Goal: Task Accomplishment & Management: Use online tool/utility

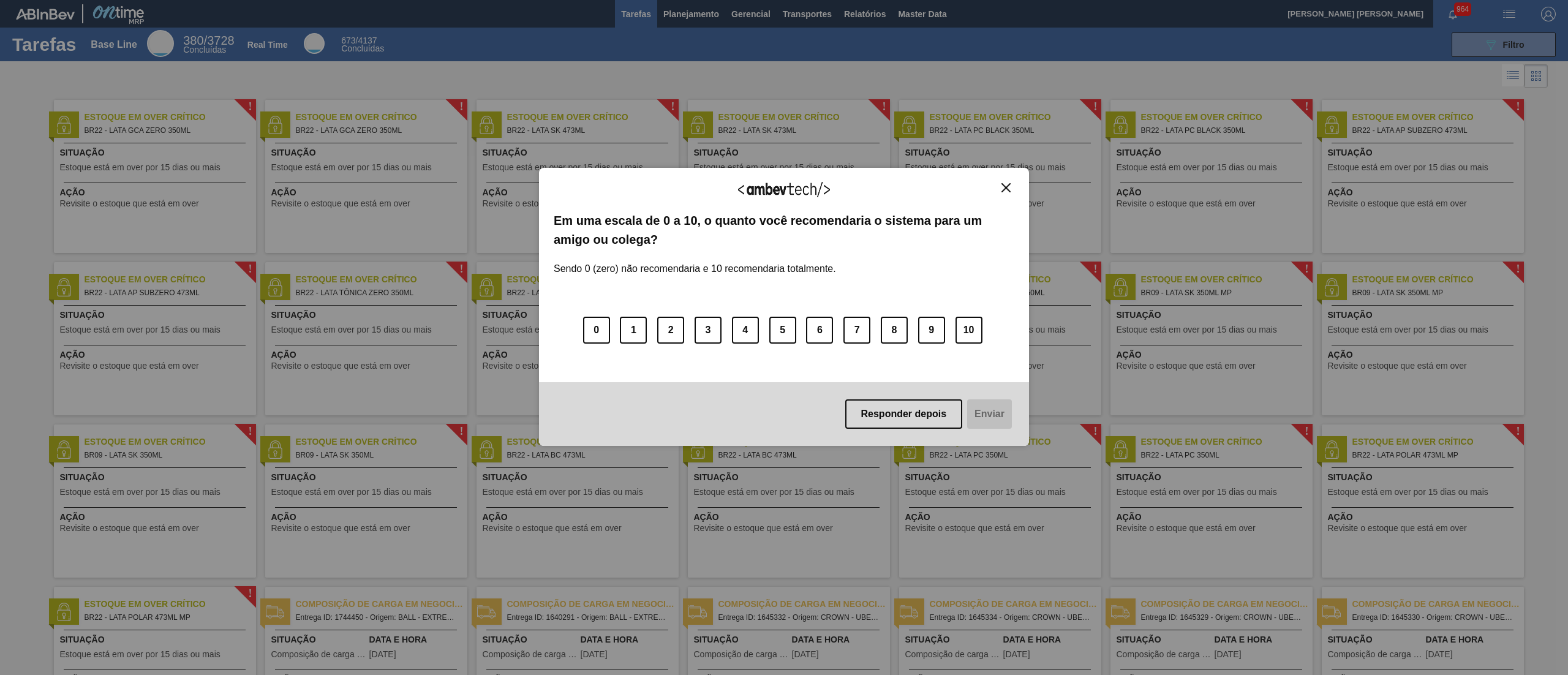
click at [1004, 188] on img "Close" at bounding box center [1006, 188] width 9 height 9
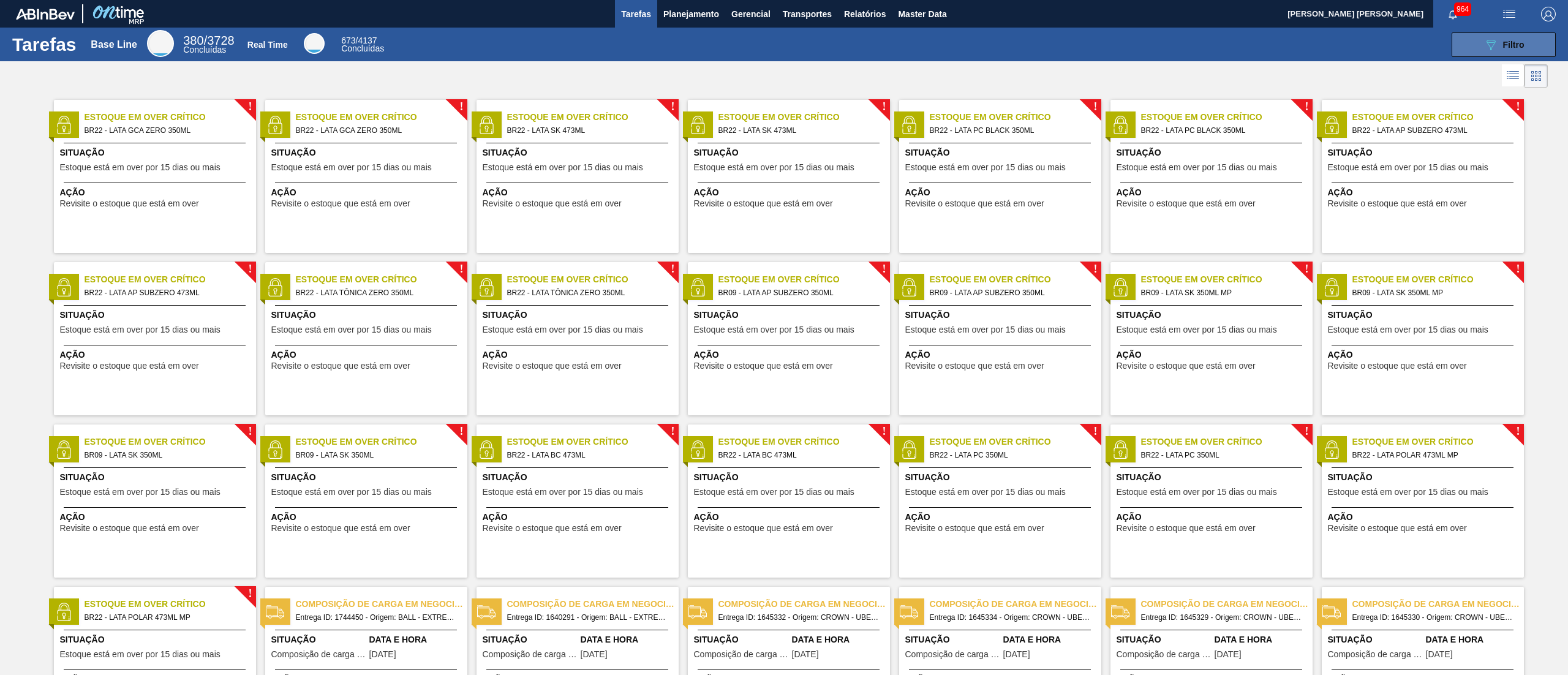
click at [1495, 53] on button "089F7B8B-B2A5-4AFE-B5C0-19BA573D28AC Filtro" at bounding box center [1503, 44] width 104 height 25
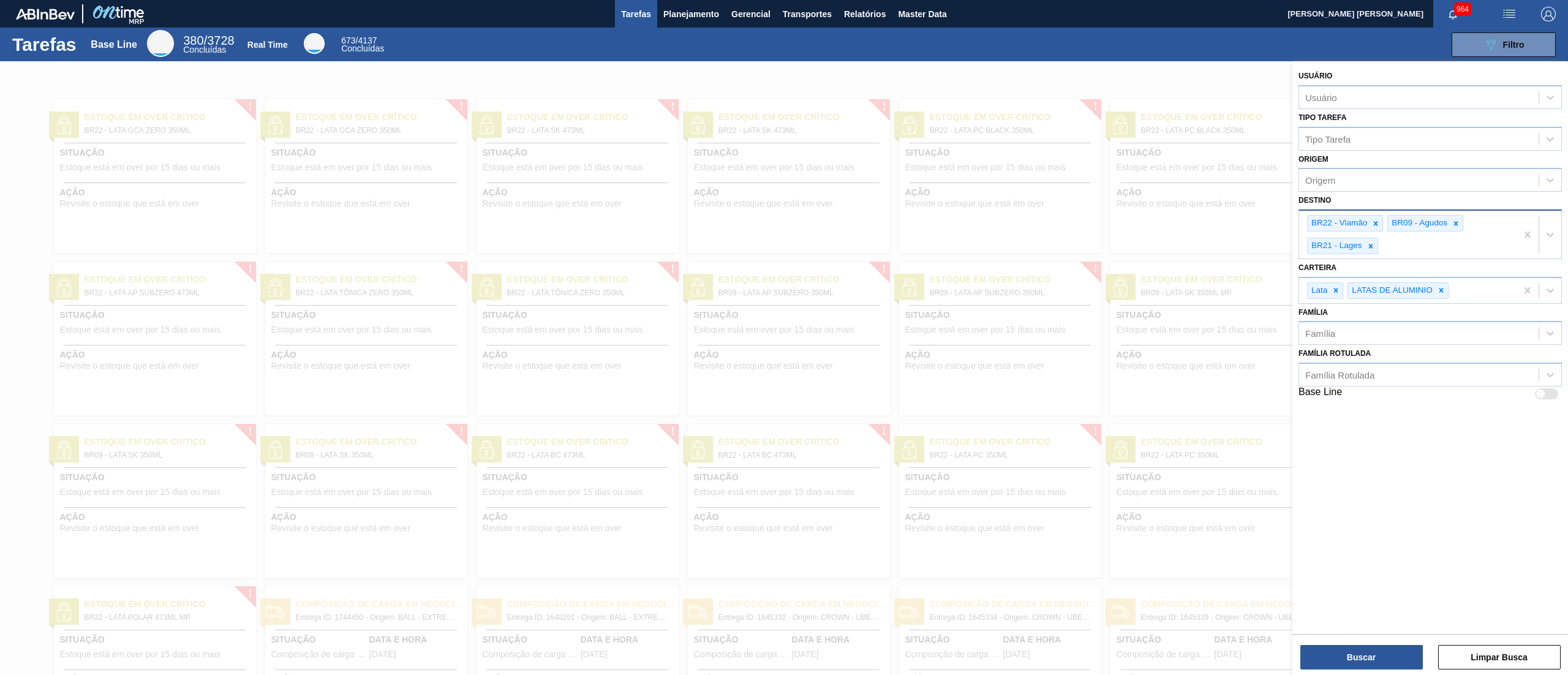
click at [1372, 233] on div "BR22 - Viamão BR09 - Agudos BR21 - Lages" at bounding box center [1407, 234] width 217 height 48
click at [1372, 225] on icon at bounding box center [1375, 223] width 8 height 8
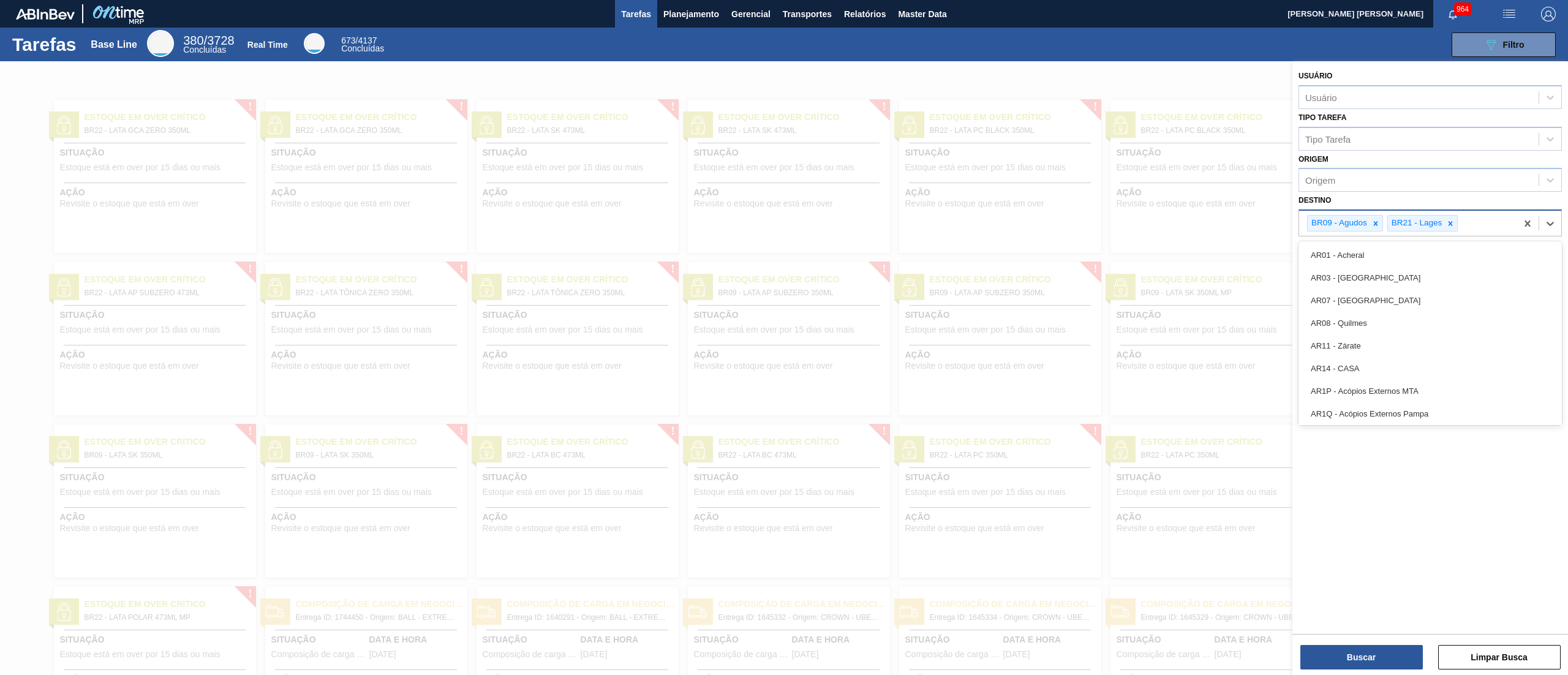
click at [1372, 225] on icon at bounding box center [1375, 223] width 8 height 8
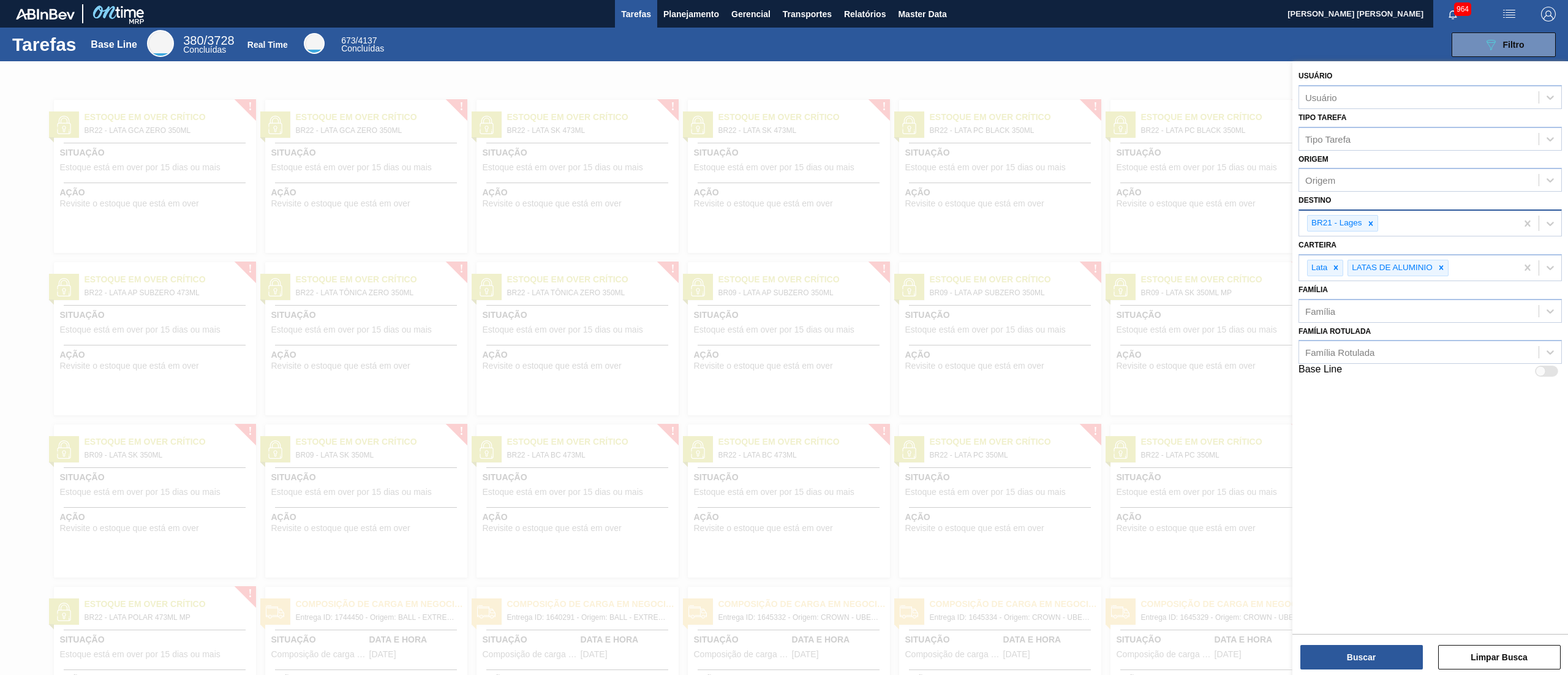
click at [1409, 573] on div "Usuário Usuário Tipo Tarefa Tipo Tarefa Origem Origem Destino BR21 - Lages Cart…" at bounding box center [1430, 346] width 276 height 571
click at [1355, 656] on button "Buscar" at bounding box center [1361, 657] width 123 height 25
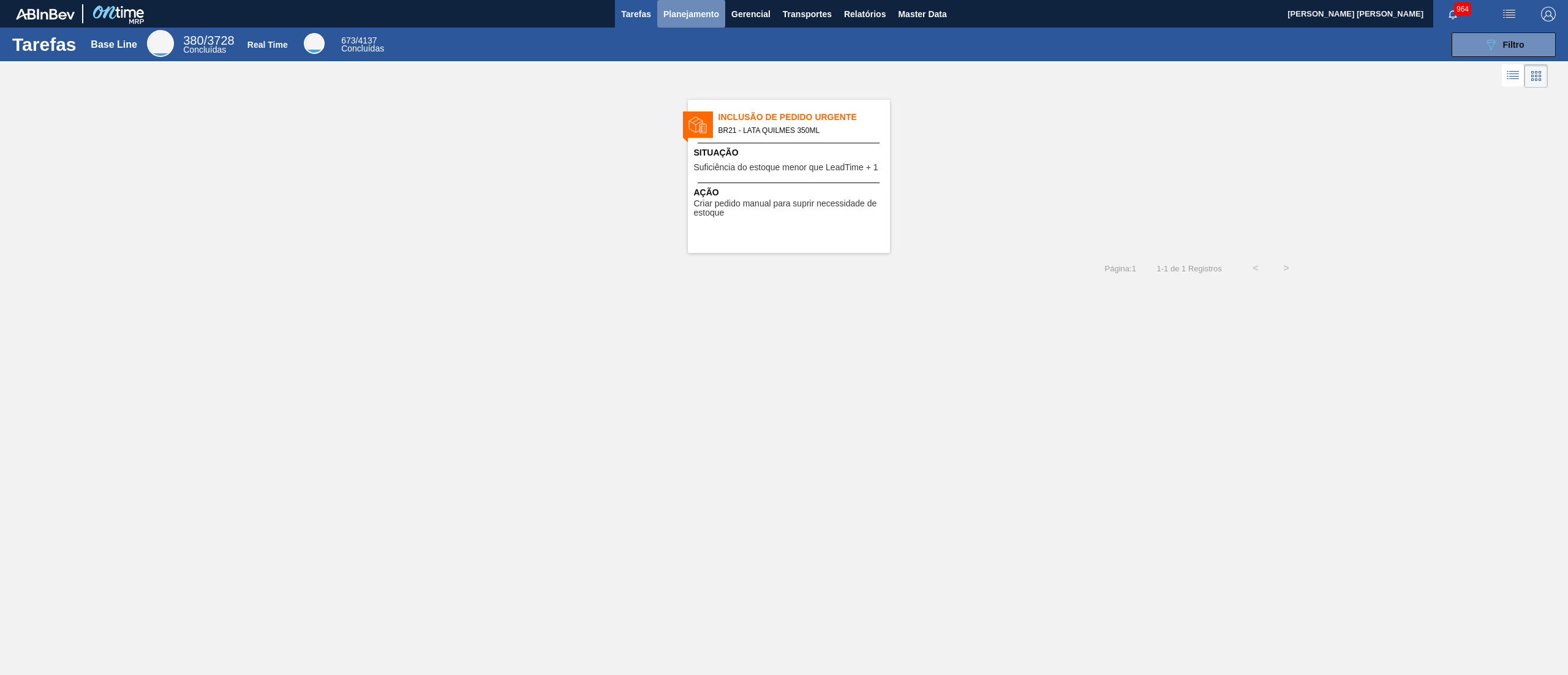
click at [659, 19] on button "Planejamento" at bounding box center [691, 14] width 68 height 27
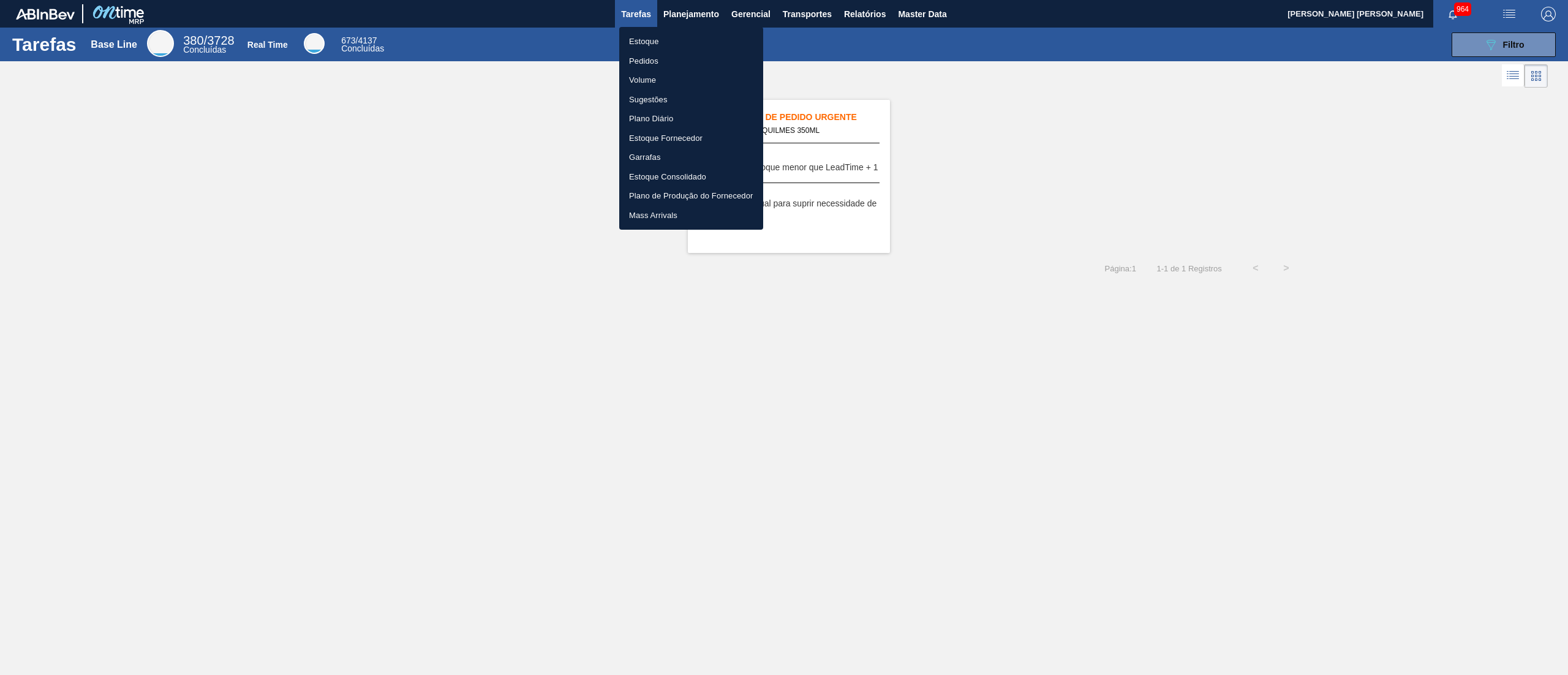
click at [656, 36] on li "Estoque" at bounding box center [690, 41] width 144 height 19
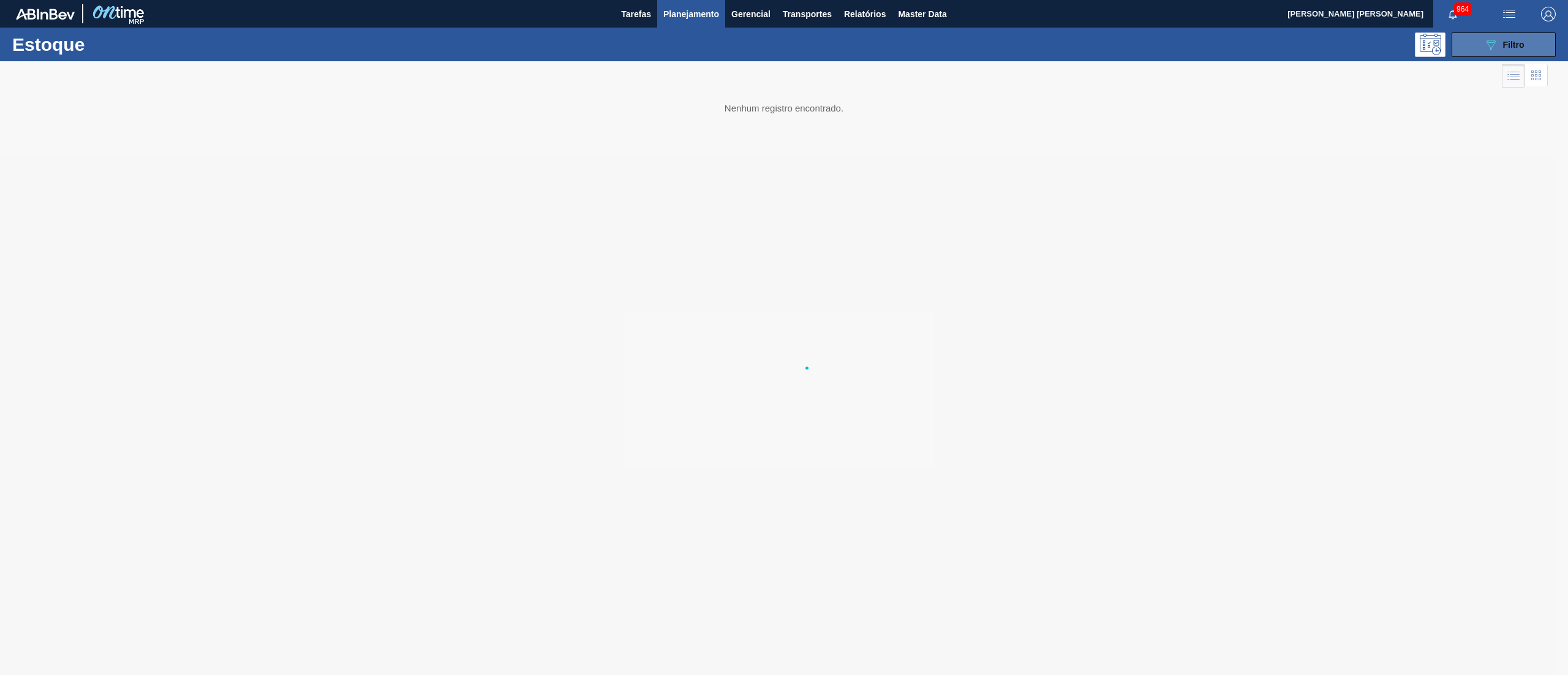
click at [1465, 53] on button "089F7B8B-B2A5-4AFE-B5C0-19BA573D28AC Filtro" at bounding box center [1503, 44] width 104 height 25
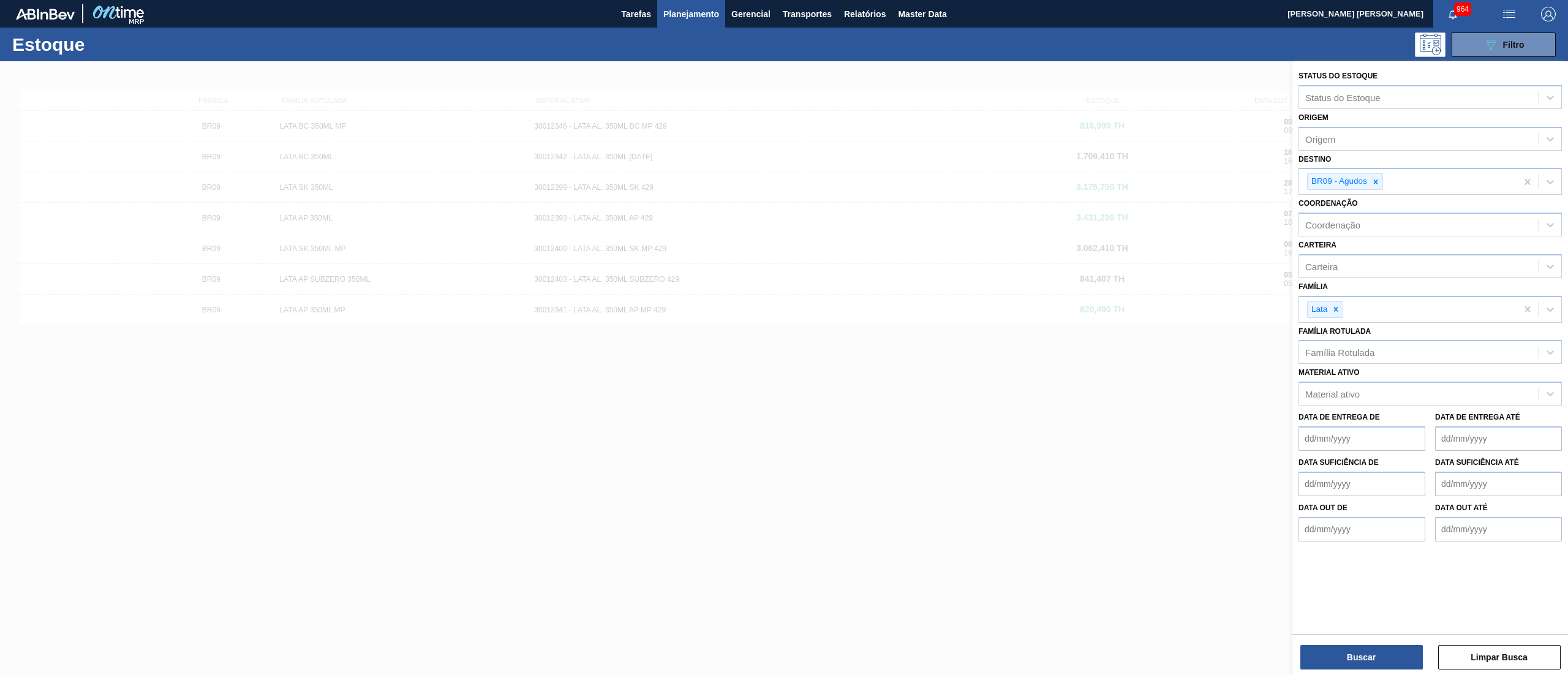
click at [1204, 483] on div at bounding box center [784, 398] width 1568 height 675
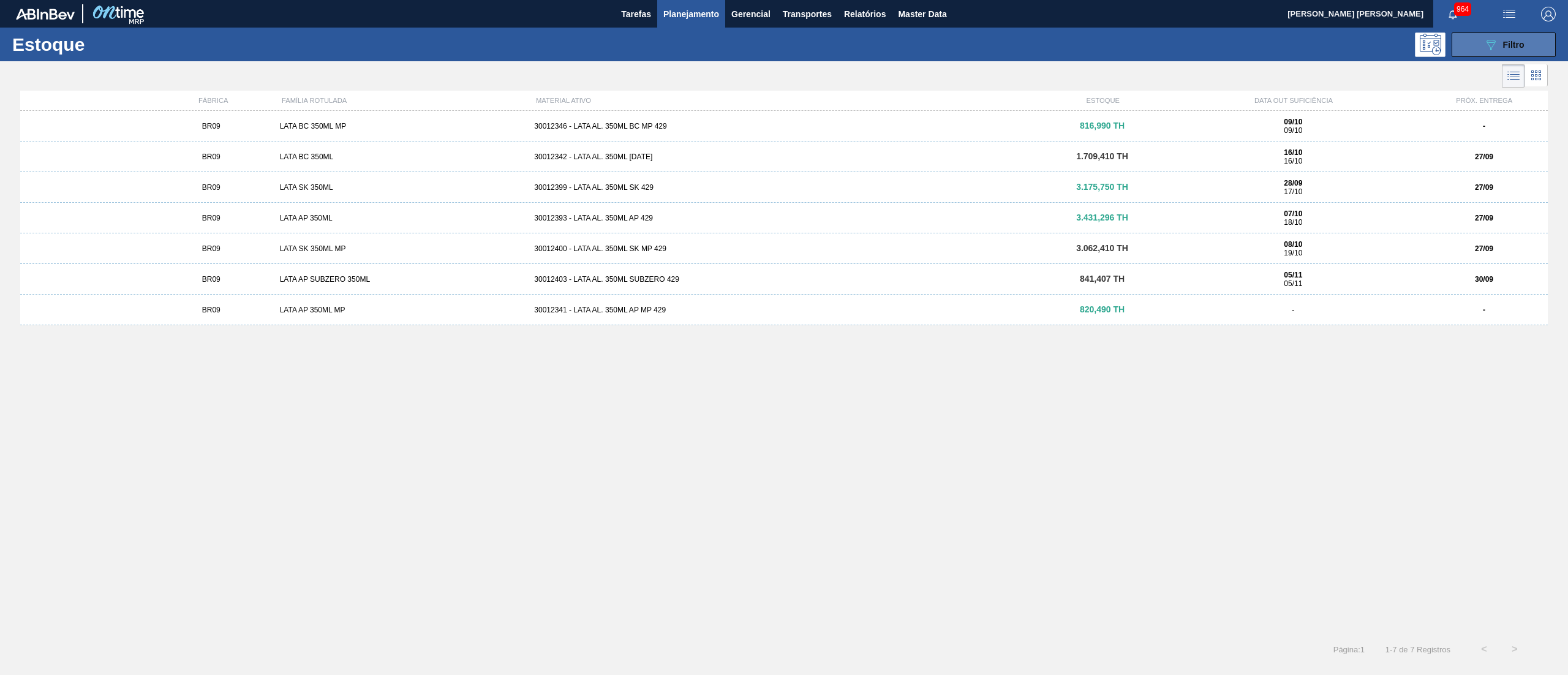
click at [1527, 53] on button "089F7B8B-B2A5-4AFE-B5C0-19BA573D28AC Filtro" at bounding box center [1503, 44] width 104 height 25
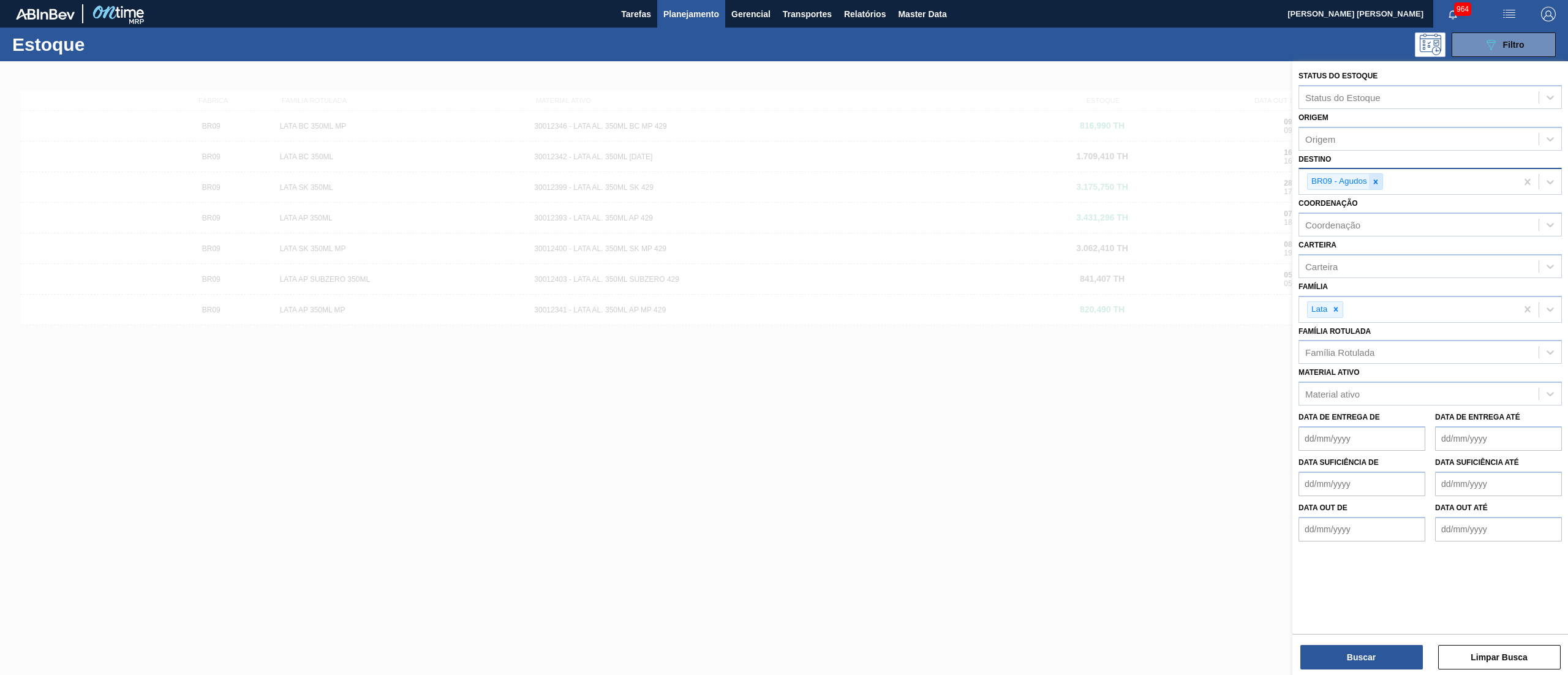
click at [1375, 185] on icon at bounding box center [1375, 181] width 8 height 8
type input "l"
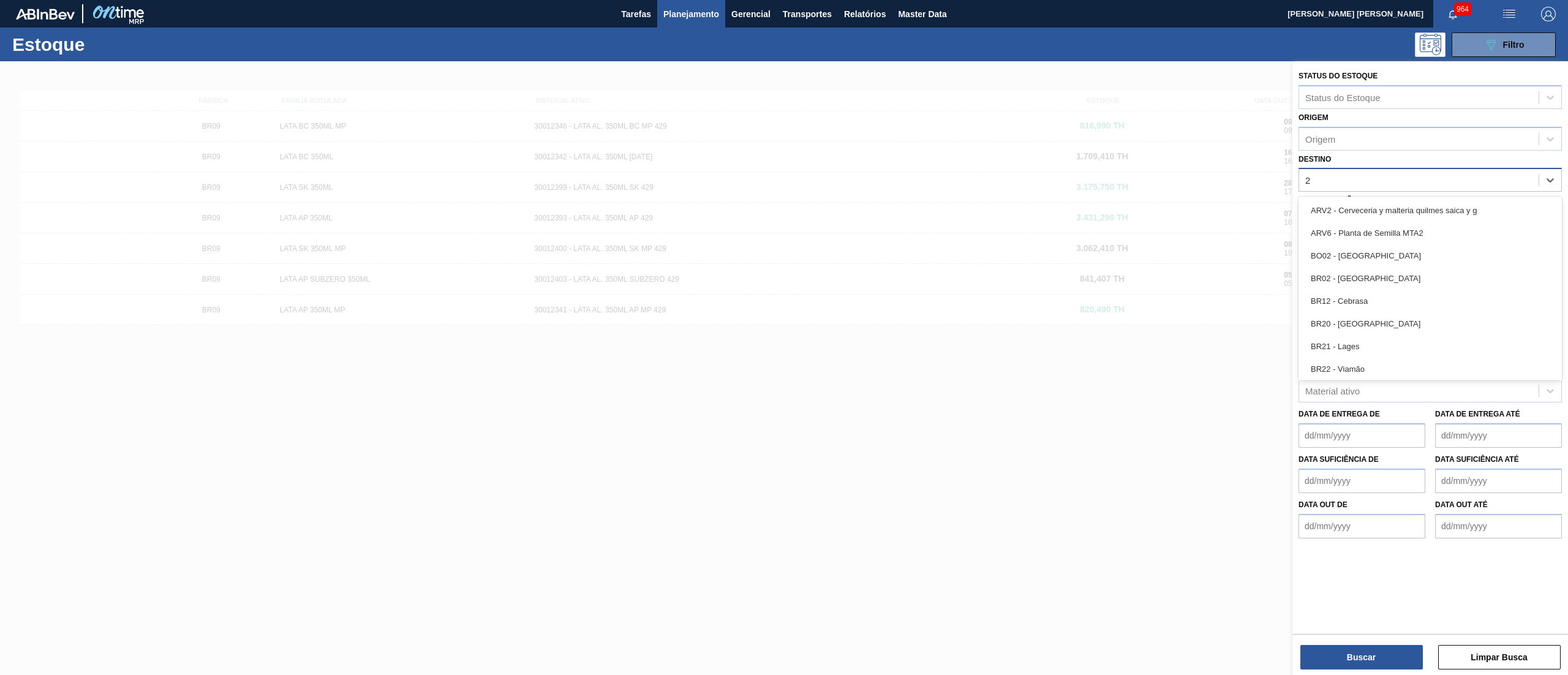
type input "21"
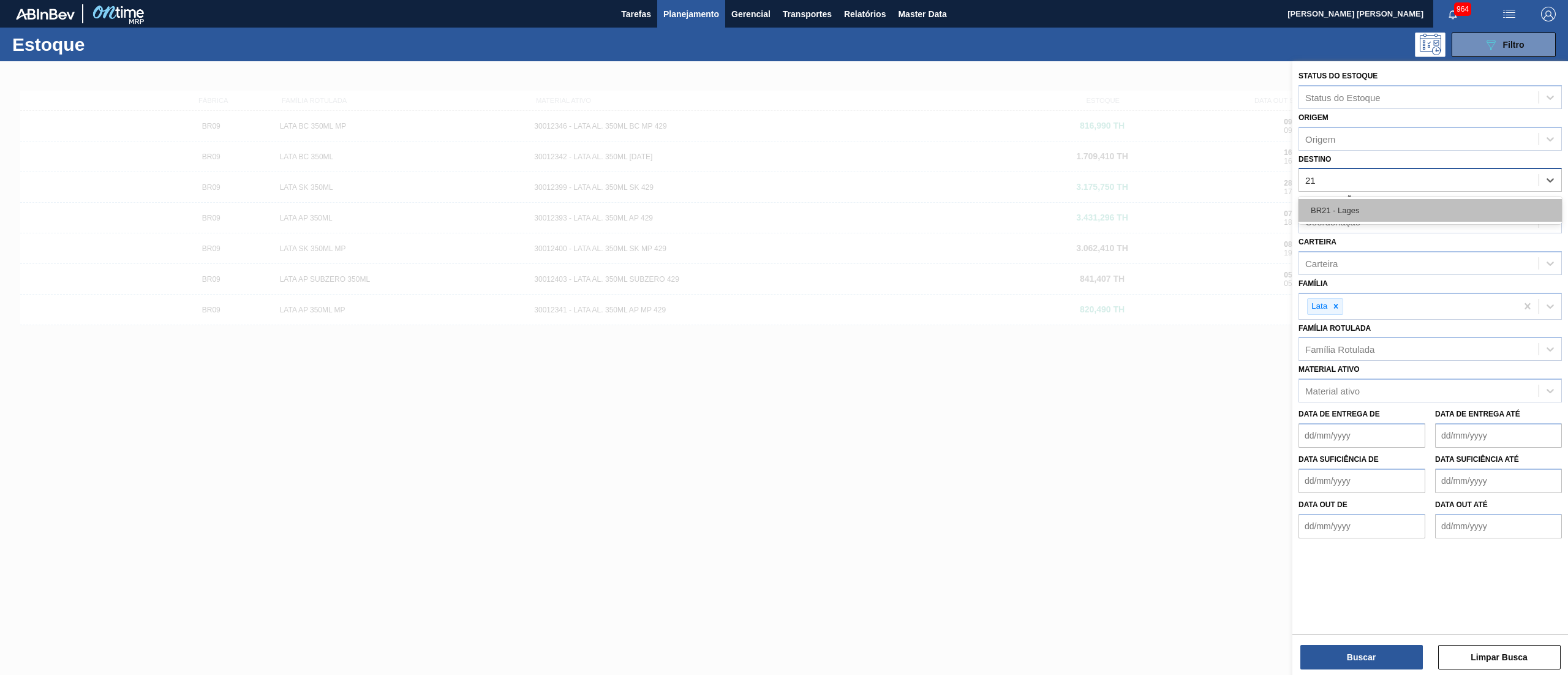
click at [1380, 199] on div "BR21 - Lages" at bounding box center [1430, 210] width 264 height 23
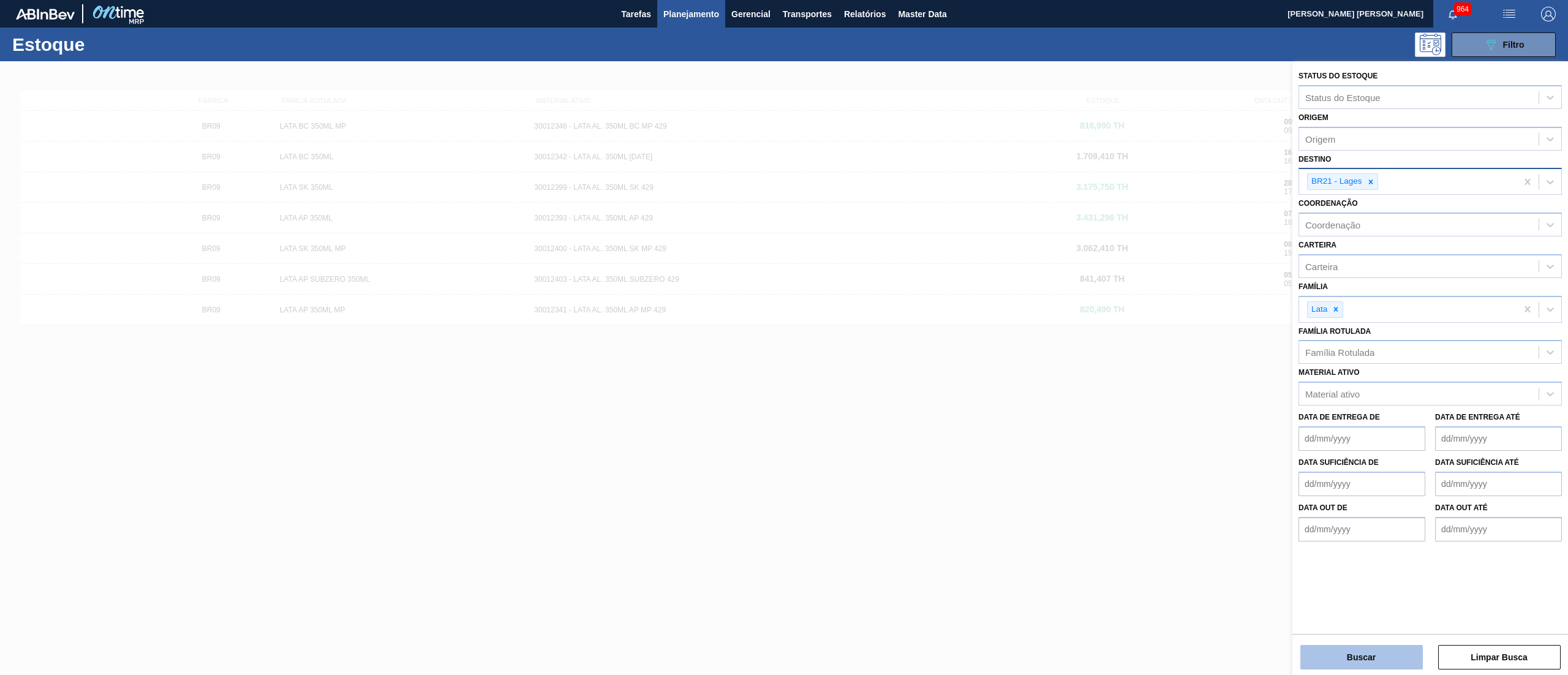
click at [1394, 656] on button "Buscar" at bounding box center [1361, 657] width 123 height 25
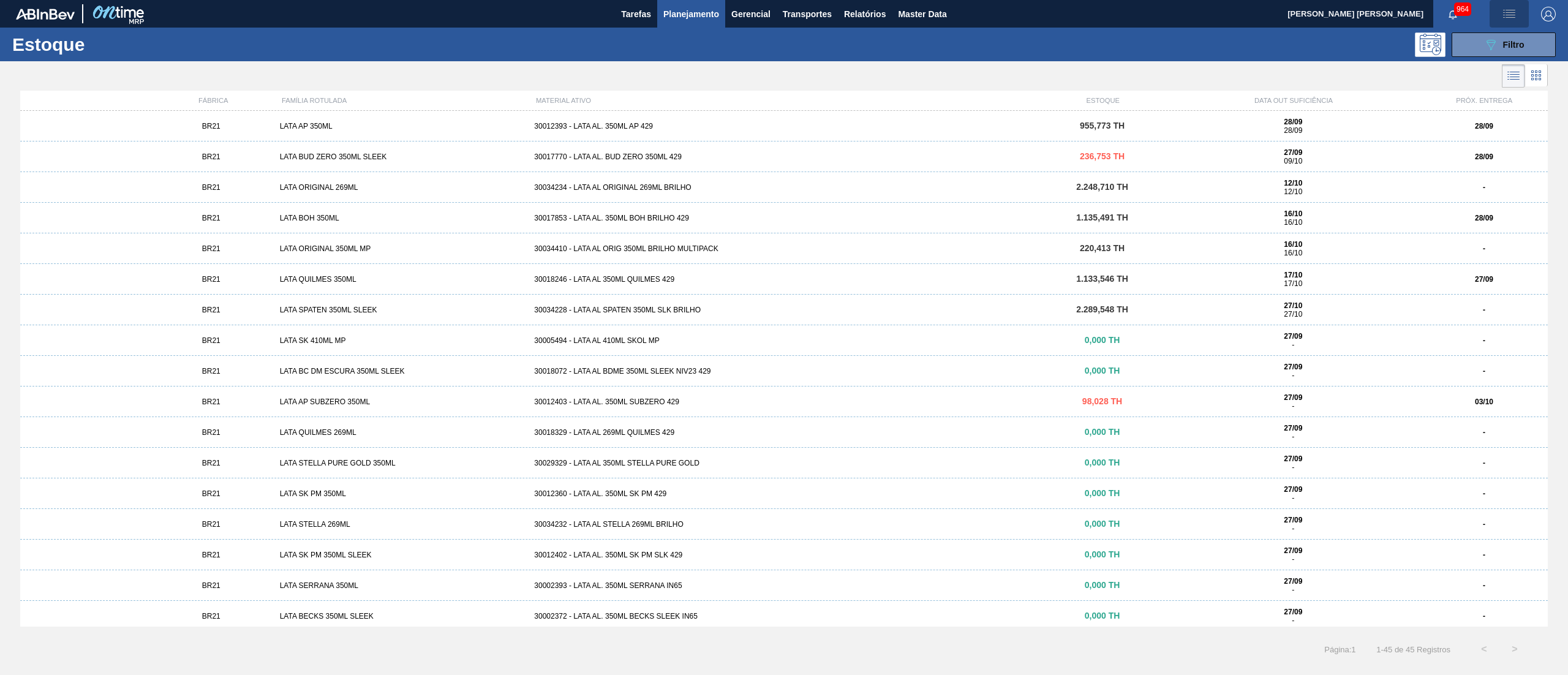
click at [1519, 14] on span "button" at bounding box center [1509, 14] width 29 height 15
drag, startPoint x: 665, startPoint y: 9, endPoint x: 676, endPoint y: 8, distance: 11.0
click at [676, 8] on div at bounding box center [784, 337] width 1568 height 675
click at [871, 10] on span "Relatórios" at bounding box center [864, 14] width 41 height 15
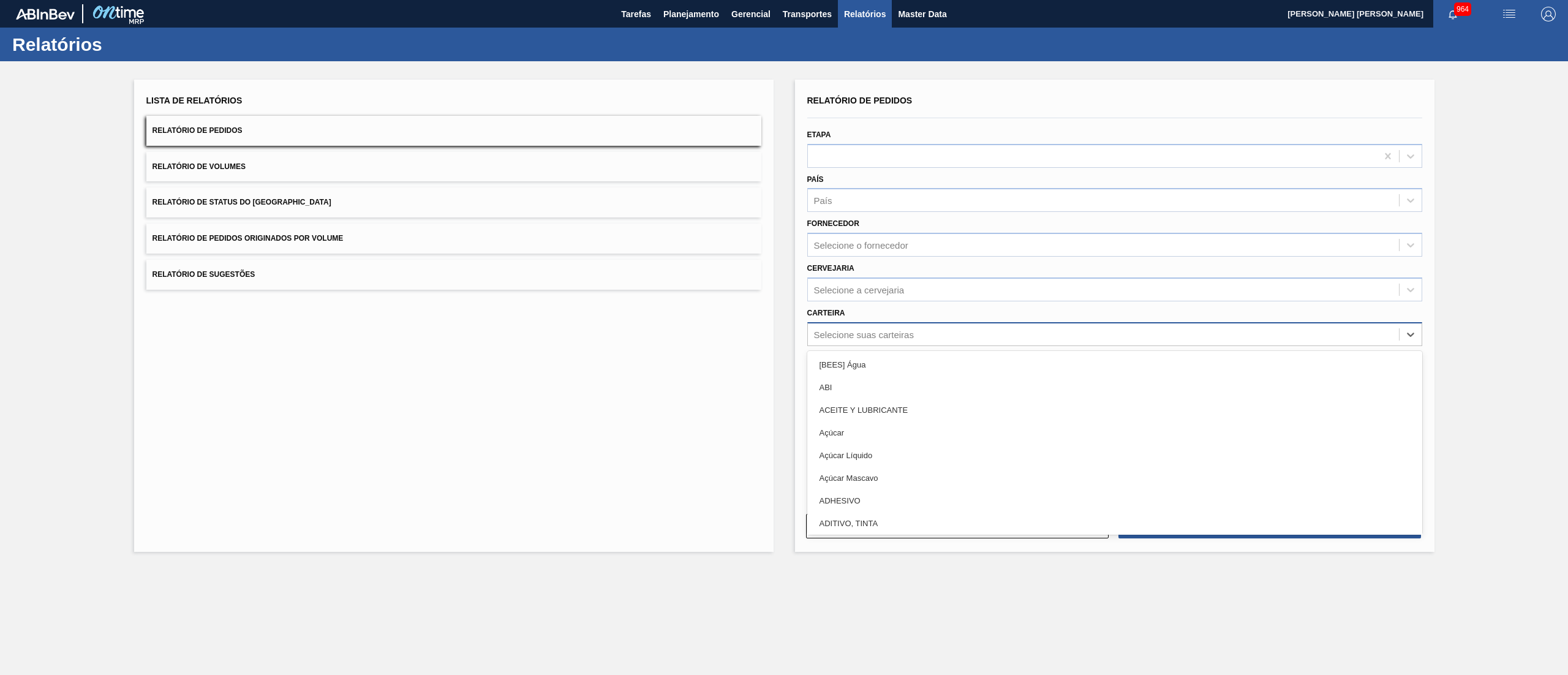
click at [850, 338] on div "Selecione suas carteiras" at bounding box center [863, 333] width 100 height 10
type input "lat"
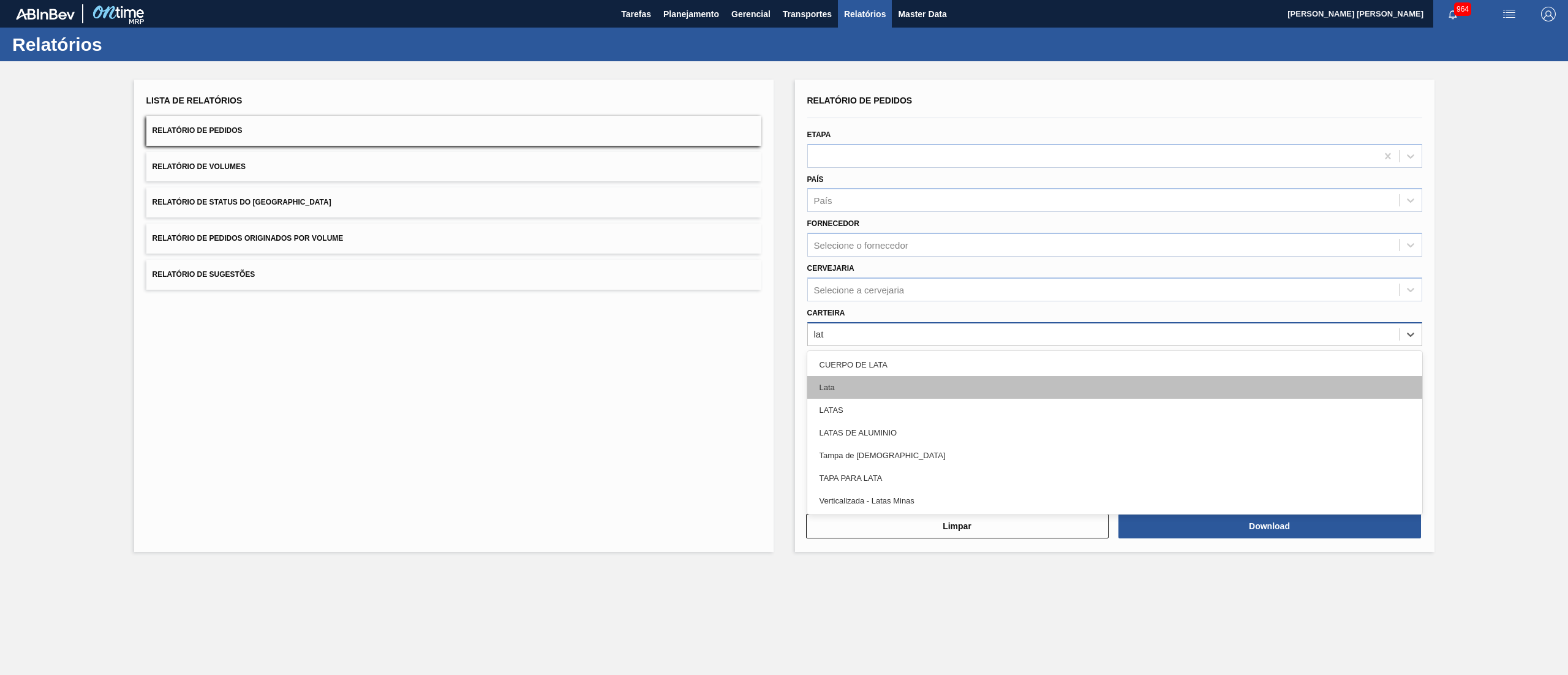
click at [865, 388] on div "Lata" at bounding box center [1115, 387] width 615 height 23
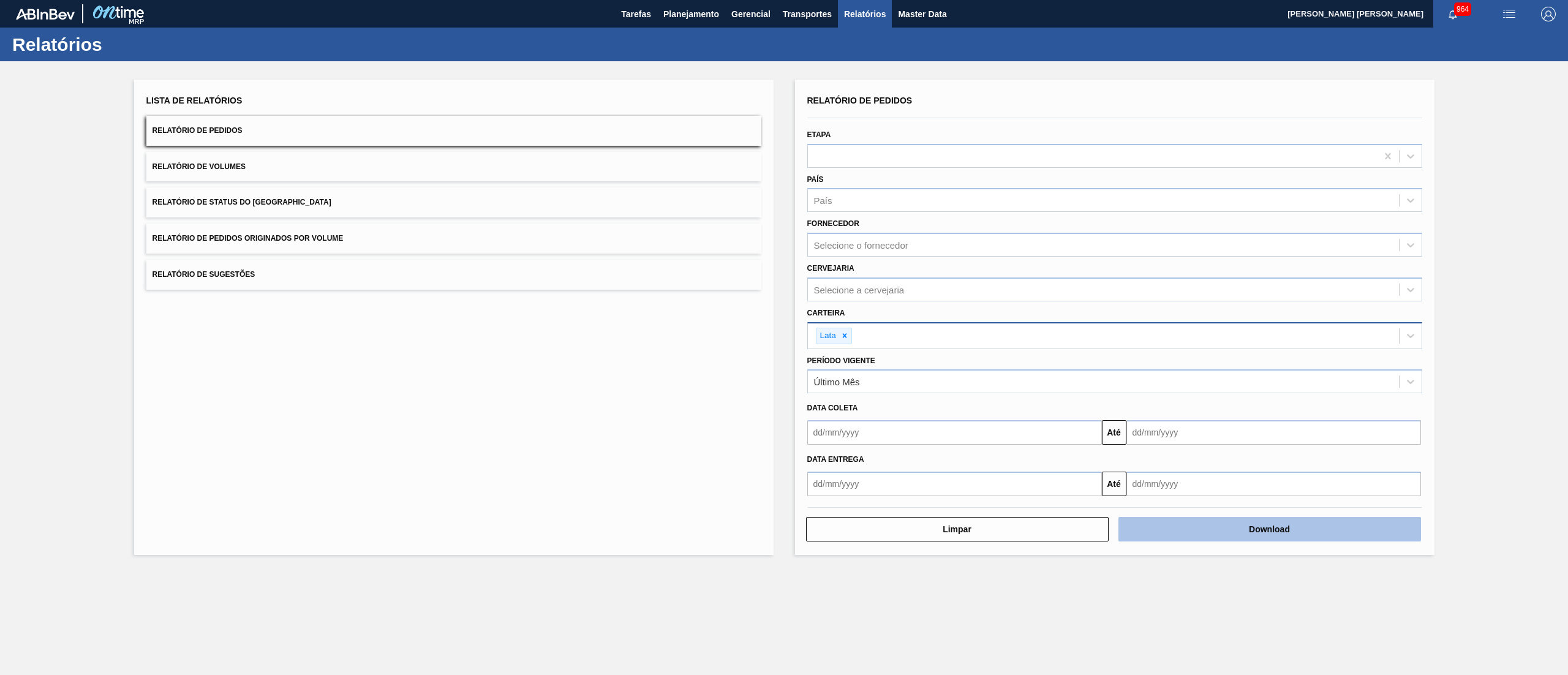
click at [1217, 539] on button "Download" at bounding box center [1270, 529] width 302 height 25
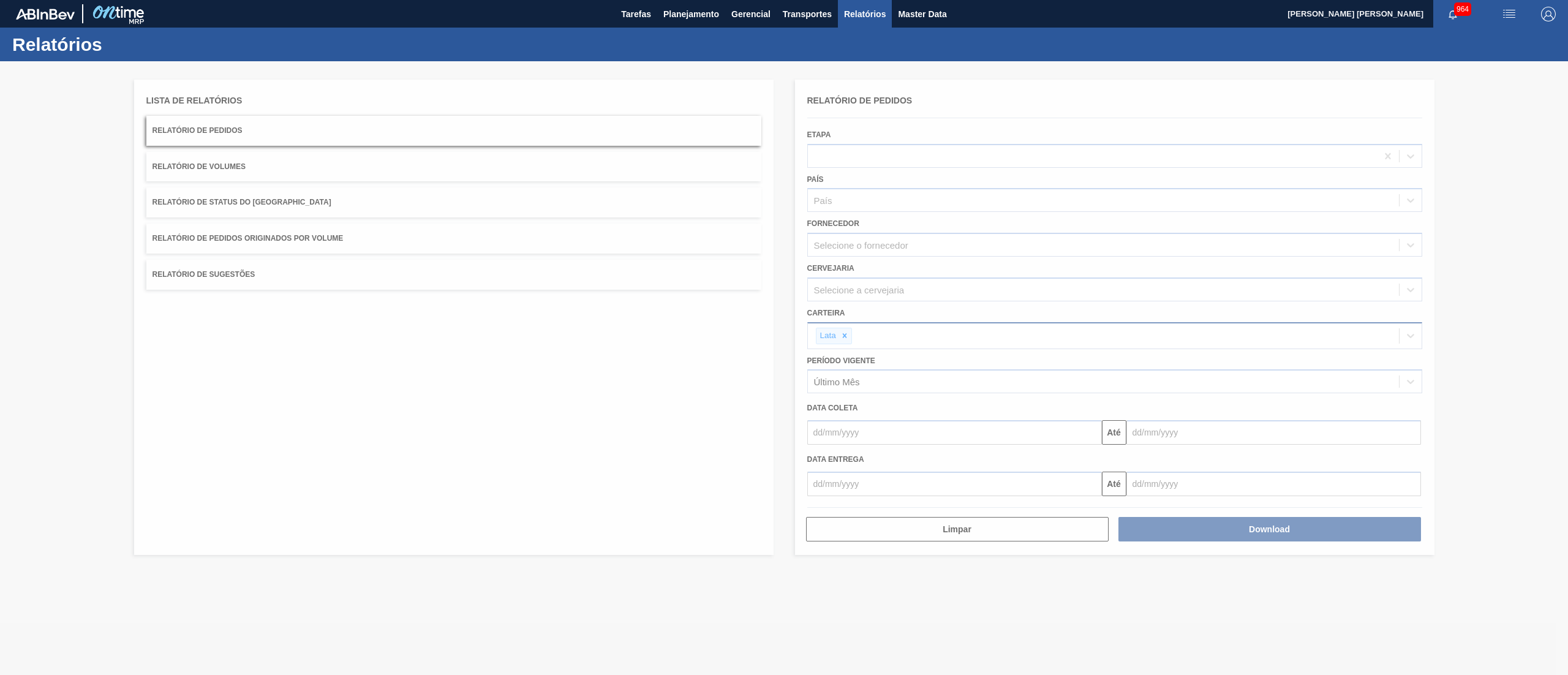
click at [332, 245] on div at bounding box center [784, 368] width 1568 height 614
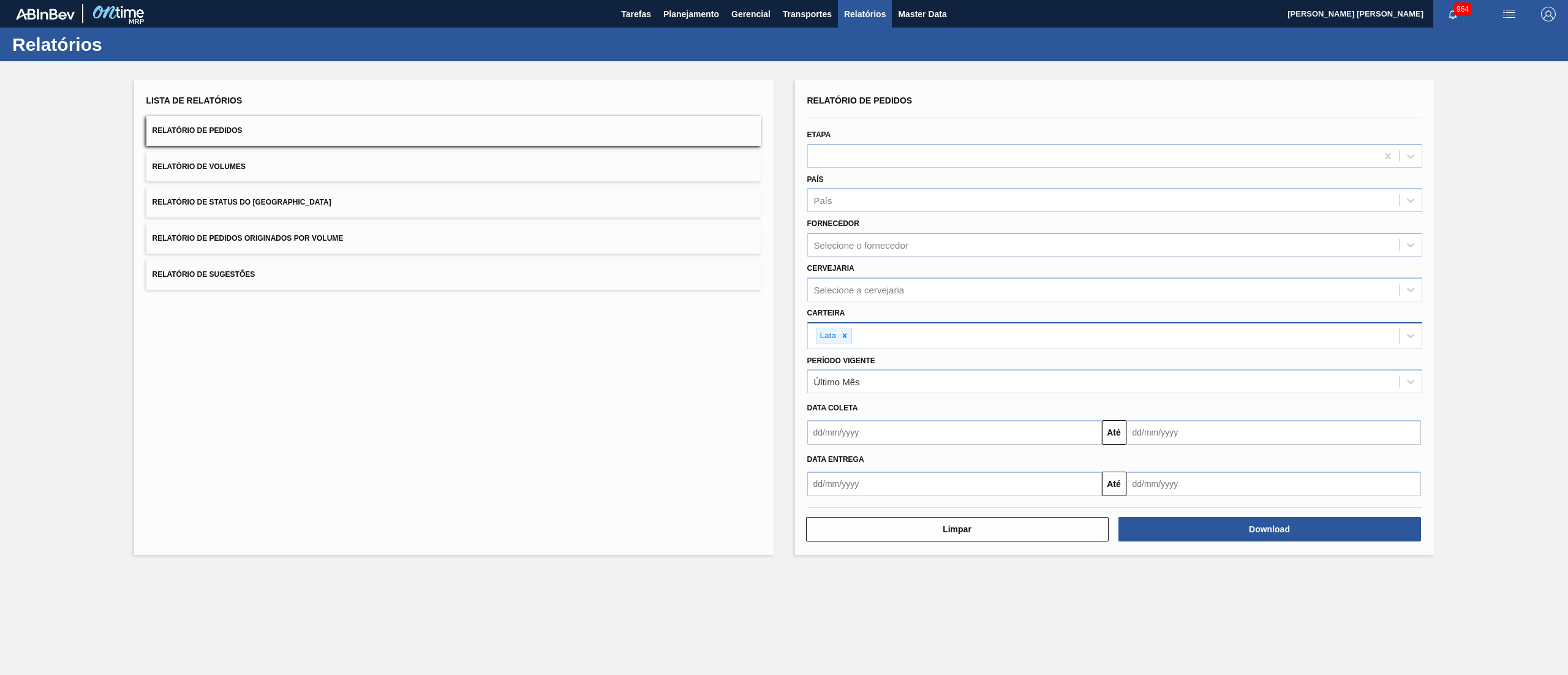
click at [319, 156] on button "Relatório de Volumes" at bounding box center [454, 167] width 615 height 30
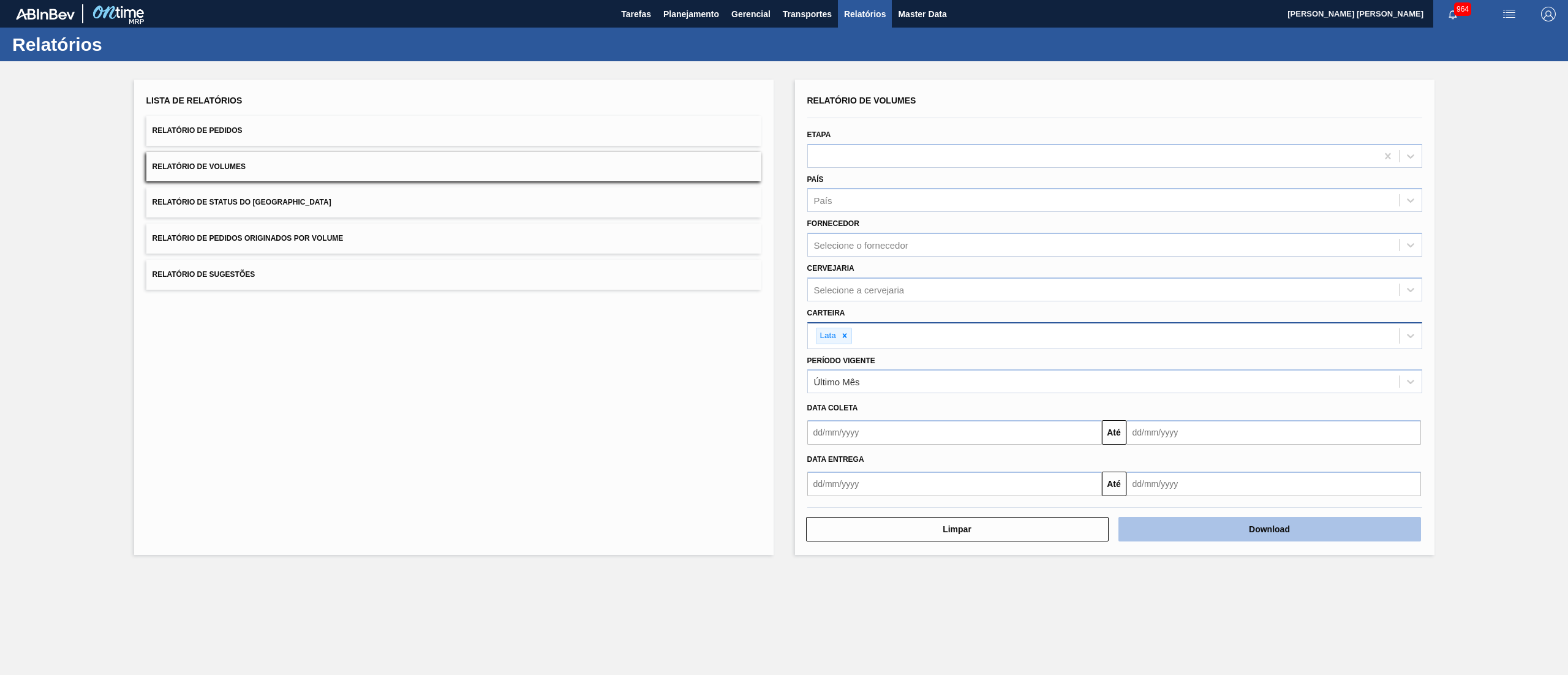
click at [1270, 524] on button "Download" at bounding box center [1270, 529] width 302 height 25
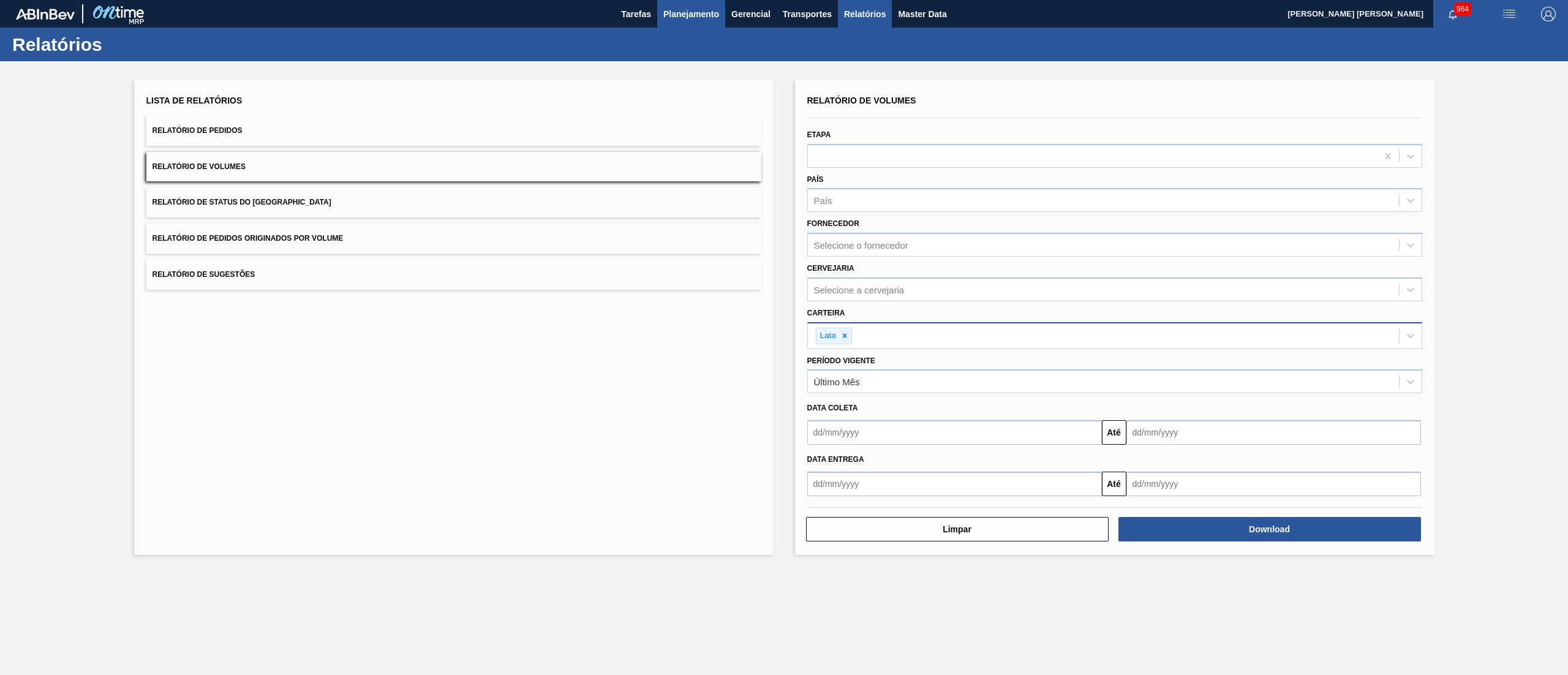
click at [716, 14] on span "Planejamento" at bounding box center [690, 14] width 56 height 15
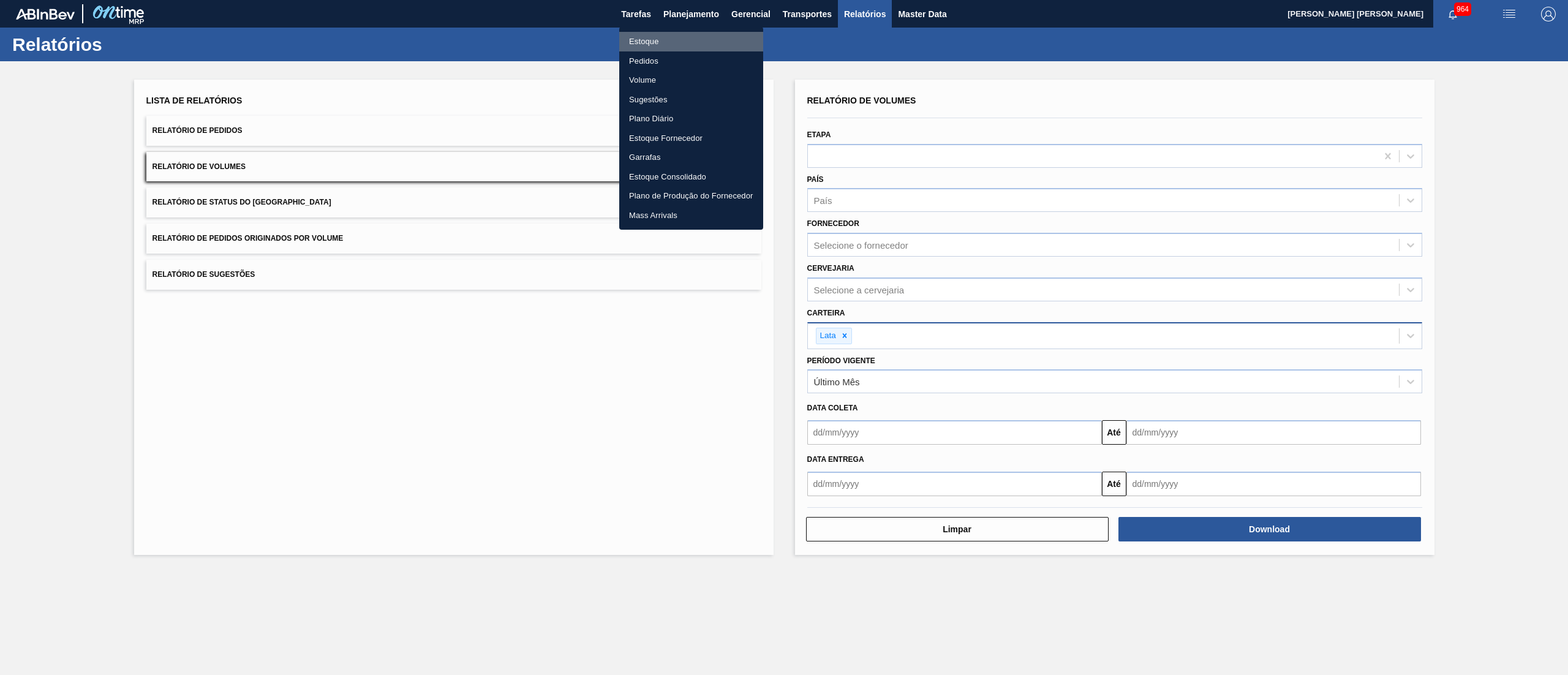
click at [675, 43] on li "Estoque" at bounding box center [690, 41] width 144 height 19
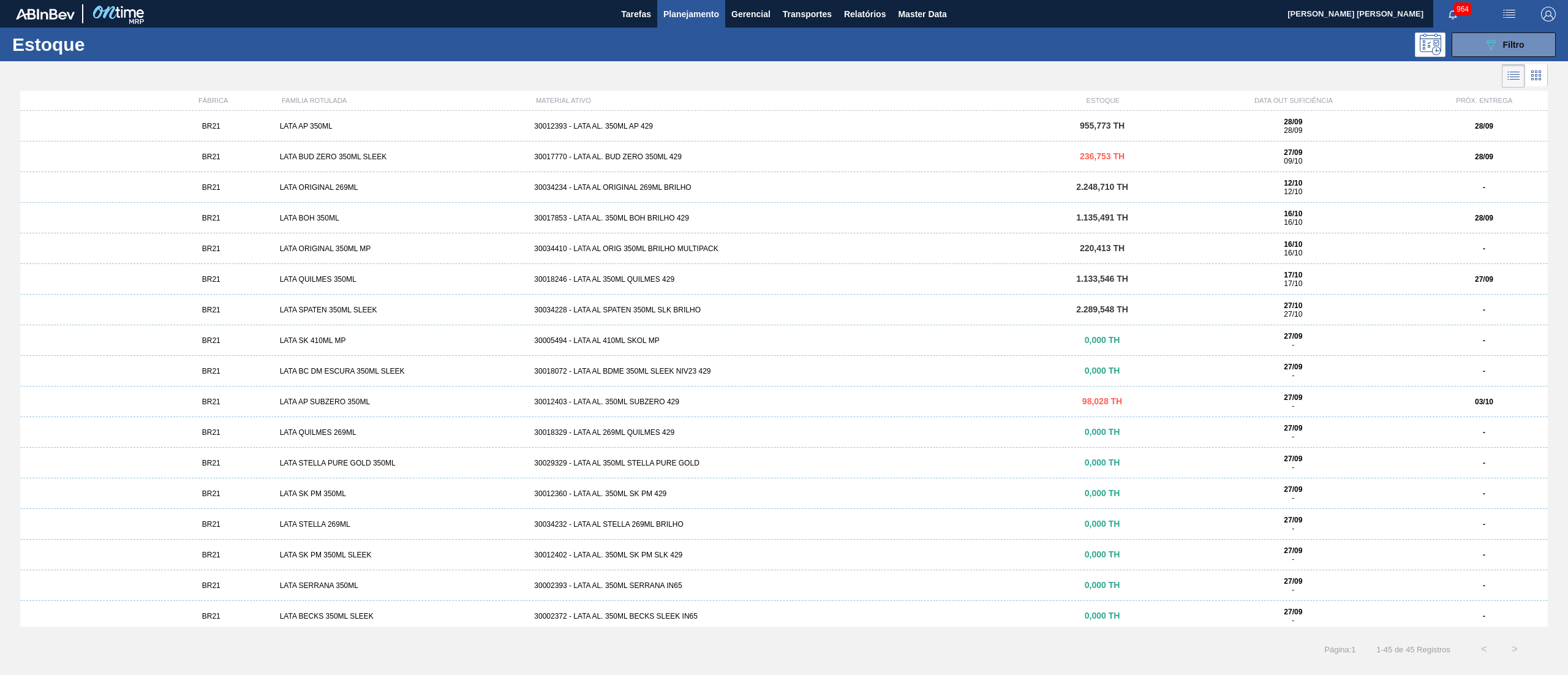
click at [1543, 83] on li at bounding box center [1536, 75] width 23 height 22
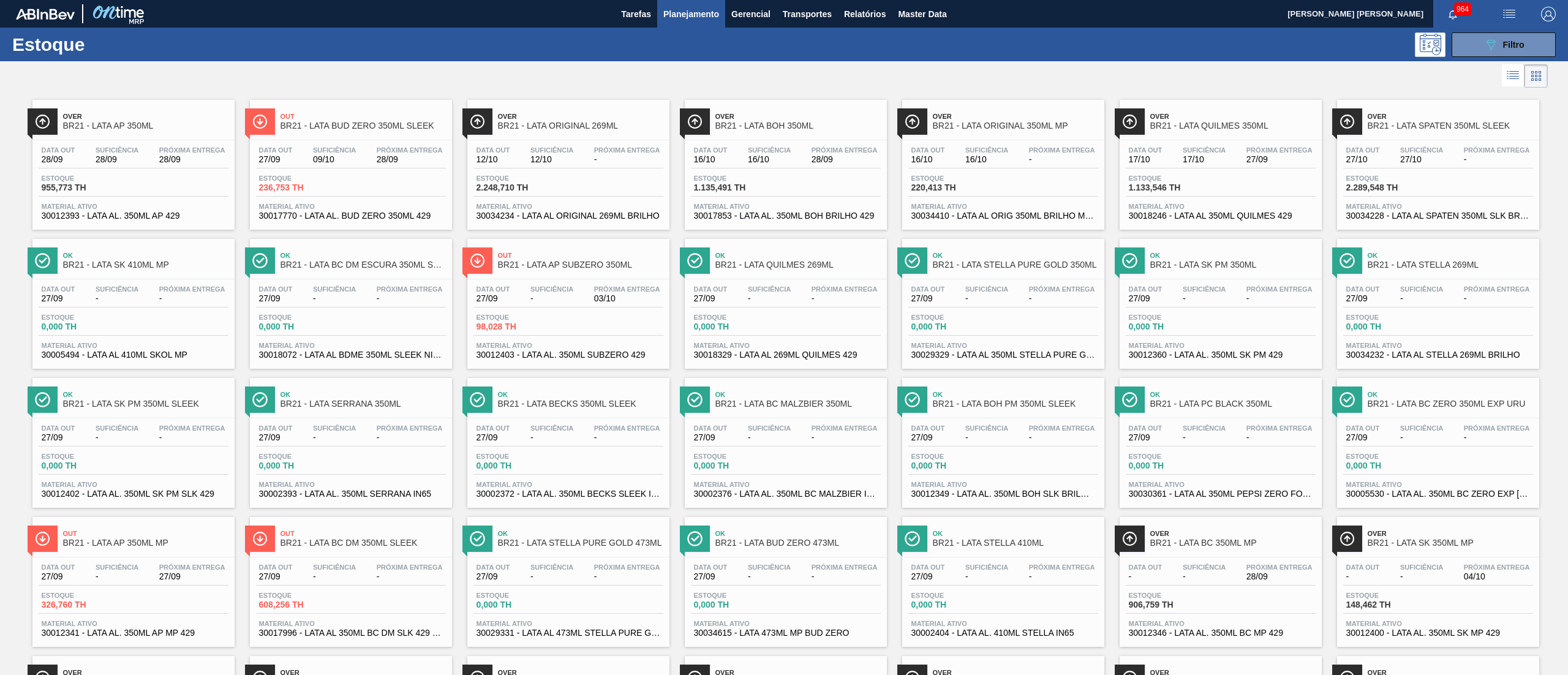
click at [152, 574] on div "Data out 27/09 Suficiência - Próxima Entrega 27/09" at bounding box center [133, 574] width 189 height 22
click at [1529, 43] on button "089F7B8B-B2A5-4AFE-B5C0-19BA573D28AC Filtro" at bounding box center [1503, 44] width 104 height 25
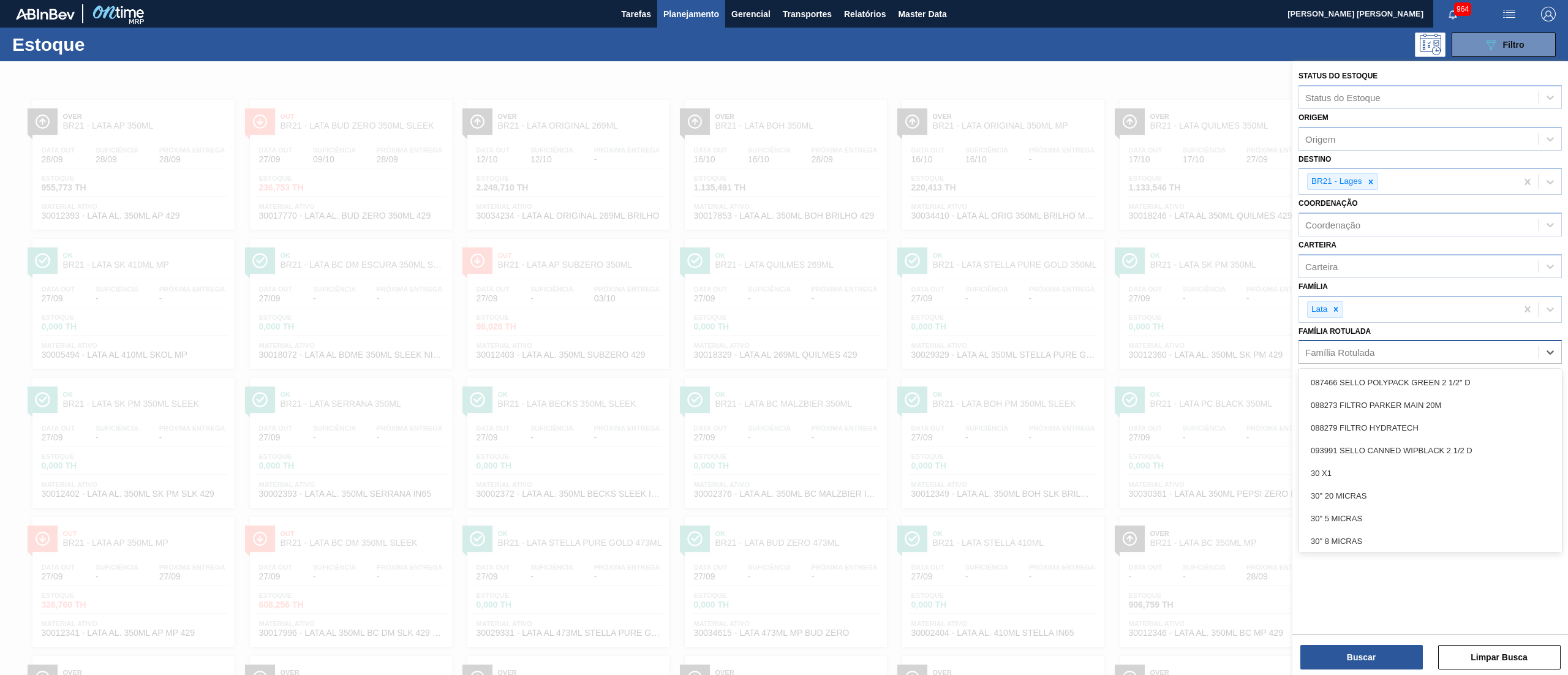
click at [1370, 347] on div "Família Rotulada" at bounding box center [1340, 352] width 70 height 10
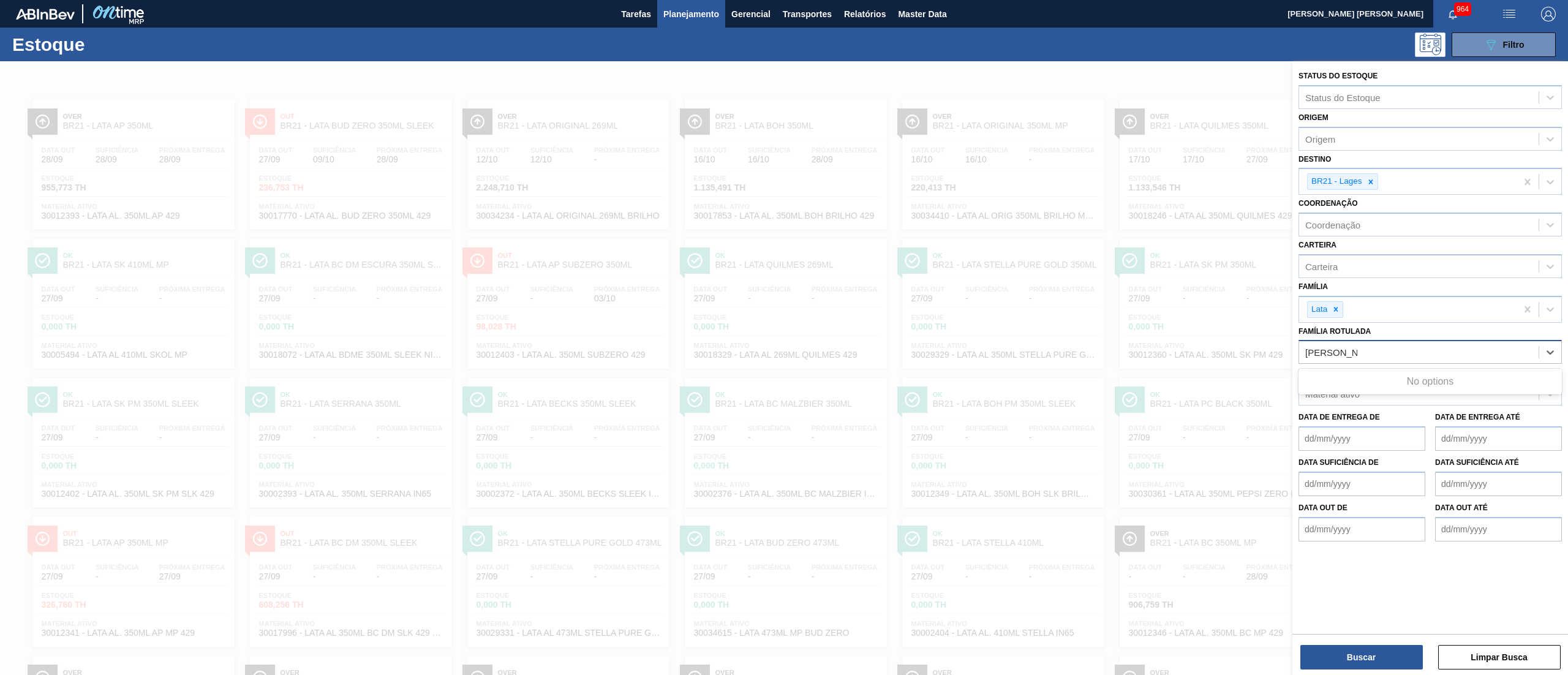
type Rotulada "lata brahma"
drag, startPoint x: 709, startPoint y: 256, endPoint x: 703, endPoint y: 264, distance: 10.0
click at [703, 264] on div at bounding box center [784, 398] width 1568 height 675
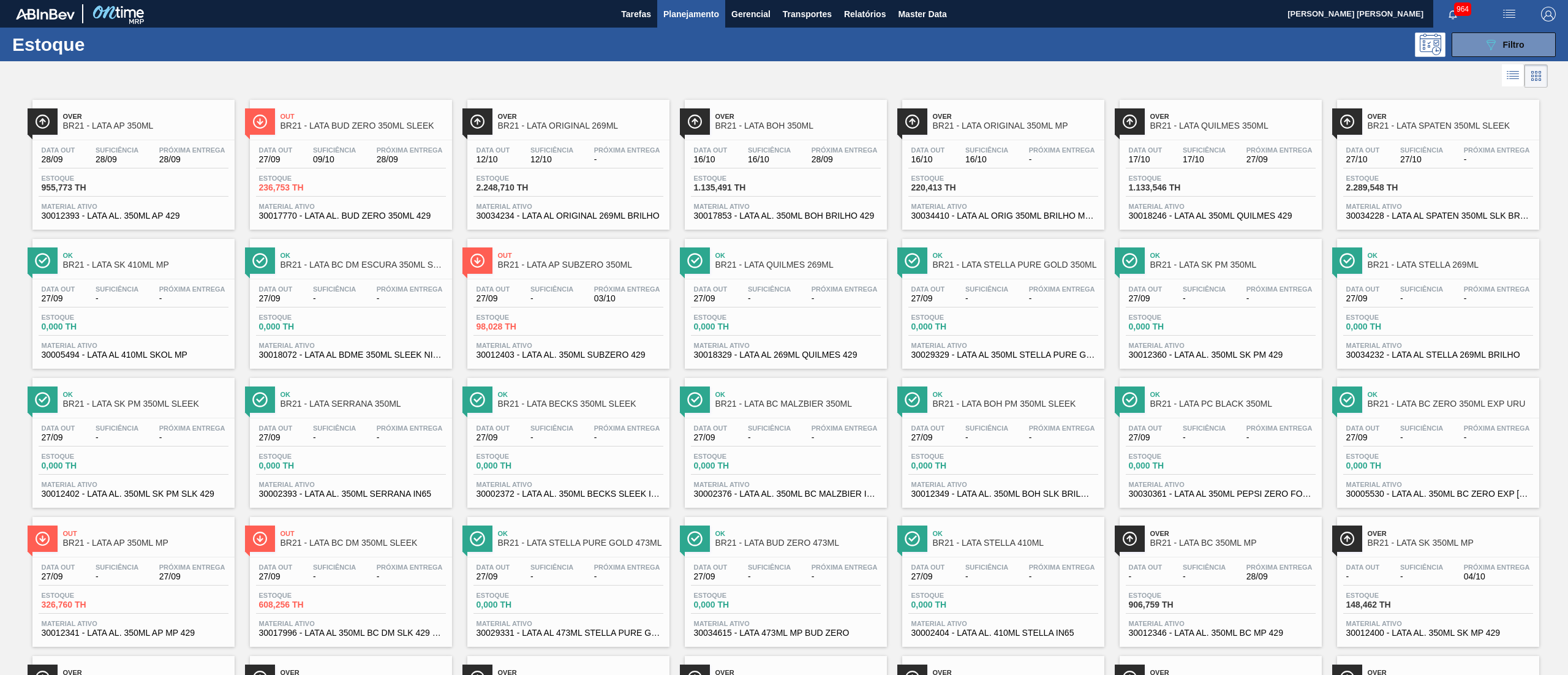
click at [828, 171] on div "Data out 16/10 Suficiência 16/10 Próxima Entrega 28/09 Estoque 1.135,491 TH Mat…" at bounding box center [785, 181] width 202 height 83
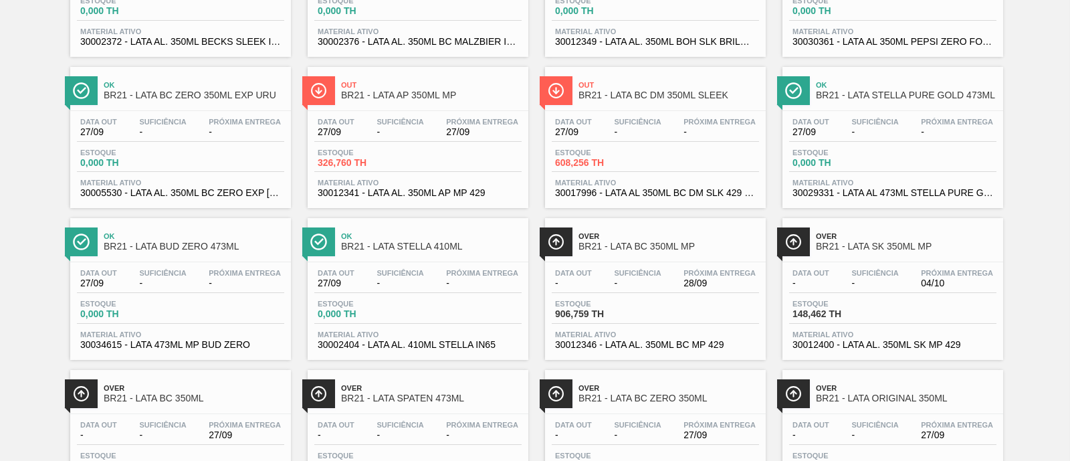
scroll to position [836, 0]
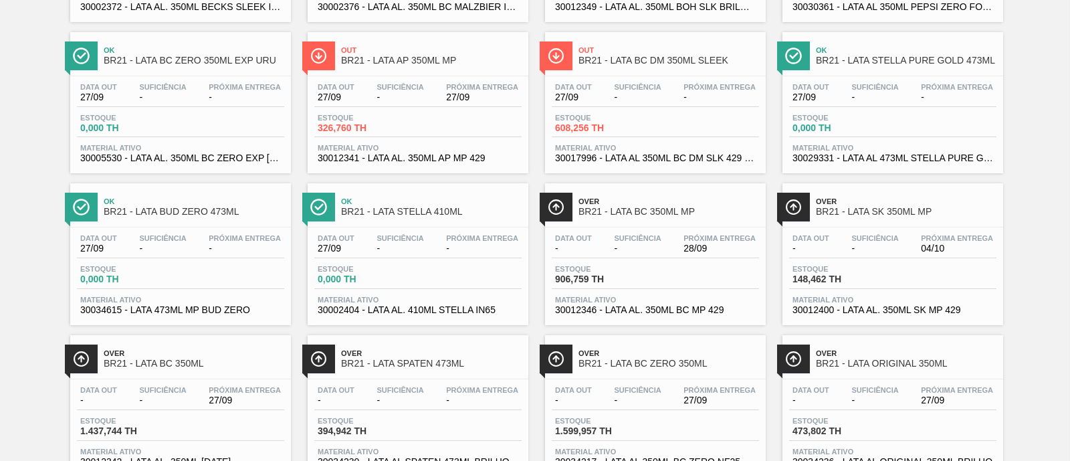
click at [636, 227] on div at bounding box center [656, 227] width 199 height 1
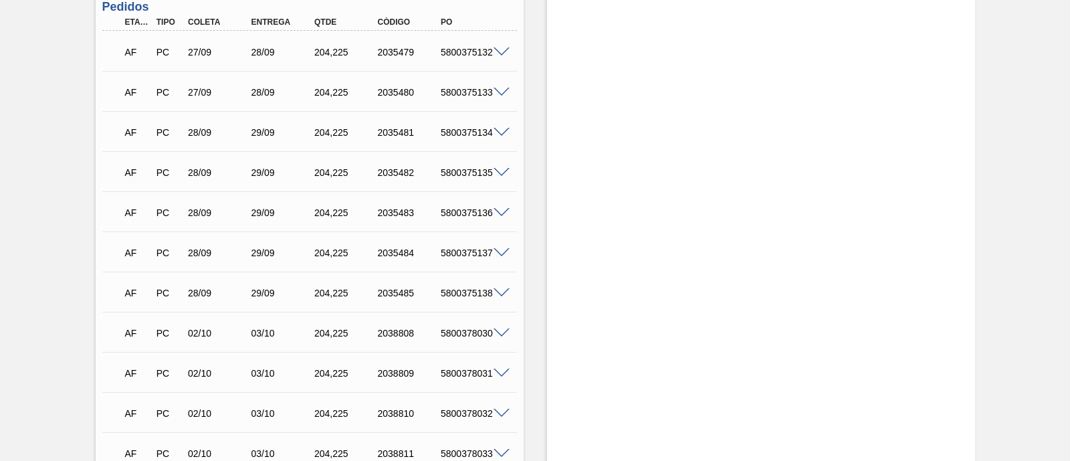
scroll to position [334, 0]
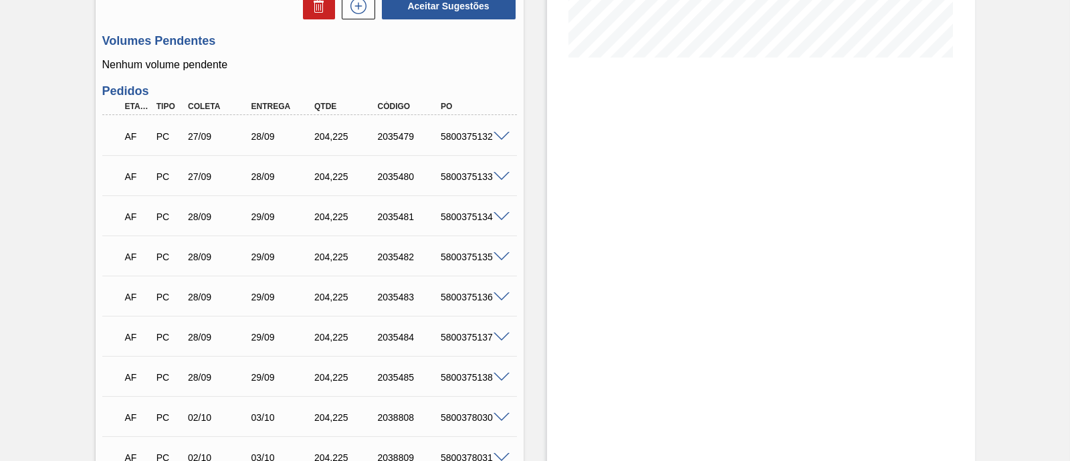
click at [502, 136] on span at bounding box center [502, 137] width 16 height 10
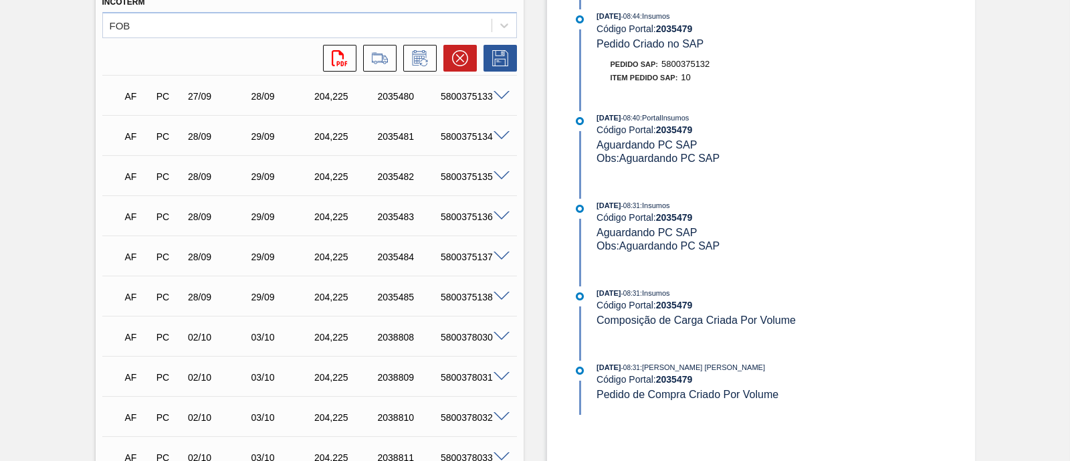
scroll to position [585, 0]
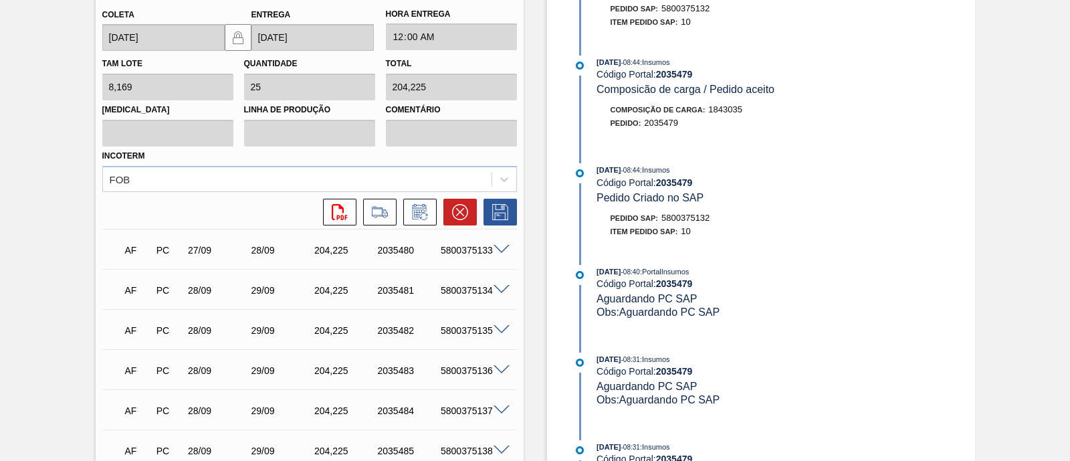
click at [504, 250] on span at bounding box center [502, 250] width 16 height 10
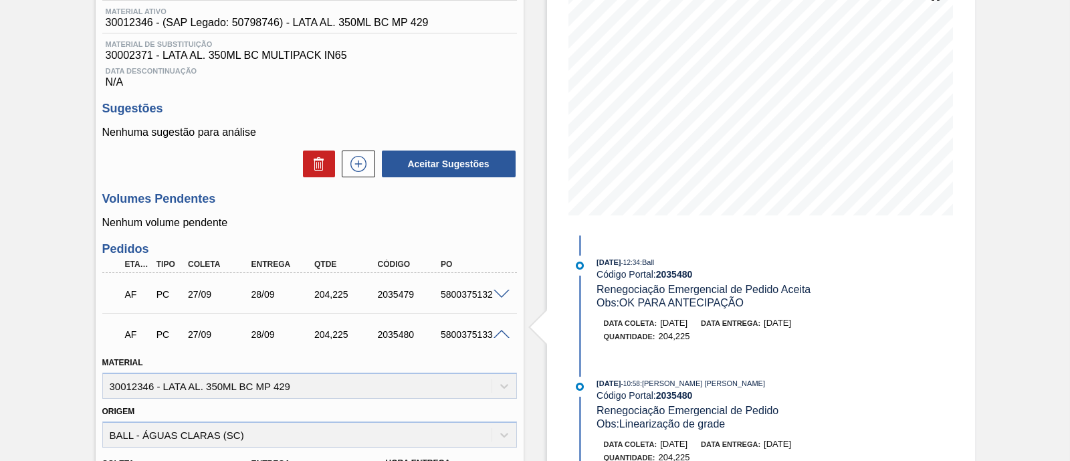
scroll to position [83, 0]
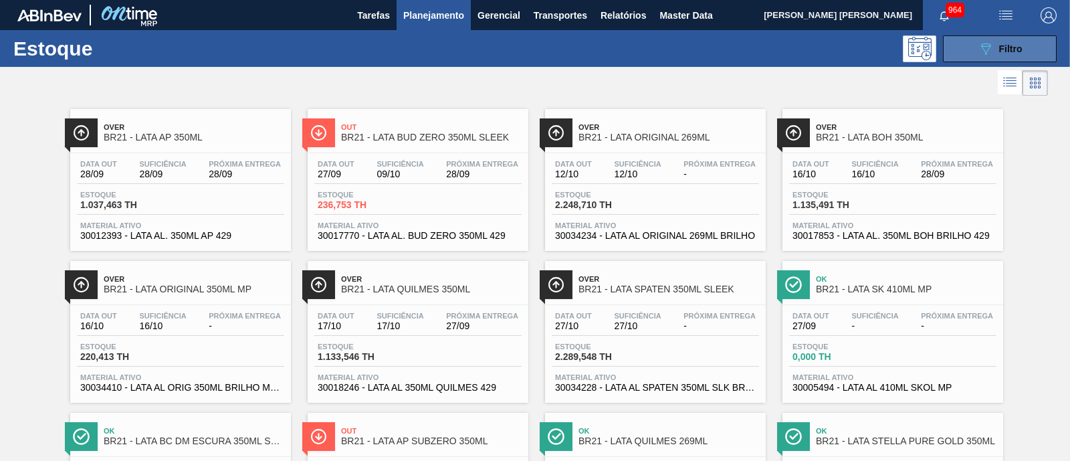
click at [1036, 53] on button "089F7B8B-B2A5-4AFE-B5C0-19BA573D28AC Filtro" at bounding box center [1000, 48] width 114 height 27
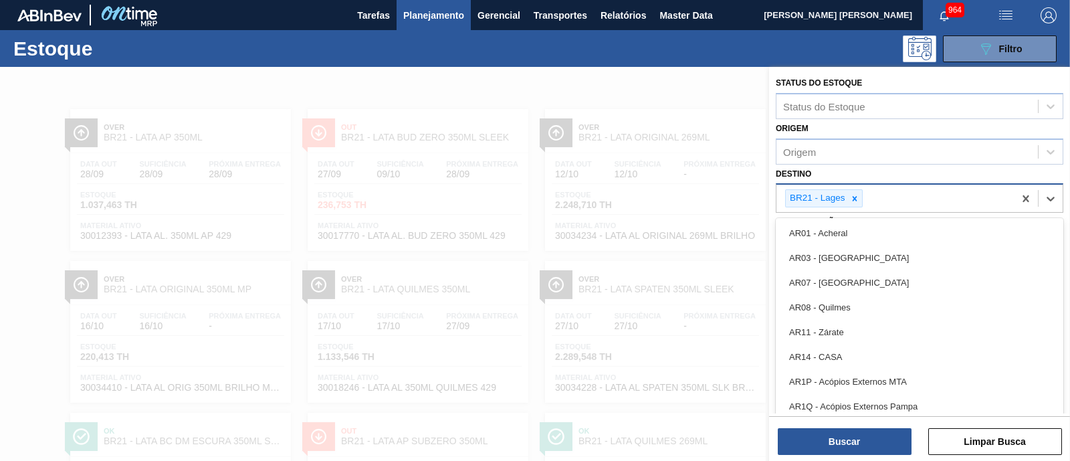
click at [862, 197] on div "BR21 - Lages" at bounding box center [824, 198] width 78 height 18
click at [858, 196] on icon at bounding box center [854, 198] width 9 height 9
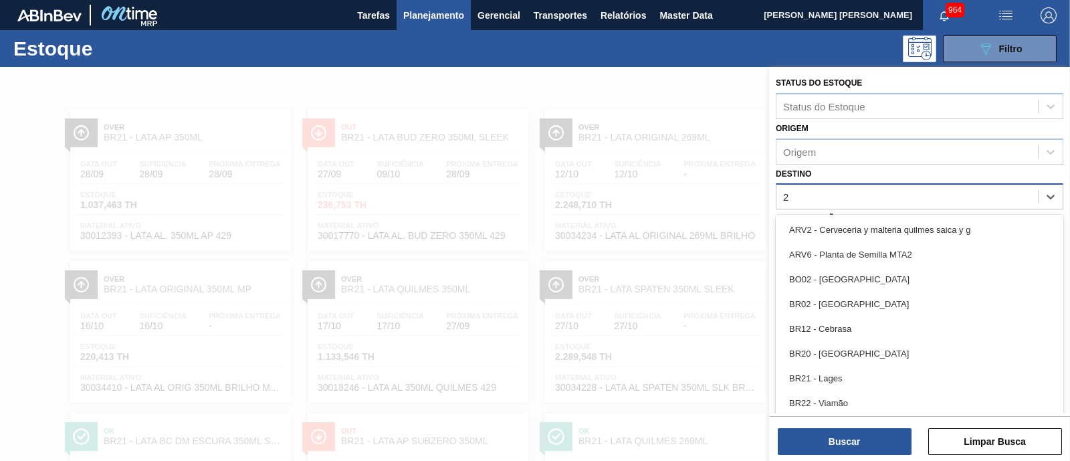
type input "23"
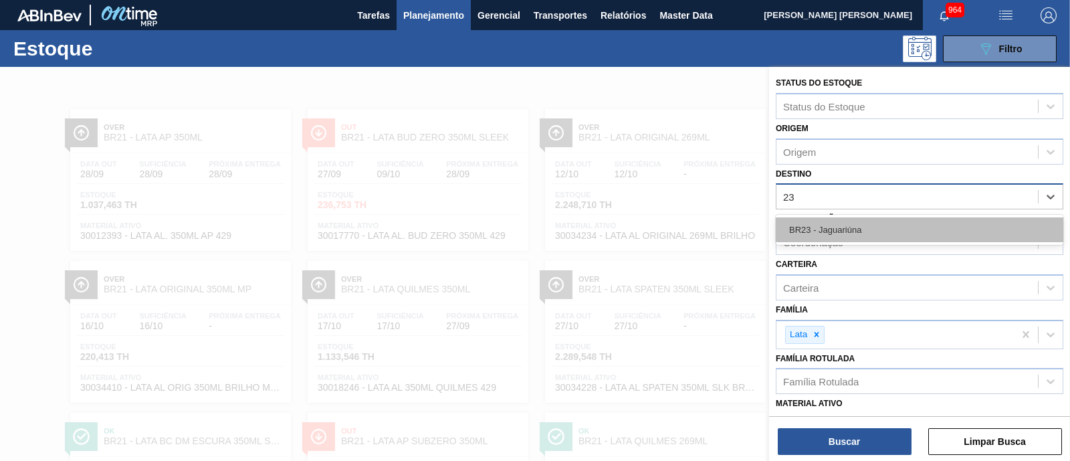
click at [863, 239] on div "BR23 - Jaguariúna" at bounding box center [920, 229] width 288 height 25
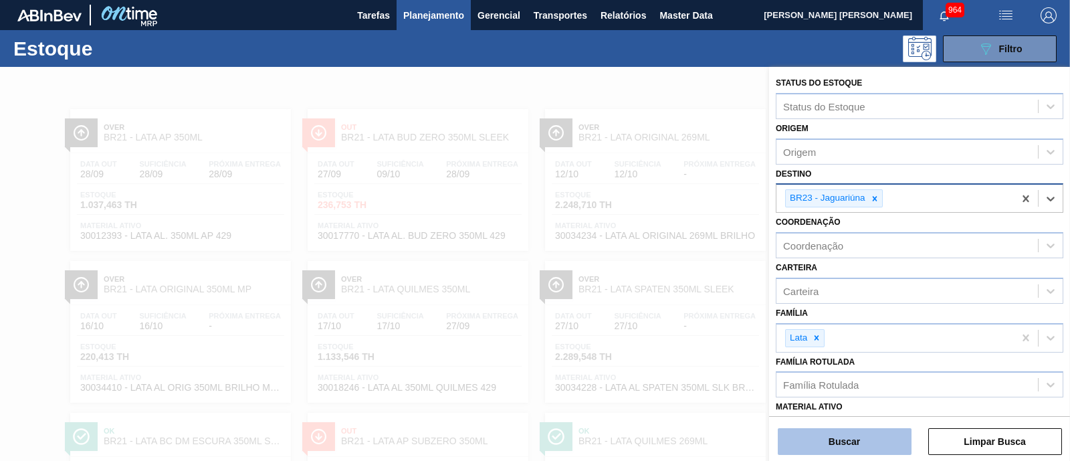
click at [878, 433] on button "Buscar" at bounding box center [845, 441] width 134 height 27
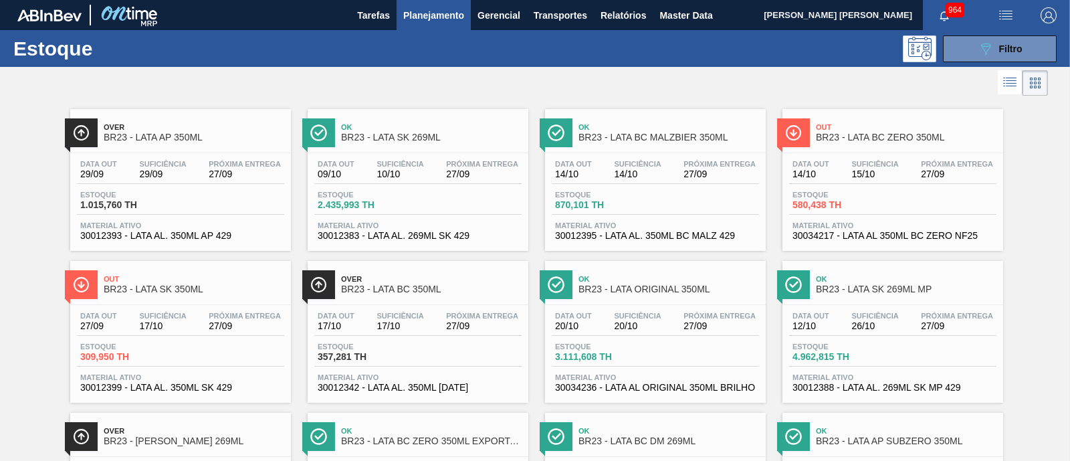
click at [184, 207] on div "Estoque 1.015,760 TH" at bounding box center [180, 203] width 207 height 24
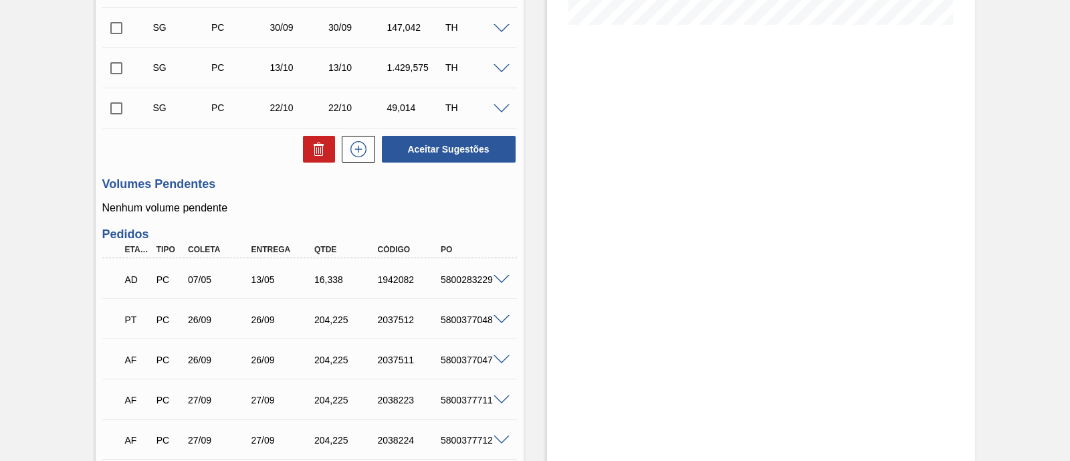
scroll to position [393, 0]
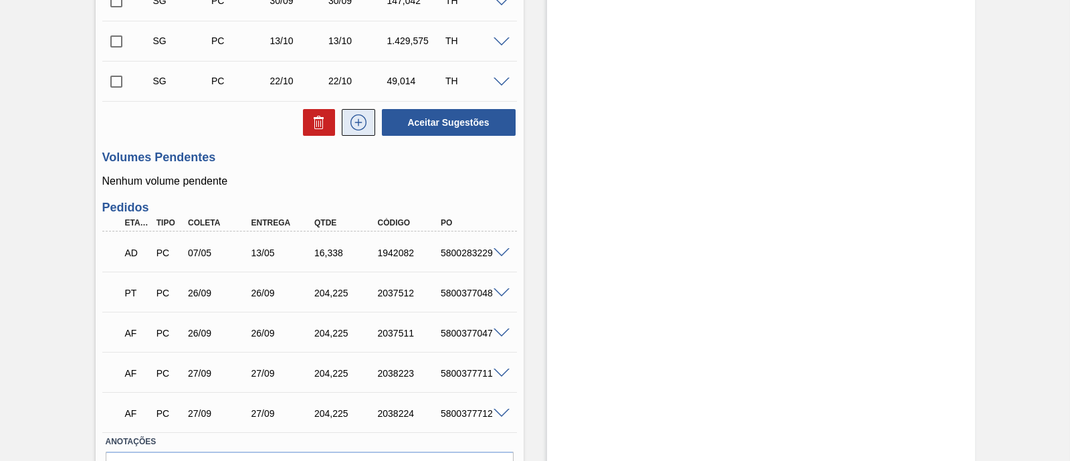
click at [357, 128] on icon at bounding box center [358, 122] width 21 height 16
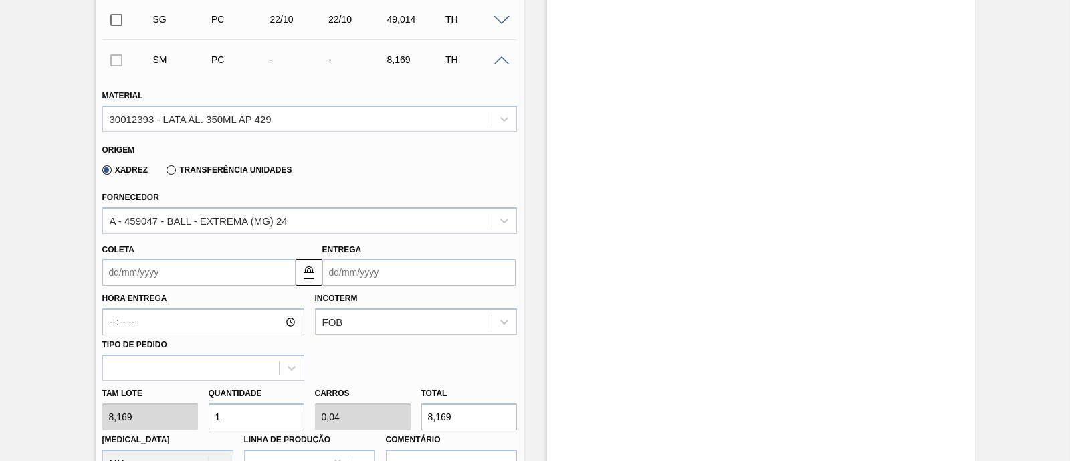
scroll to position [477, 0]
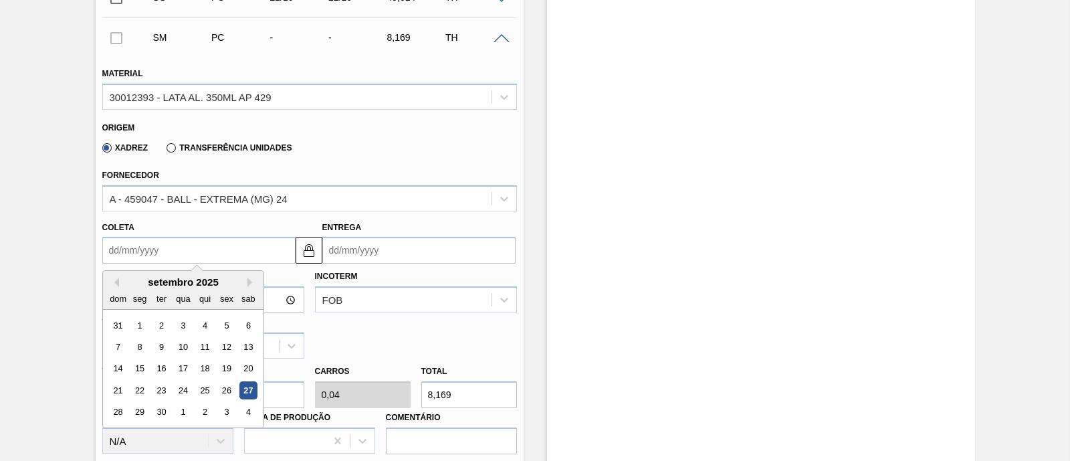
click at [194, 255] on input "Coleta" at bounding box center [198, 250] width 193 height 27
click at [120, 413] on div "28" at bounding box center [118, 412] width 18 height 18
type input "[DATE]"
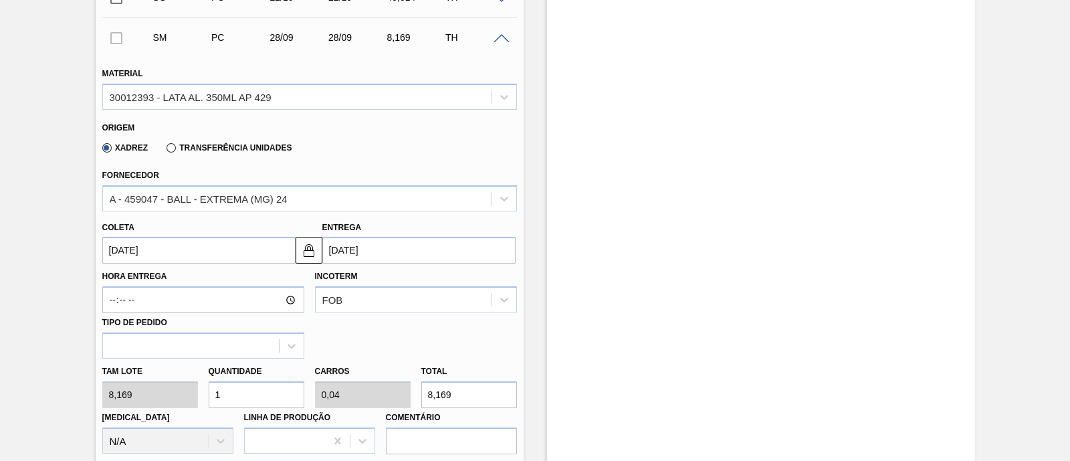
click at [171, 395] on div "Tam lote 8,169 Quantidade 1 Carros 0,04 Total 8,169 Doca N/A Linha de Produção …" at bounding box center [309, 407] width 425 height 96
type input "2"
type input "0,08"
type input "16,338"
type input "20"
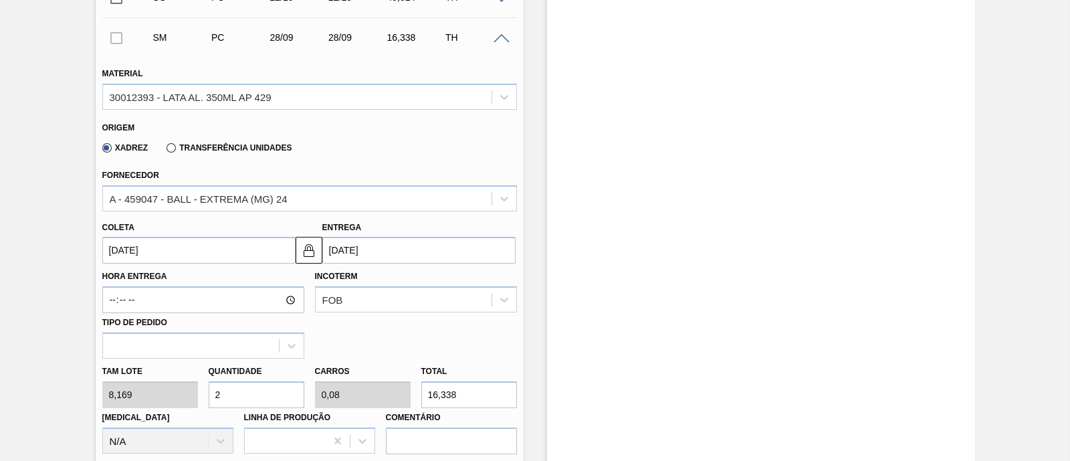
type input "0,8"
type input "163,38"
type input "2"
type input "0,08"
type input "16,338"
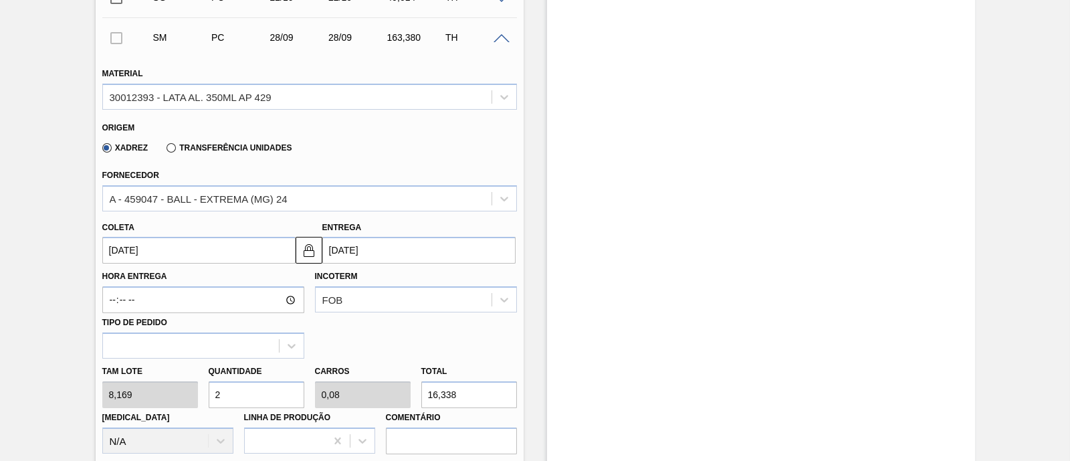
type input "25"
type input "1"
type input "204,225"
type input "25"
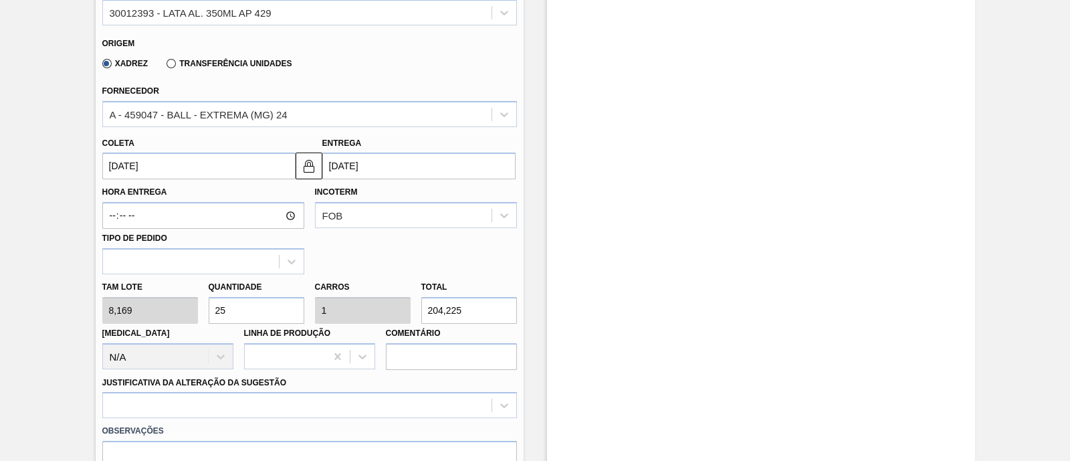
scroll to position [644, 0]
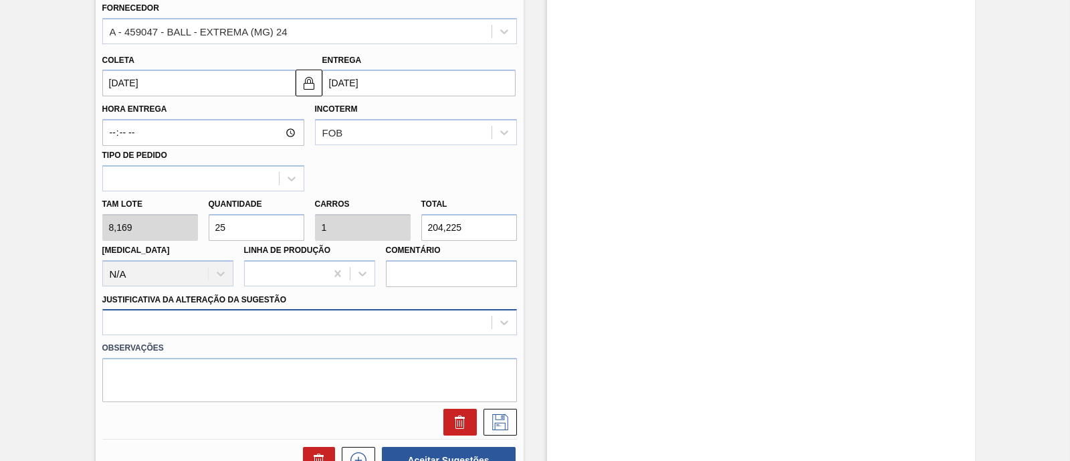
click at [216, 334] on div at bounding box center [309, 322] width 415 height 26
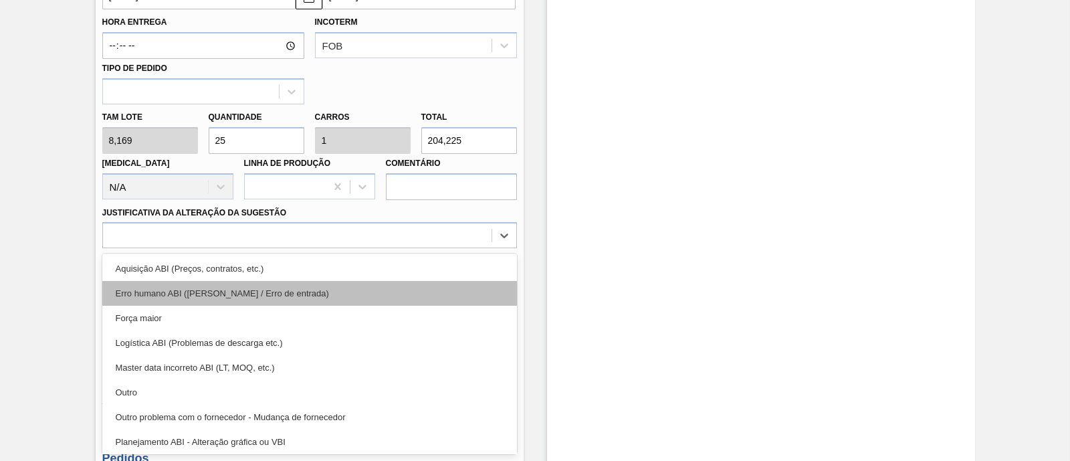
click at [196, 302] on div "Erro humano ABI (Cálculo / Erro de entrada)" at bounding box center [309, 293] width 415 height 25
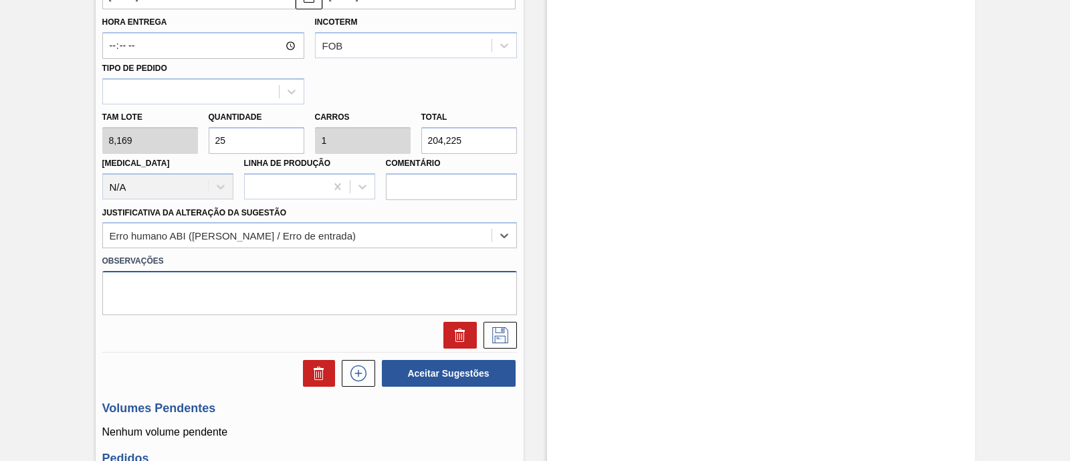
click at [197, 284] on textarea at bounding box center [309, 293] width 415 height 44
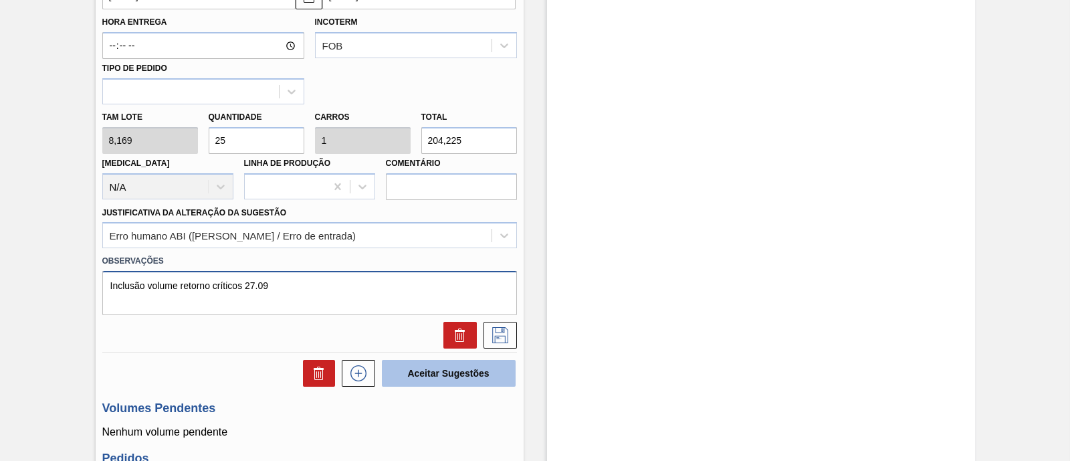
type textarea "Inclusão volume retorno críticos 27.09"
click at [435, 377] on button "Aceitar Sugestões" at bounding box center [449, 373] width 134 height 27
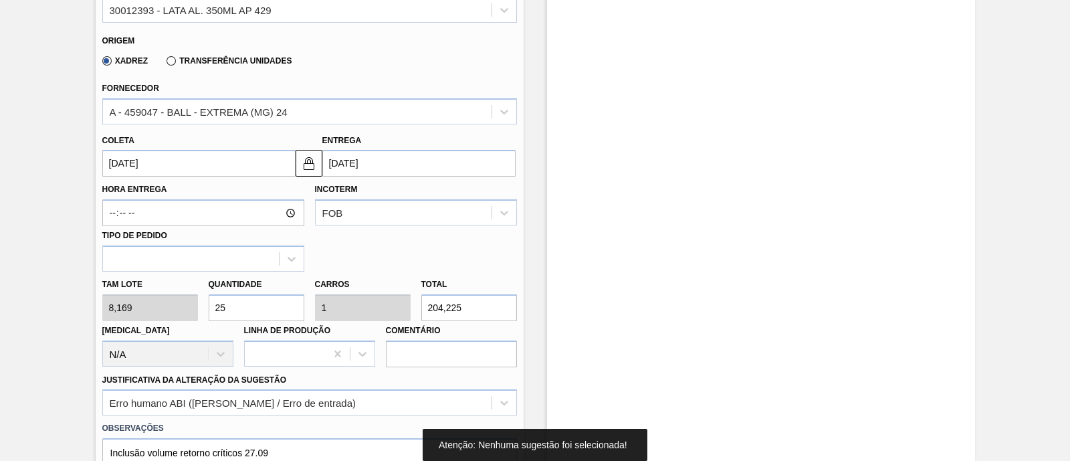
scroll to position [815, 0]
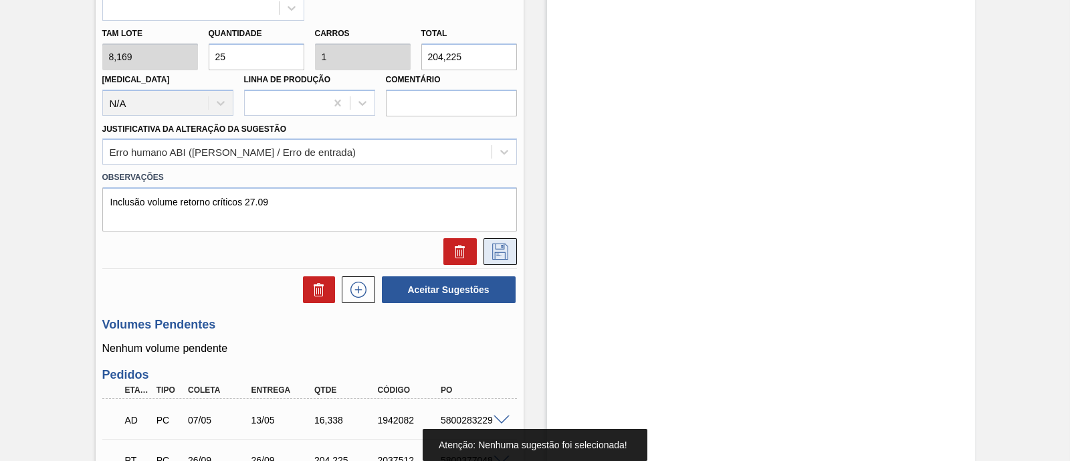
click at [498, 253] on icon at bounding box center [500, 252] width 16 height 16
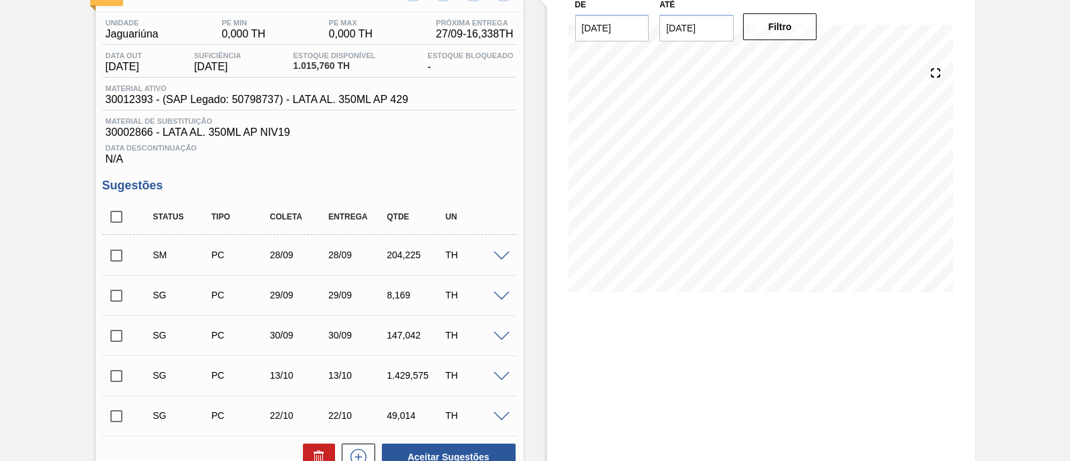
scroll to position [266, 0]
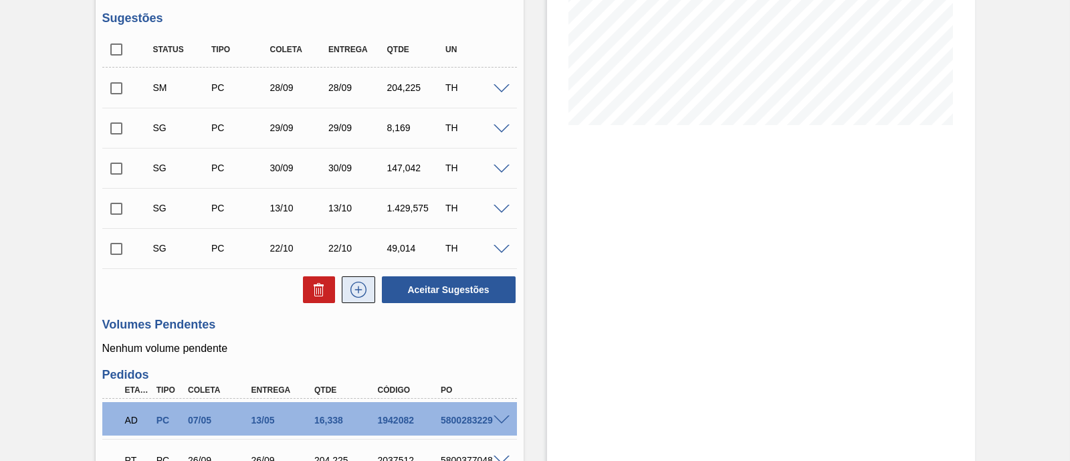
click at [355, 289] on icon at bounding box center [358, 290] width 21 height 16
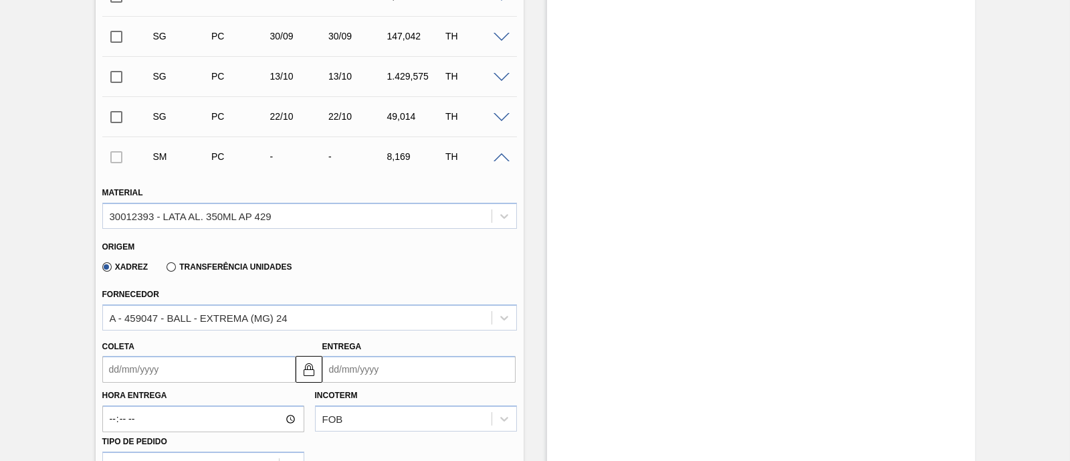
scroll to position [517, 0]
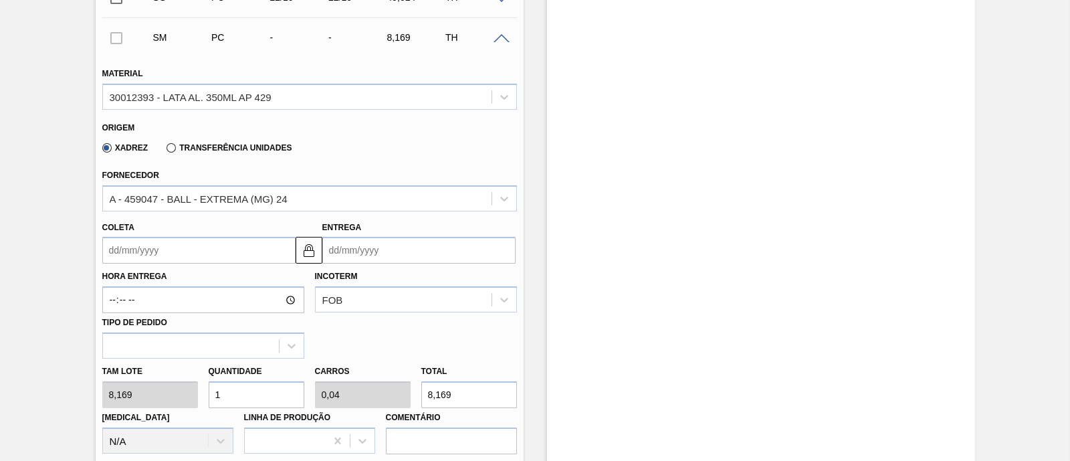
click at [235, 250] on input "Coleta" at bounding box center [198, 250] width 193 height 27
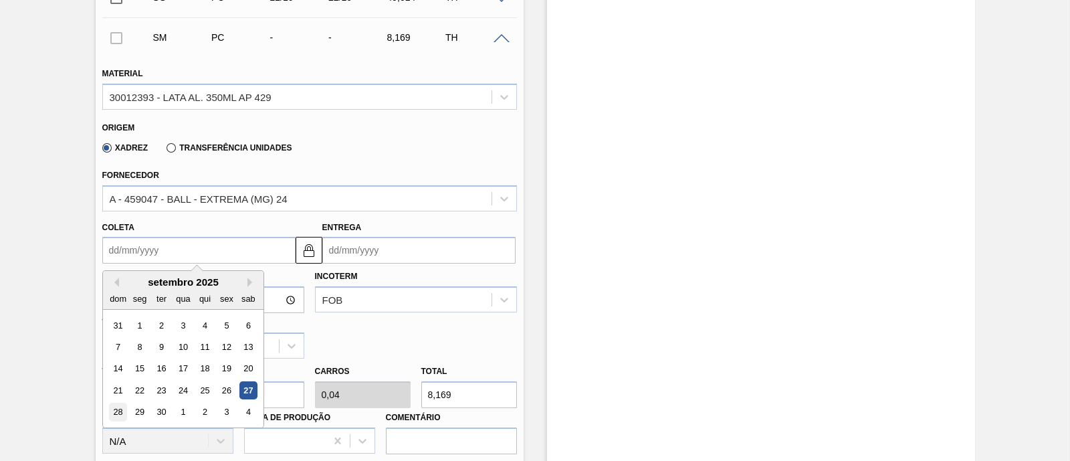
click at [109, 413] on div "28" at bounding box center [118, 412] width 18 height 18
type input "[DATE]"
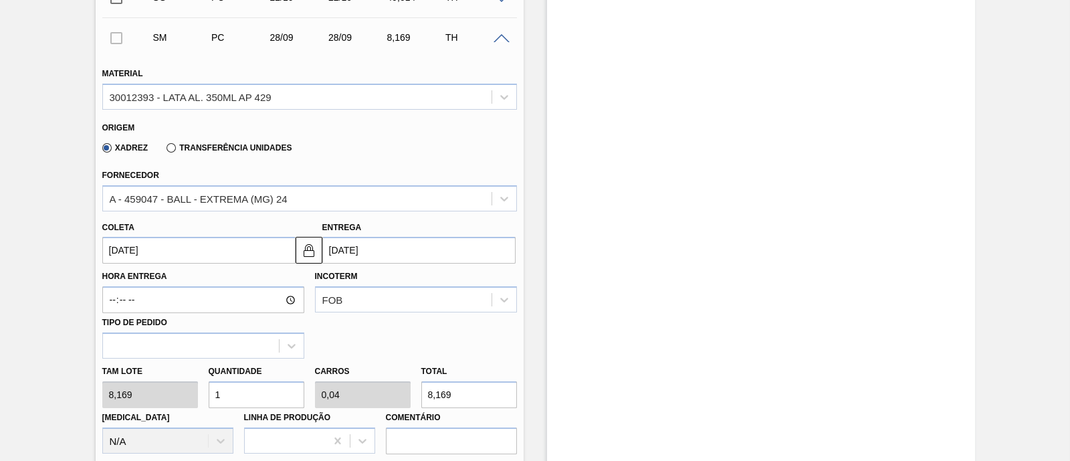
click at [167, 391] on div "Tam lote 8,169 Quantidade 1 Carros 0,04 Total 8,169 Doca N/A Linha de Produção …" at bounding box center [309, 407] width 425 height 96
type input "2"
type input "0,08"
type input "16,338"
type input "25"
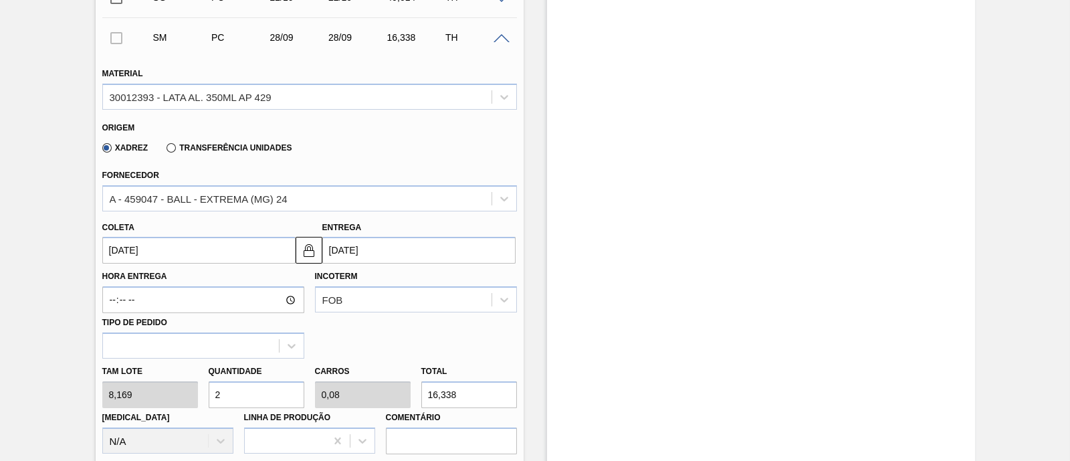
type input "1"
type input "204,225"
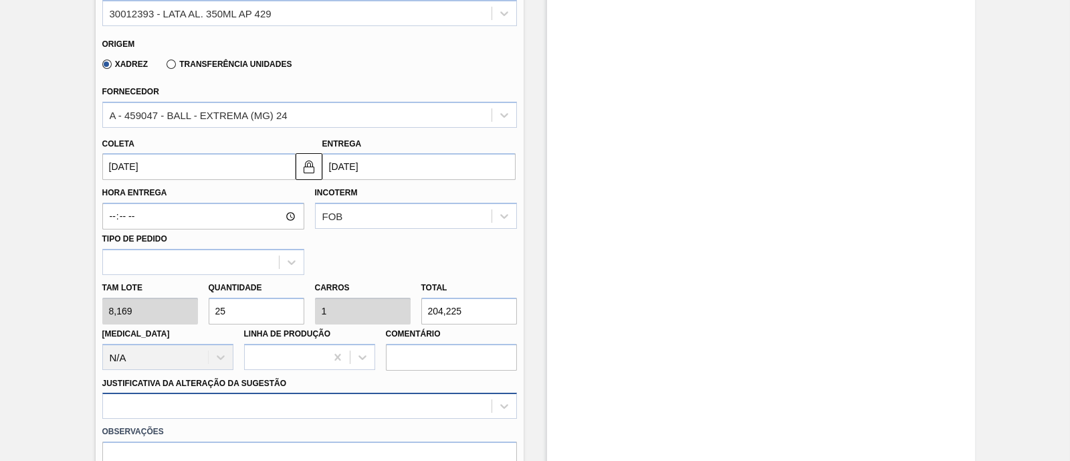
type input "25"
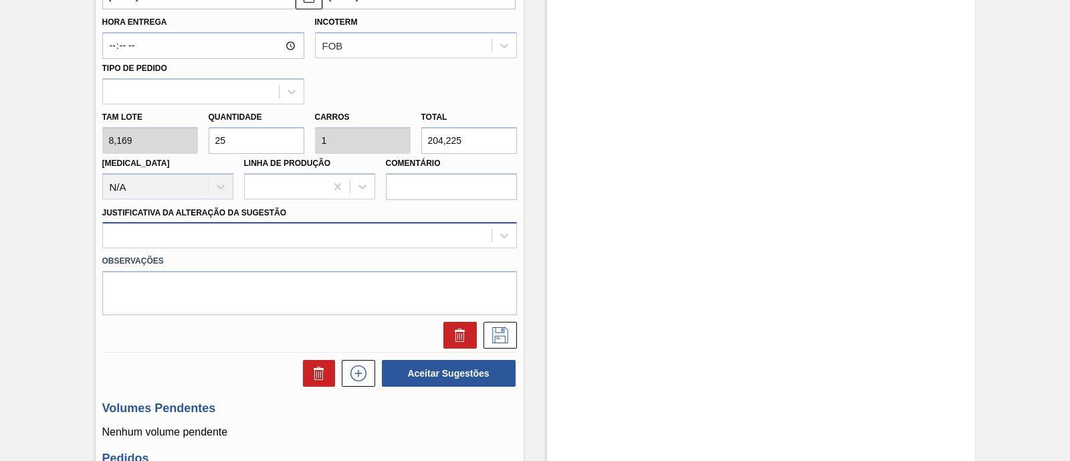
click at [217, 248] on div at bounding box center [309, 235] width 415 height 26
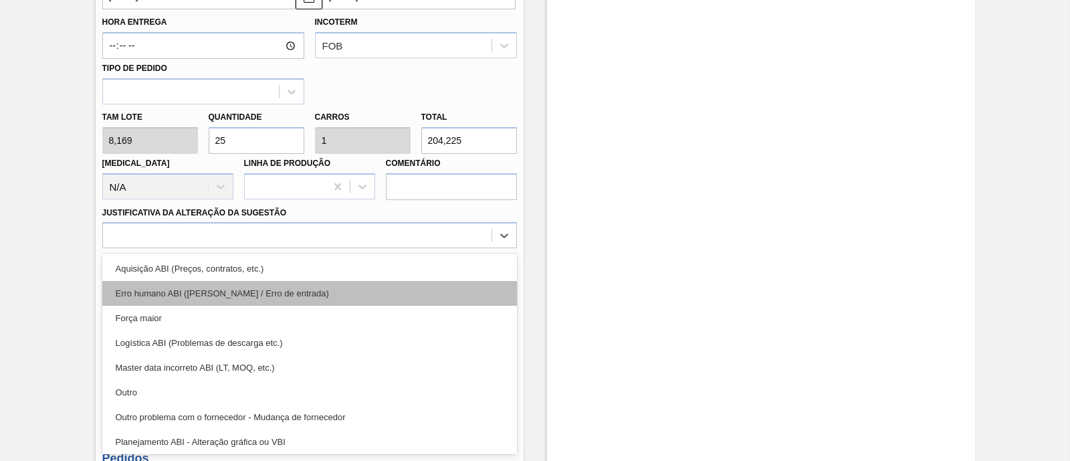
click at [197, 296] on div "Erro humano ABI (Cálculo / Erro de entrada)" at bounding box center [309, 293] width 415 height 25
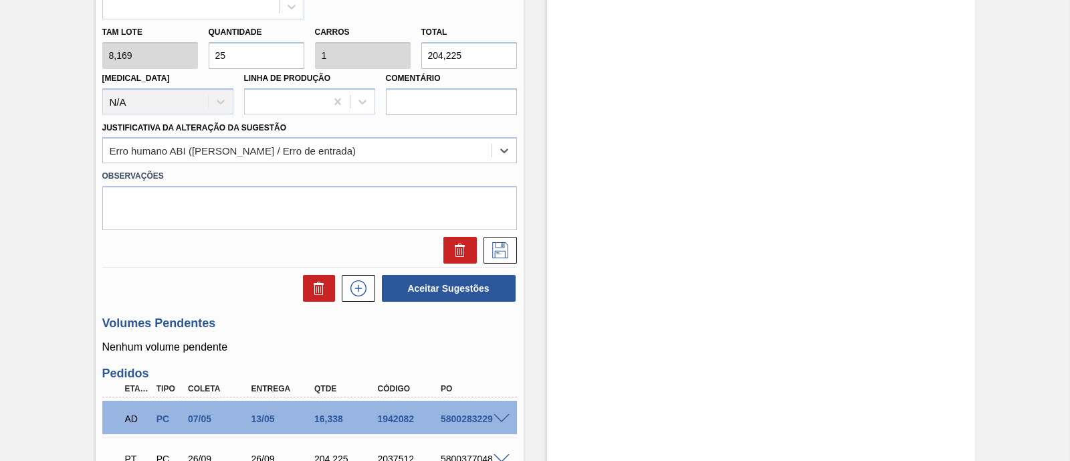
scroll to position [939, 0]
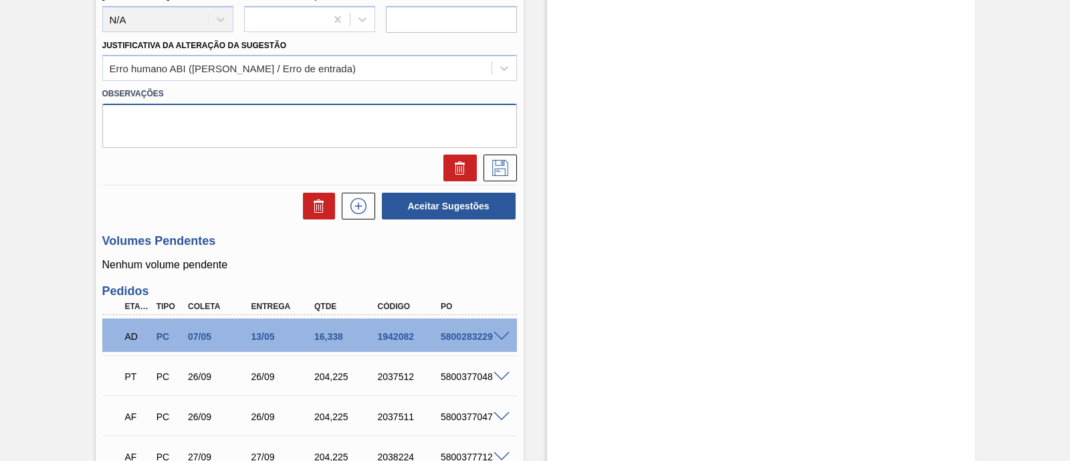
click at [177, 122] on textarea at bounding box center [309, 126] width 415 height 44
click at [175, 122] on textarea "Retorno Forzen27.09" at bounding box center [309, 126] width 415 height 44
type textarea "Retorno Forzen 27.09"
click at [492, 167] on icon at bounding box center [500, 168] width 16 height 16
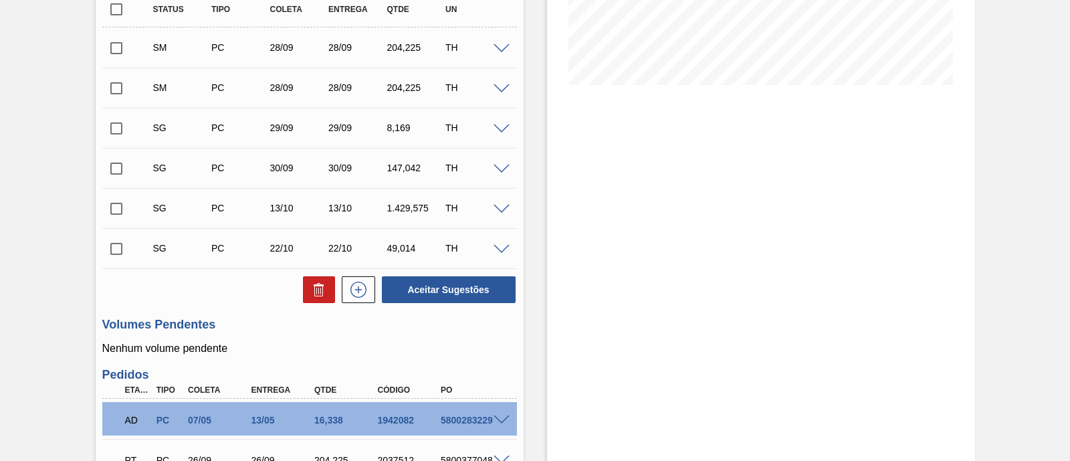
scroll to position [223, 0]
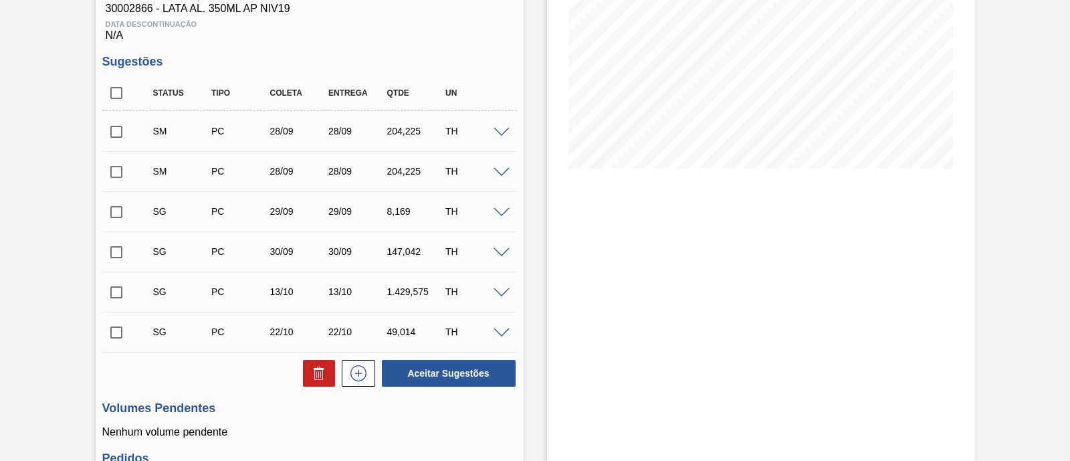
click at [116, 125] on input "checkbox" at bounding box center [116, 132] width 28 height 28
checkbox input "true"
click at [131, 171] on span at bounding box center [139, 171] width 19 height 27
click at [117, 175] on input "checkbox" at bounding box center [116, 172] width 28 height 28
checkbox input "true"
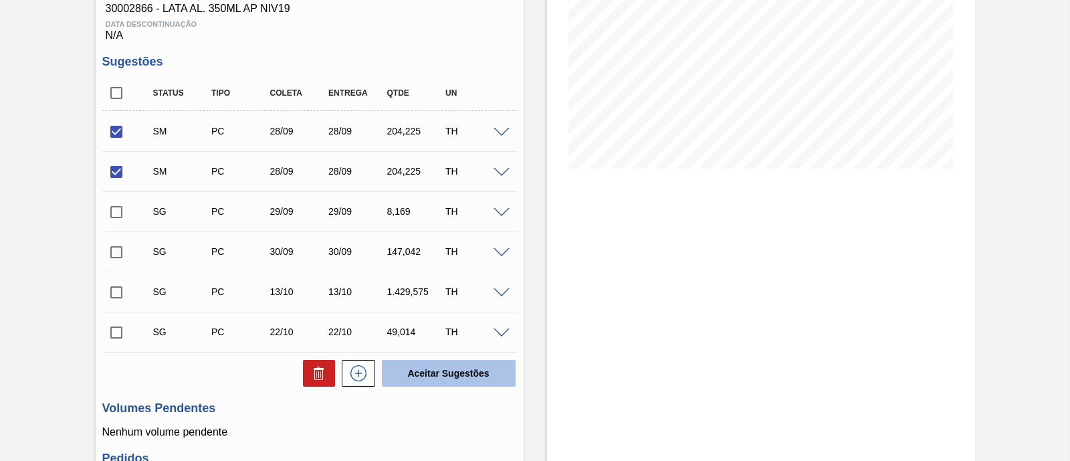
click at [442, 379] on button "Aceitar Sugestões" at bounding box center [449, 373] width 134 height 27
click at [119, 217] on input "checkbox" at bounding box center [116, 212] width 28 height 28
checkbox input "true"
click at [116, 174] on input "checkbox" at bounding box center [116, 172] width 28 height 28
checkbox input "false"
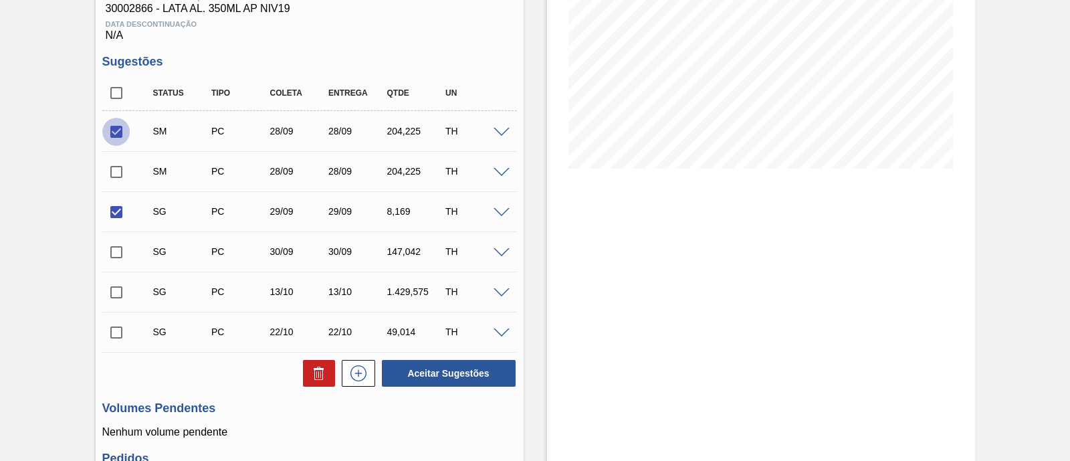
click at [118, 134] on input "checkbox" at bounding box center [116, 132] width 28 height 28
checkbox input "false"
click at [122, 256] on input "checkbox" at bounding box center [116, 252] width 28 height 28
checkbox input "true"
click at [120, 294] on input "checkbox" at bounding box center [116, 292] width 28 height 28
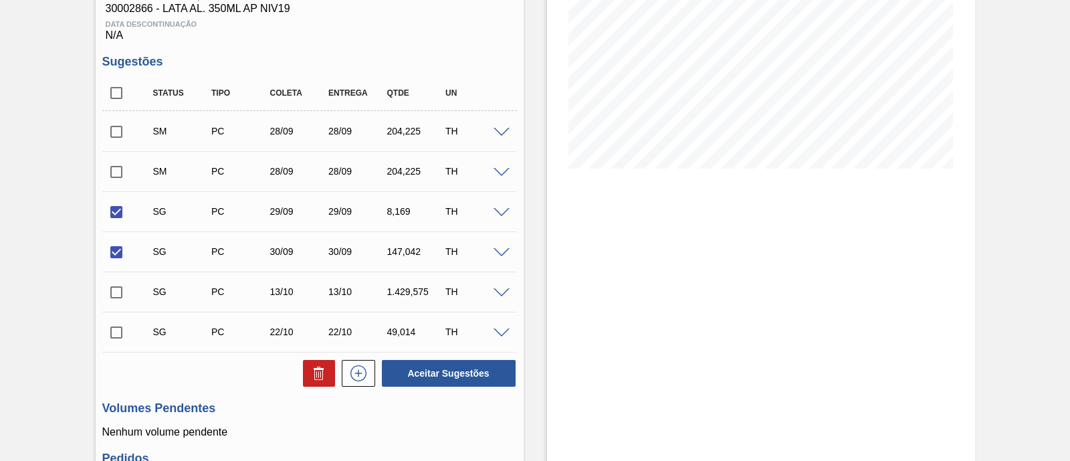
checkbox input "true"
click at [117, 334] on input "checkbox" at bounding box center [116, 332] width 28 height 28
checkbox input "true"
click at [323, 381] on icon at bounding box center [319, 373] width 16 height 16
checkbox input "false"
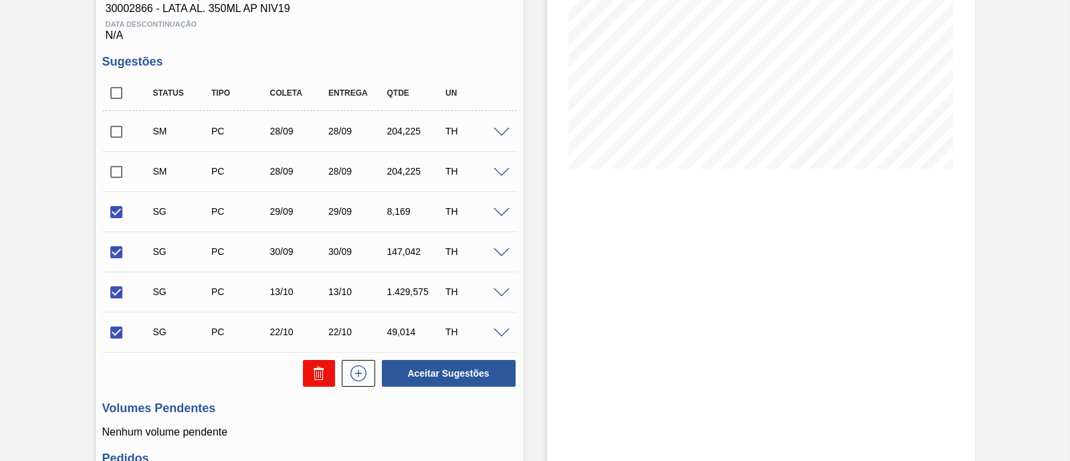
checkbox input "false"
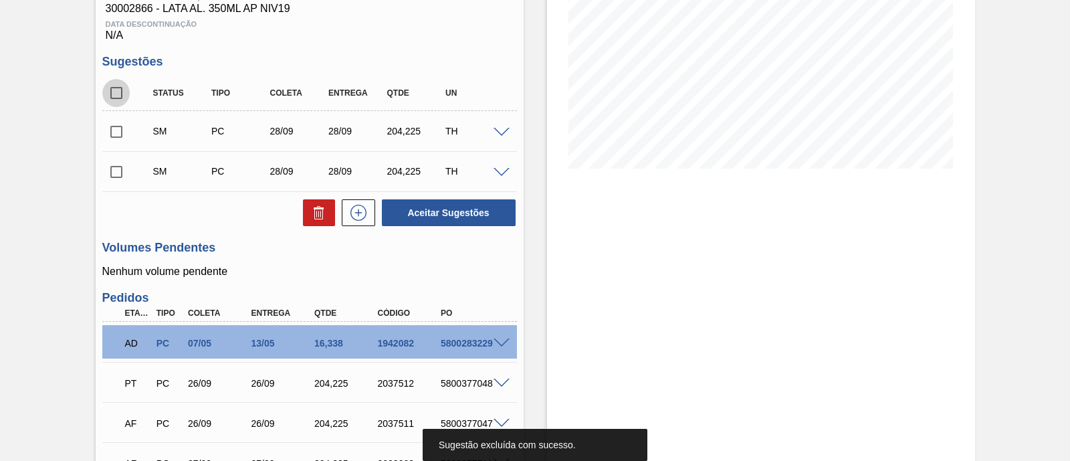
click at [111, 98] on input "checkbox" at bounding box center [116, 93] width 28 height 28
checkbox input "true"
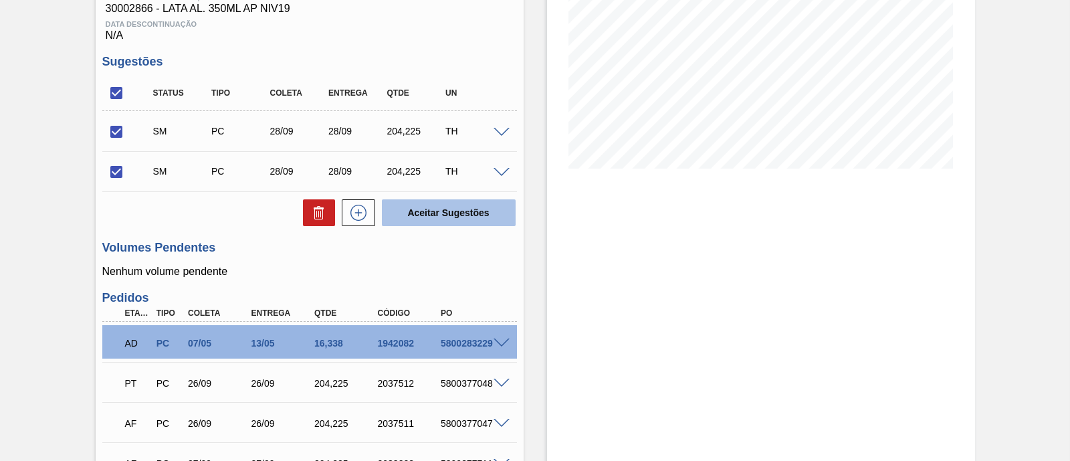
click at [442, 219] on button "Aceitar Sugestões" at bounding box center [449, 212] width 134 height 27
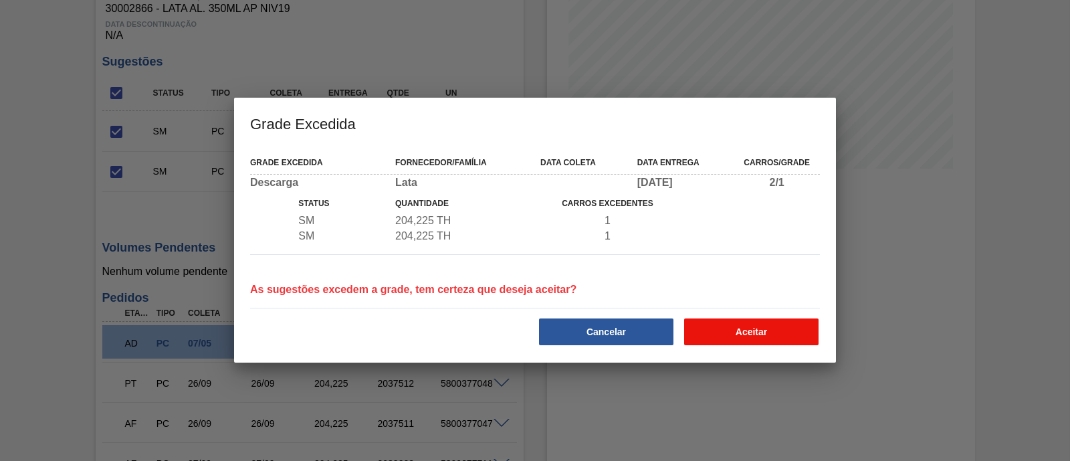
click at [728, 336] on button "Aceitar" at bounding box center [751, 331] width 134 height 27
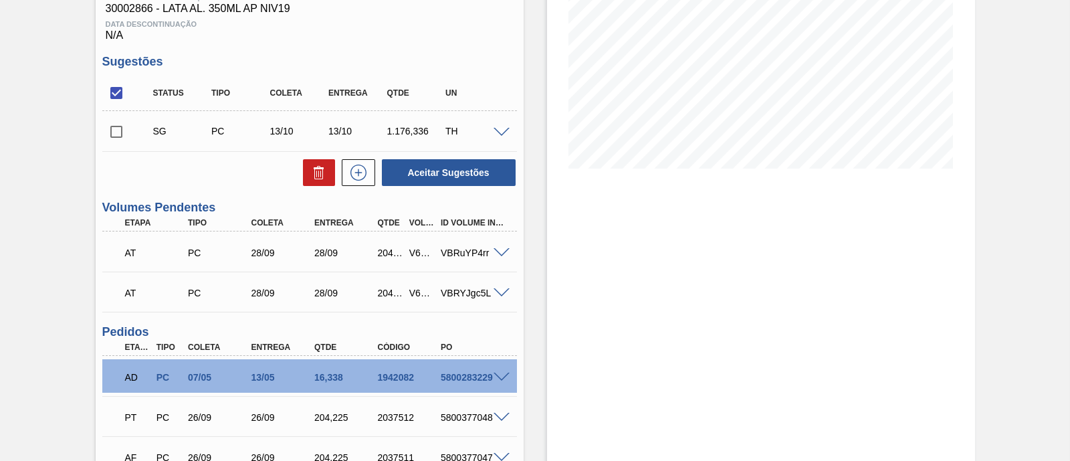
click at [495, 256] on span at bounding box center [502, 253] width 16 height 10
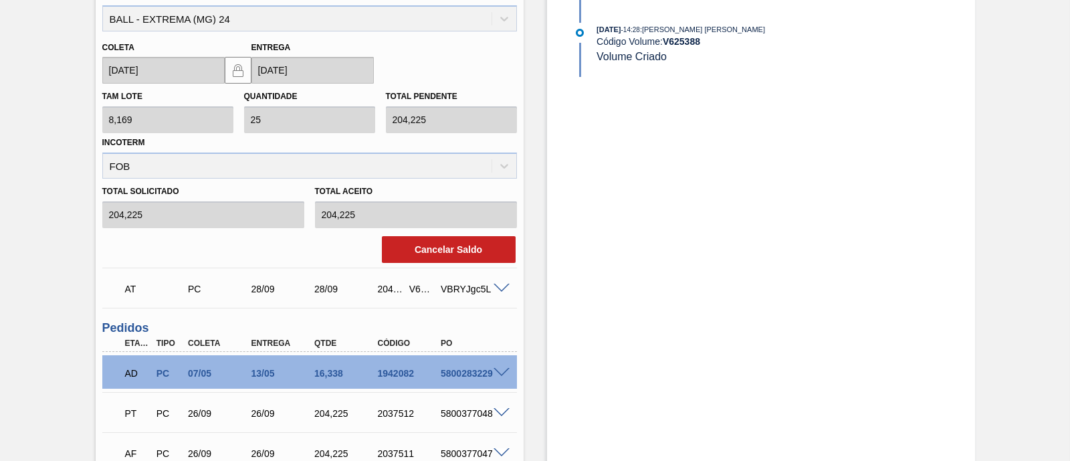
scroll to position [390, 0]
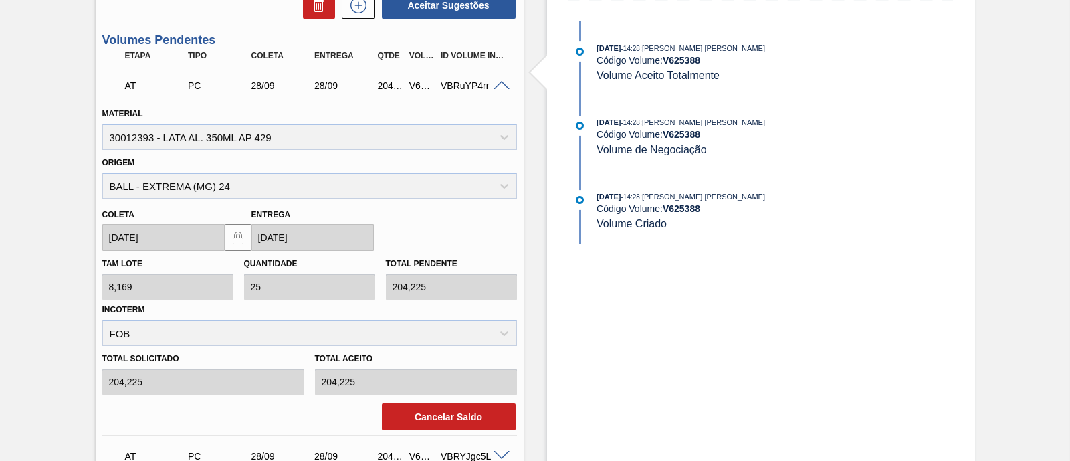
click at [502, 88] on span at bounding box center [502, 86] width 16 height 10
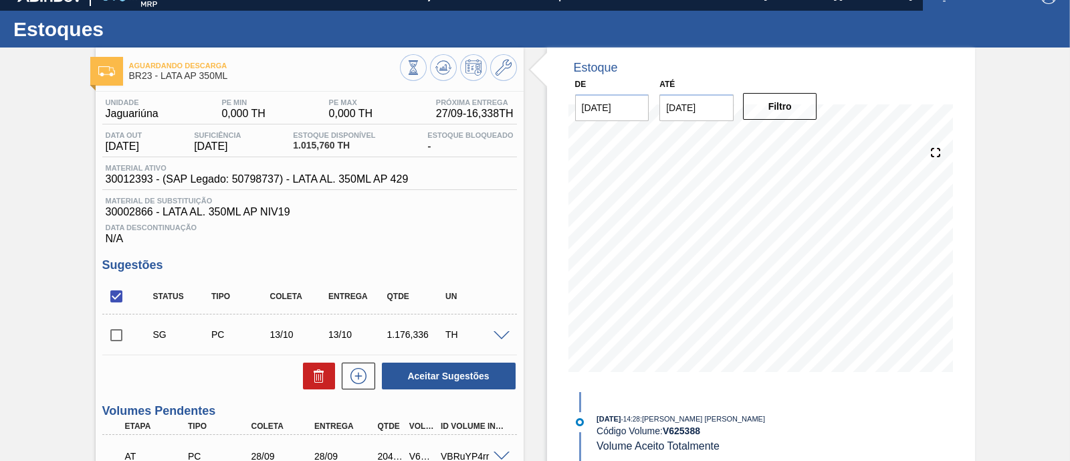
scroll to position [0, 0]
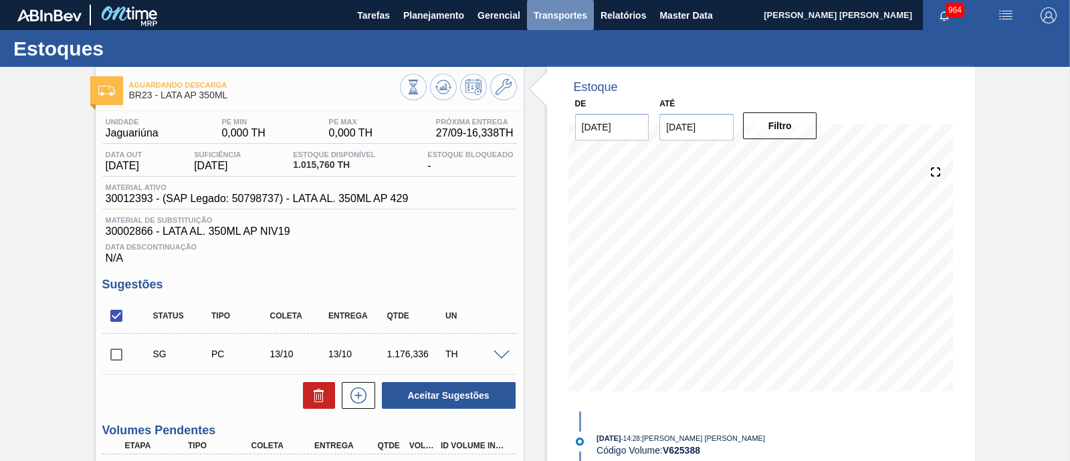
click at [552, 12] on span "Transportes" at bounding box center [561, 15] width 54 height 16
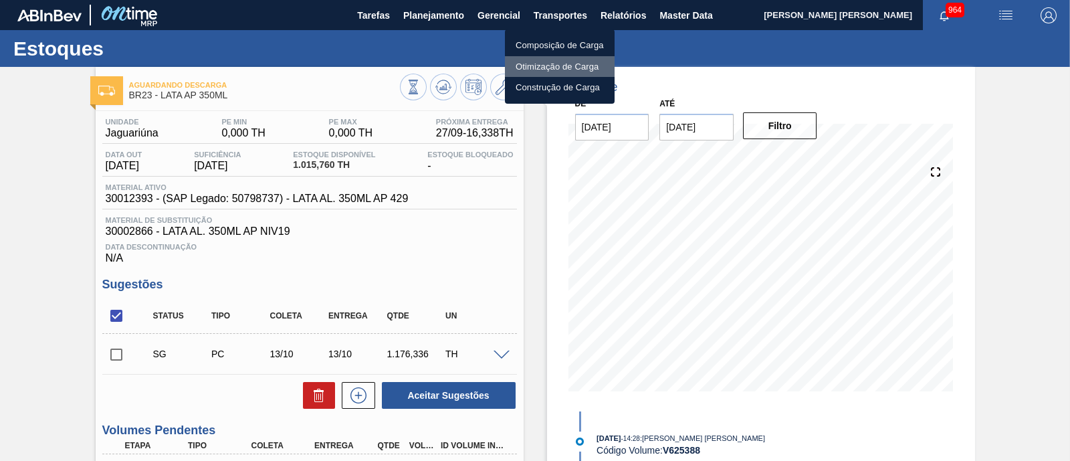
click at [555, 64] on li "Otimização de Carga" at bounding box center [560, 66] width 110 height 21
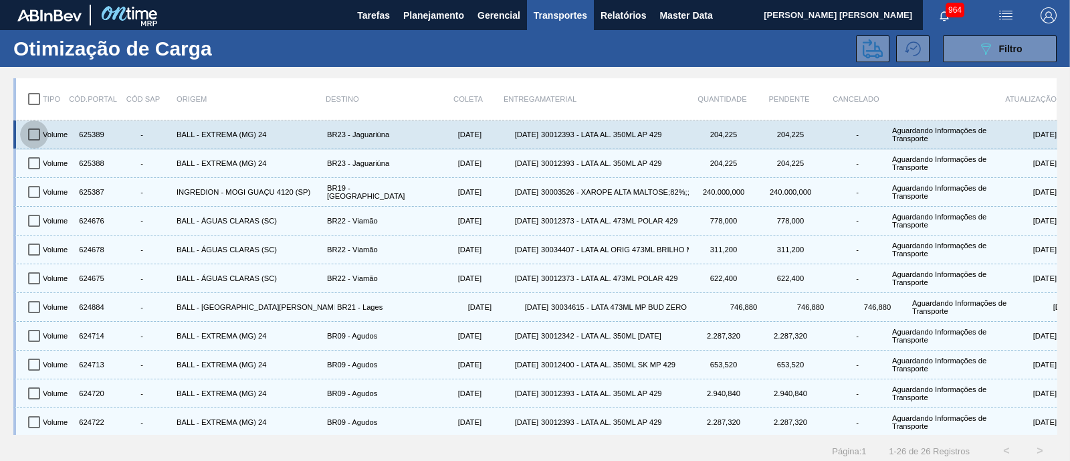
click at [31, 141] on input "checkbox" at bounding box center [34, 134] width 28 height 28
checkbox input "true"
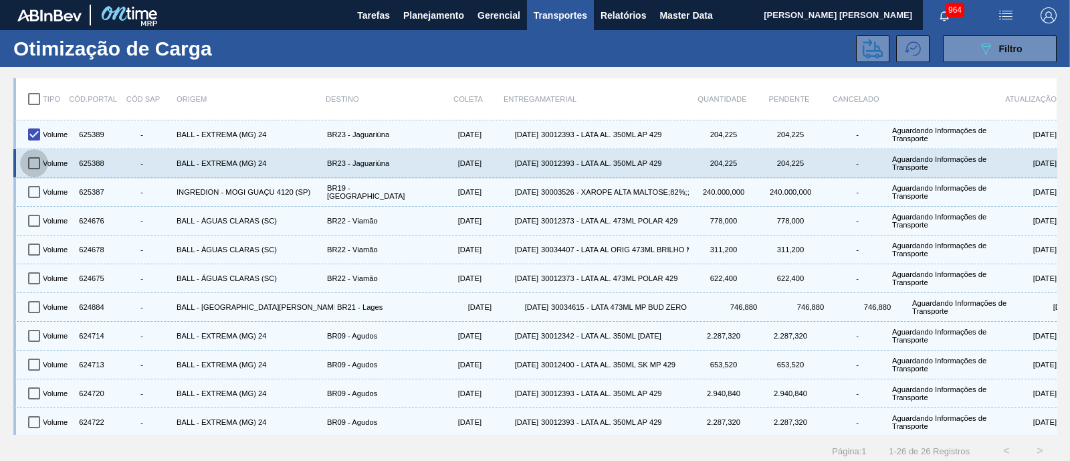
click at [42, 163] on input "checkbox" at bounding box center [34, 163] width 28 height 28
checkbox input "true"
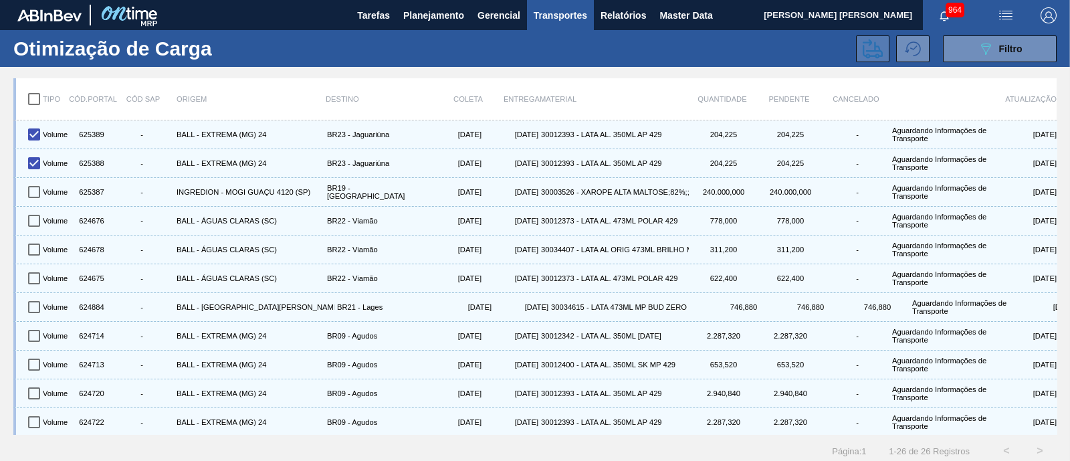
click at [874, 57] on icon at bounding box center [873, 48] width 20 height 19
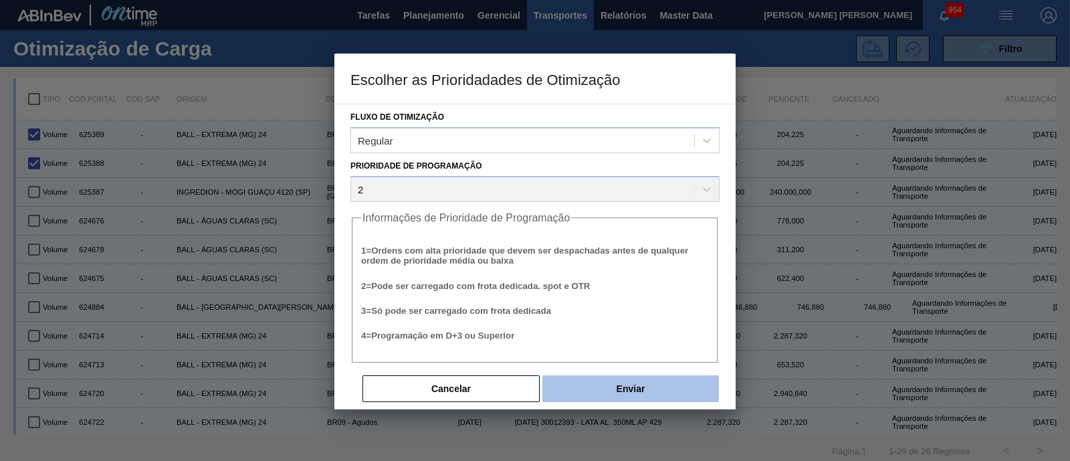
click at [635, 393] on button "Enviar" at bounding box center [631, 388] width 177 height 27
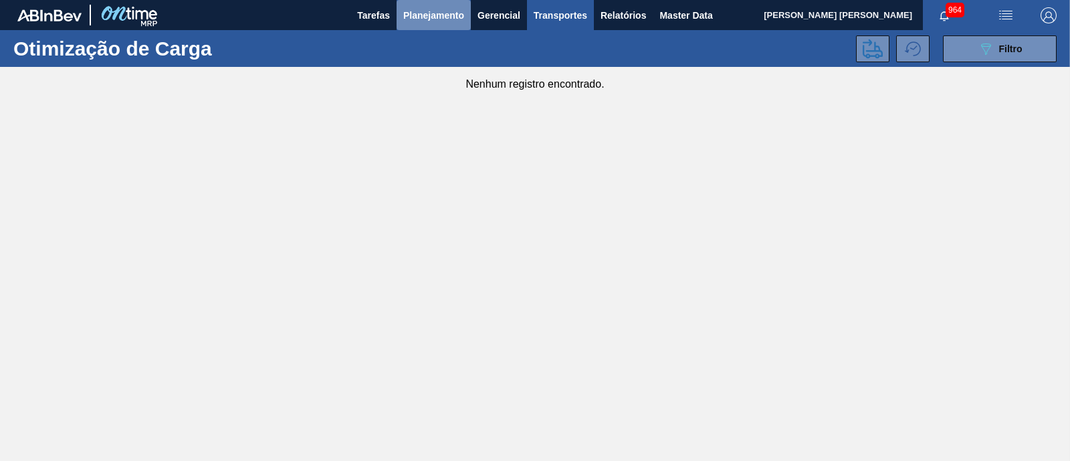
click at [446, 15] on span "Planejamento" at bounding box center [433, 15] width 61 height 16
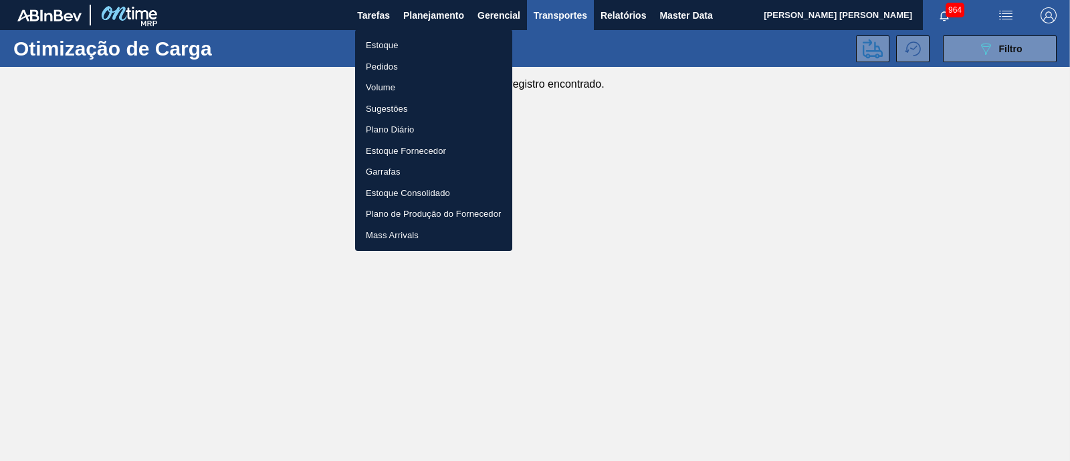
click at [411, 50] on li "Estoque" at bounding box center [433, 45] width 157 height 21
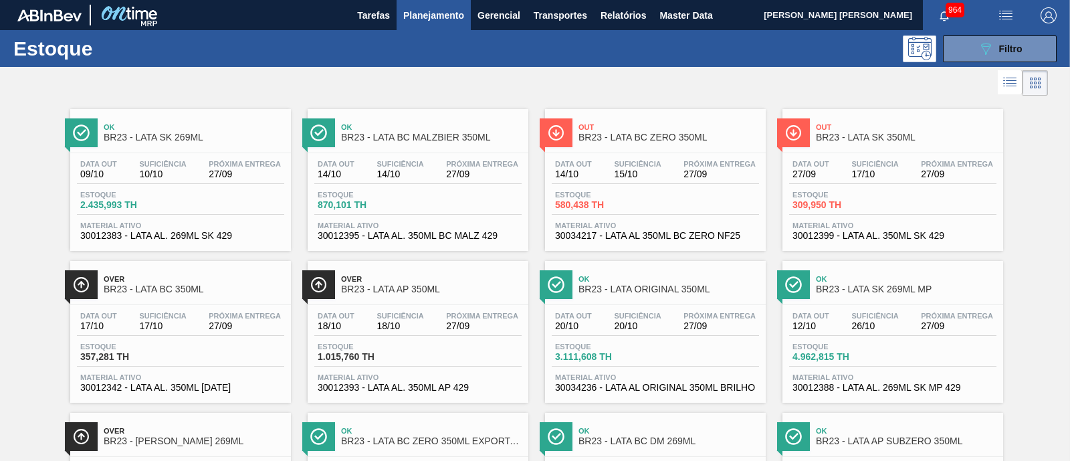
click at [432, 286] on span "BR23 - LATA AP 350ML" at bounding box center [431, 289] width 181 height 10
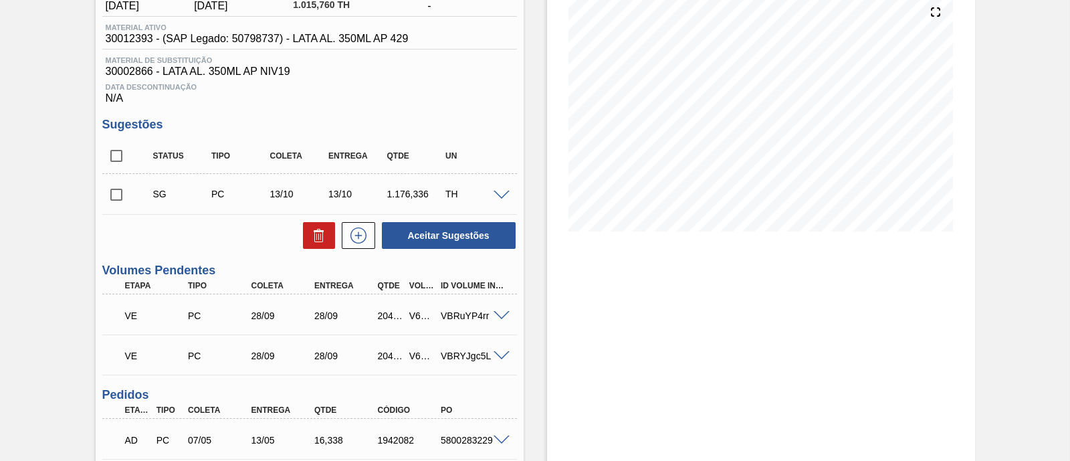
scroll to position [251, 0]
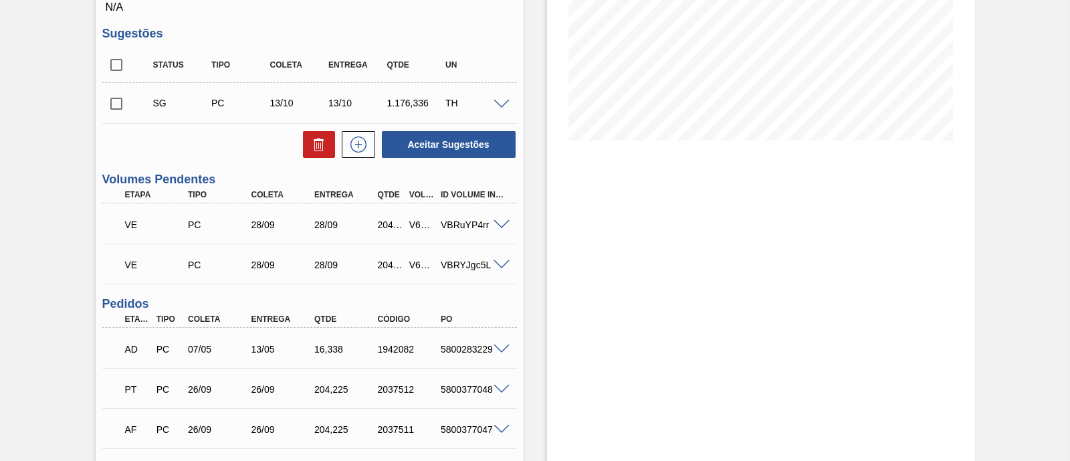
click at [502, 224] on span at bounding box center [502, 225] width 16 height 10
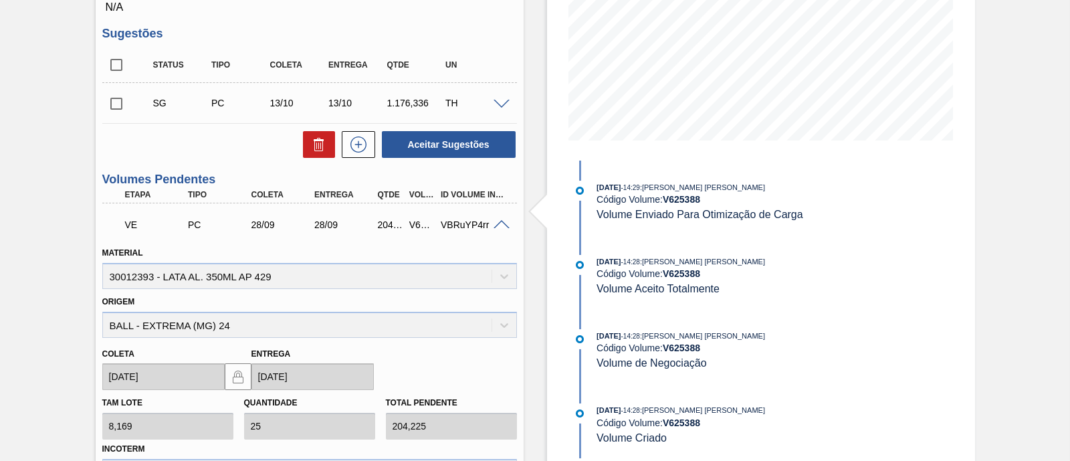
click at [502, 224] on span at bounding box center [502, 225] width 16 height 10
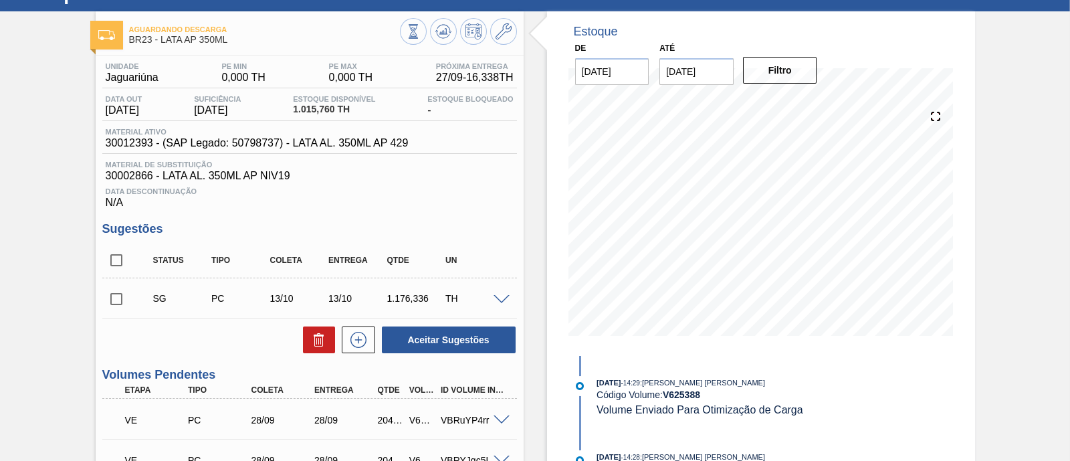
scroll to position [0, 0]
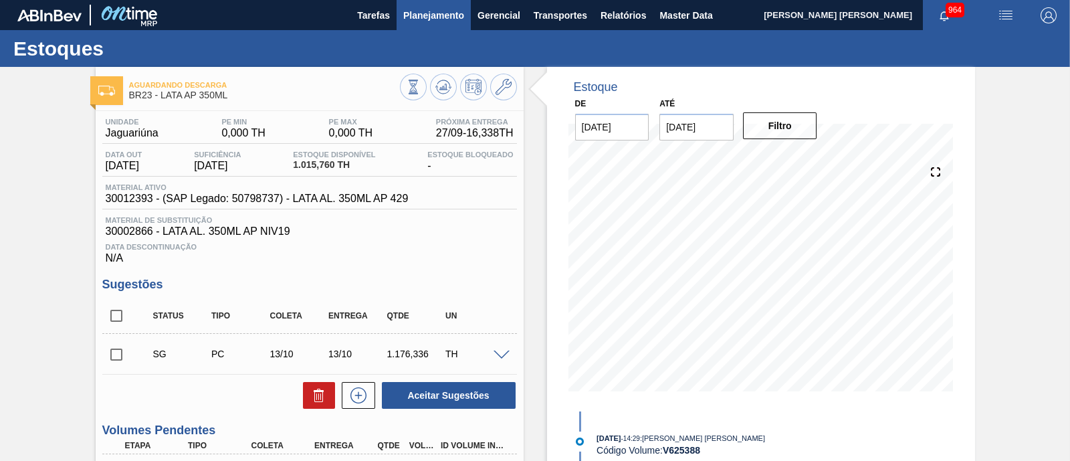
click at [446, 15] on span "Planejamento" at bounding box center [433, 15] width 61 height 16
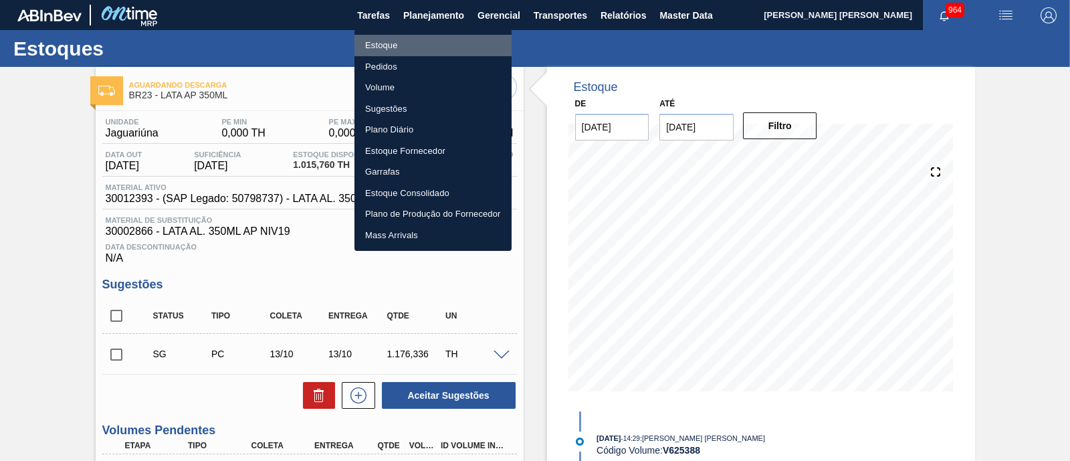
click at [410, 36] on li "Estoque" at bounding box center [433, 45] width 157 height 21
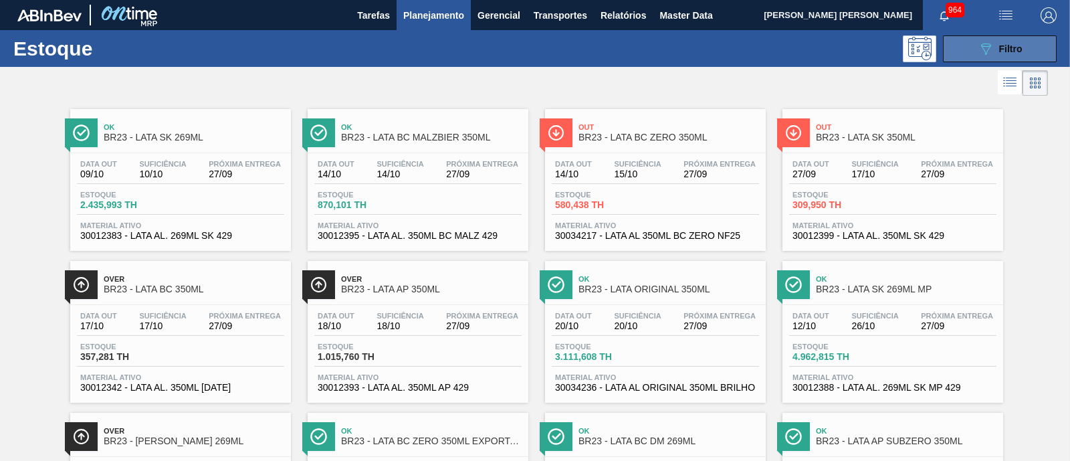
click at [968, 52] on button "089F7B8B-B2A5-4AFE-B5C0-19BA573D28AC Filtro" at bounding box center [1000, 48] width 114 height 27
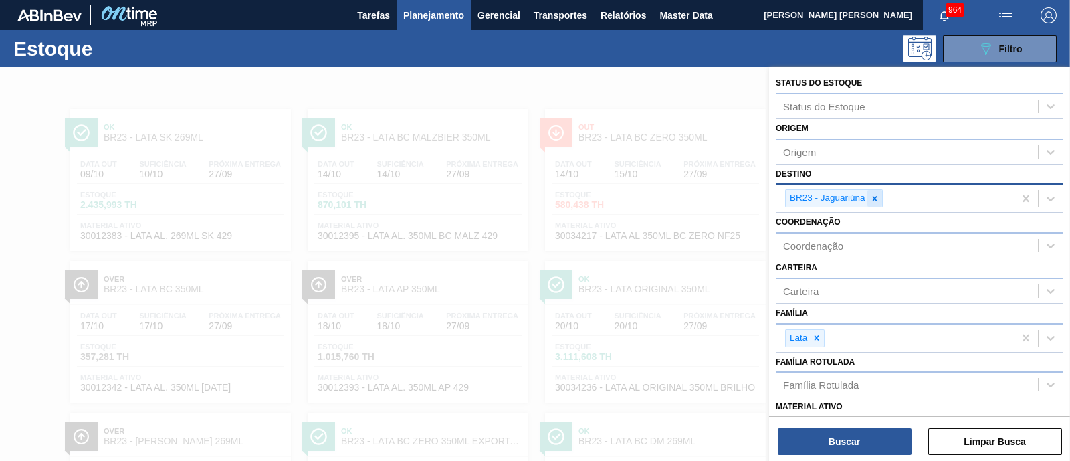
click at [878, 199] on icon at bounding box center [874, 198] width 9 height 9
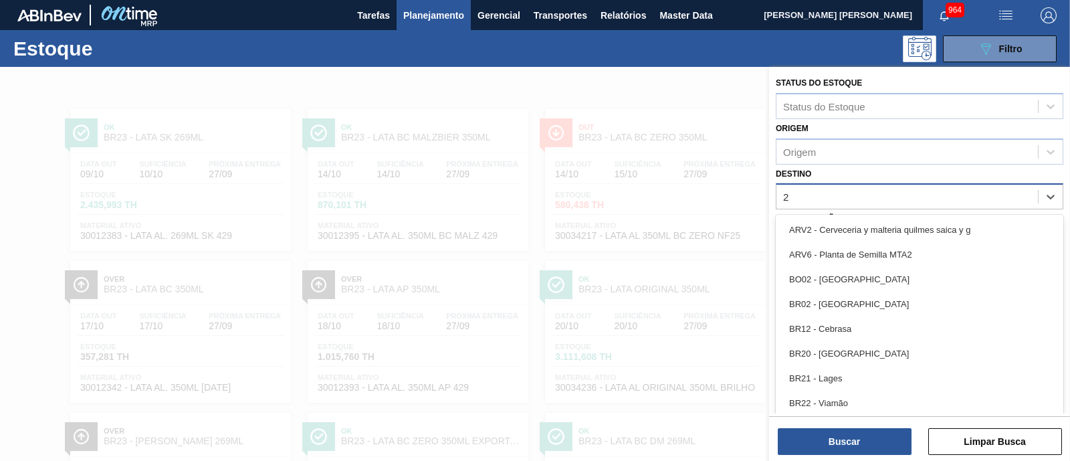
type input "26"
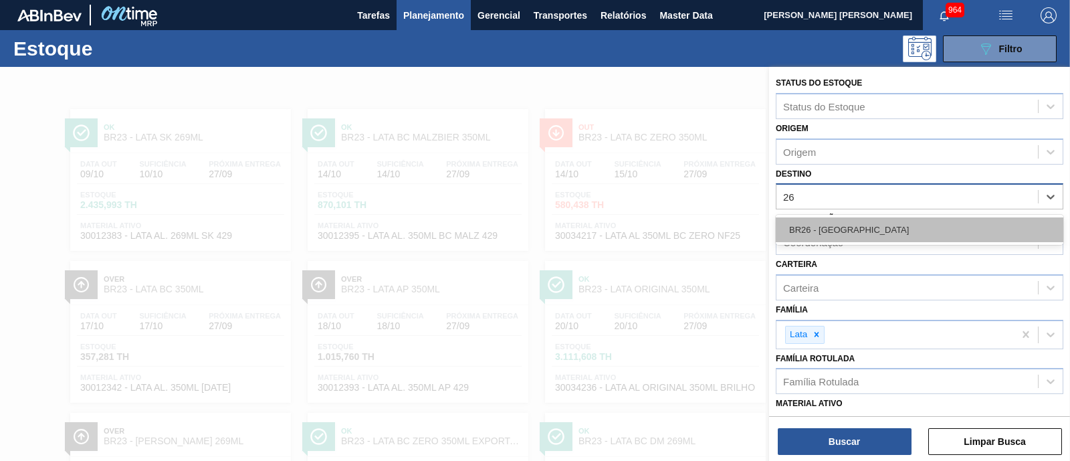
click at [871, 233] on div "BR26 - Uberlândia" at bounding box center [920, 229] width 288 height 25
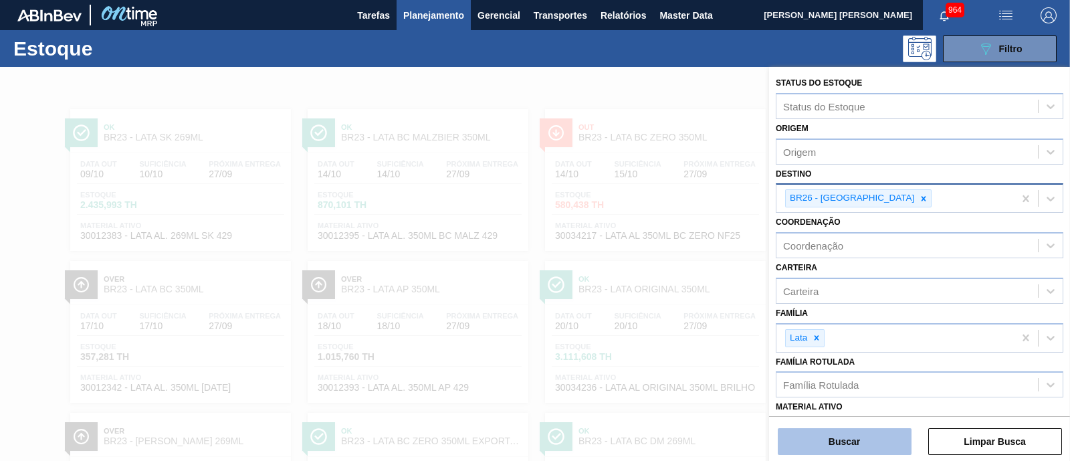
click at [840, 446] on button "Buscar" at bounding box center [845, 441] width 134 height 27
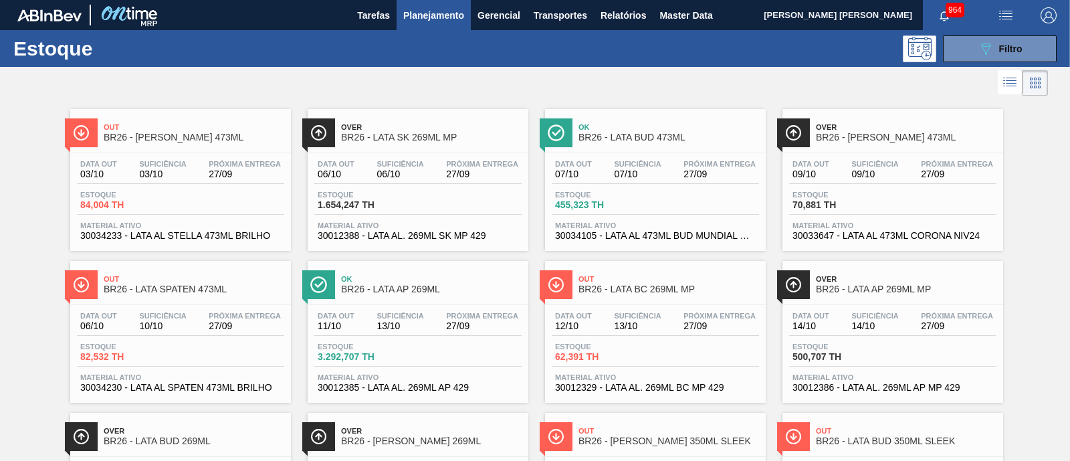
click at [166, 179] on div "Data out 03/10 Suficiência 03/10 Próxima Entrega 27/09" at bounding box center [180, 172] width 207 height 24
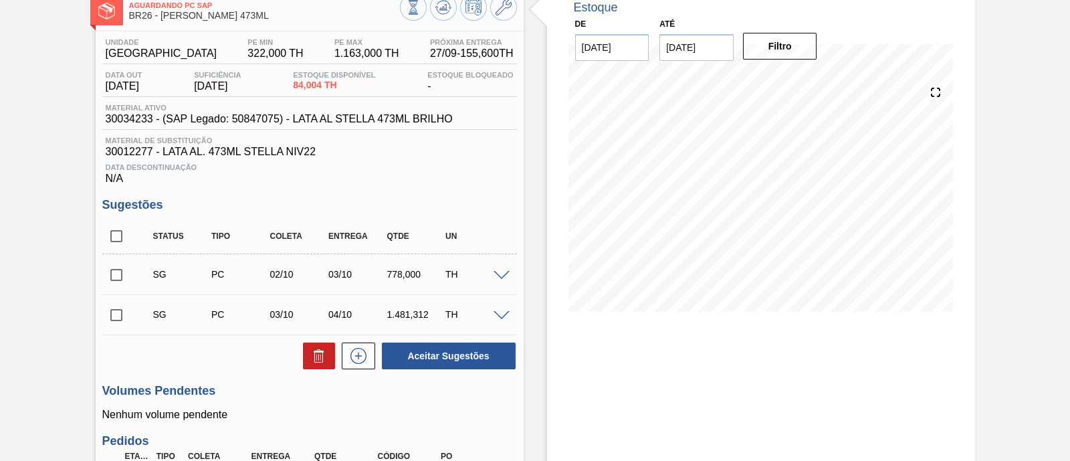
scroll to position [66, 0]
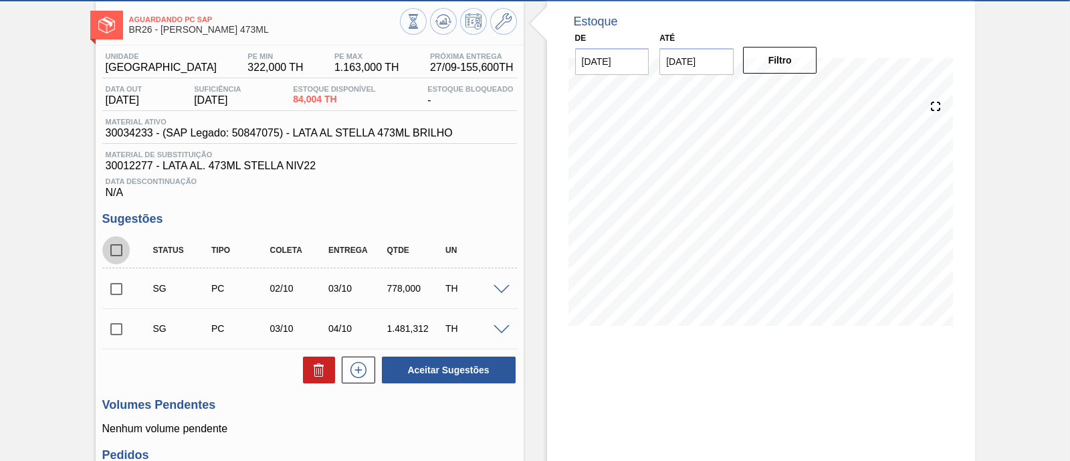
click at [126, 256] on input "checkbox" at bounding box center [116, 250] width 28 height 28
checkbox input "true"
click at [326, 377] on button at bounding box center [319, 370] width 32 height 27
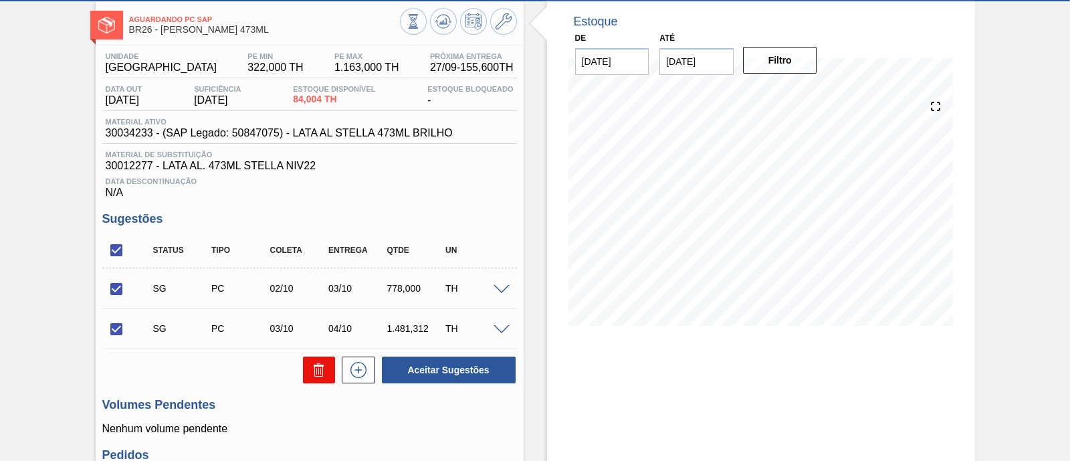
checkbox input "false"
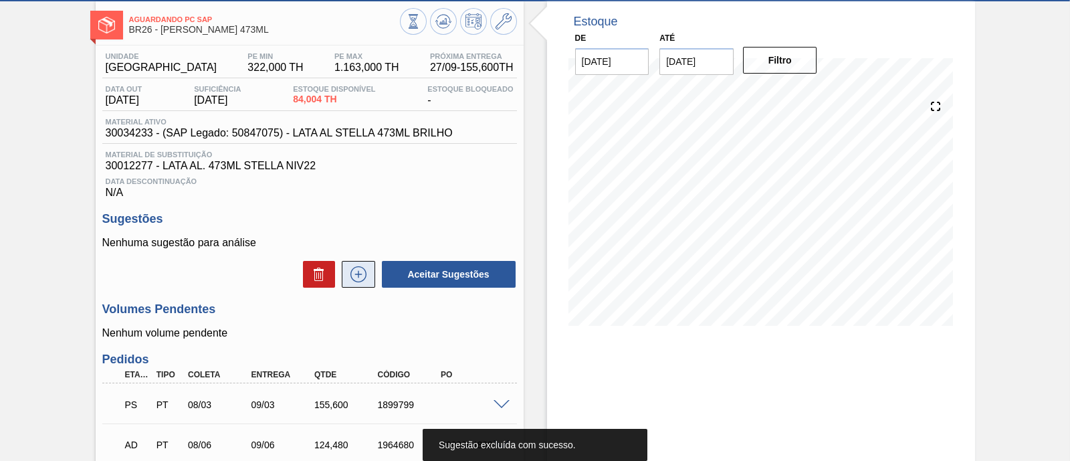
click at [355, 279] on icon at bounding box center [358, 274] width 21 height 16
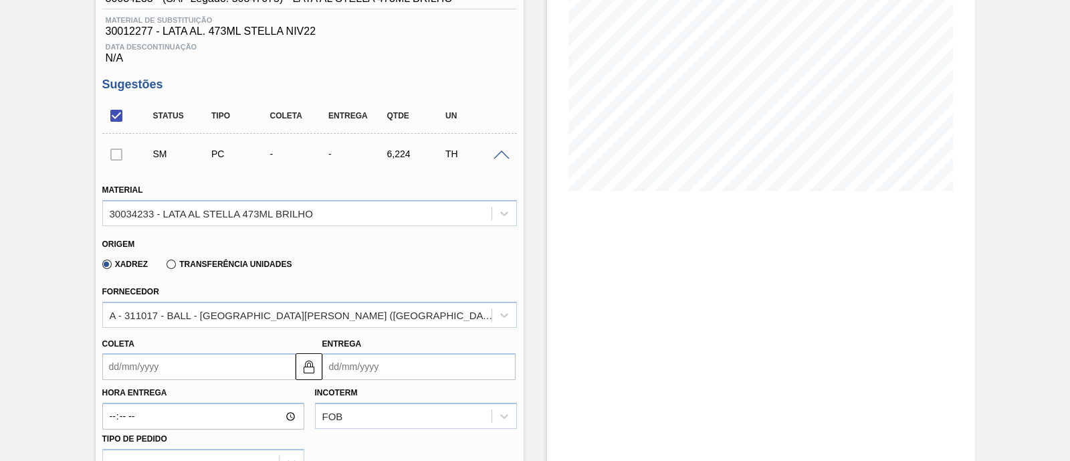
scroll to position [316, 0]
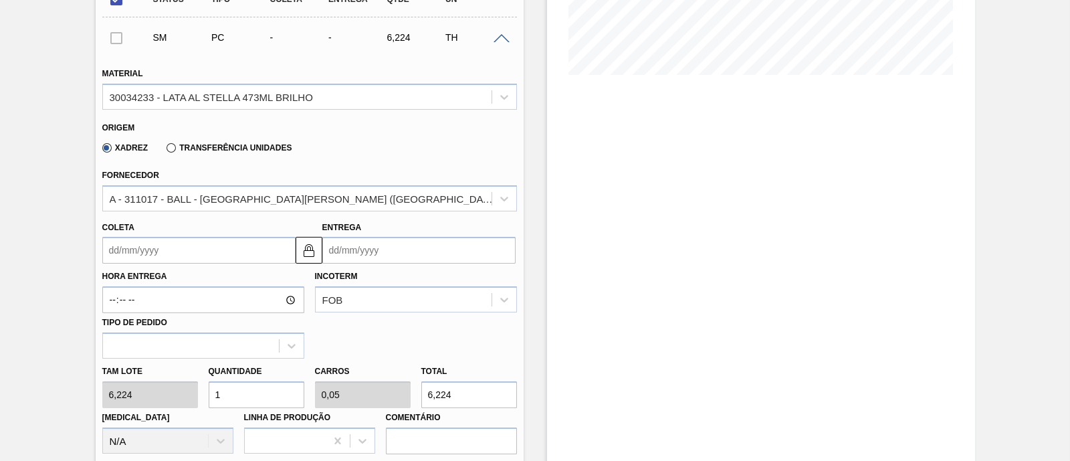
click at [203, 396] on div "Quantidade 1" at bounding box center [256, 385] width 106 height 46
type input "2"
type input "0,1"
type input "12,448"
type input "20"
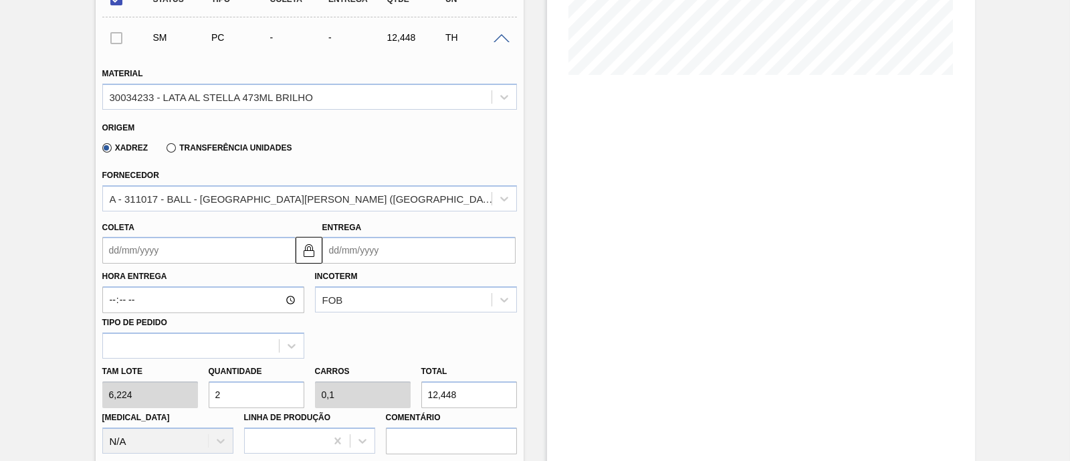
type input "1"
type input "124,48"
type input "20"
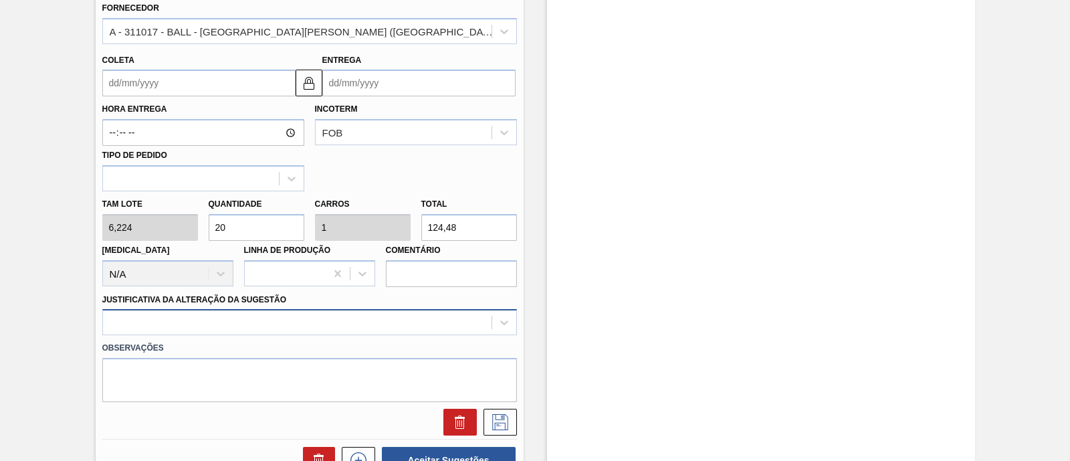
click at [254, 326] on div at bounding box center [309, 322] width 415 height 26
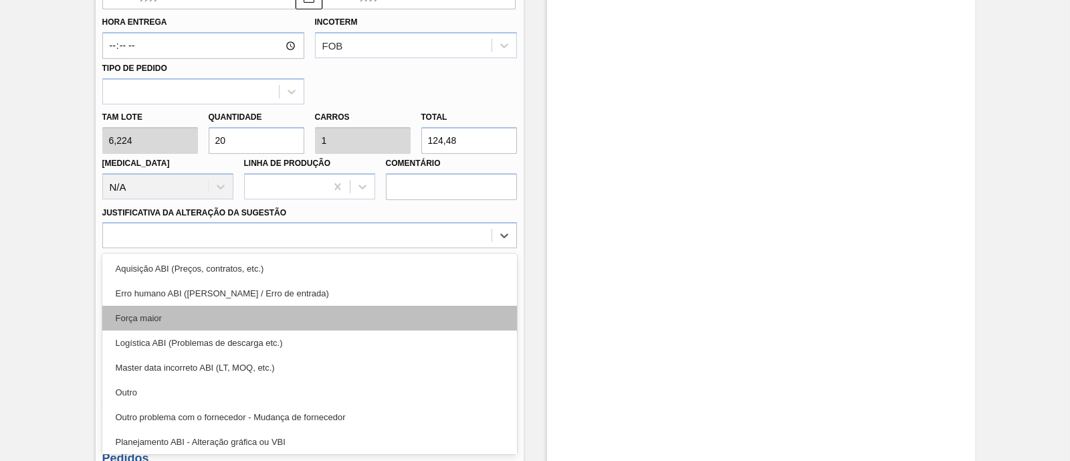
click at [241, 330] on div "Força maior" at bounding box center [309, 318] width 415 height 25
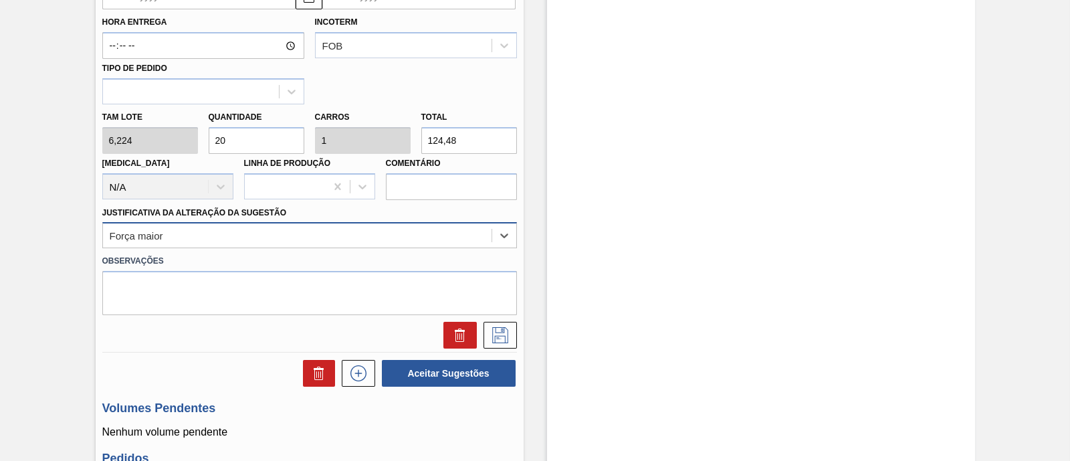
scroll to position [487, 0]
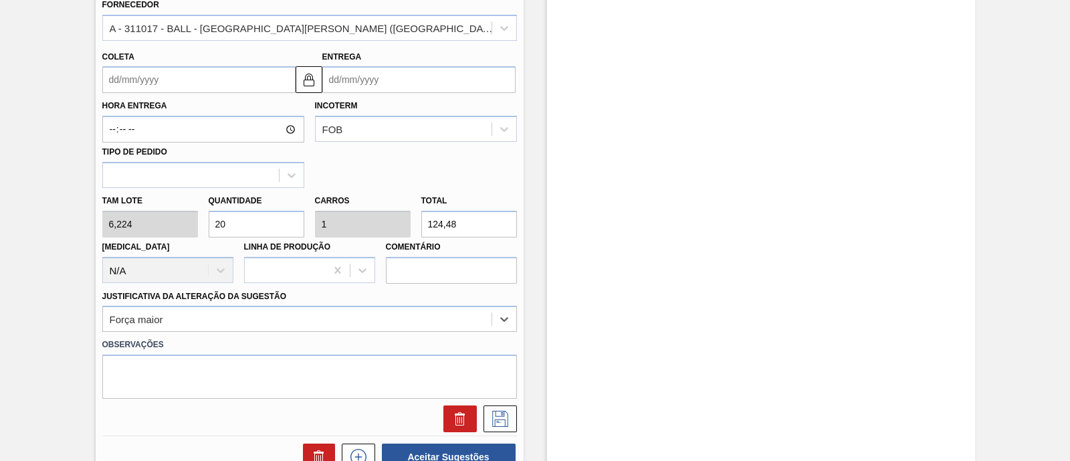
click at [181, 87] on input "Coleta" at bounding box center [198, 79] width 193 height 27
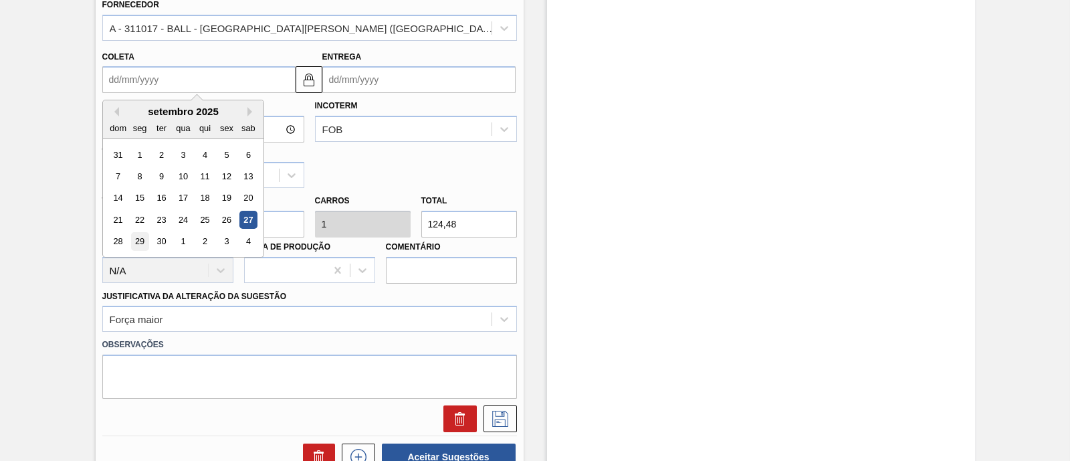
click at [136, 241] on div "29" at bounding box center [139, 242] width 18 height 18
type input "29/09/2025"
type input "30/09/2025"
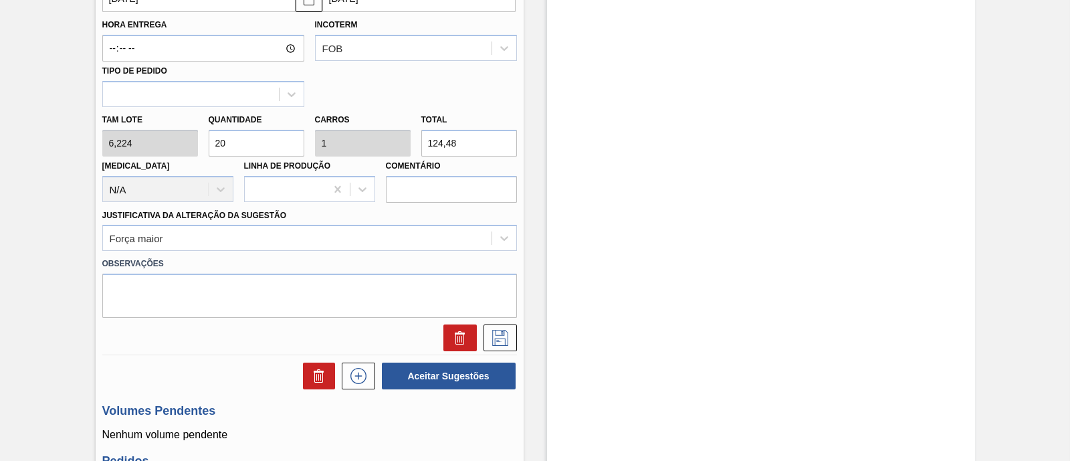
scroll to position [571, 0]
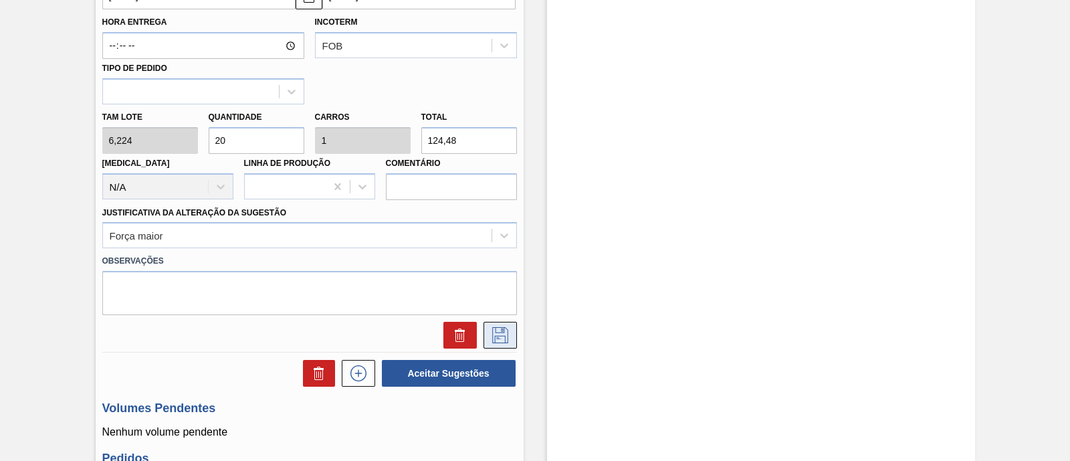
click at [499, 342] on icon at bounding box center [500, 335] width 21 height 16
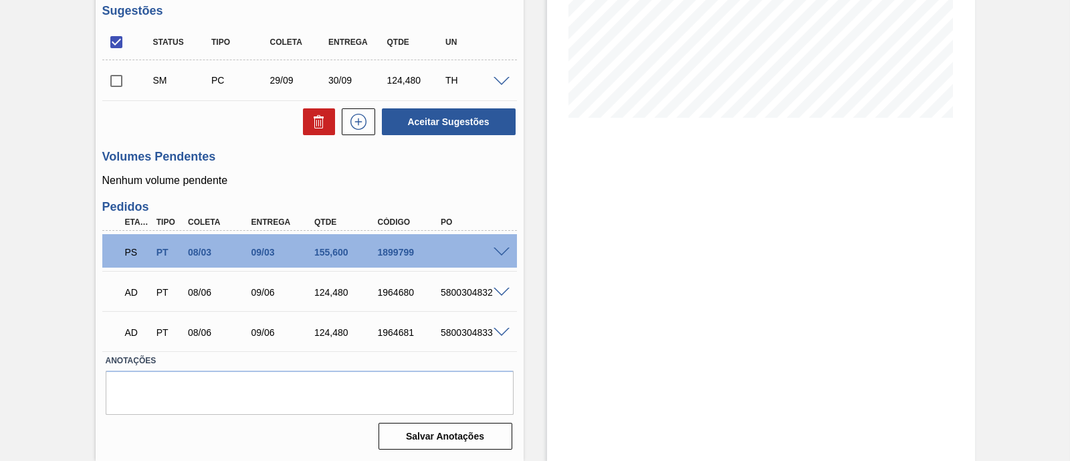
scroll to position [25, 0]
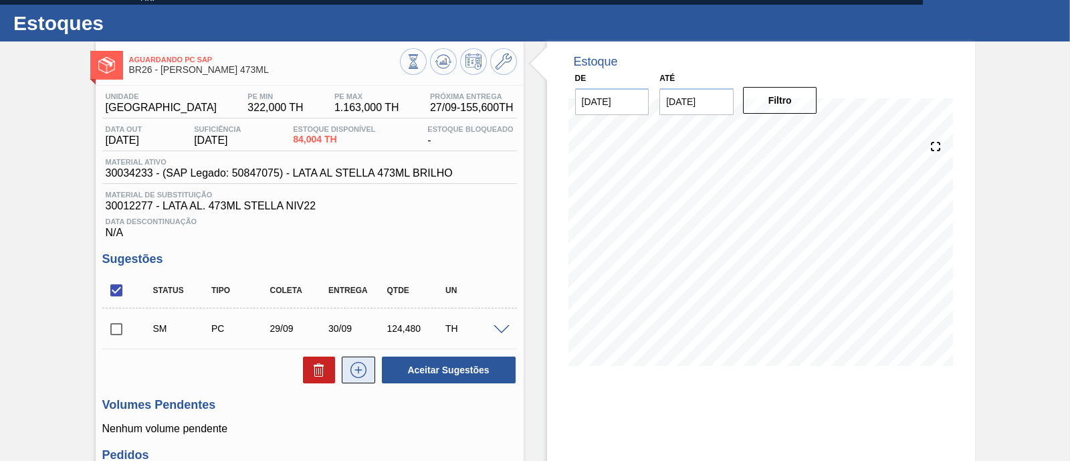
click at [365, 376] on icon at bounding box center [358, 370] width 21 height 16
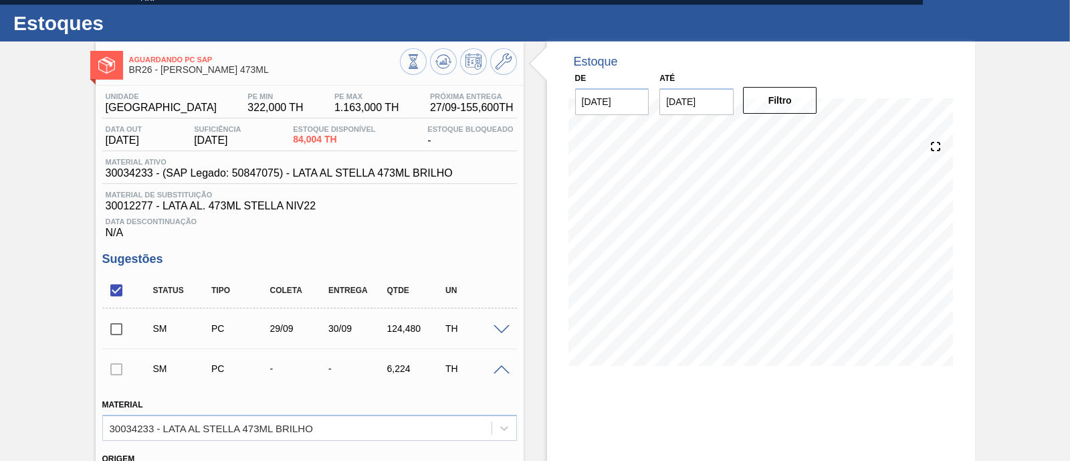
click at [500, 332] on span at bounding box center [502, 330] width 16 height 10
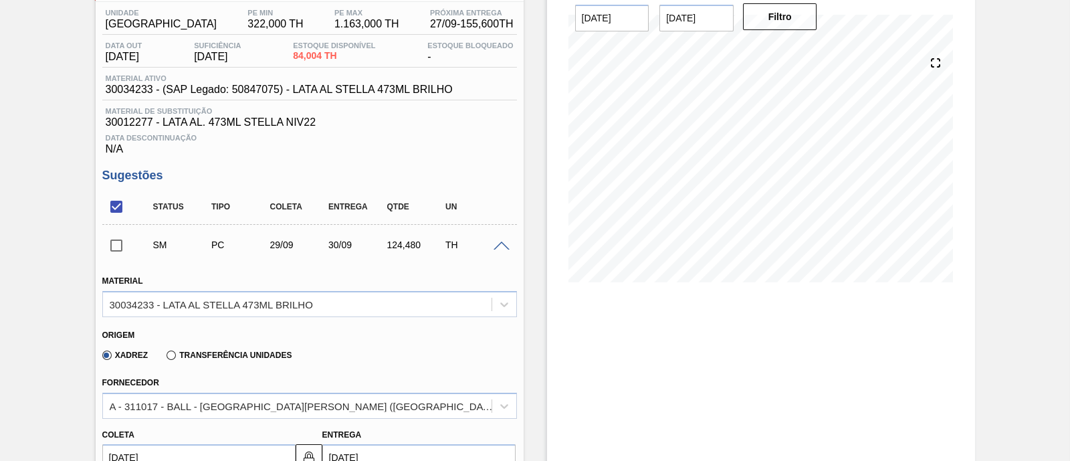
scroll to position [193, 0]
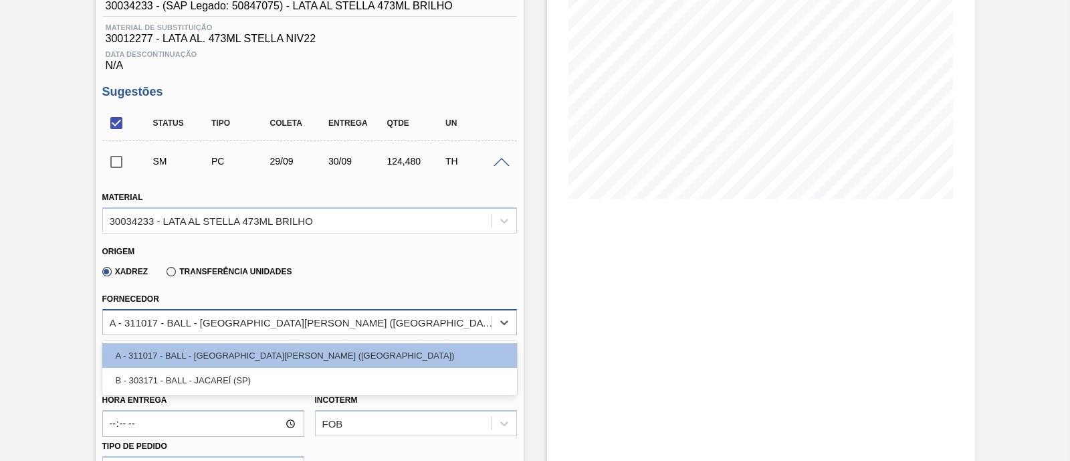
click at [318, 327] on div "A - 311017 - BALL - TRÊS RIOS (RJ)" at bounding box center [297, 321] width 389 height 19
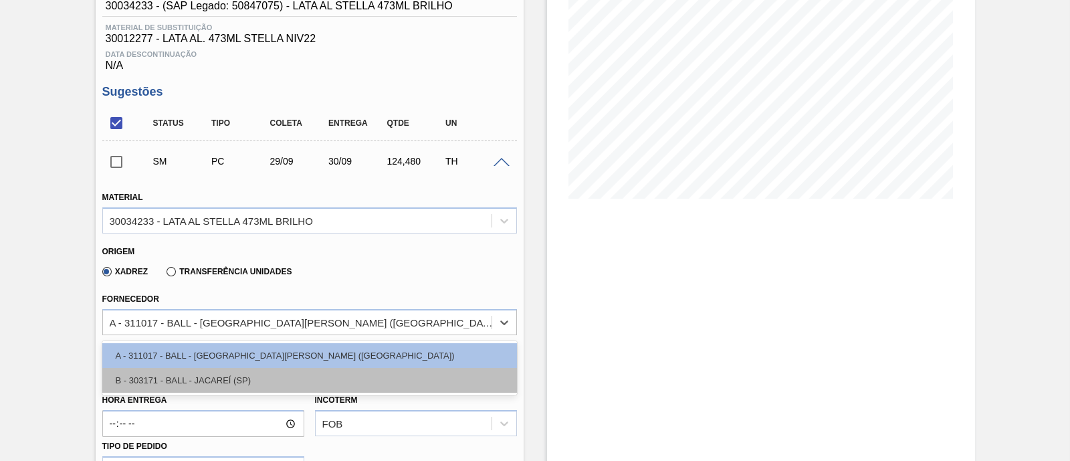
click at [284, 383] on div "B - 303171 - BALL - JACAREÍ (SP)" at bounding box center [309, 380] width 415 height 25
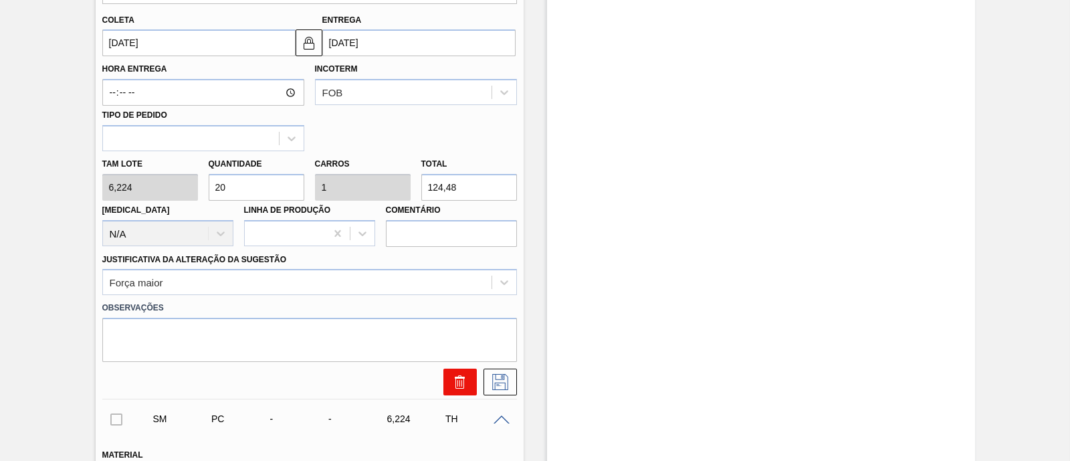
scroll to position [527, 0]
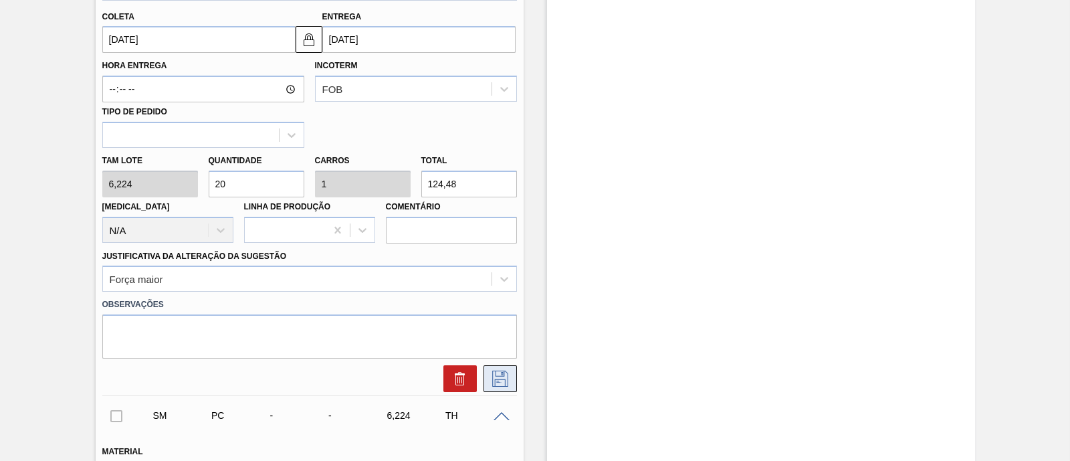
click at [494, 381] on icon at bounding box center [500, 379] width 16 height 16
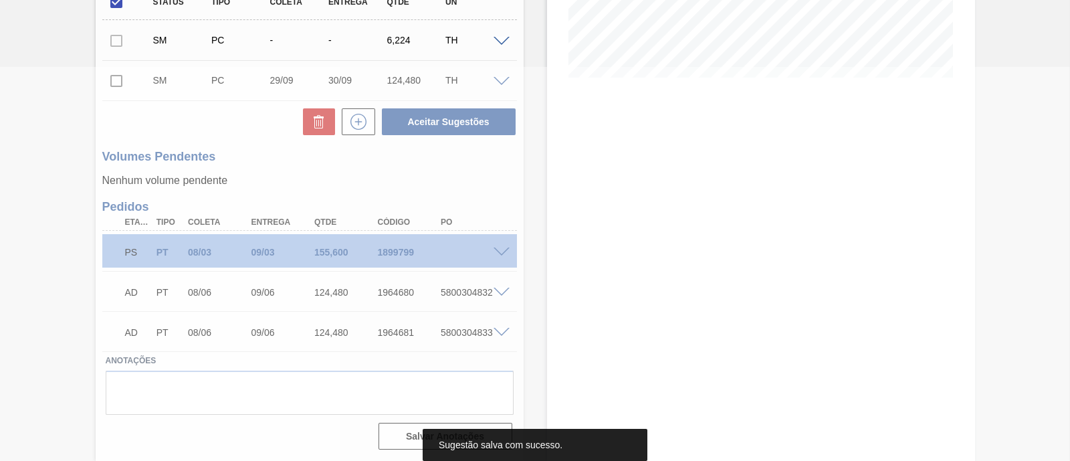
scroll to position [0, 0]
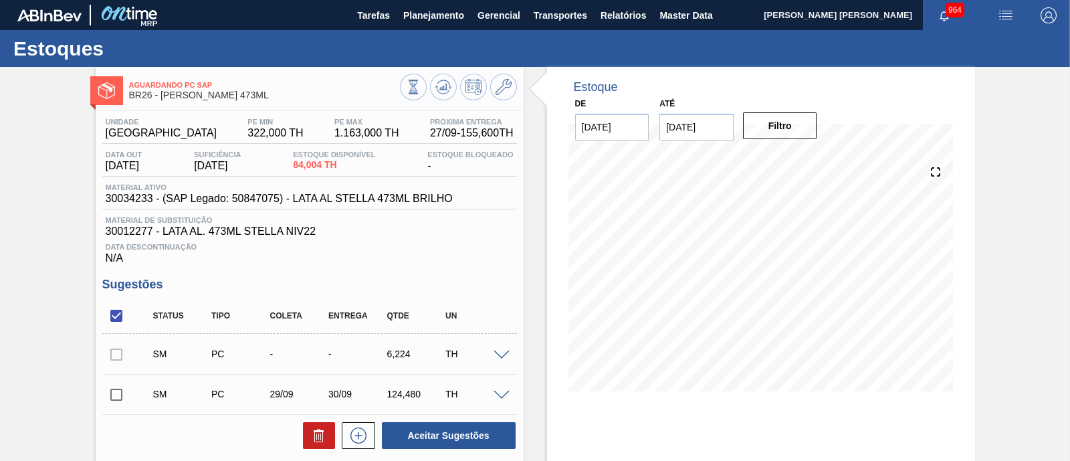
click at [507, 357] on div at bounding box center [503, 354] width 27 height 10
click at [505, 357] on span at bounding box center [502, 356] width 16 height 10
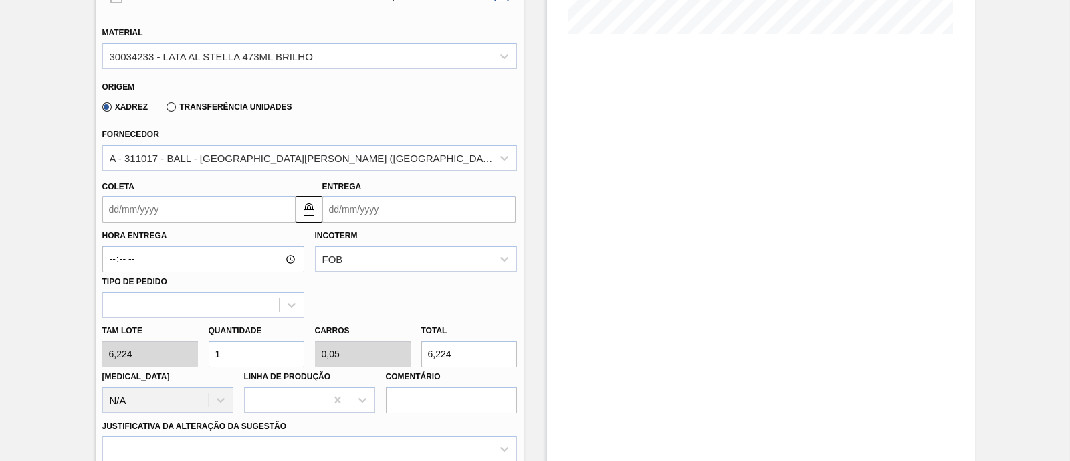
scroll to position [418, 0]
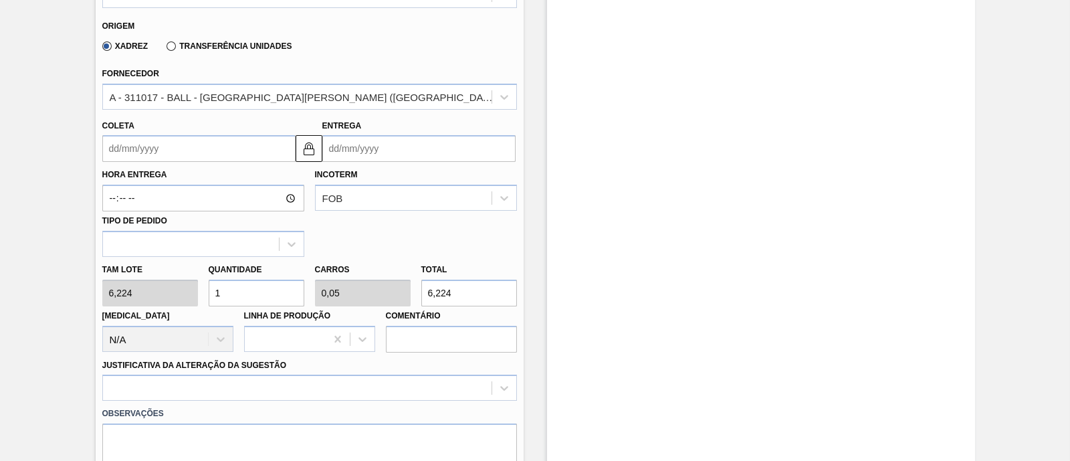
click at [191, 286] on div "Tam lote 6,224 Quantidade 1 Carros 0,05 Total 6,224 Doca N/A Linha de Produção …" at bounding box center [309, 305] width 425 height 96
type input "2"
type input "0,1"
type input "12,448"
type input "20"
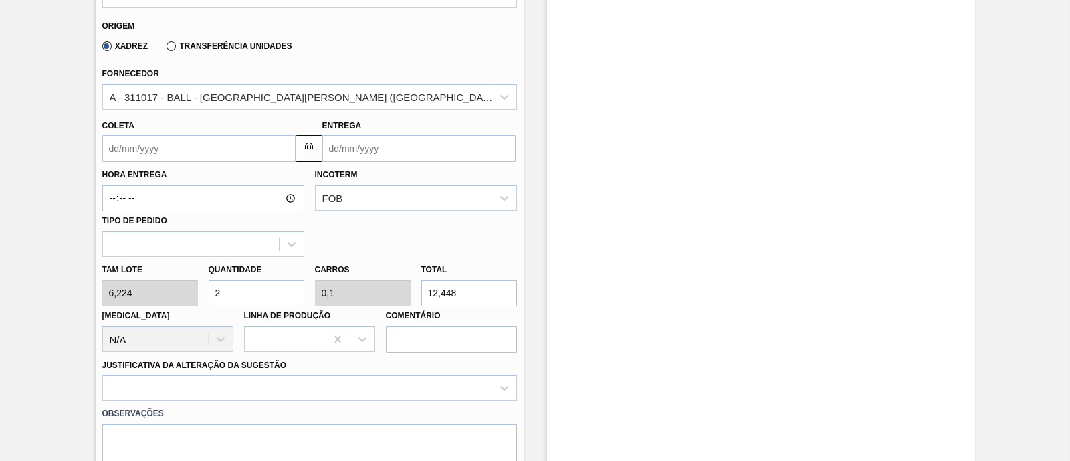
type input "1"
type input "124,48"
type input "20"
click at [203, 98] on div "A - 311017 - BALL - TRÊS RIOS (RJ)" at bounding box center [301, 96] width 383 height 11
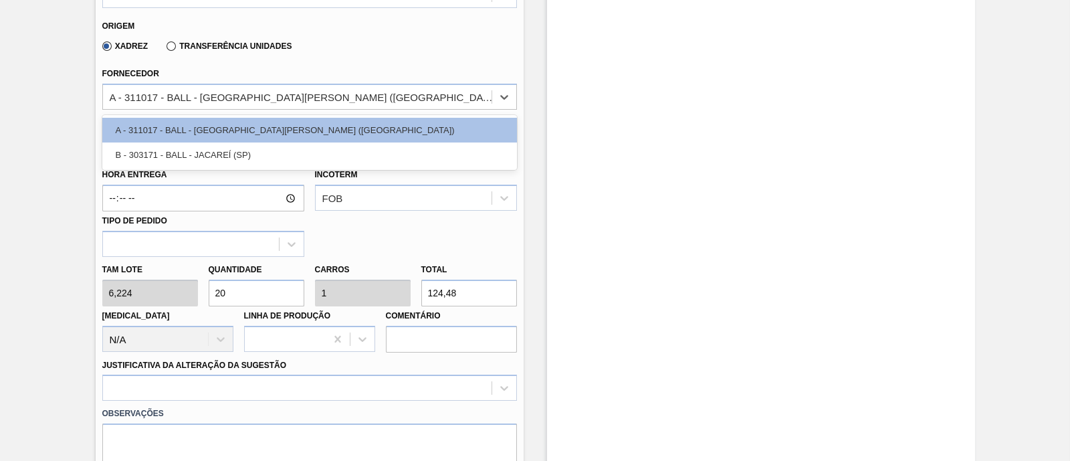
click at [226, 170] on div "A - 311017 - BALL - TRÊS RIOS (RJ) B - 303171 - BALL - JACAREÍ (SP)" at bounding box center [309, 142] width 415 height 55
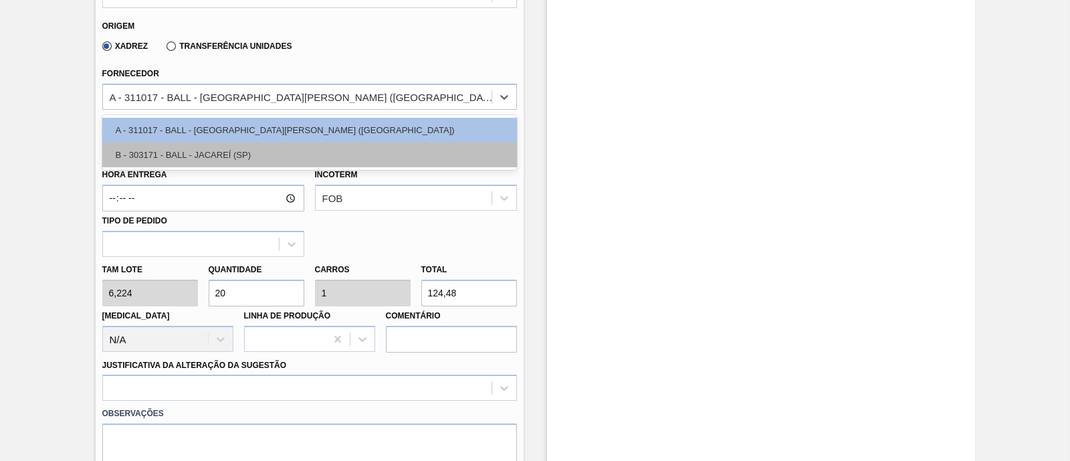
click at [224, 159] on div "B - 303171 - BALL - JACAREÍ (SP)" at bounding box center [309, 154] width 415 height 25
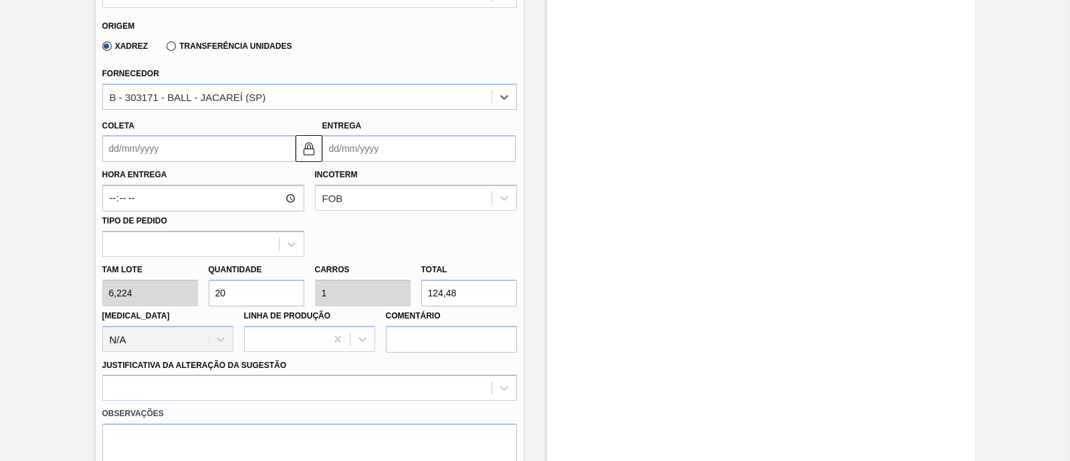
click at [214, 152] on input "Coleta" at bounding box center [198, 148] width 193 height 27
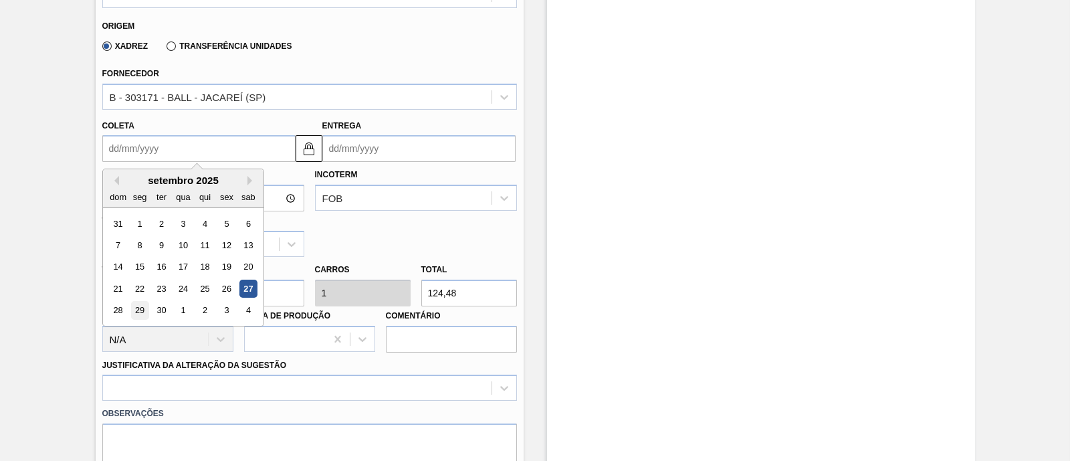
click at [140, 306] on div "29" at bounding box center [139, 311] width 18 height 18
type input "29/09/2025"
type input "30/09/2025"
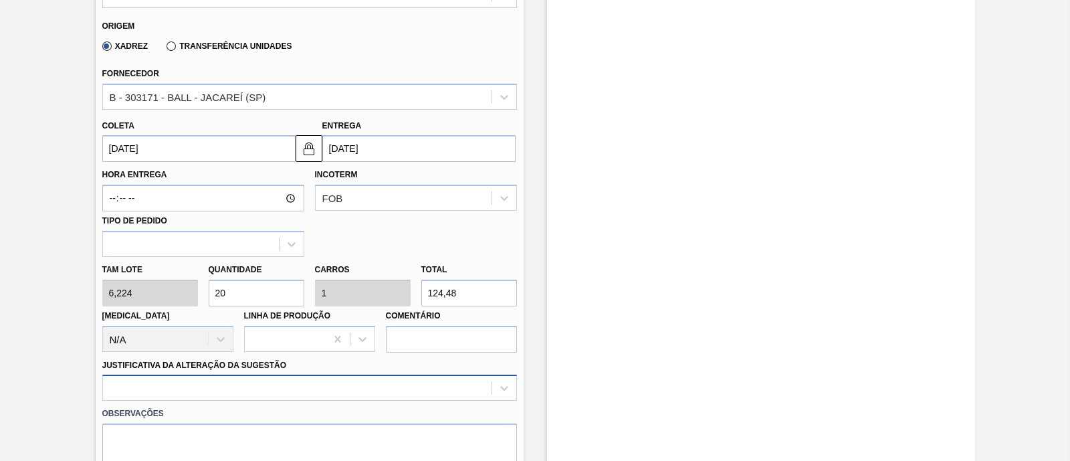
scroll to position [571, 0]
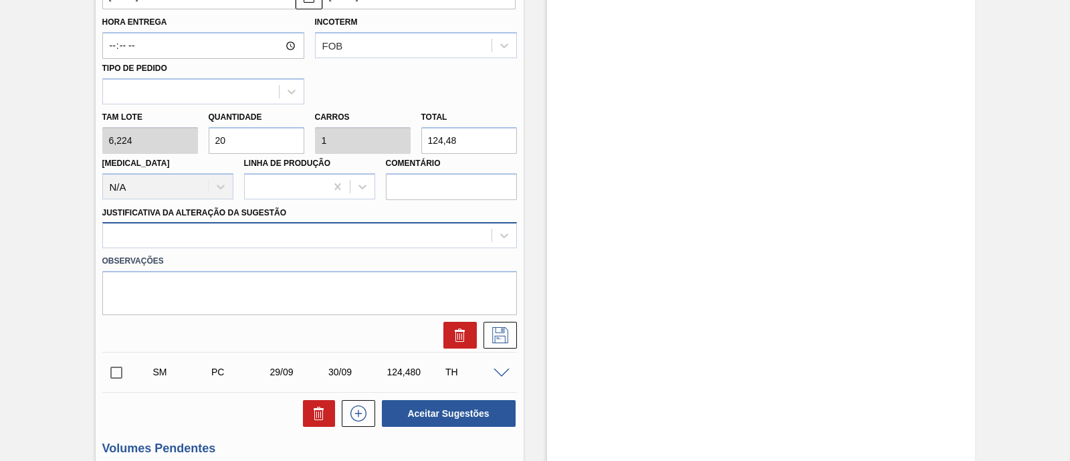
click at [242, 248] on div at bounding box center [309, 235] width 415 height 26
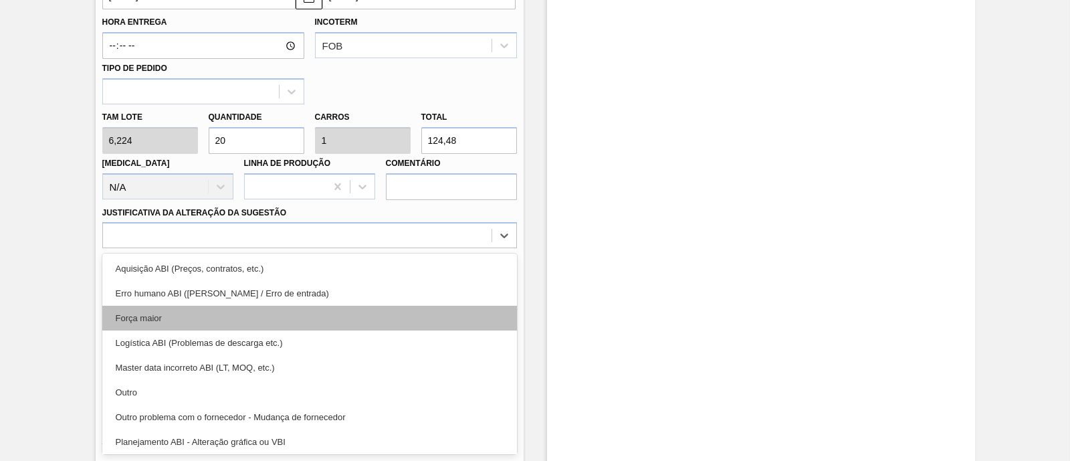
click at [204, 320] on div "Força maior" at bounding box center [309, 318] width 415 height 25
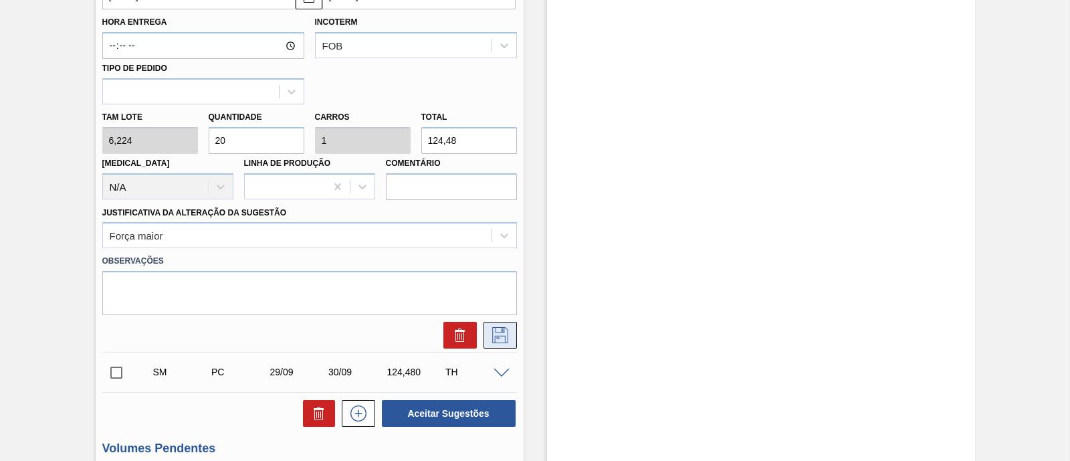
click at [510, 336] on button at bounding box center [500, 335] width 33 height 27
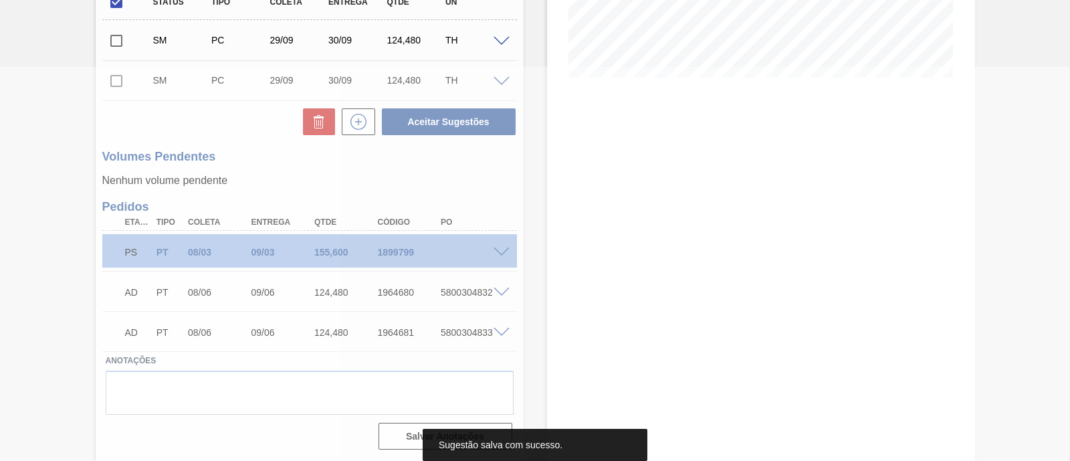
scroll to position [0, 0]
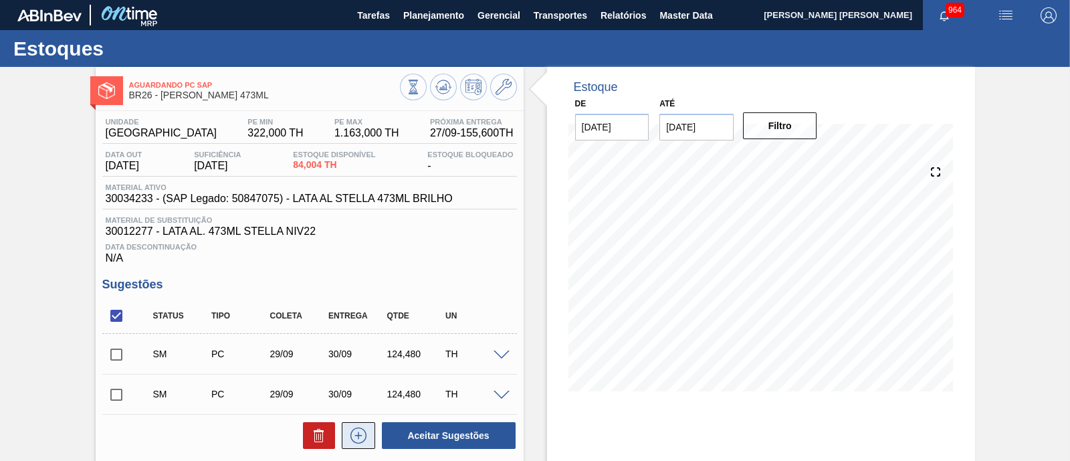
click at [358, 444] on icon at bounding box center [358, 435] width 21 height 16
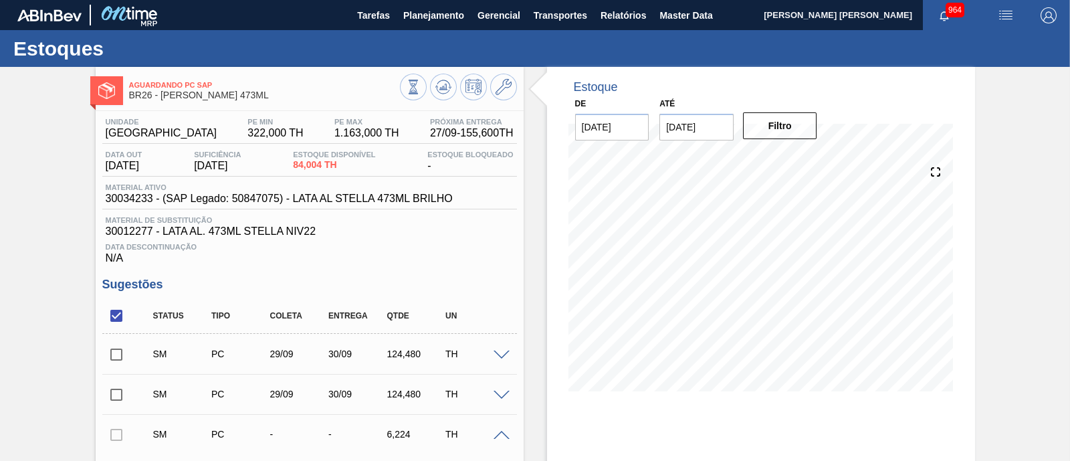
scroll to position [251, 0]
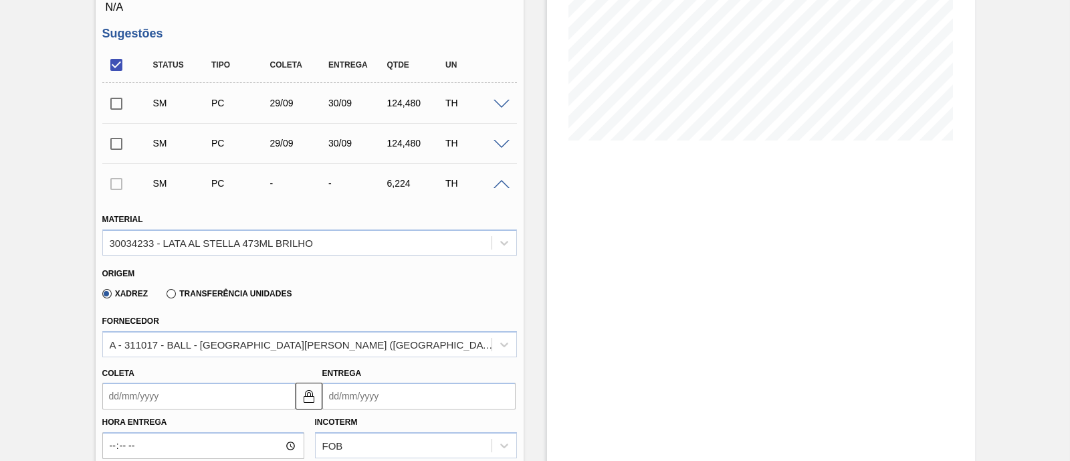
click at [496, 145] on span at bounding box center [502, 145] width 16 height 10
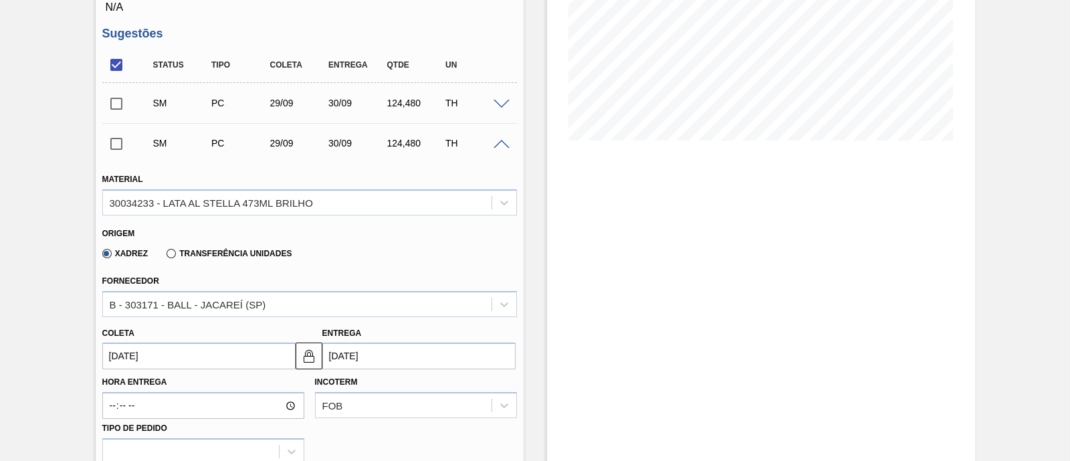
click at [498, 104] on span at bounding box center [502, 105] width 16 height 10
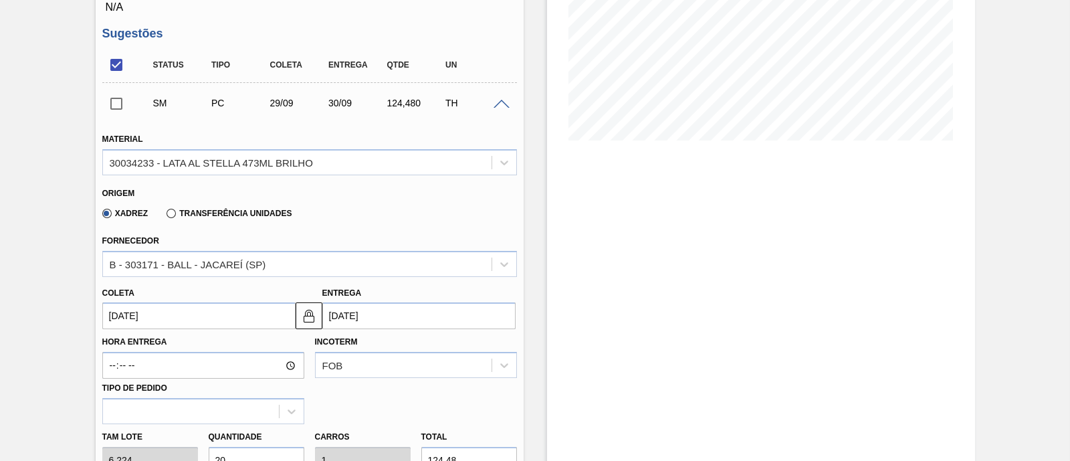
click at [500, 103] on span at bounding box center [502, 105] width 16 height 10
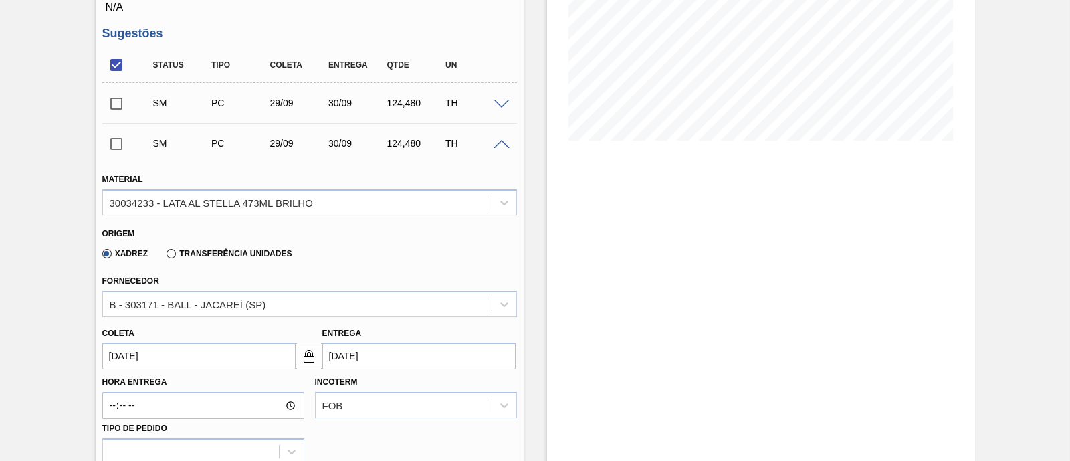
click at [501, 144] on span at bounding box center [502, 145] width 16 height 10
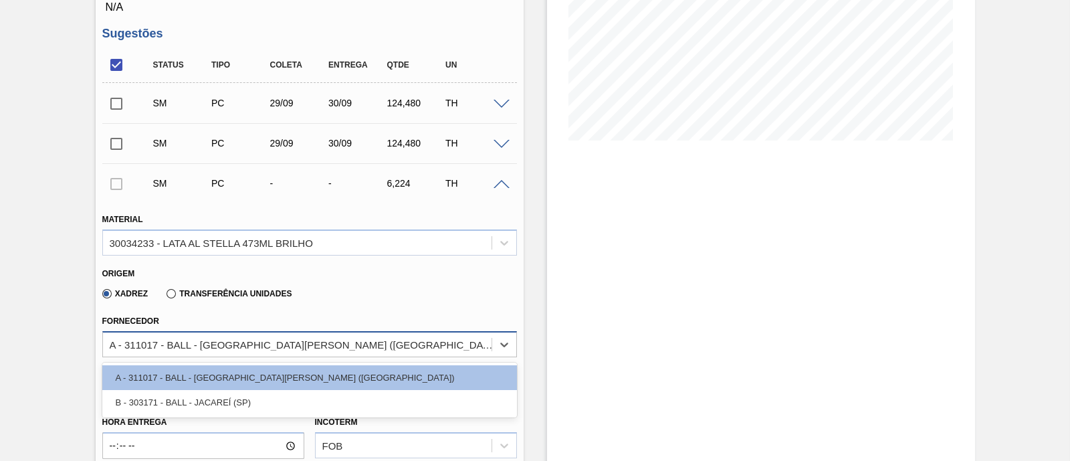
click at [318, 343] on div "A - 311017 - BALL - TRÊS RIOS (RJ)" at bounding box center [297, 343] width 389 height 19
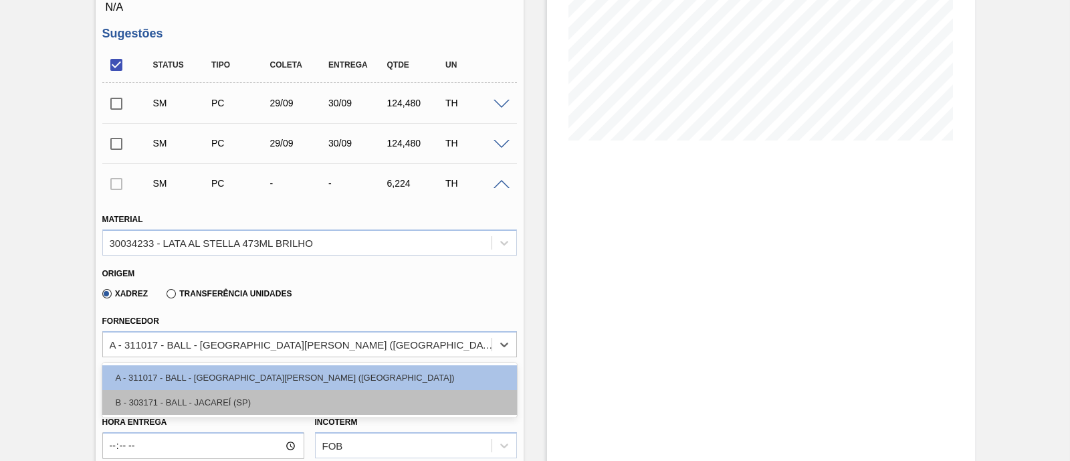
click at [269, 396] on div "B - 303171 - BALL - JACAREÍ (SP)" at bounding box center [309, 402] width 415 height 25
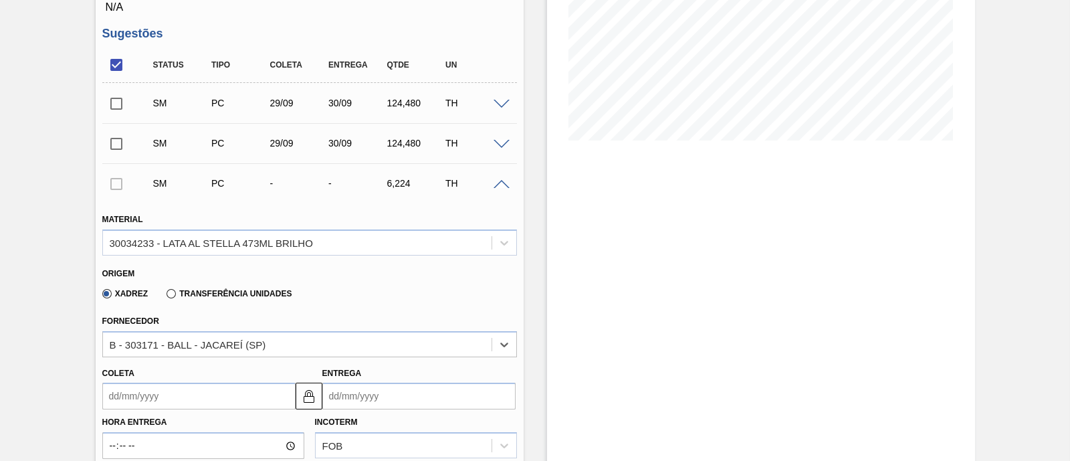
scroll to position [334, 0]
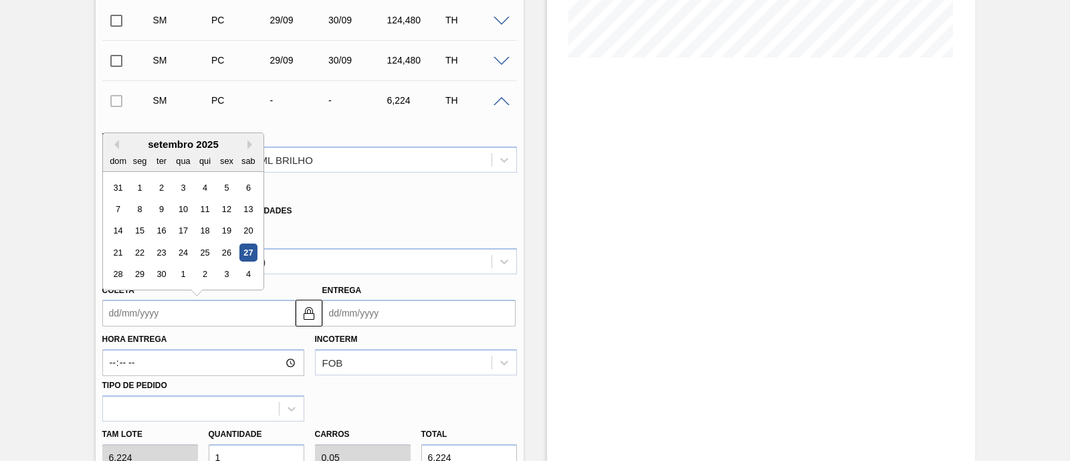
click at [272, 309] on input "Coleta" at bounding box center [198, 313] width 193 height 27
click at [146, 272] on div "29" at bounding box center [139, 275] width 18 height 18
type input "29/09/2025"
type input "30/09/2025"
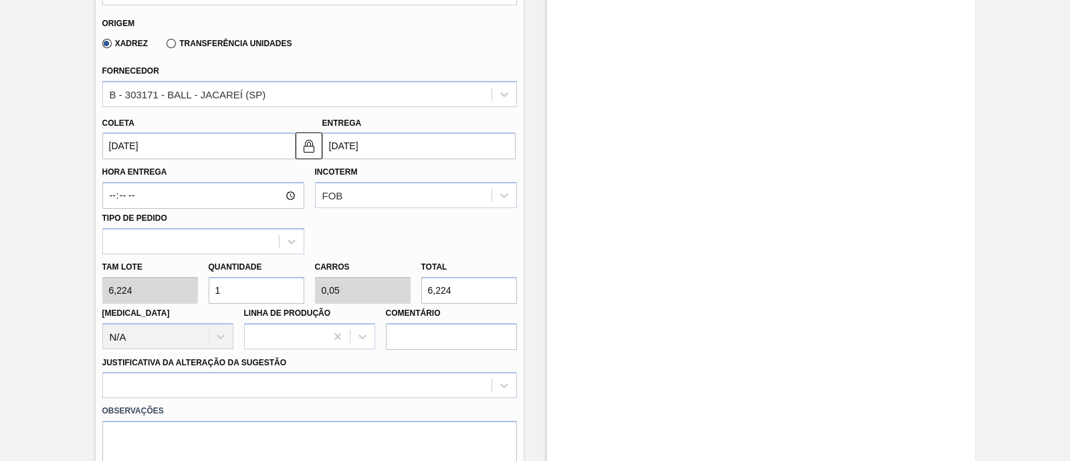
scroll to position [502, 0]
click at [142, 285] on div "Tam lote 6,224 Quantidade 1 Carros 0,05 Total 6,224 Doca N/A Linha de Produção …" at bounding box center [309, 302] width 425 height 96
type input "2"
type input "0,1"
type input "12,448"
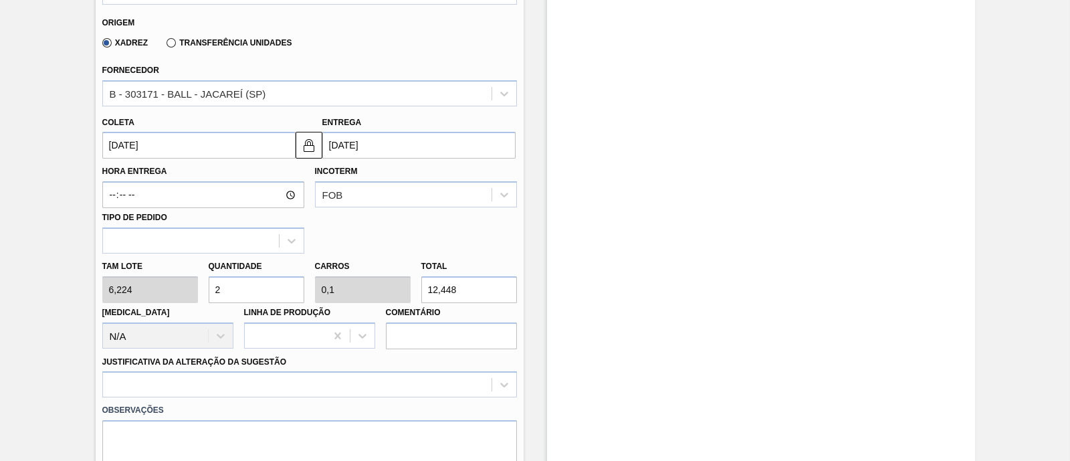
type input "20"
type input "1"
type input "124,48"
type input "20"
click at [274, 383] on div at bounding box center [309, 384] width 415 height 26
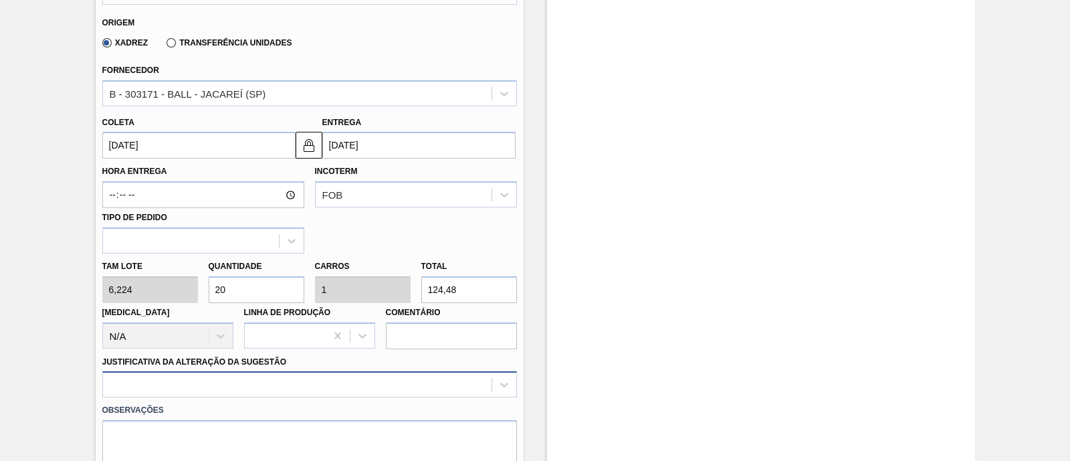
scroll to position [651, 0]
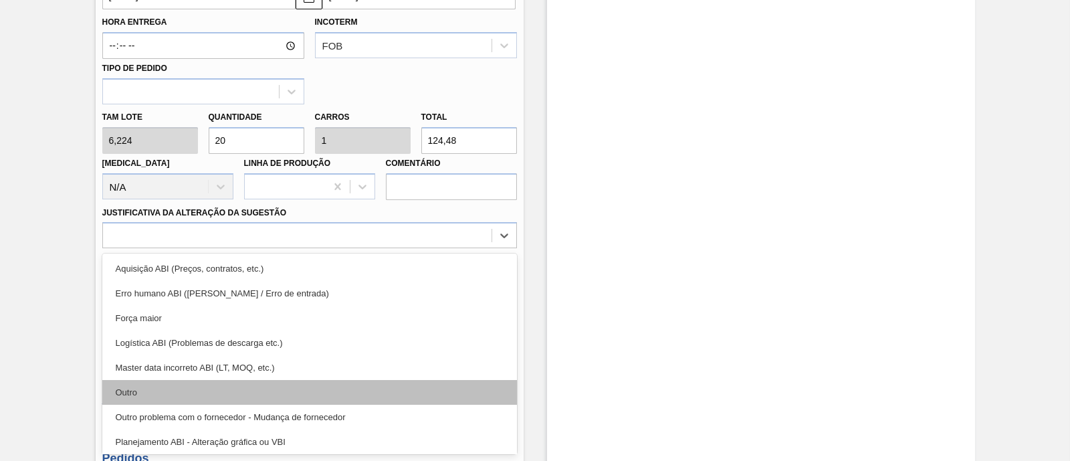
click at [254, 387] on div "Outro" at bounding box center [309, 392] width 415 height 25
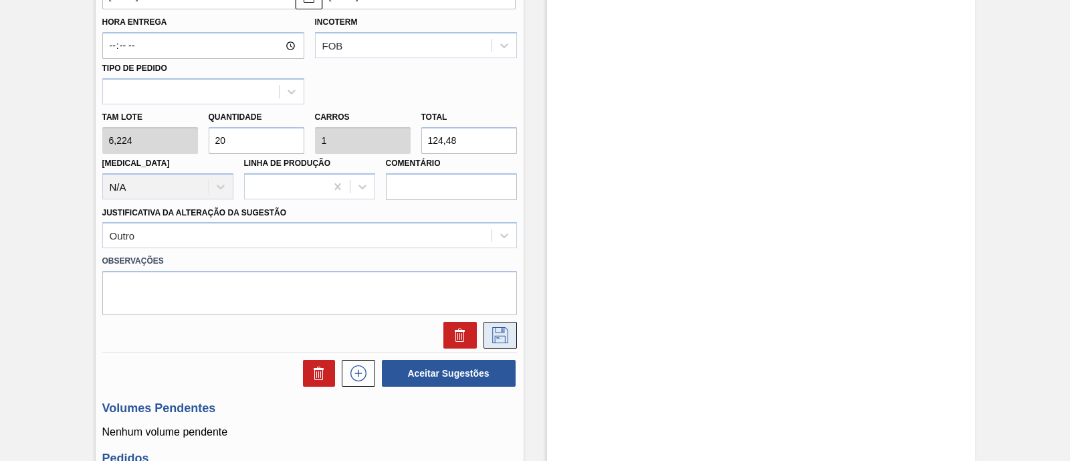
click at [509, 345] on button at bounding box center [500, 335] width 33 height 27
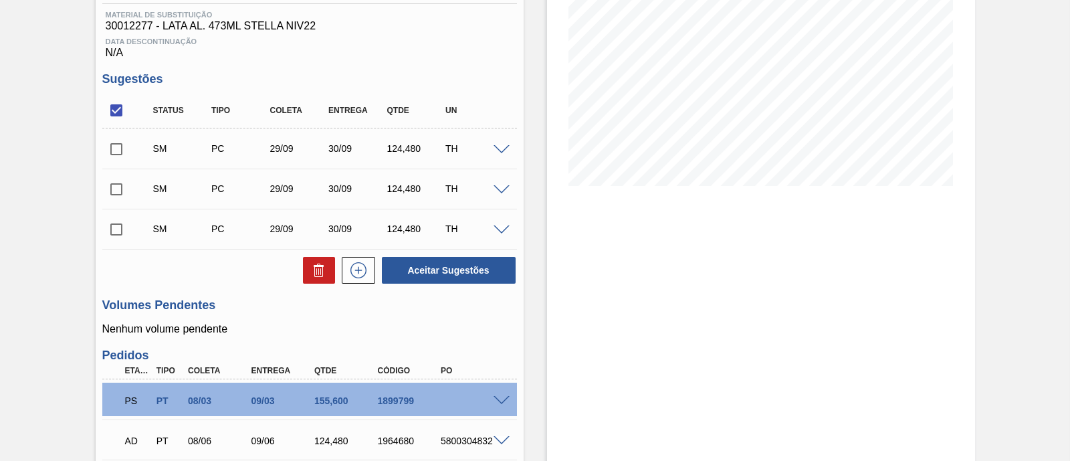
scroll to position [189, 0]
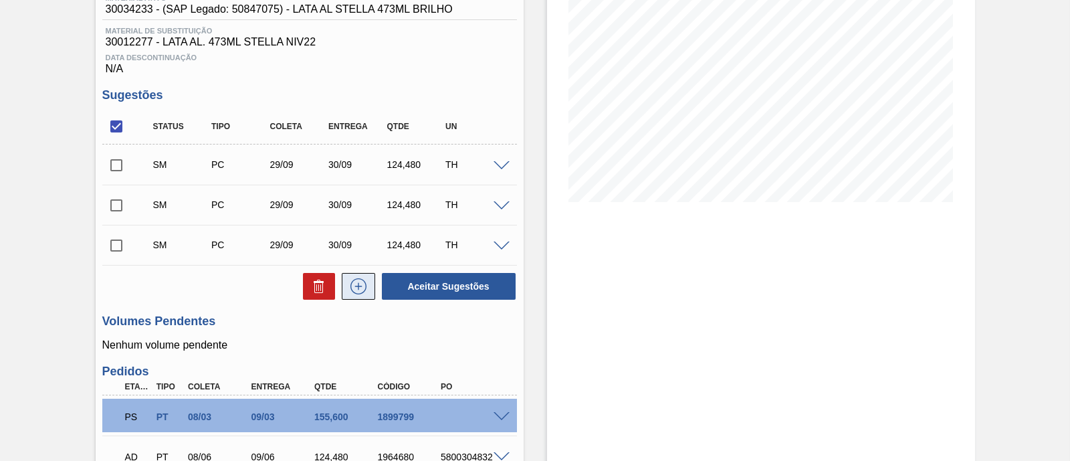
click at [363, 285] on icon at bounding box center [358, 286] width 21 height 16
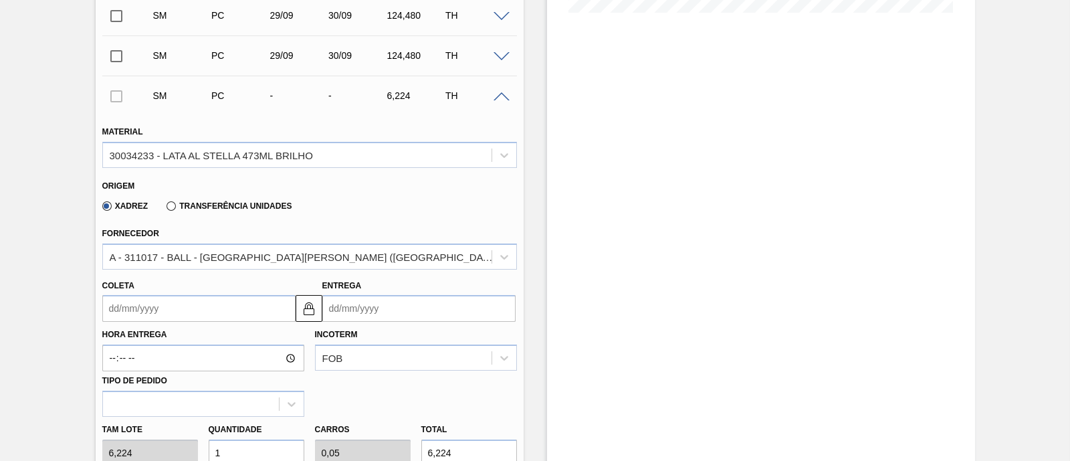
scroll to position [440, 0]
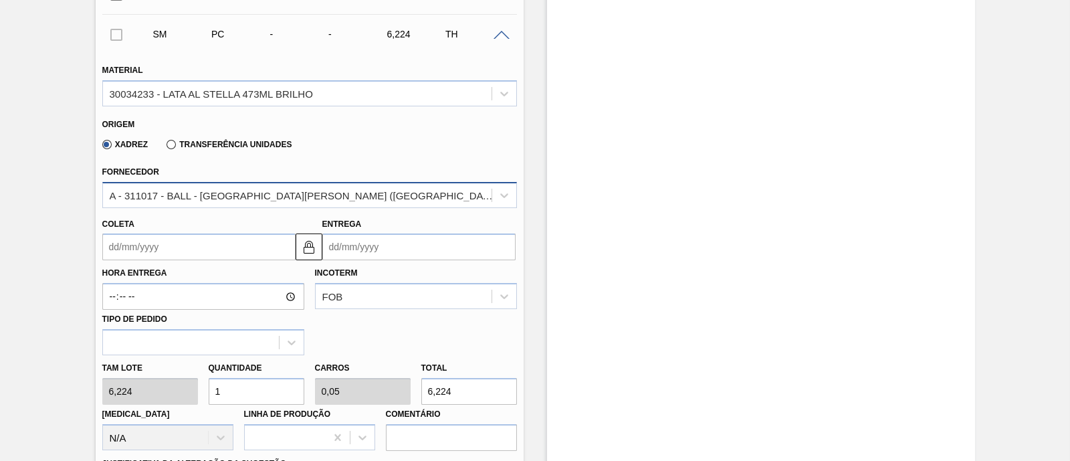
click at [234, 193] on div "A - 311017 - BALL - TRÊS RIOS (RJ)" at bounding box center [301, 194] width 383 height 11
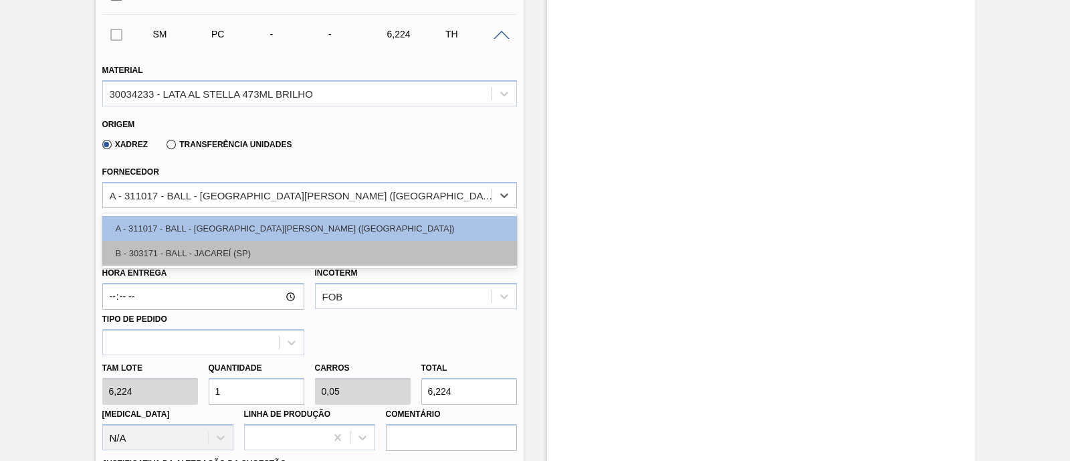
click at [235, 255] on div "B - 303171 - BALL - JACAREÍ (SP)" at bounding box center [309, 253] width 415 height 25
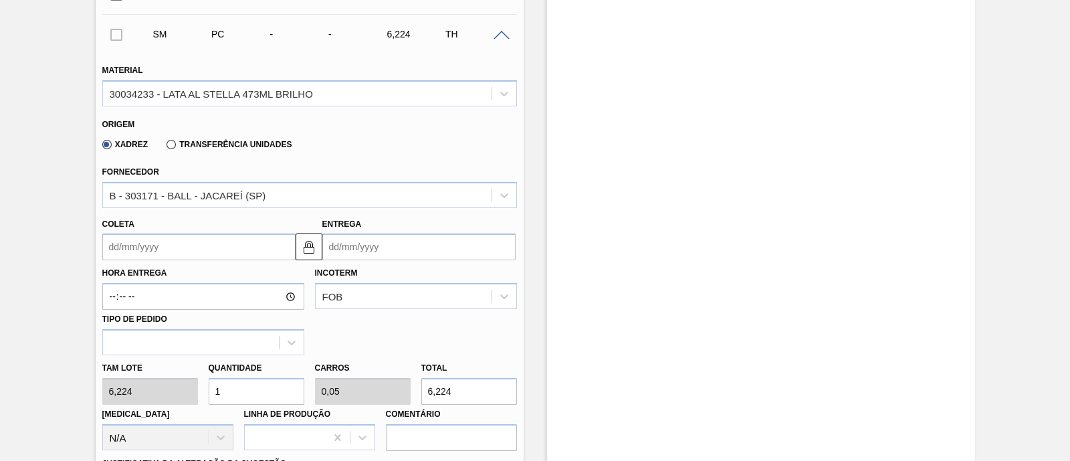
drag, startPoint x: 250, startPoint y: 386, endPoint x: 197, endPoint y: 378, distance: 53.5
click at [197, 378] on div "Tam lote 6,224 Quantidade 1 Carros 0,05 Total 6,224 Doca N/A Linha de Produção …" at bounding box center [309, 403] width 425 height 96
type input "2"
type input "0,1"
type input "12,448"
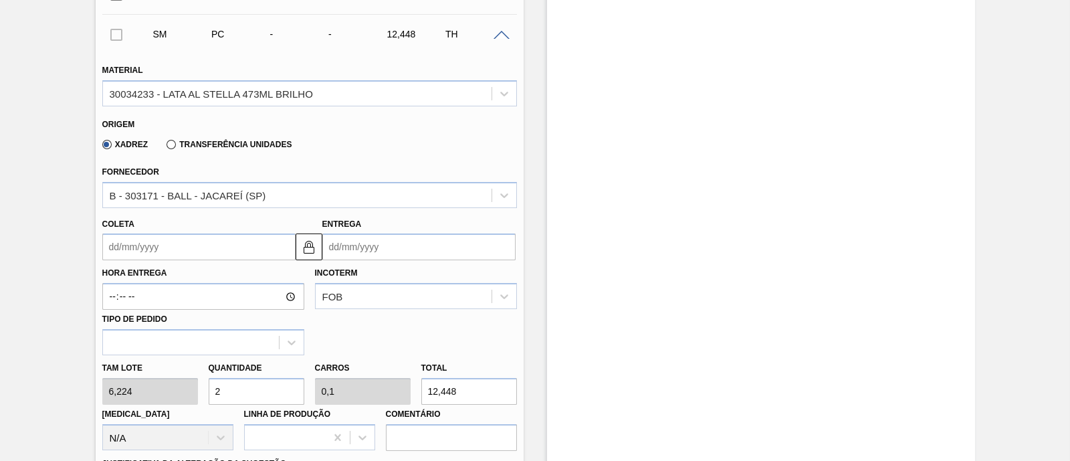
type input "26"
type input "1,3"
type input "161,824"
type input "2"
type input "0,1"
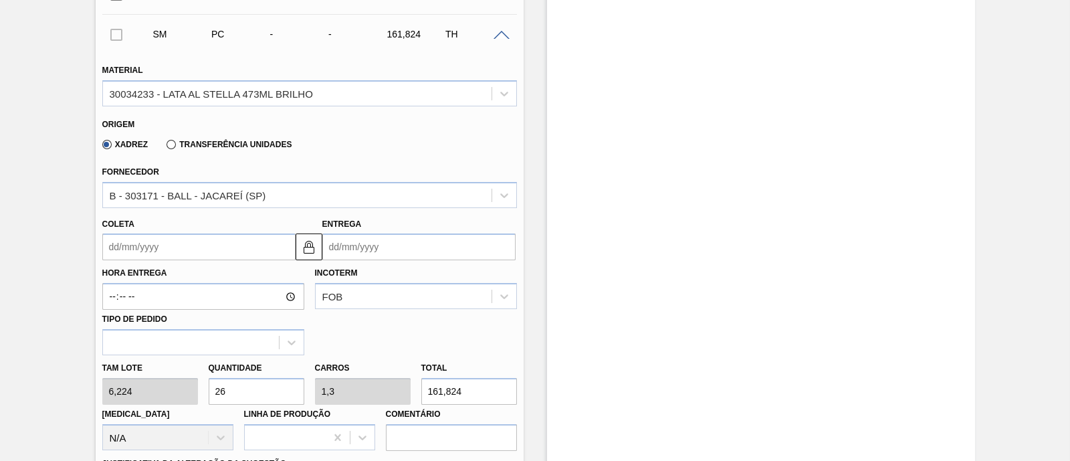
type input "12,448"
type input "20"
type input "1"
type input "124,48"
type input "20"
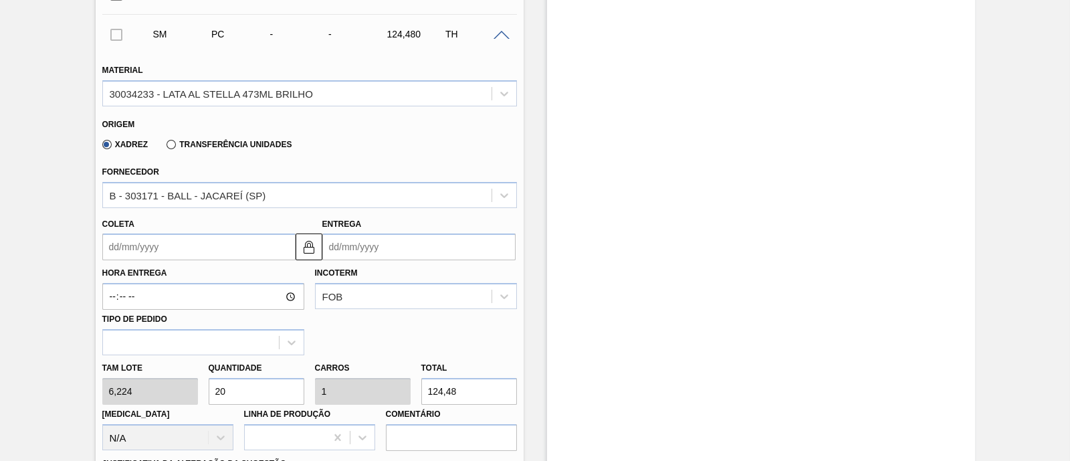
click at [218, 252] on input "Coleta" at bounding box center [198, 246] width 193 height 27
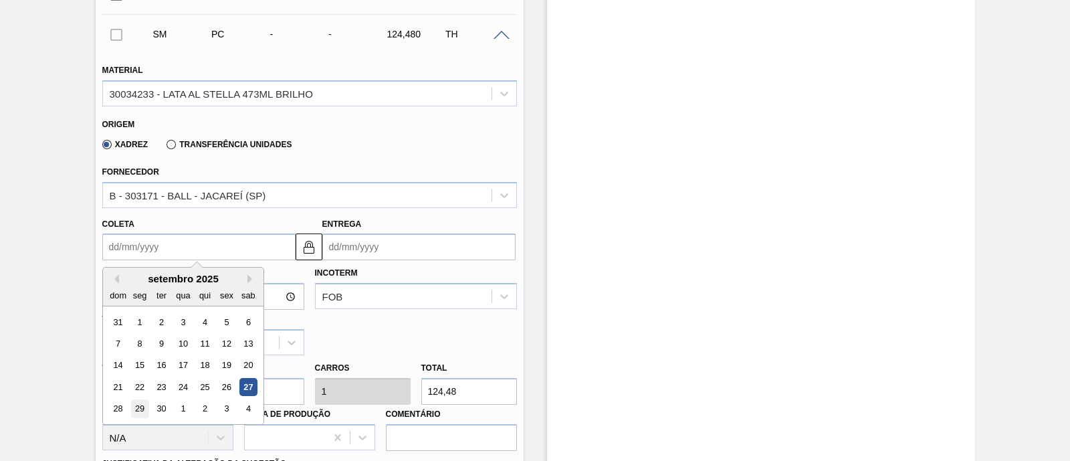
click at [141, 405] on div "29" at bounding box center [139, 409] width 18 height 18
type input "29/09/2025"
type input "30/09/2025"
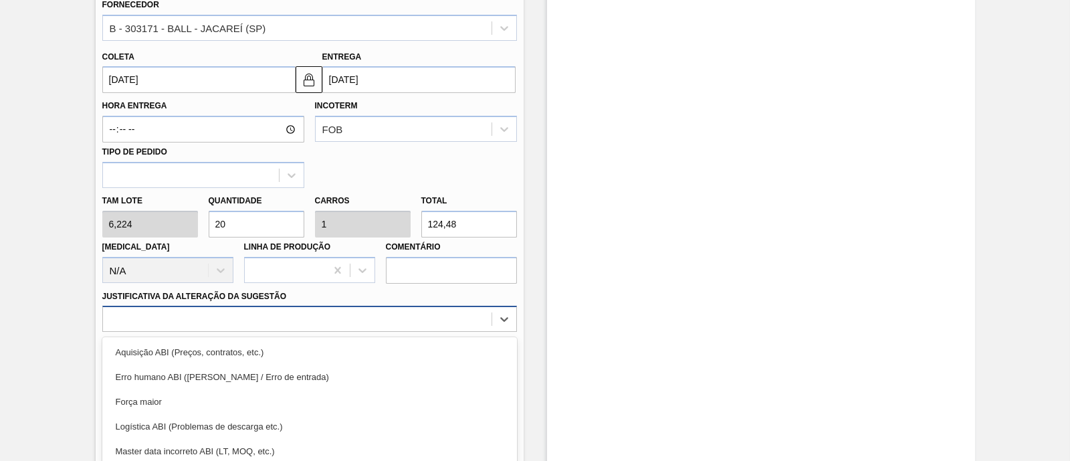
scroll to position [691, 0]
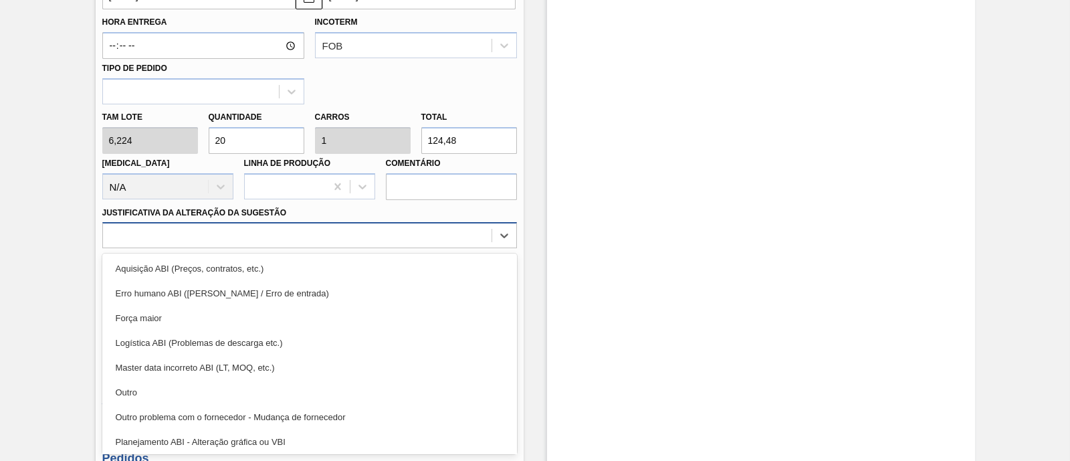
click at [218, 248] on div "option Força maior focused, 3 of 18. 18 results available. Use Up and Down to c…" at bounding box center [309, 235] width 415 height 26
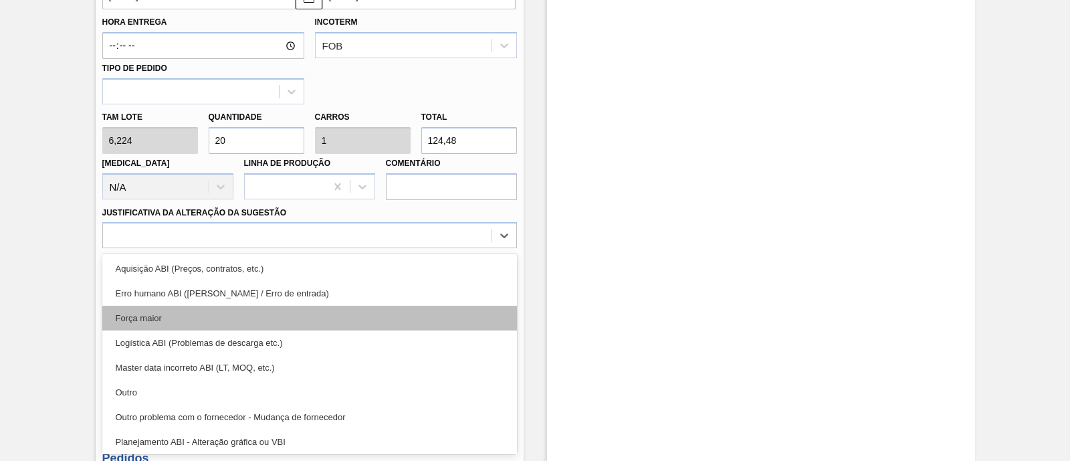
click at [170, 316] on div "Força maior" at bounding box center [309, 318] width 415 height 25
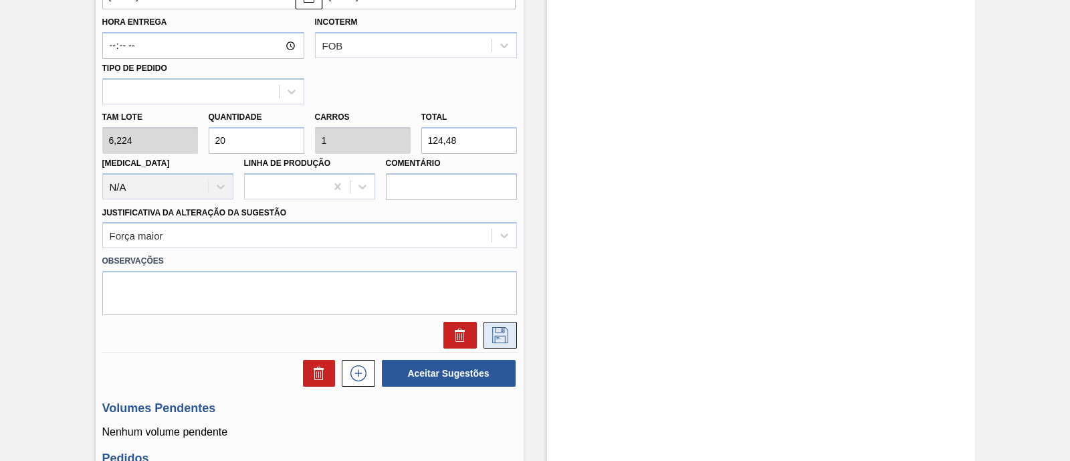
click at [503, 336] on icon at bounding box center [500, 335] width 21 height 16
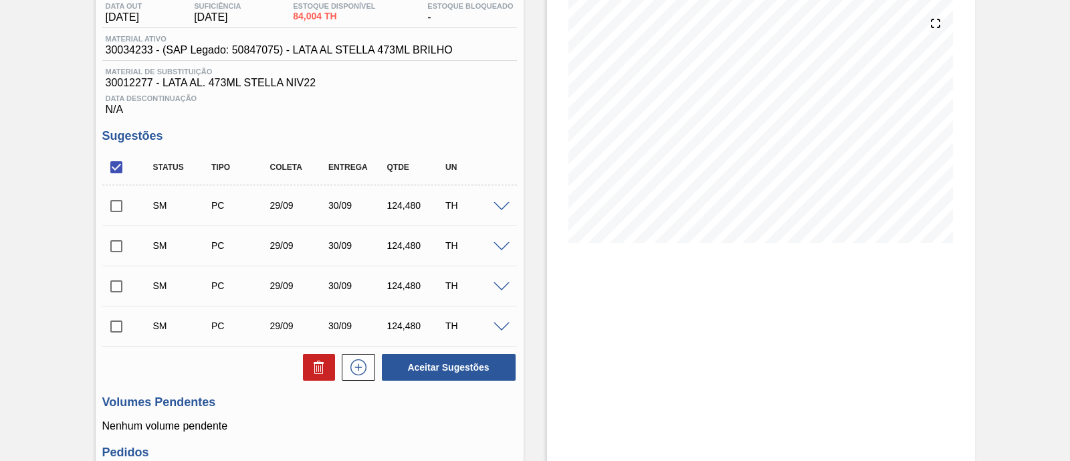
scroll to position [146, 0]
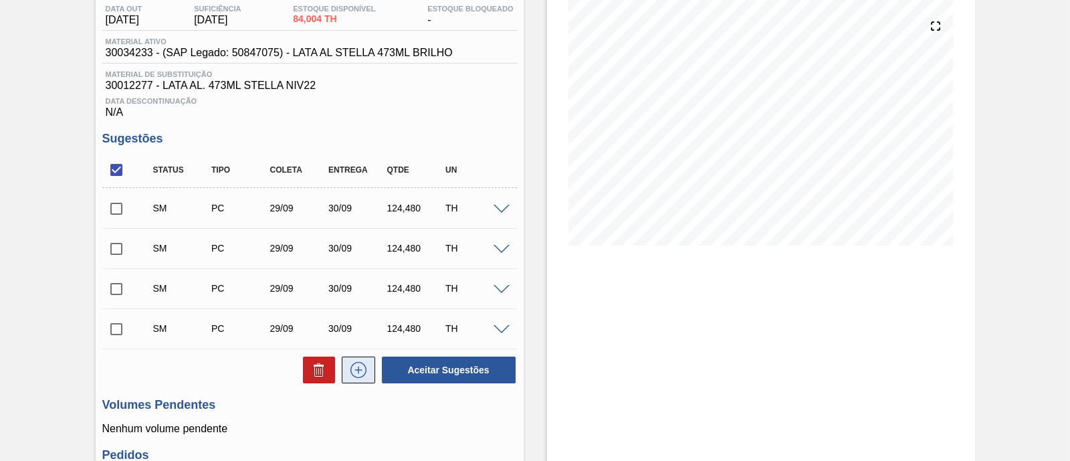
click at [358, 367] on icon at bounding box center [358, 370] width 21 height 16
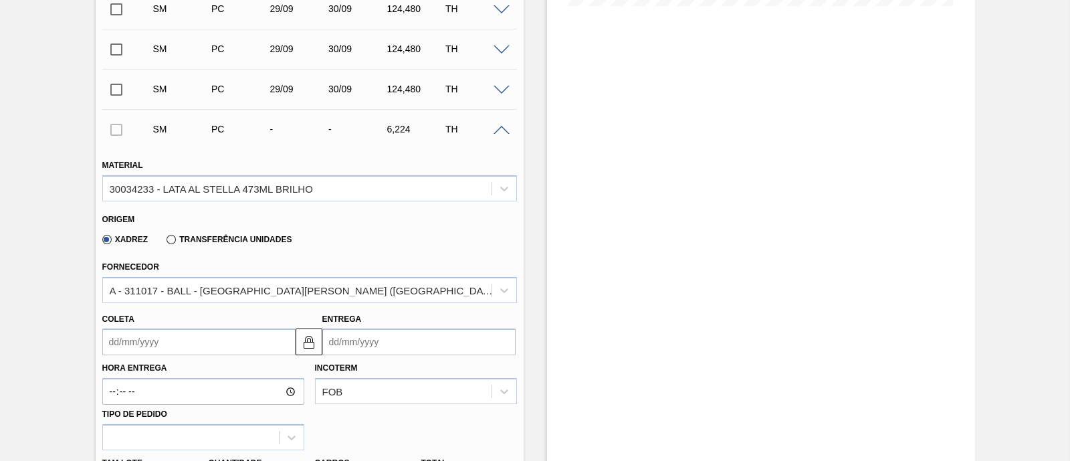
scroll to position [397, 0]
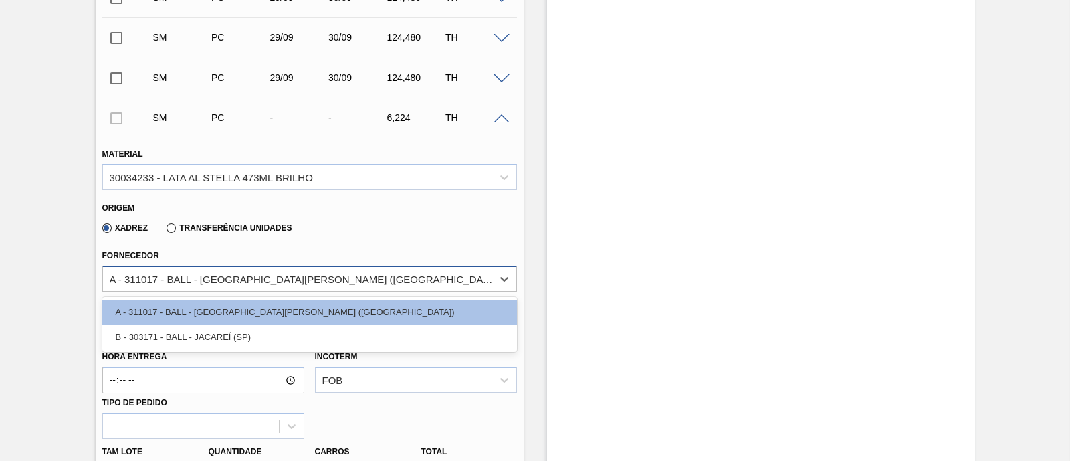
click at [249, 277] on div "A - 311017 - BALL - TRÊS RIOS (RJ)" at bounding box center [301, 278] width 383 height 11
drag, startPoint x: 246, startPoint y: 340, endPoint x: 244, endPoint y: 347, distance: 7.0
click at [244, 346] on div "B - 303171 - BALL - JACAREÍ (SP)" at bounding box center [309, 336] width 415 height 25
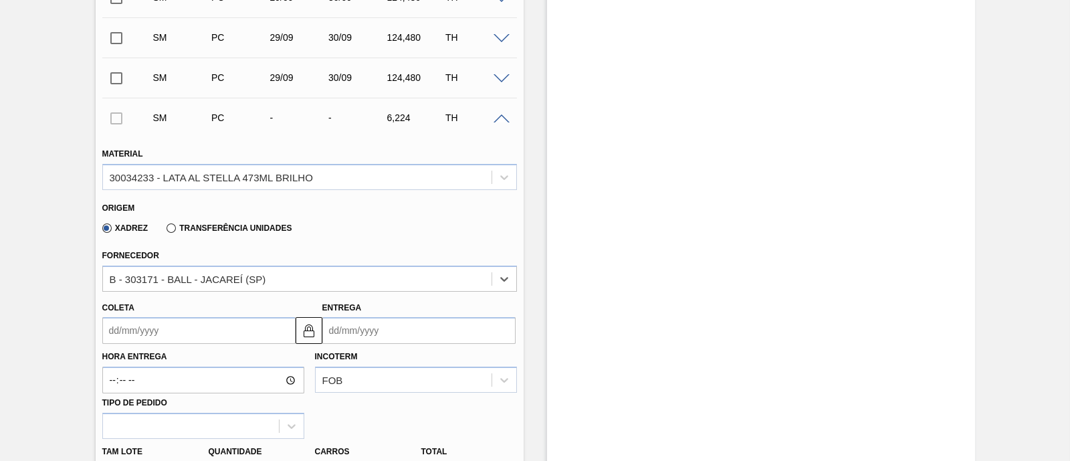
click at [130, 336] on input "Coleta" at bounding box center [198, 330] width 193 height 27
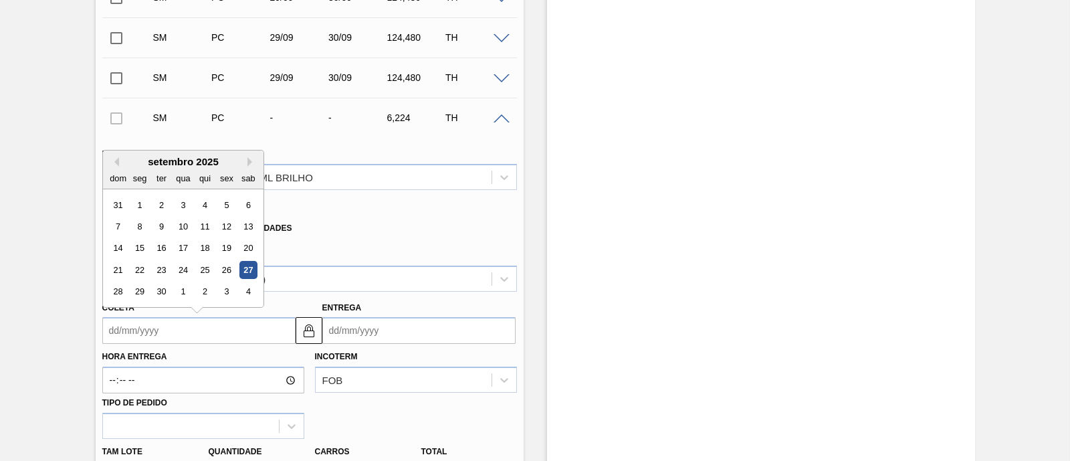
click at [156, 294] on div "30" at bounding box center [161, 292] width 18 height 18
type input "30/09/2025"
type input "01/10/2025"
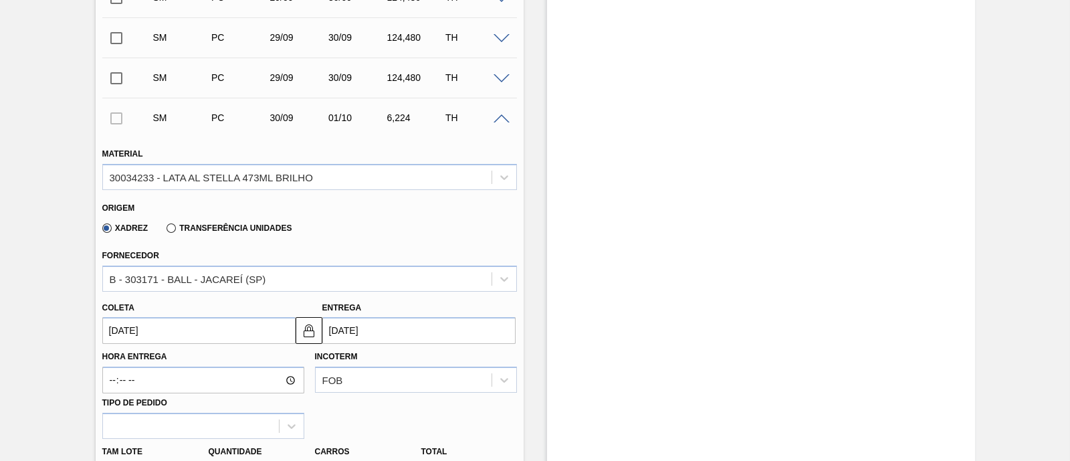
click at [163, 326] on input "30/09/2025" at bounding box center [198, 330] width 193 height 27
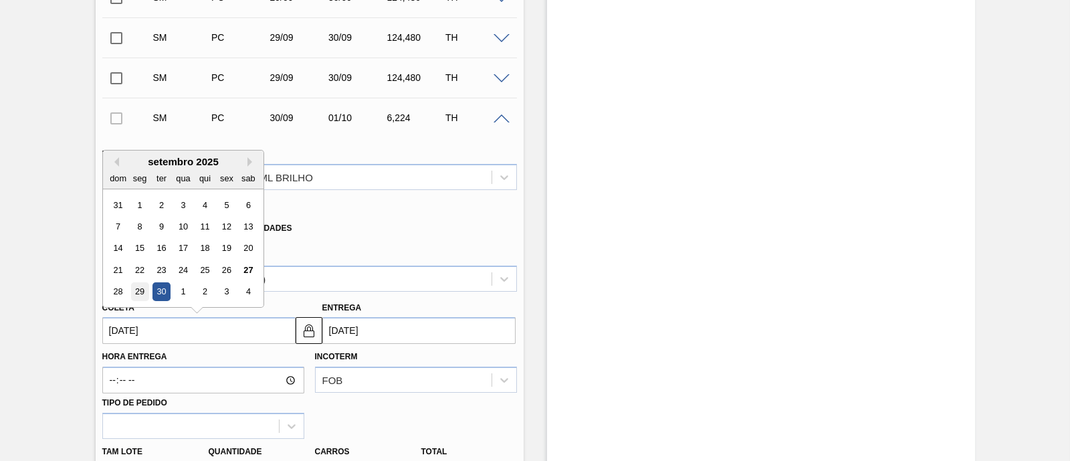
click at [134, 295] on div "29" at bounding box center [139, 292] width 18 height 18
type input "29/09/2025"
type input "30/09/2025"
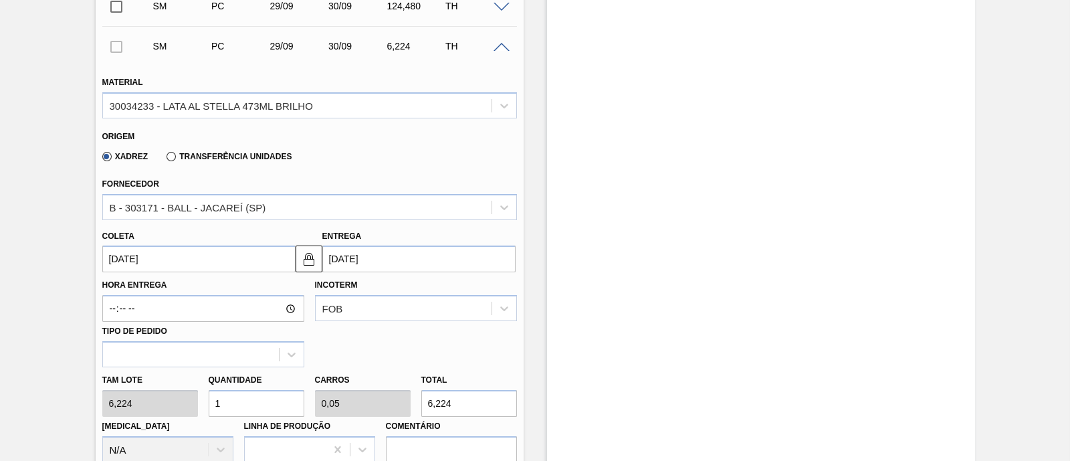
scroll to position [564, 0]
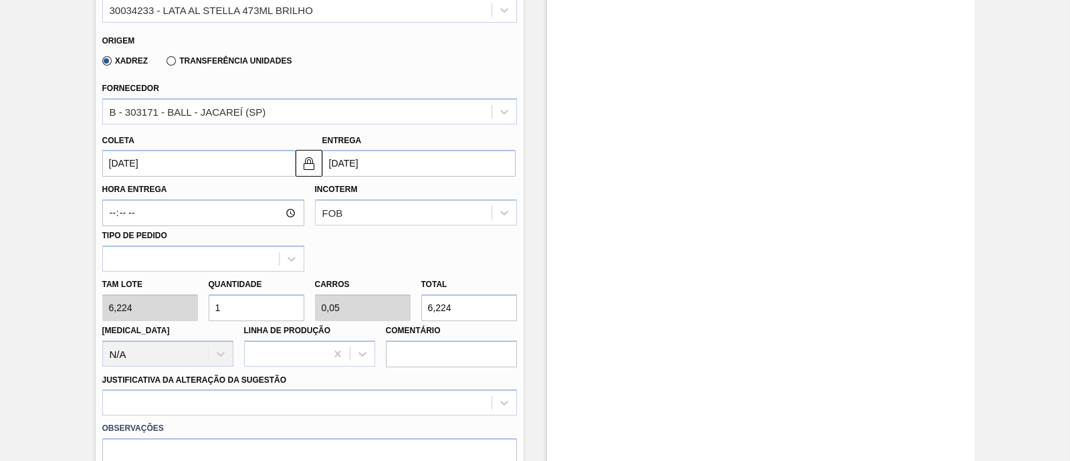
click at [194, 299] on div "Tam lote 6,224 Quantidade 1 Carros 0,05 Total 6,224 Doca N/A Linha de Produção …" at bounding box center [309, 320] width 425 height 96
type input "2"
type input "0,1"
type input "12,448"
type input "20"
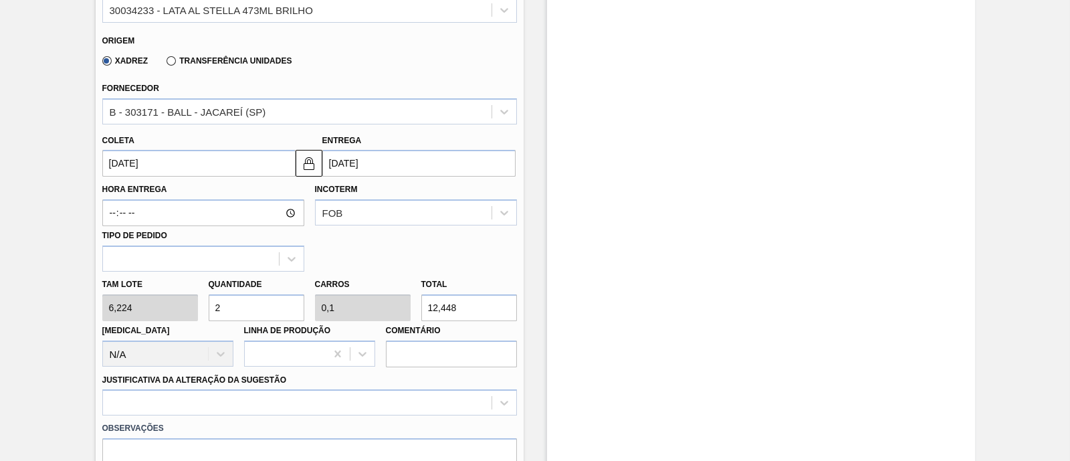
type input "1"
type input "124,48"
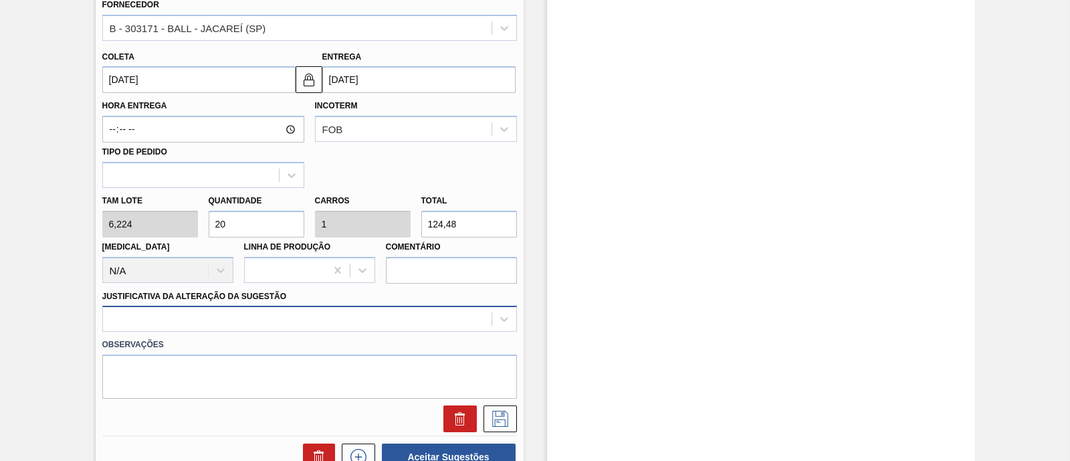
type input "20"
click at [304, 328] on div at bounding box center [309, 319] width 415 height 26
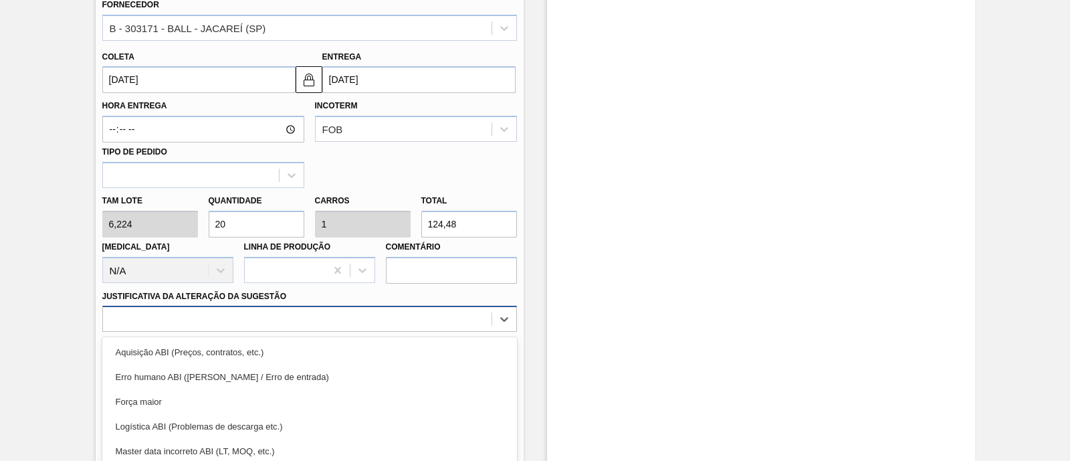
scroll to position [731, 0]
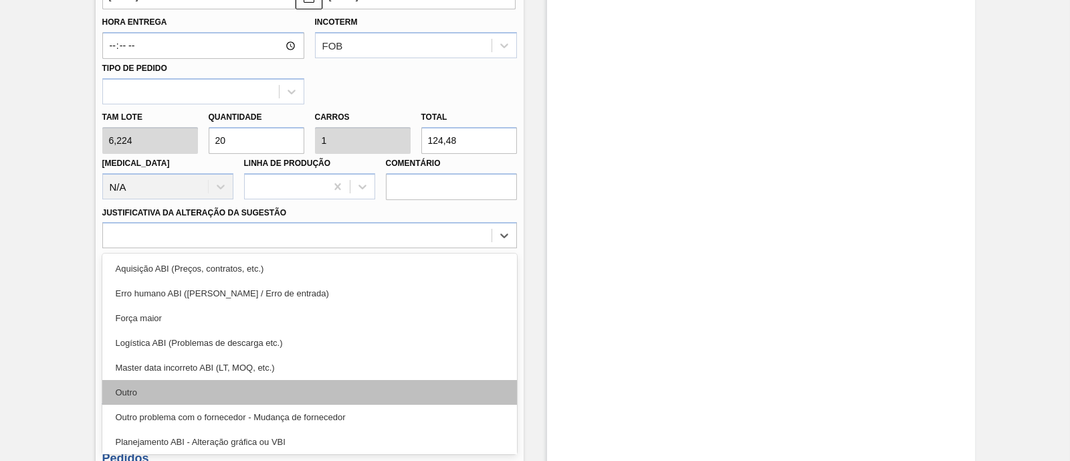
click at [254, 399] on div "Outro" at bounding box center [309, 392] width 415 height 25
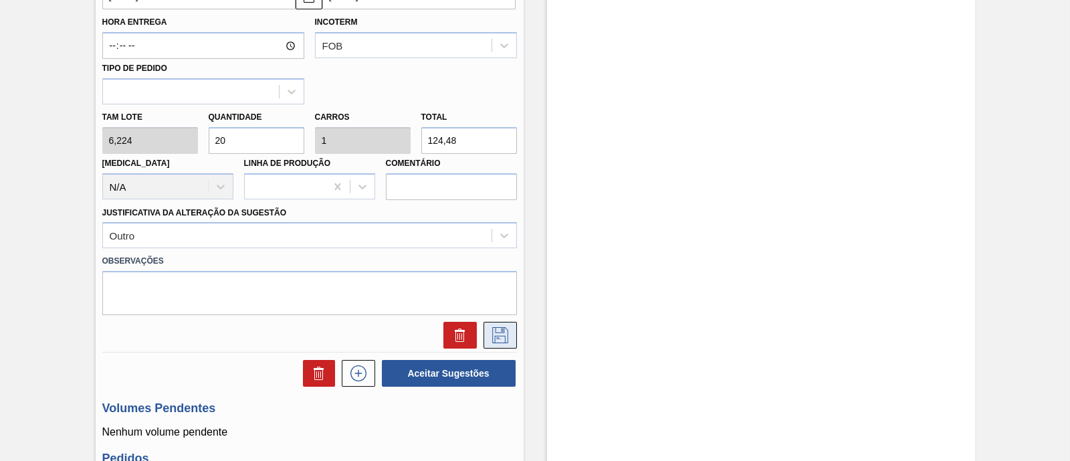
click at [513, 335] on button at bounding box center [500, 335] width 33 height 27
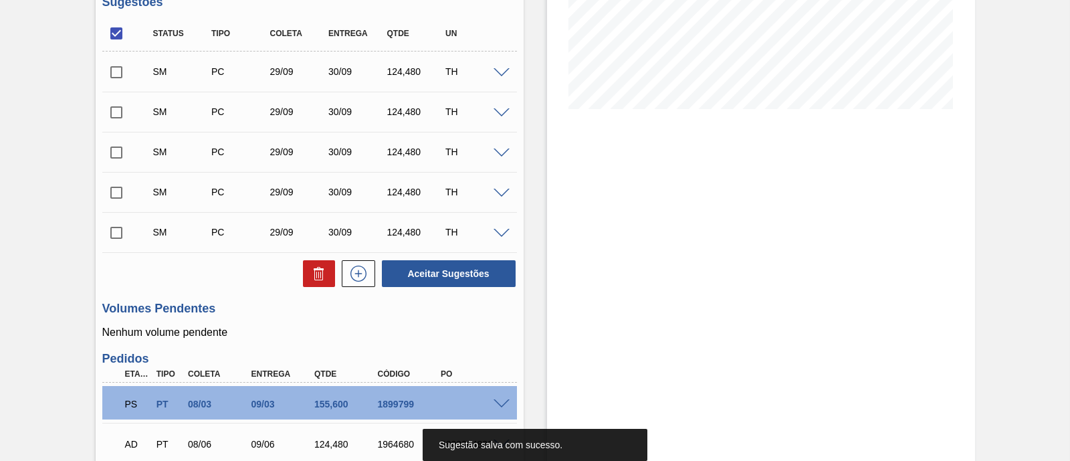
scroll to position [270, 0]
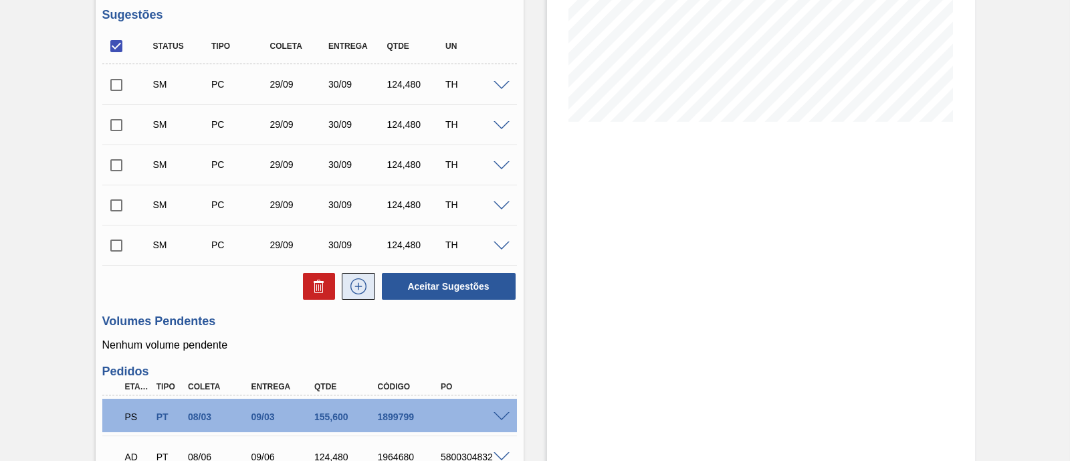
click at [362, 291] on icon at bounding box center [358, 286] width 21 height 16
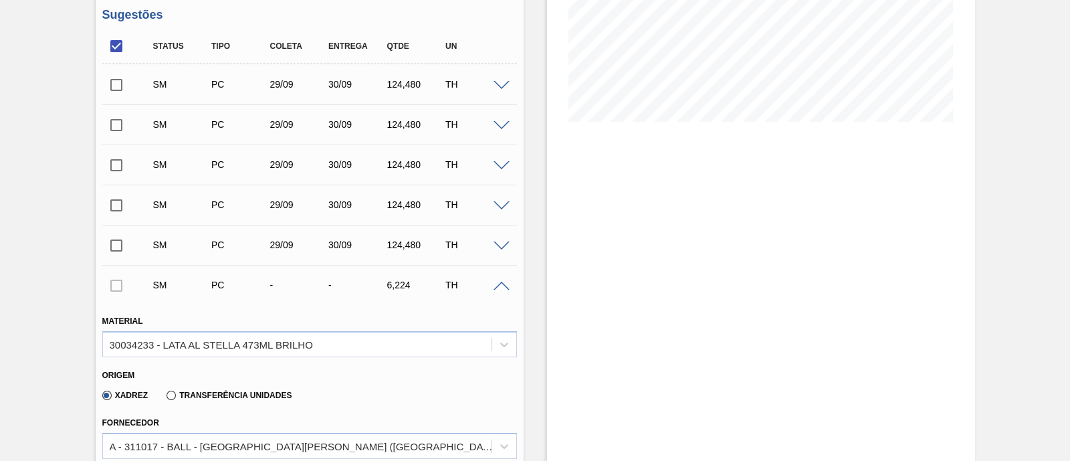
scroll to position [353, 0]
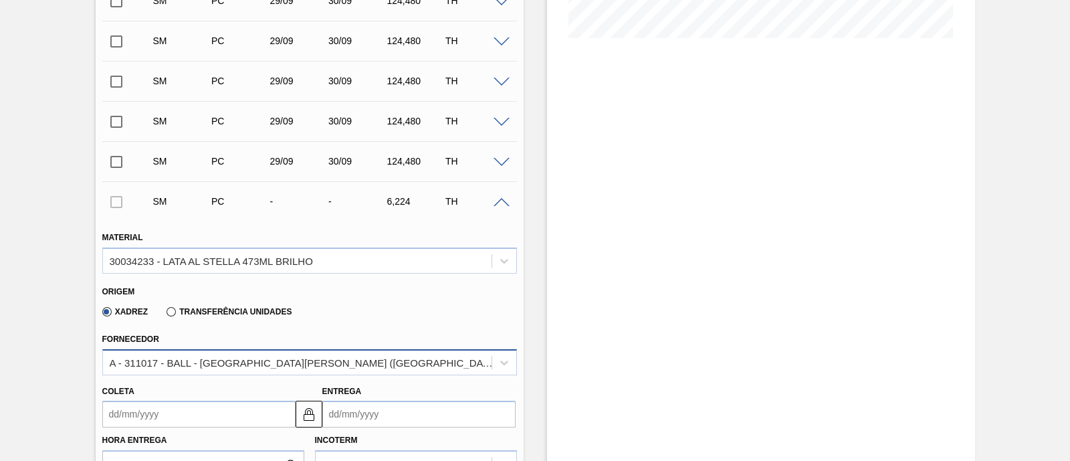
click at [251, 365] on div "A - 311017 - BALL - TRÊS RIOS (RJ)" at bounding box center [301, 362] width 383 height 11
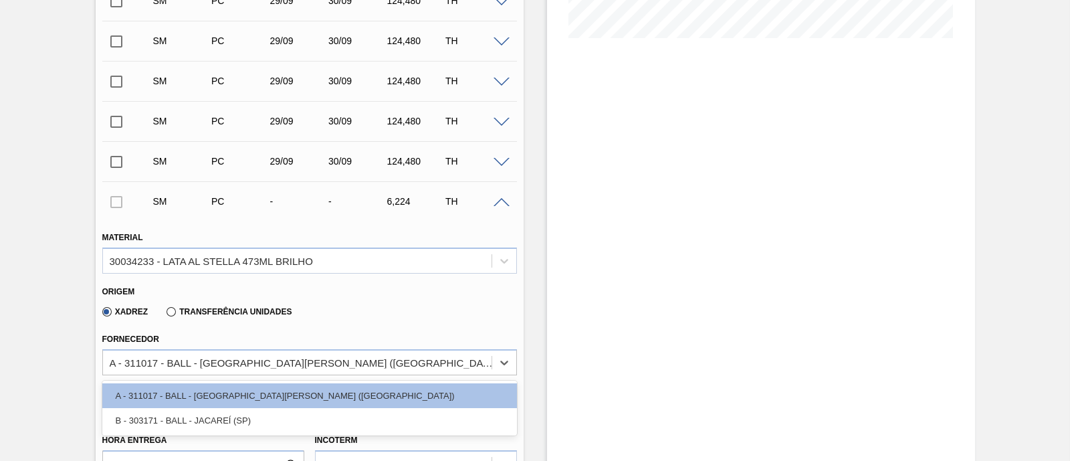
click at [245, 426] on div "B - 303171 - BALL - JACAREÍ (SP)" at bounding box center [309, 420] width 415 height 25
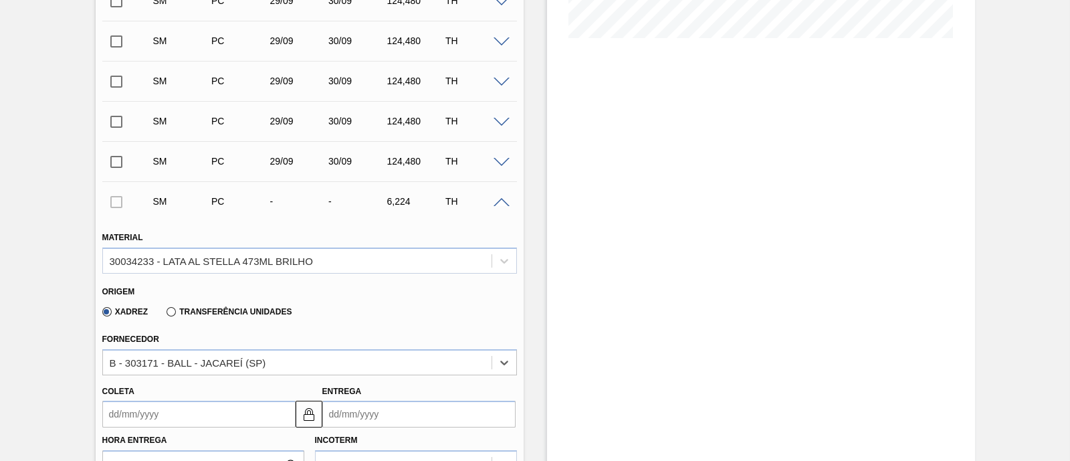
click at [225, 412] on input "Coleta" at bounding box center [198, 414] width 193 height 27
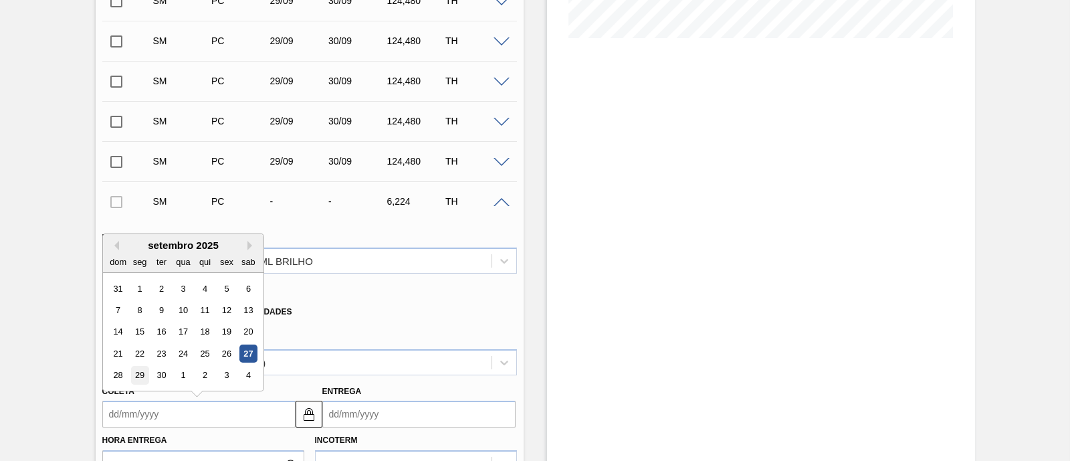
click at [142, 374] on div "29" at bounding box center [139, 376] width 18 height 18
type input "29/09/2025"
type input "30/09/2025"
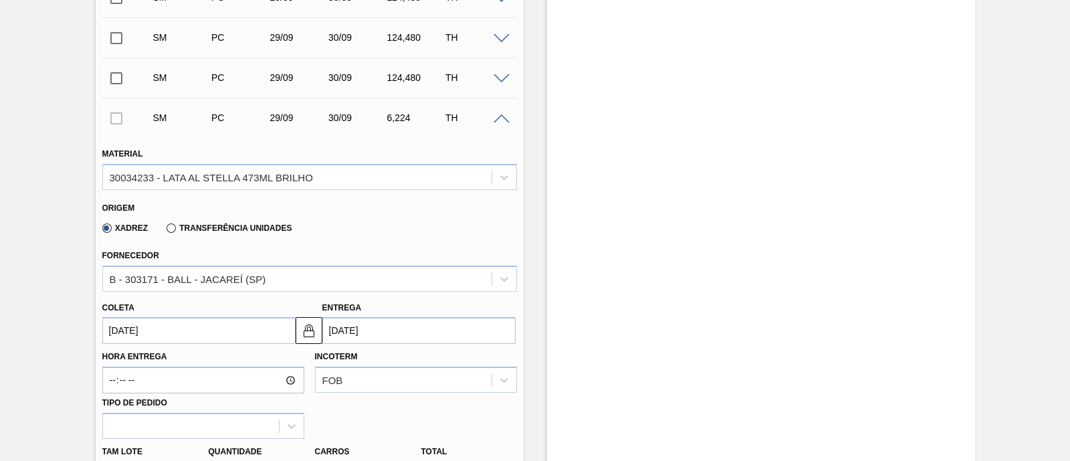
scroll to position [604, 0]
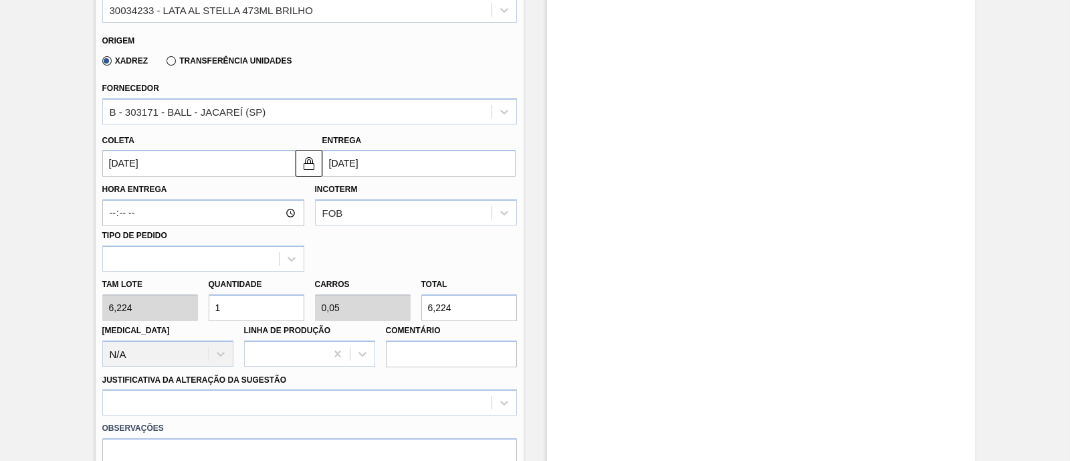
drag, startPoint x: 263, startPoint y: 310, endPoint x: 198, endPoint y: 298, distance: 66.0
click at [198, 298] on div "Tam lote 6,224 Quantidade 1 Carros 0,05 Total 6,224 Doca N/A Linha de Produção …" at bounding box center [309, 320] width 425 height 96
type input "2"
type input "0,1"
type input "12,448"
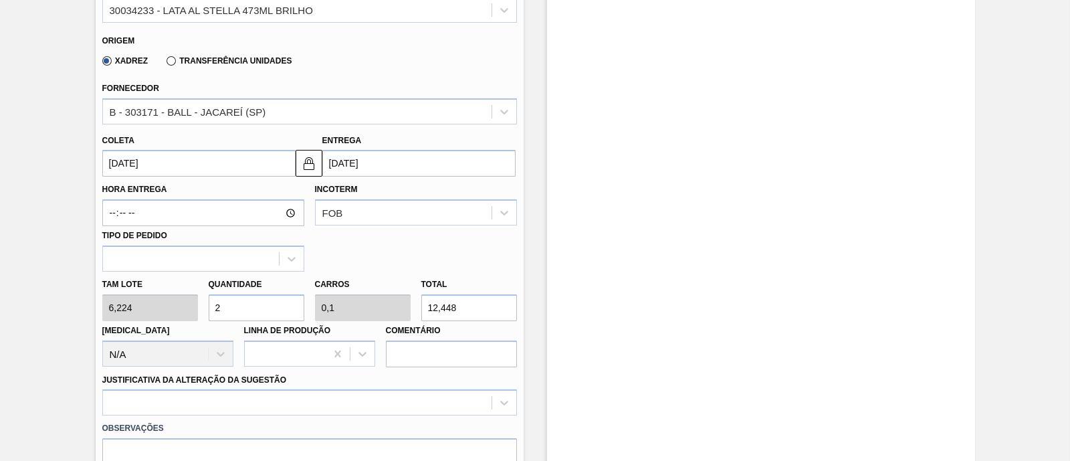
type input "20"
type input "1"
type input "124,48"
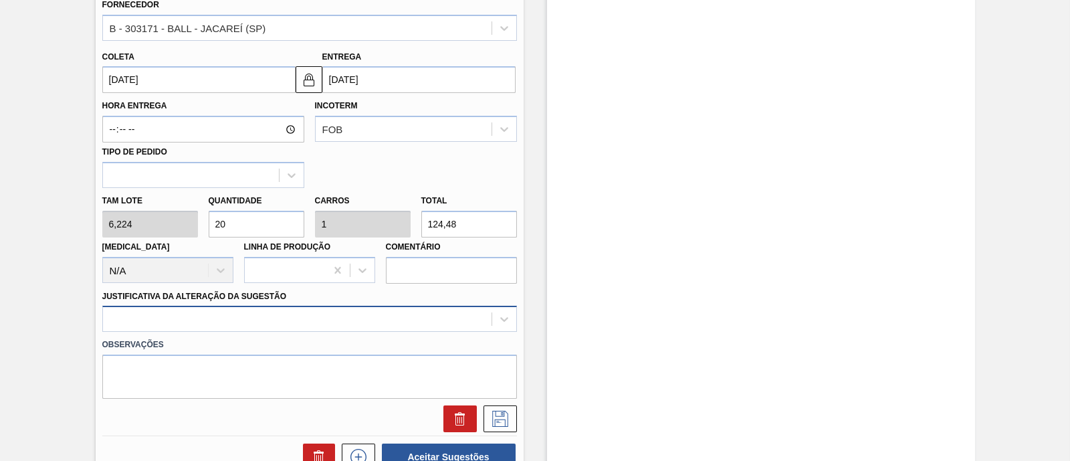
type input "20"
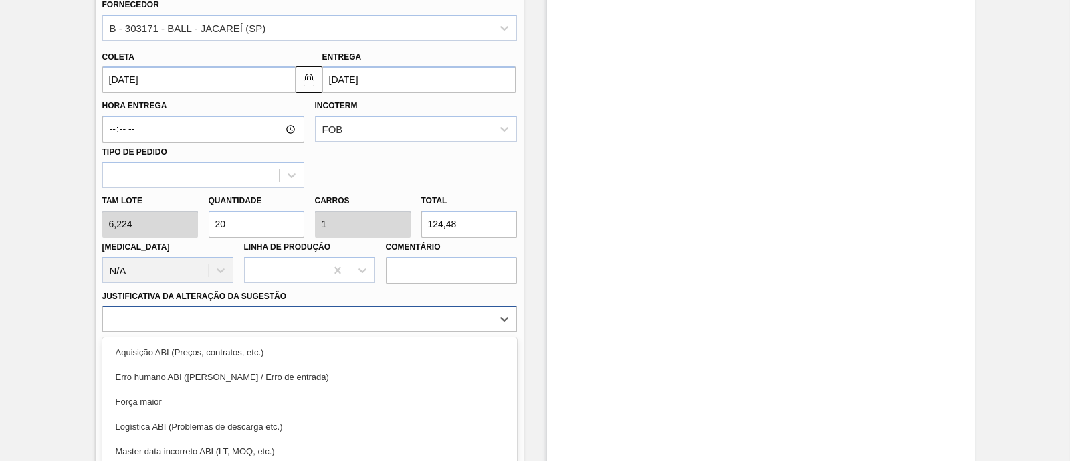
click at [225, 320] on div "option Força maior focused, 3 of 18. 18 results available. Use Up and Down to c…" at bounding box center [309, 319] width 415 height 26
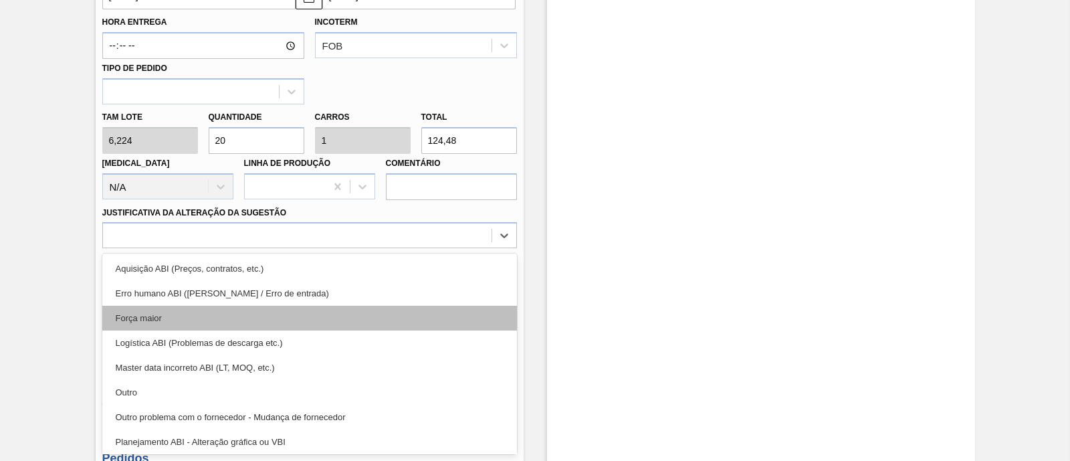
click at [197, 316] on div "Força maior" at bounding box center [309, 318] width 415 height 25
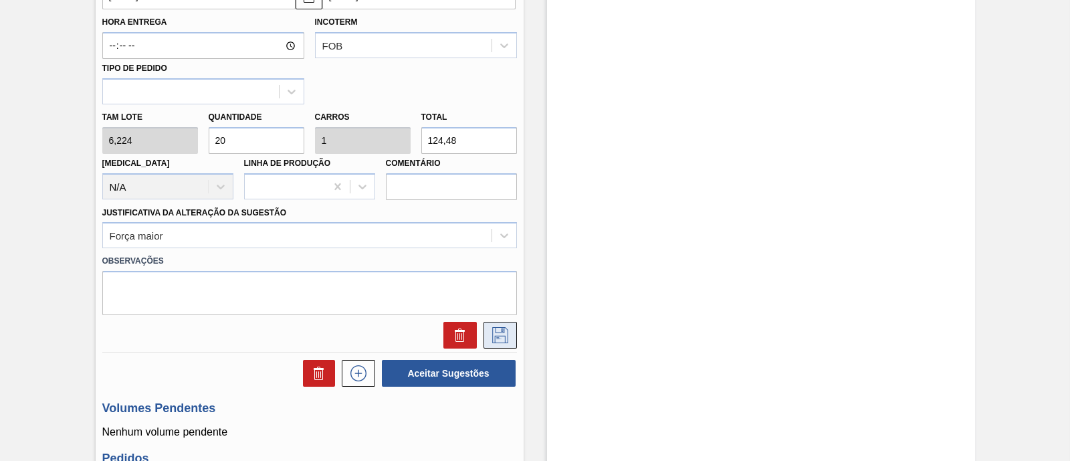
click at [506, 339] on icon at bounding box center [500, 335] width 16 height 16
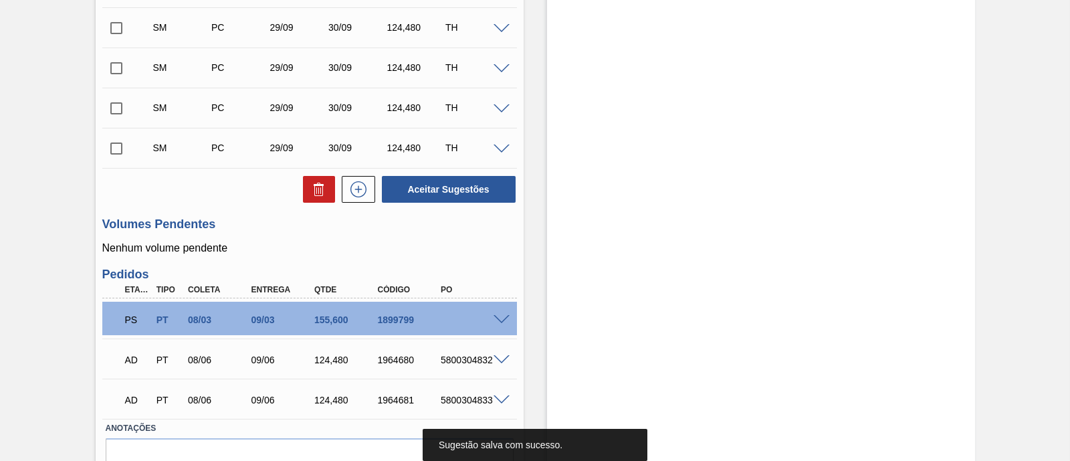
scroll to position [310, 0]
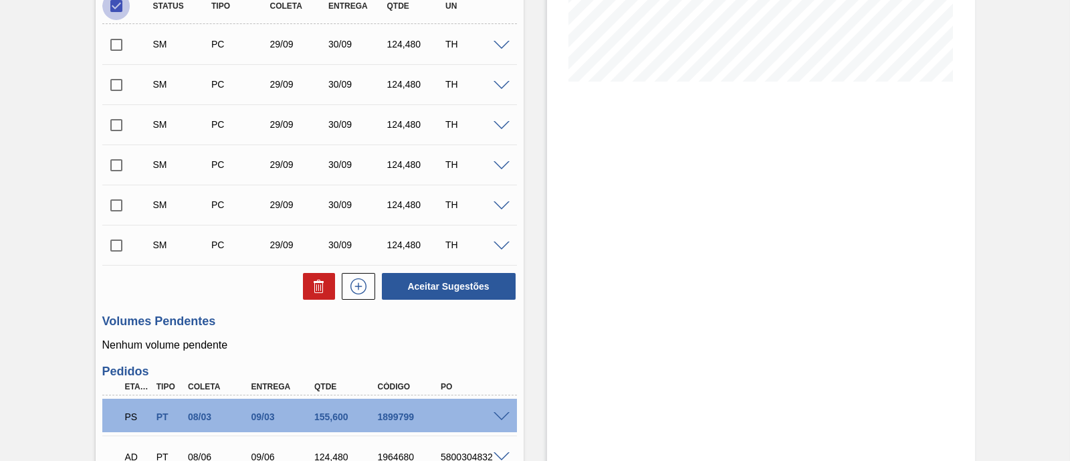
click at [121, 11] on input "checkbox" at bounding box center [116, 6] width 28 height 28
checkbox input "true"
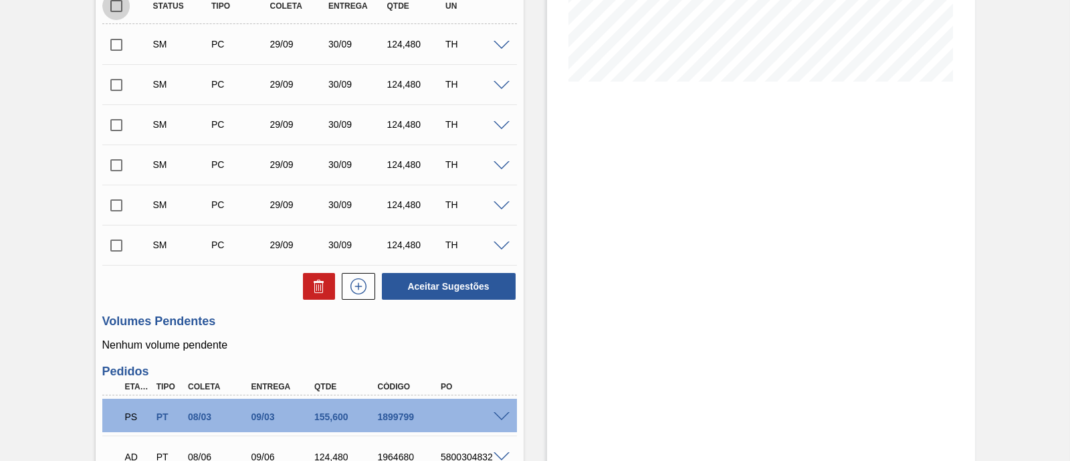
checkbox input "true"
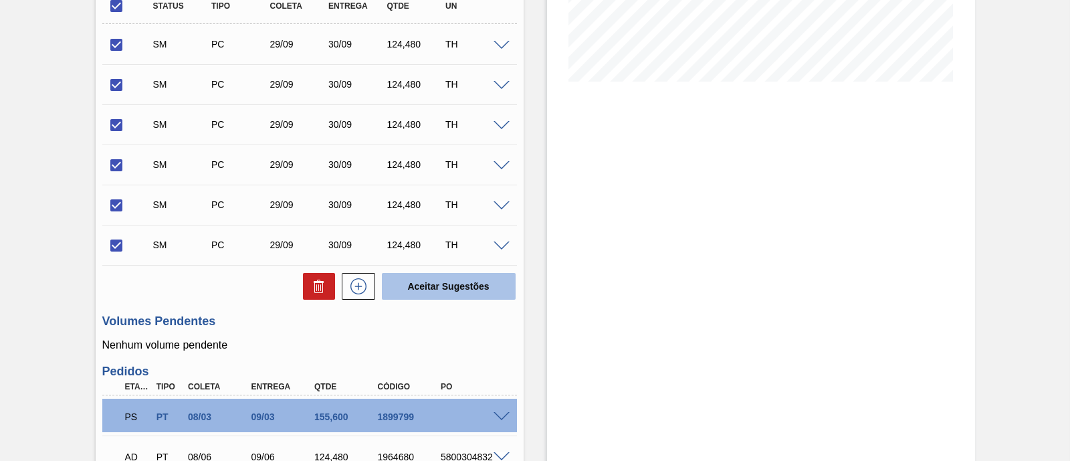
click at [458, 288] on button "Aceitar Sugestões" at bounding box center [449, 286] width 134 height 27
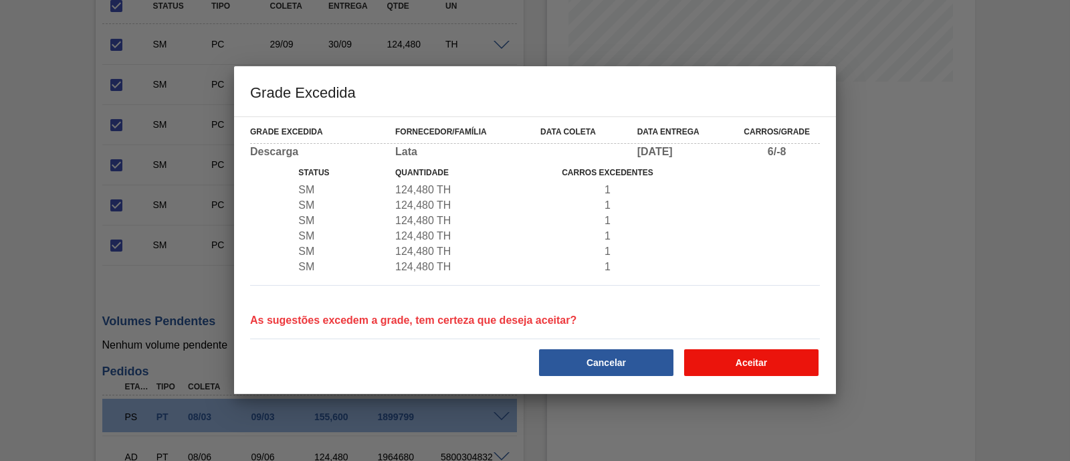
click at [743, 367] on button "Aceitar" at bounding box center [751, 362] width 134 height 27
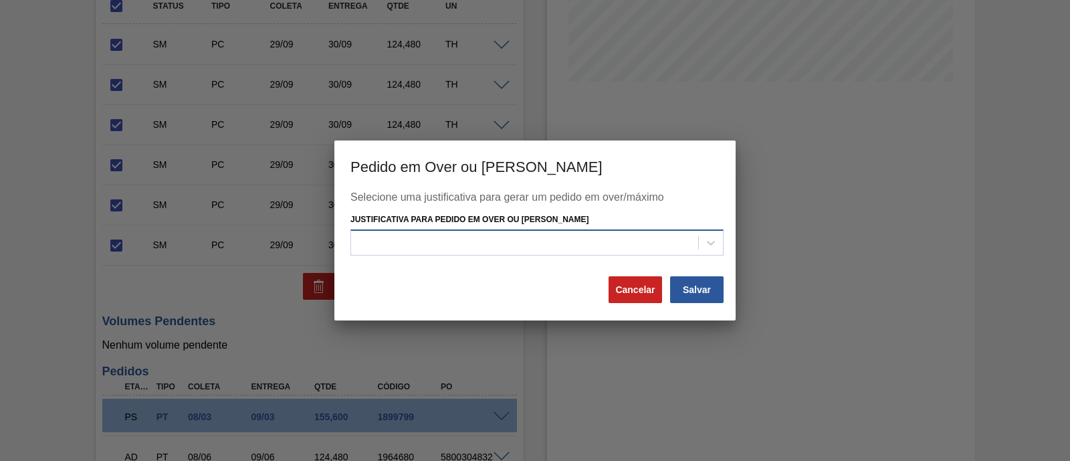
click at [446, 255] on div at bounding box center [537, 242] width 373 height 26
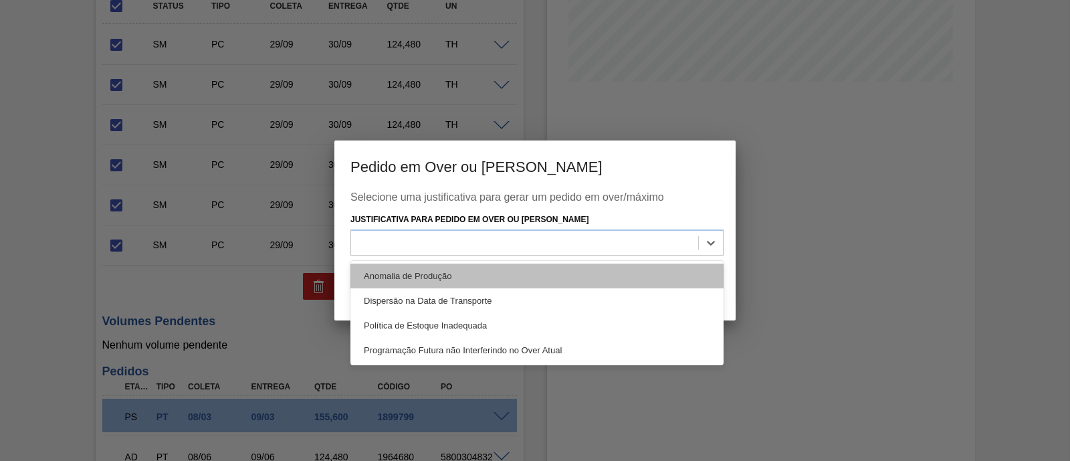
click at [449, 281] on div "Anomalia de Produção" at bounding box center [537, 276] width 373 height 25
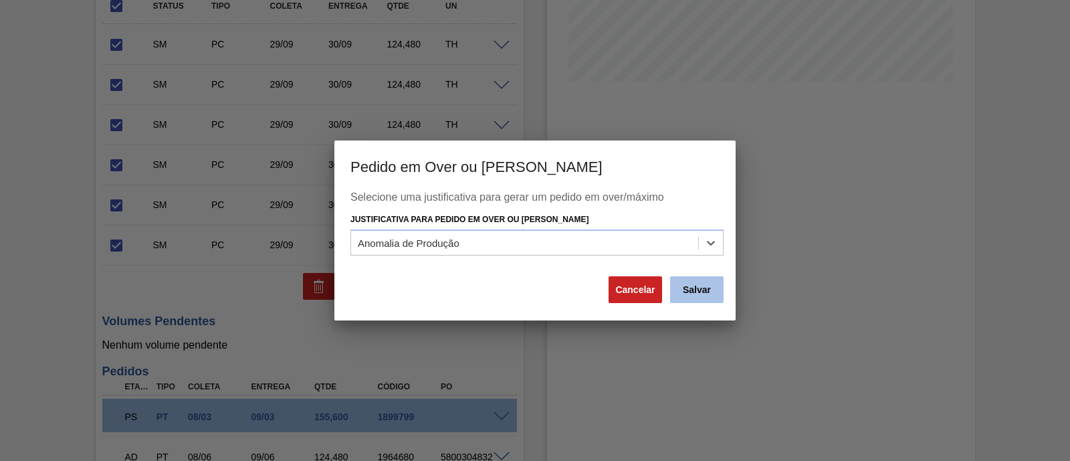
click at [706, 298] on button "Salvar" at bounding box center [697, 289] width 54 height 27
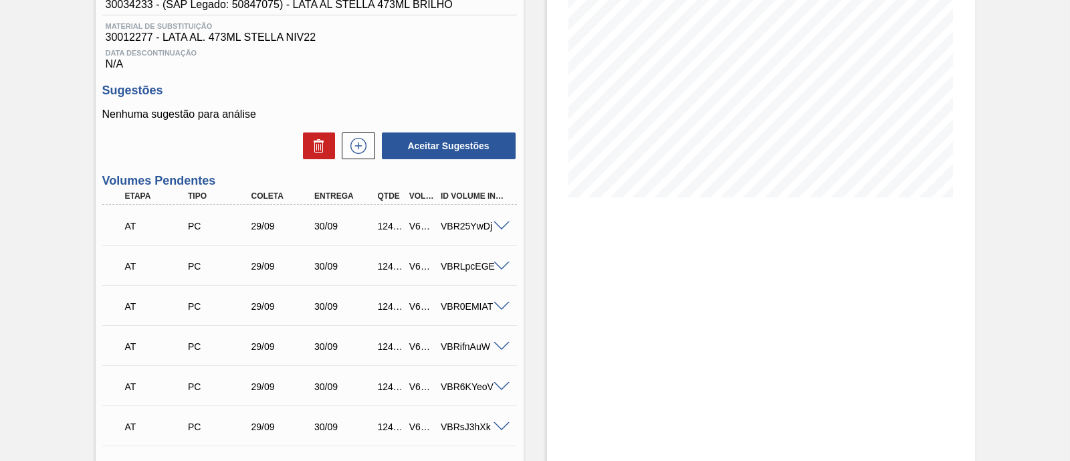
scroll to position [0, 0]
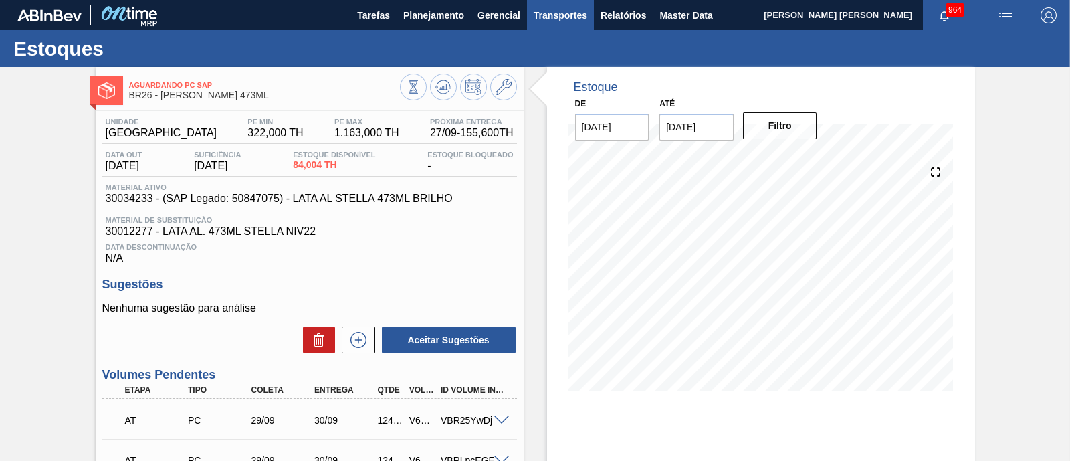
click at [559, 15] on span "Transportes" at bounding box center [561, 15] width 54 height 16
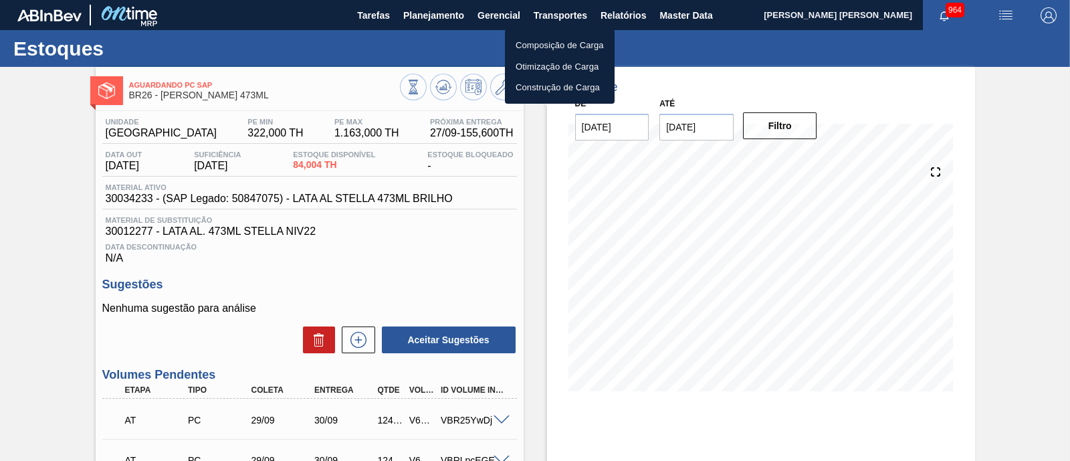
click at [571, 65] on li "Otimização de Carga" at bounding box center [560, 66] width 110 height 21
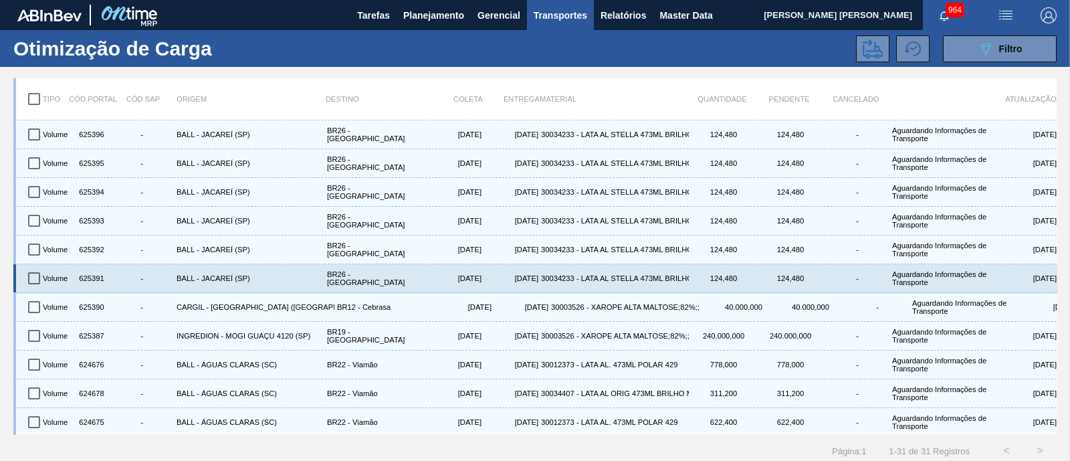
click at [30, 276] on input "checkbox" at bounding box center [34, 278] width 28 height 28
checkbox input "true"
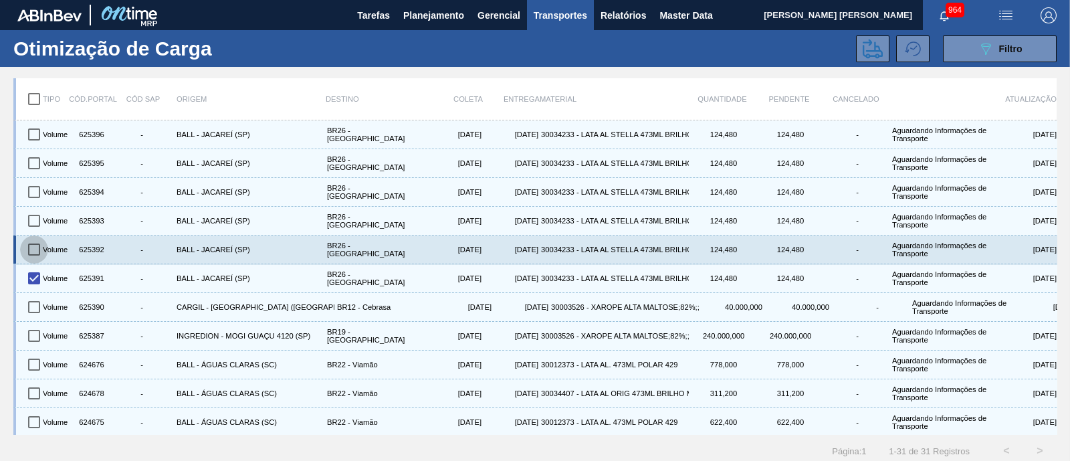
click at [29, 252] on input "checkbox" at bounding box center [34, 249] width 28 height 28
checkbox input "true"
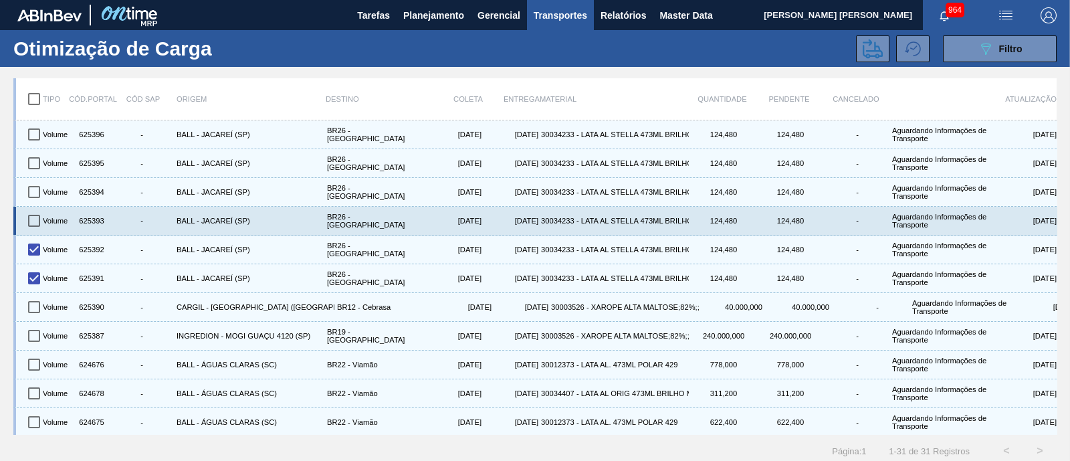
click at [30, 222] on input "checkbox" at bounding box center [34, 221] width 28 height 28
checkbox input "true"
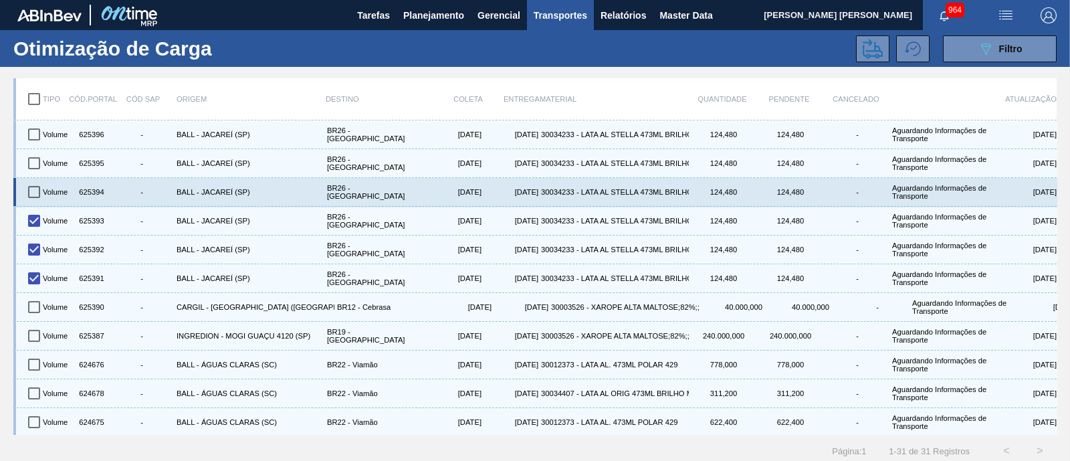
click at [29, 194] on input "checkbox" at bounding box center [34, 192] width 28 height 28
checkbox input "true"
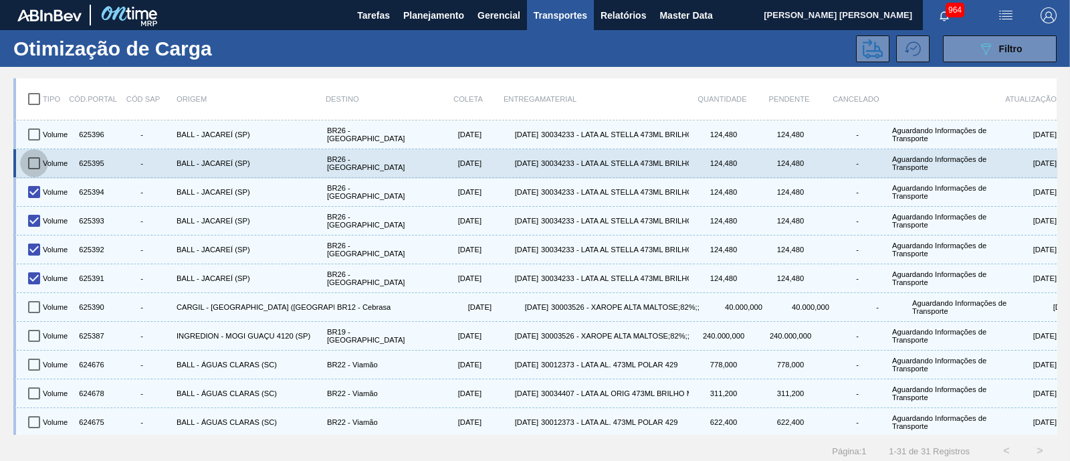
click at [31, 165] on input "checkbox" at bounding box center [34, 163] width 28 height 28
checkbox input "true"
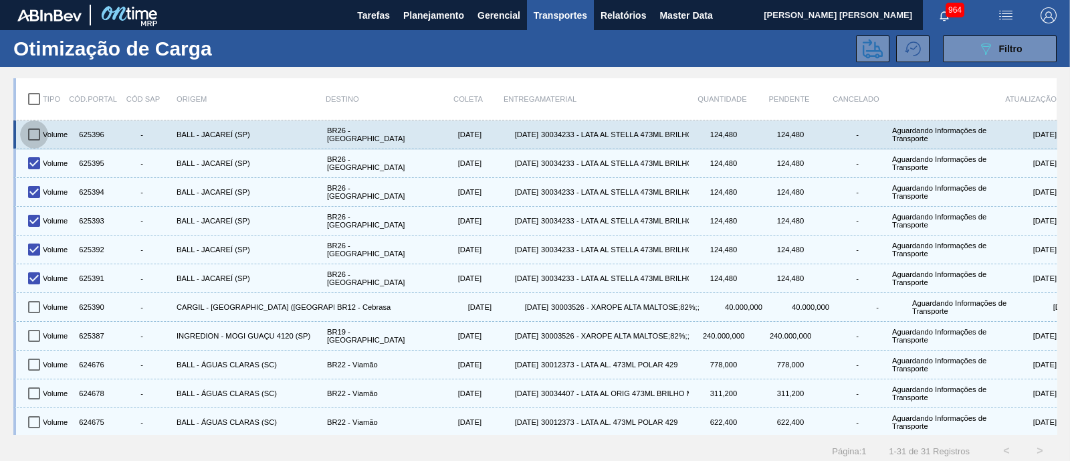
click at [37, 134] on input "checkbox" at bounding box center [34, 134] width 28 height 28
checkbox input "true"
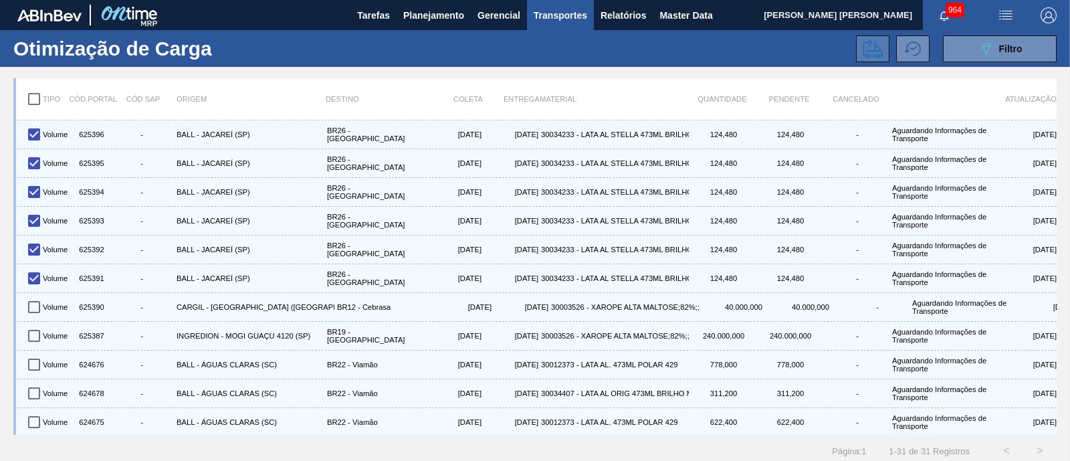
click at [878, 41] on icon at bounding box center [873, 49] width 20 height 20
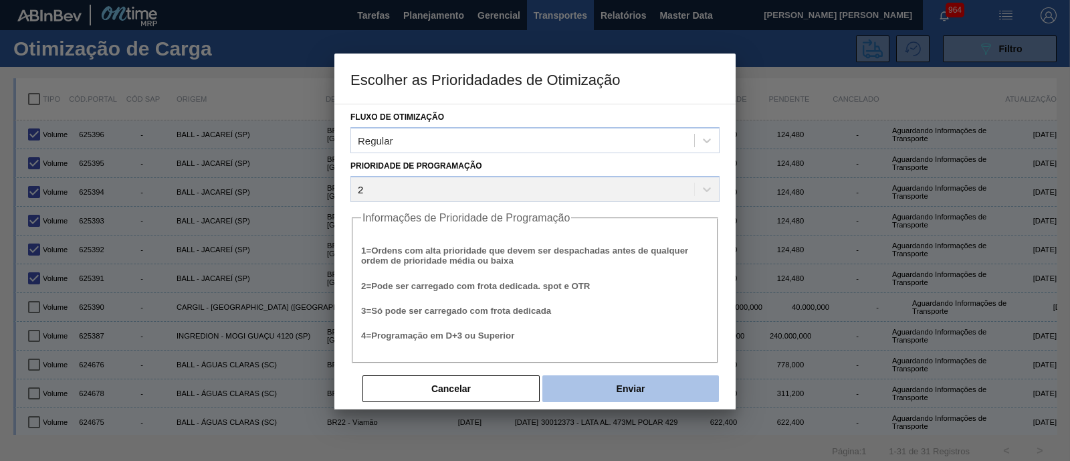
click at [645, 397] on button "Enviar" at bounding box center [631, 388] width 177 height 27
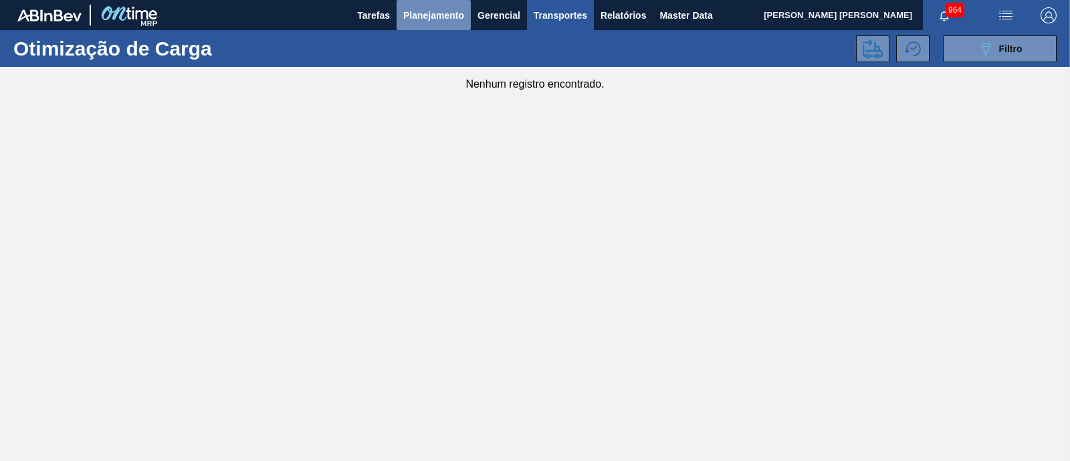
click at [442, 15] on span "Planejamento" at bounding box center [433, 15] width 61 height 16
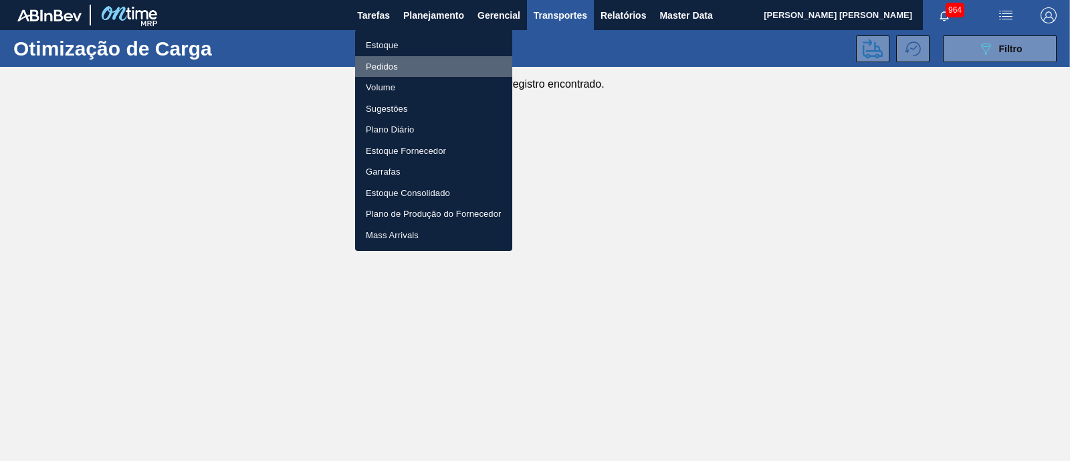
click at [403, 57] on li "Pedidos" at bounding box center [433, 66] width 157 height 21
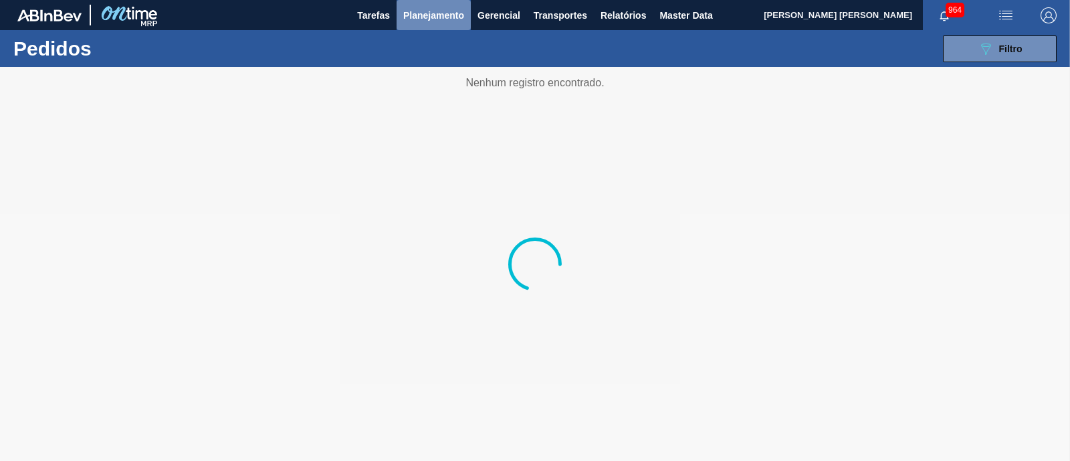
click at [433, 15] on span "Planejamento" at bounding box center [433, 15] width 61 height 16
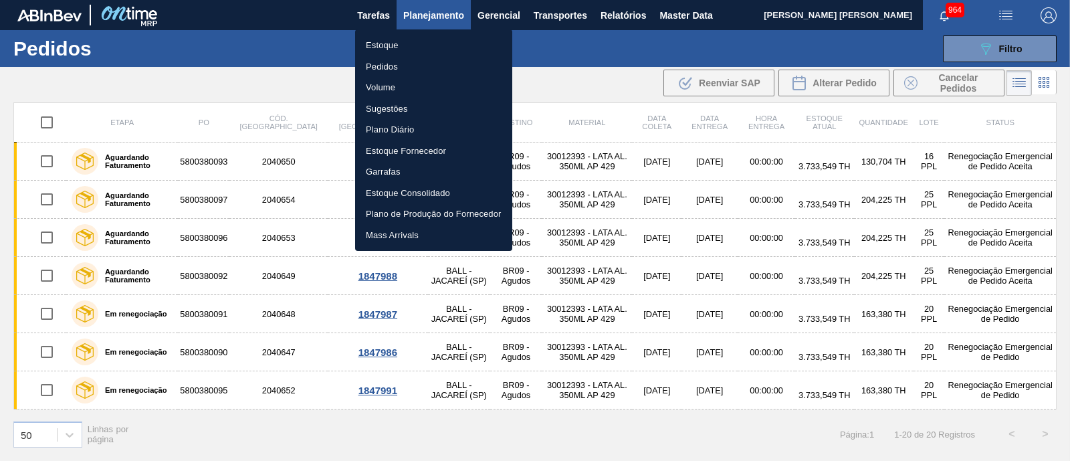
click at [391, 47] on li "Estoque" at bounding box center [433, 45] width 157 height 21
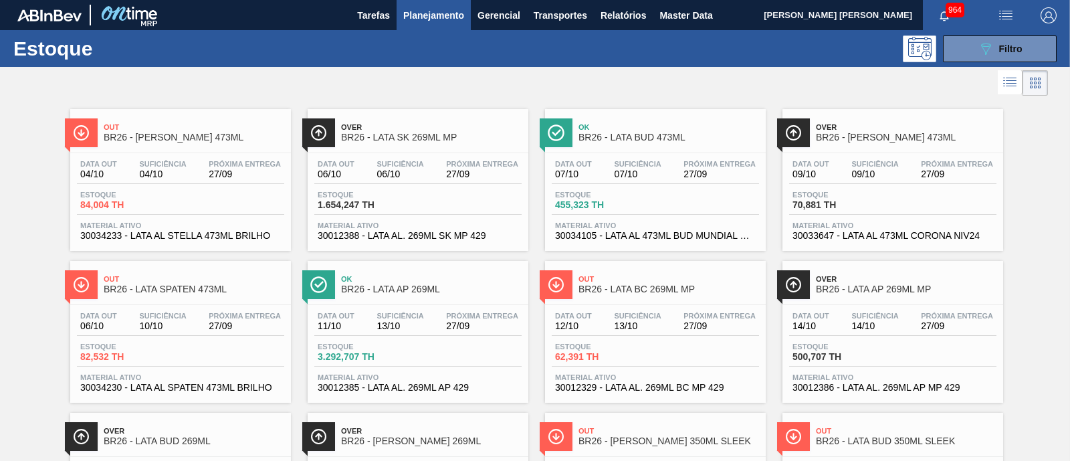
click at [193, 170] on div "Data out 04/10 Suficiência 04/10 Próxima Entrega 27/09" at bounding box center [180, 172] width 207 height 24
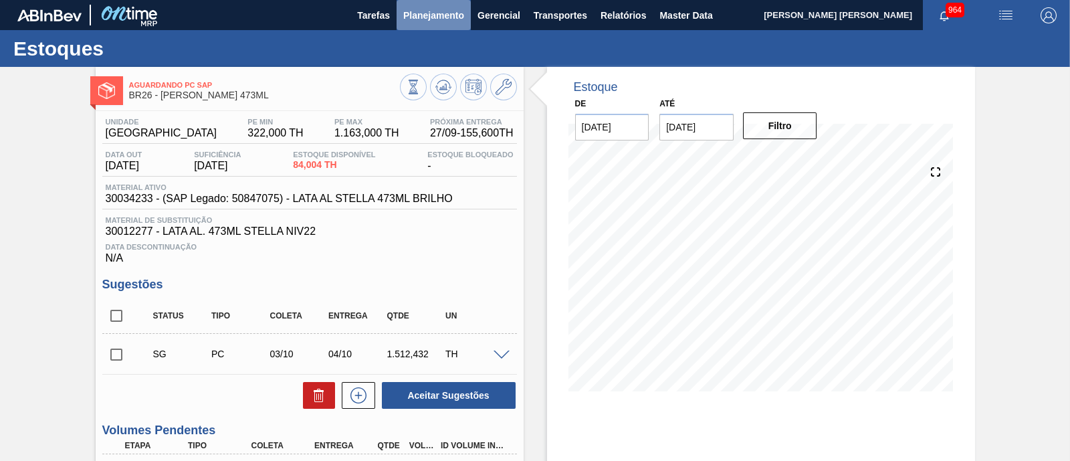
click at [452, 11] on span "Planejamento" at bounding box center [433, 15] width 61 height 16
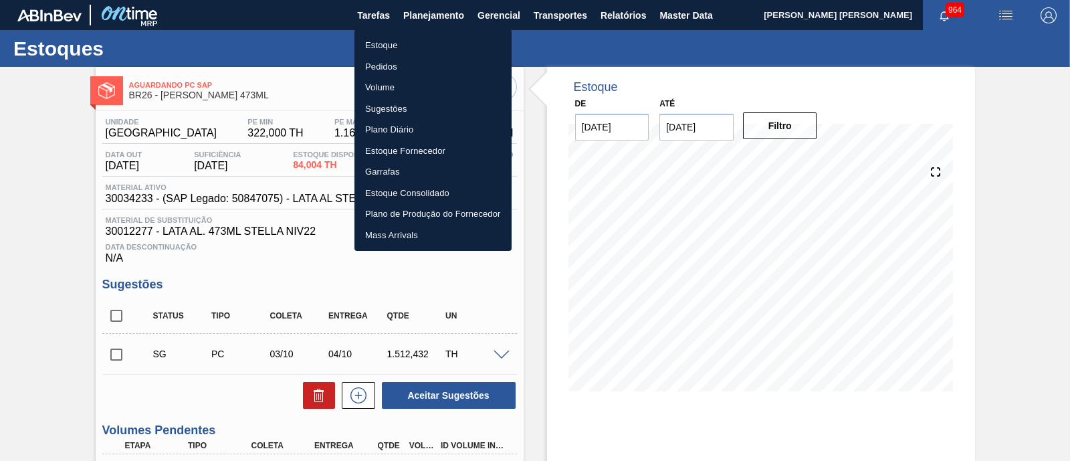
click at [416, 41] on li "Estoque" at bounding box center [433, 45] width 157 height 21
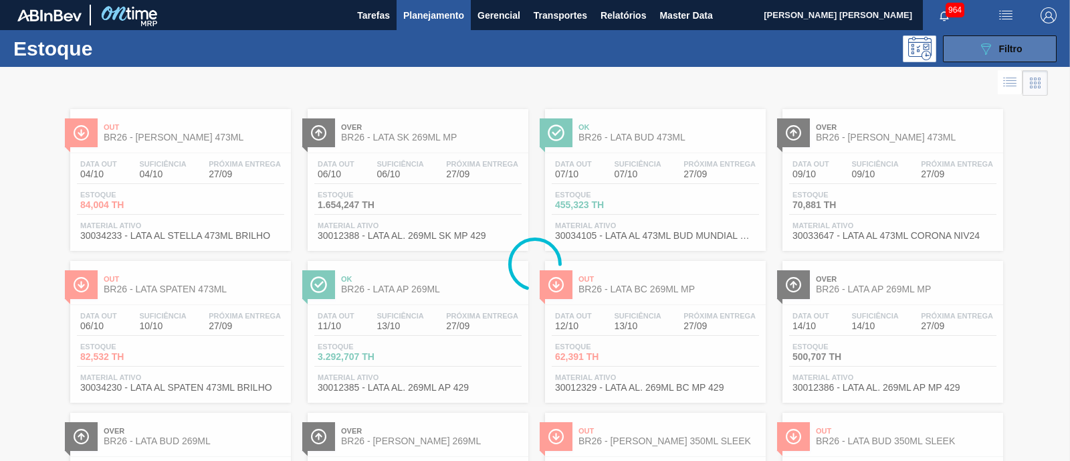
click at [1008, 45] on span "Filtro" at bounding box center [1010, 48] width 23 height 11
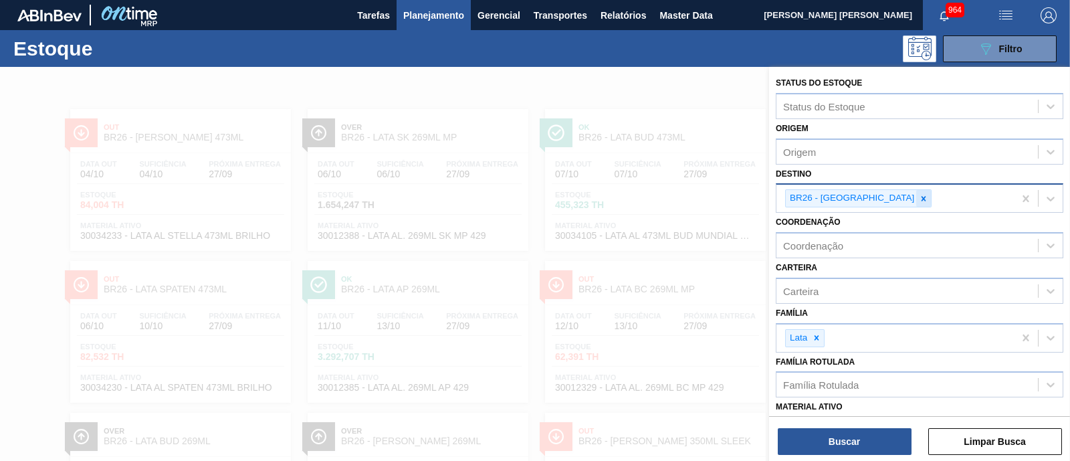
click at [919, 196] on icon at bounding box center [923, 198] width 9 height 9
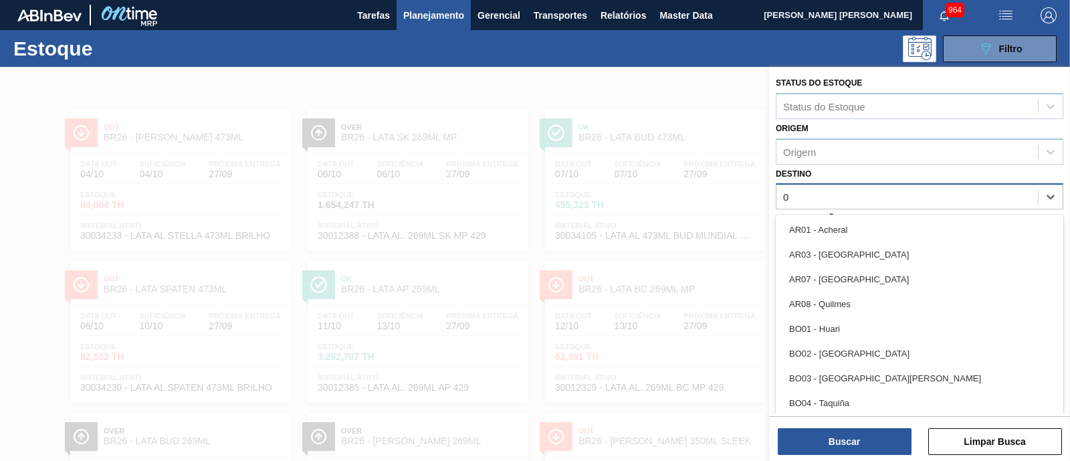
type input "09"
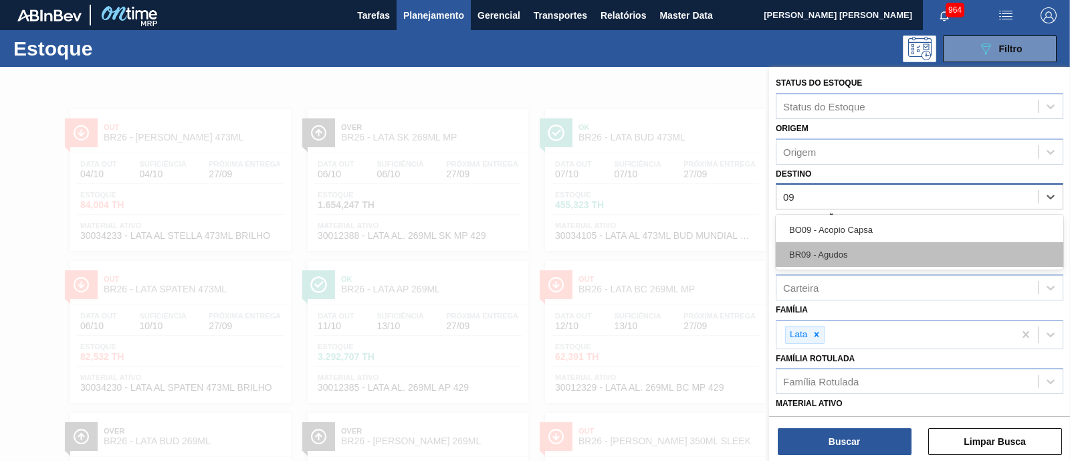
click at [885, 261] on div "BR09 - Agudos" at bounding box center [920, 254] width 288 height 25
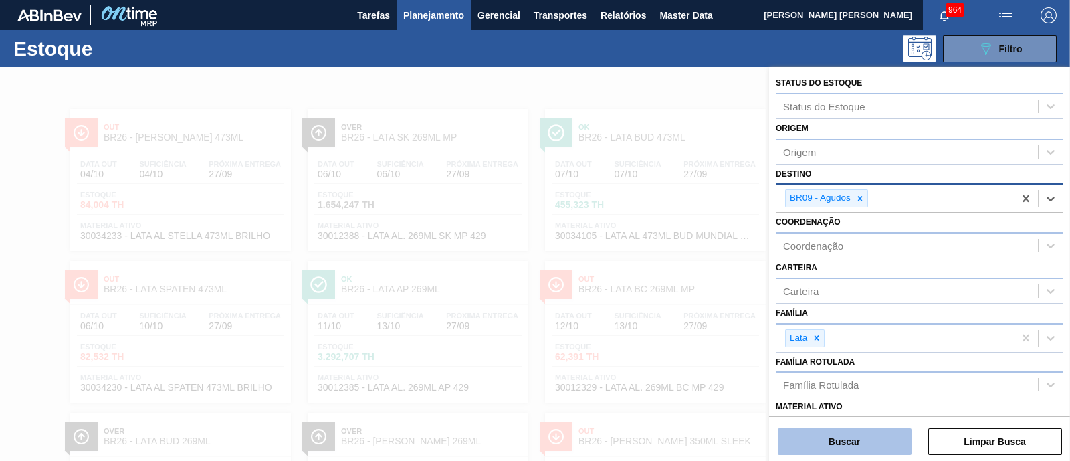
click at [819, 433] on button "Buscar" at bounding box center [845, 441] width 134 height 27
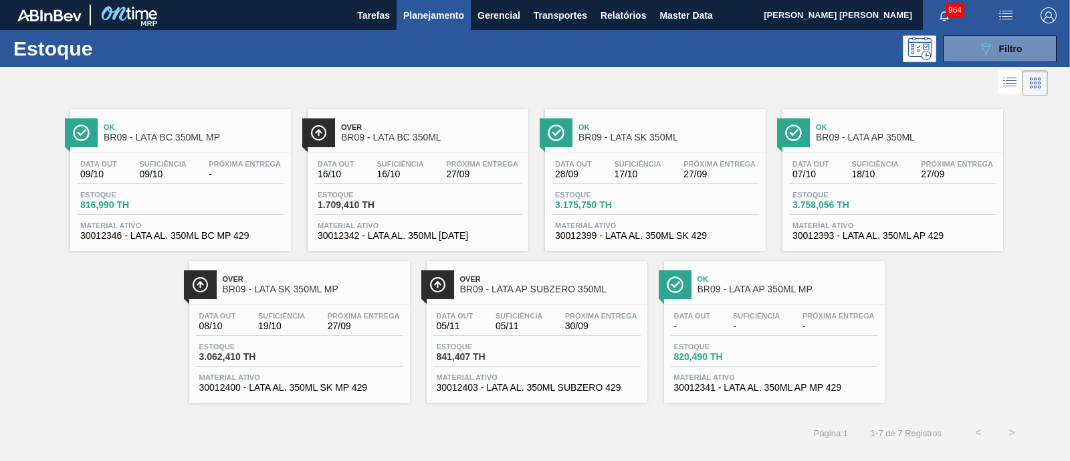
click at [854, 170] on span "18/10" at bounding box center [875, 174] width 47 height 10
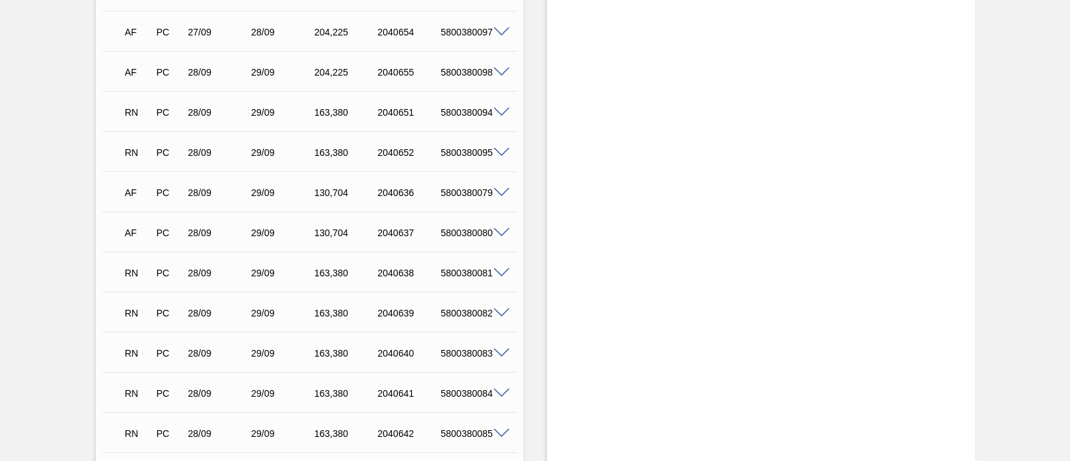
scroll to position [1505, 0]
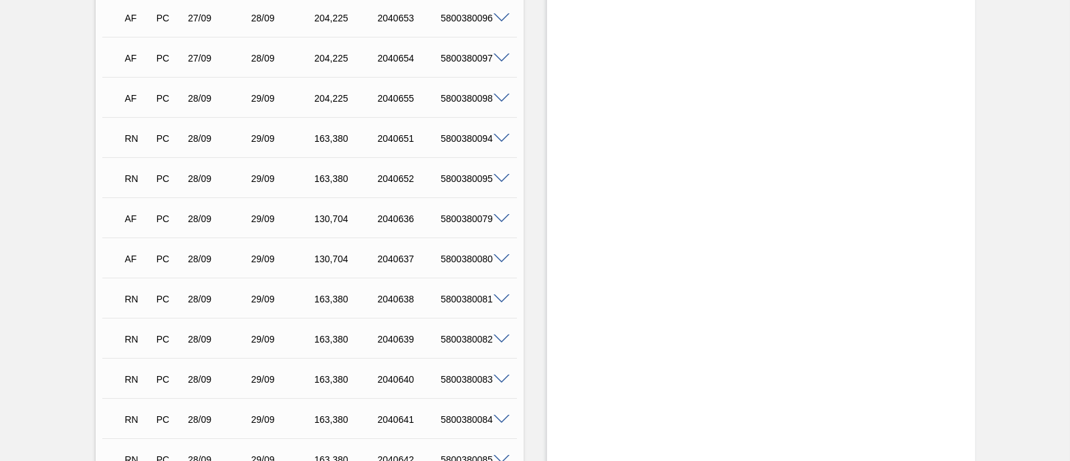
click at [502, 138] on span at bounding box center [502, 139] width 16 height 10
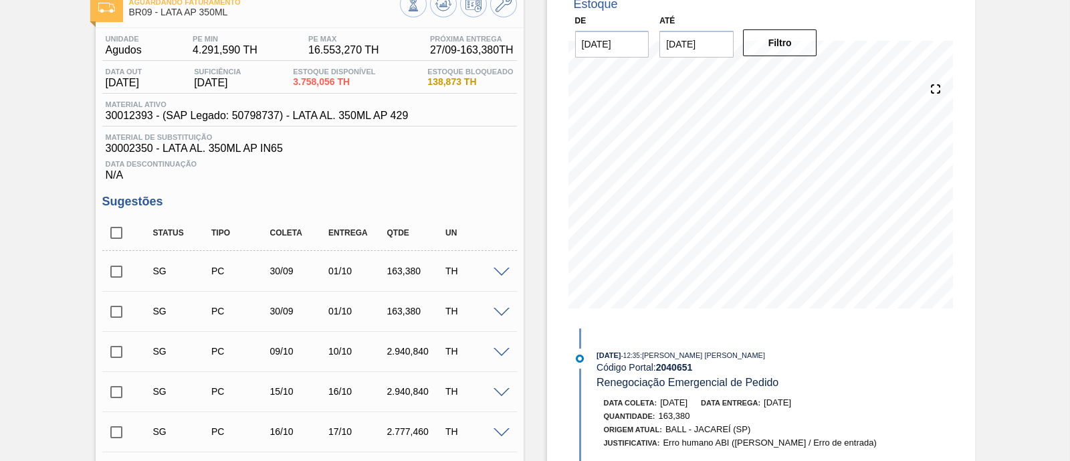
scroll to position [334, 0]
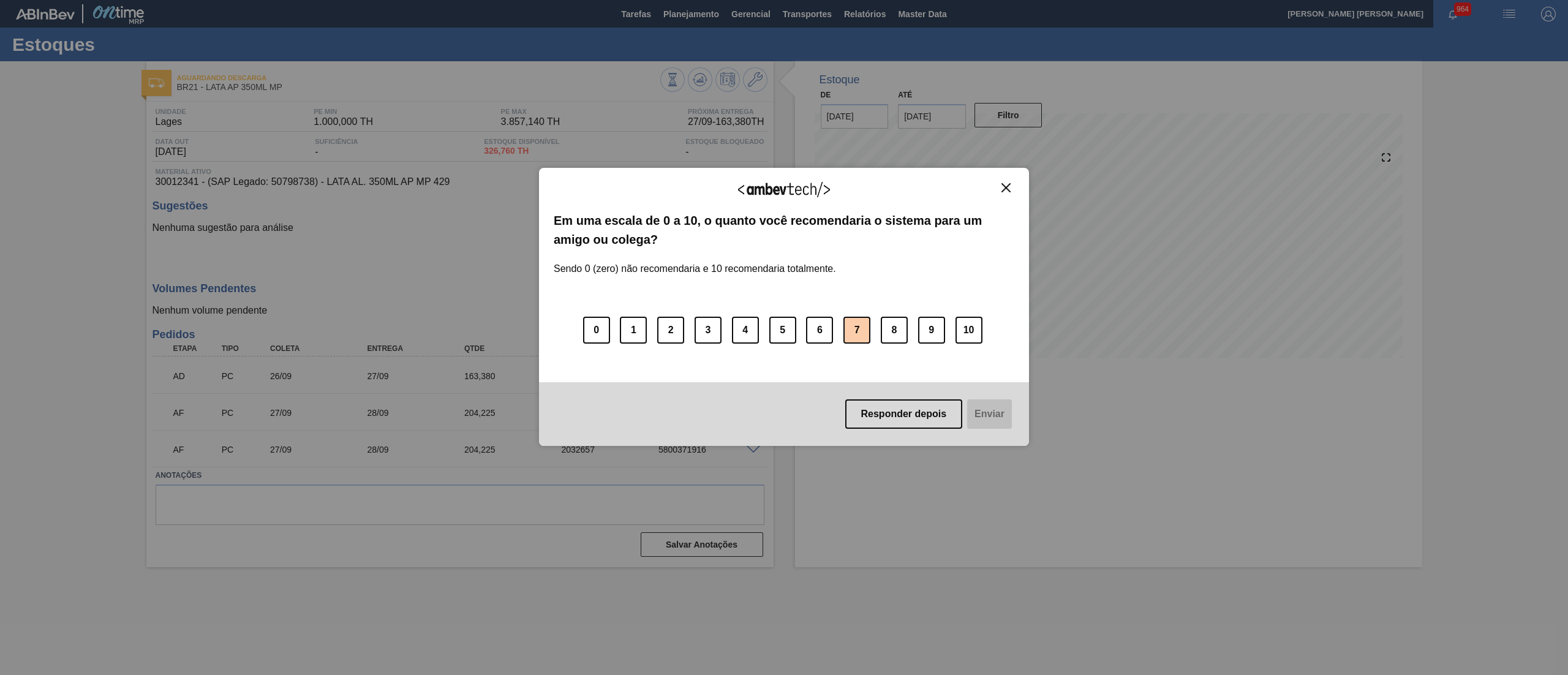
click at [855, 332] on button "7" at bounding box center [856, 330] width 27 height 27
click at [1007, 417] on button "Enviar" at bounding box center [989, 414] width 48 height 29
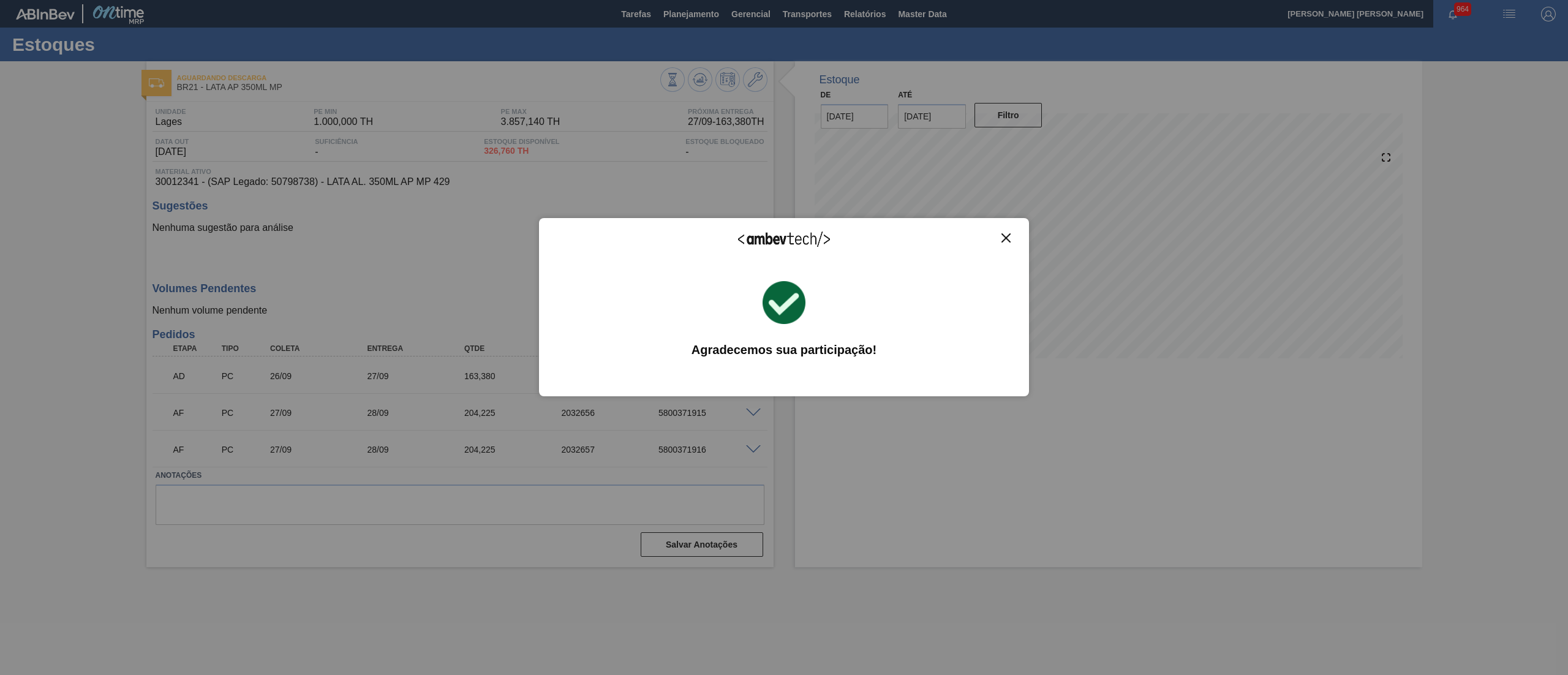
click at [1010, 236] on img "Close" at bounding box center [1006, 238] width 9 height 9
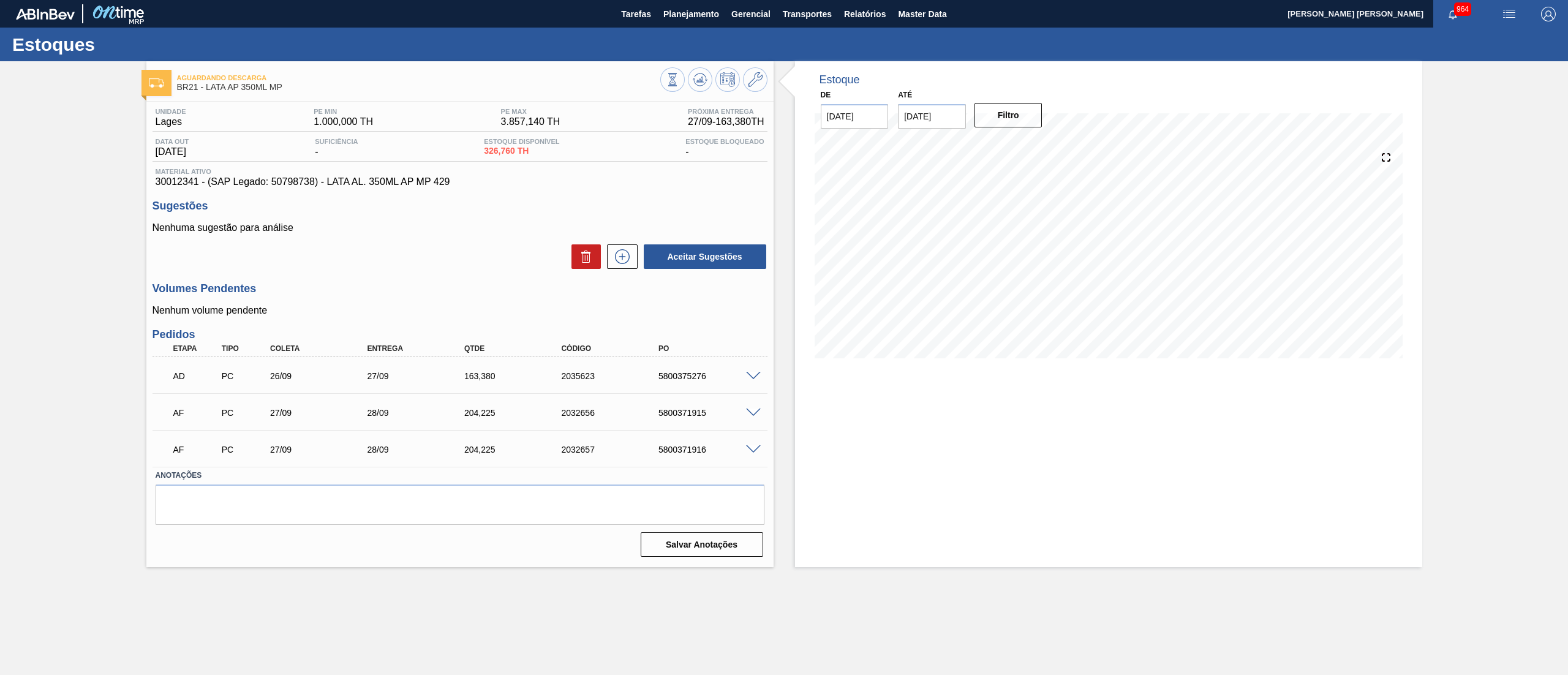
click at [750, 411] on span at bounding box center [753, 413] width 15 height 9
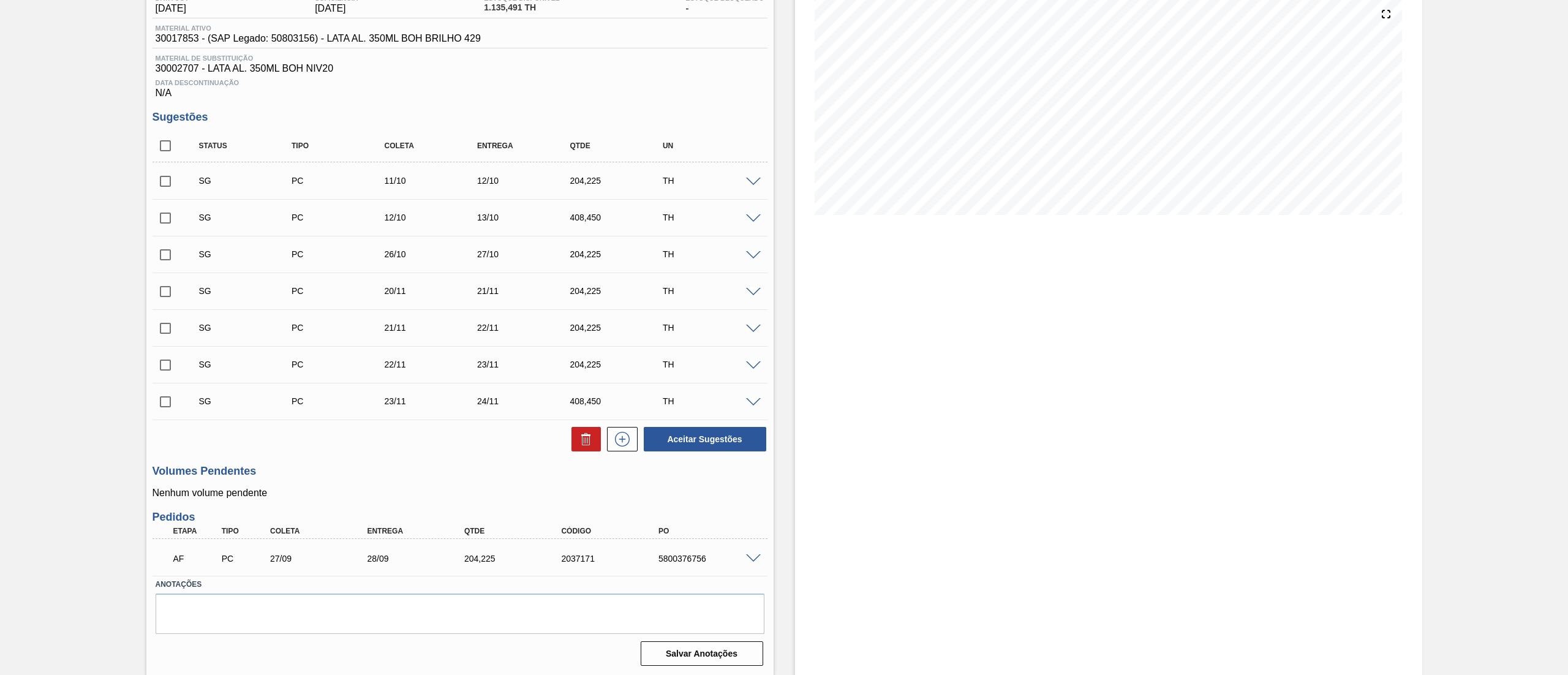
scroll to position [146, 0]
click at [754, 555] on span at bounding box center [753, 558] width 15 height 9
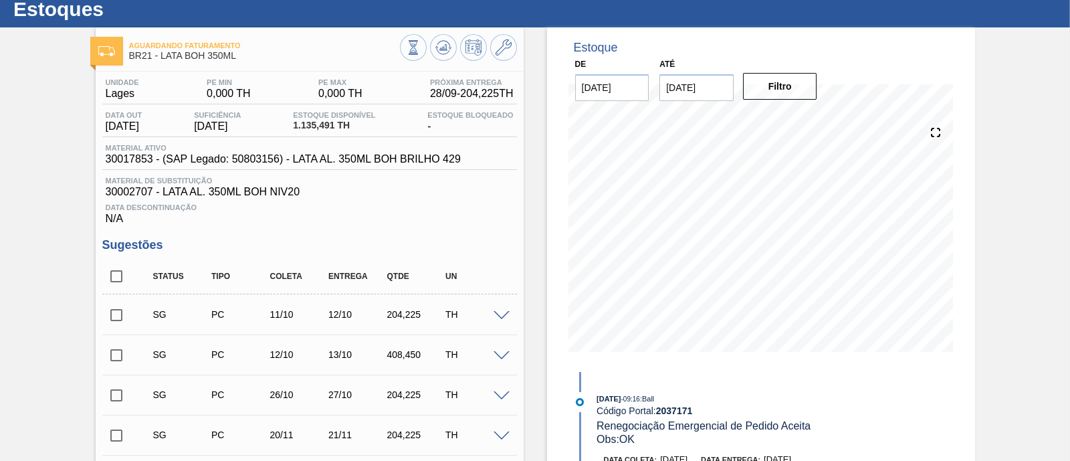
scroll to position [0, 0]
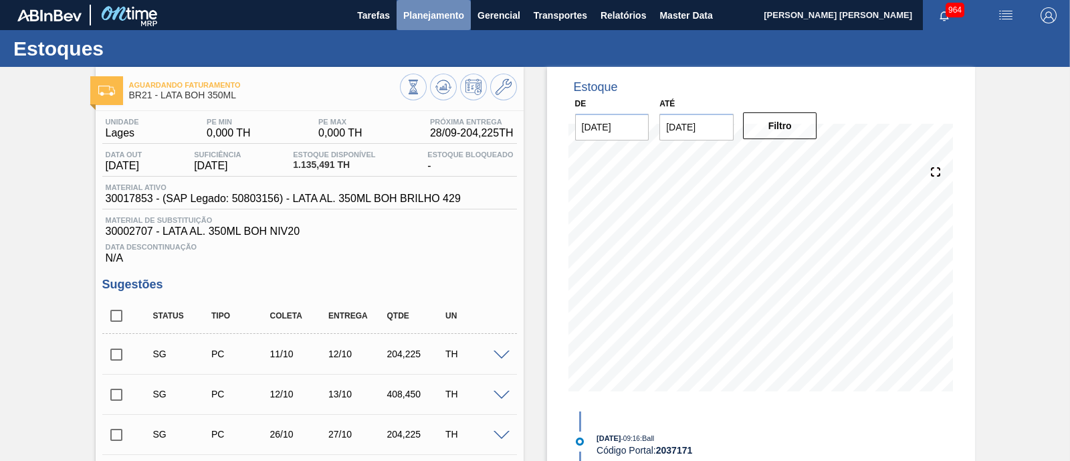
click at [428, 21] on span "Planejamento" at bounding box center [433, 15] width 61 height 16
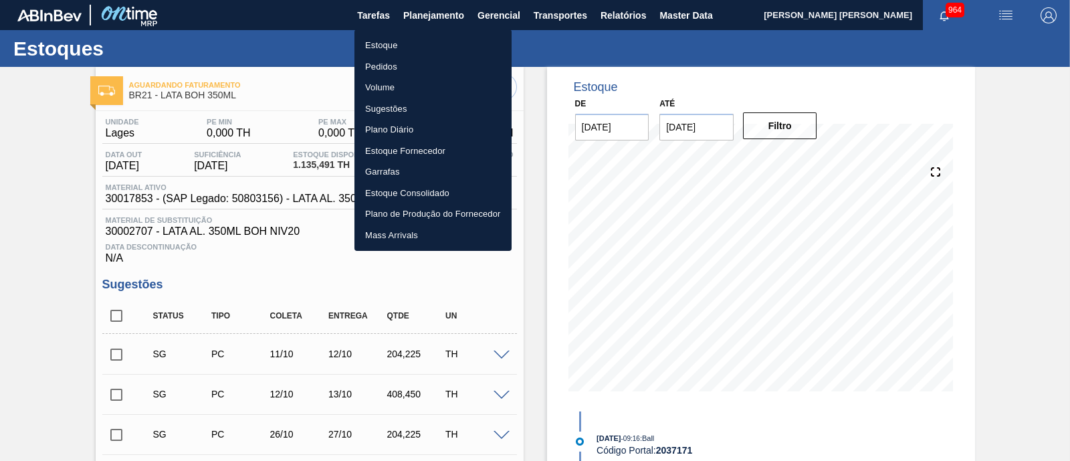
click at [413, 45] on li "Estoque" at bounding box center [433, 45] width 157 height 21
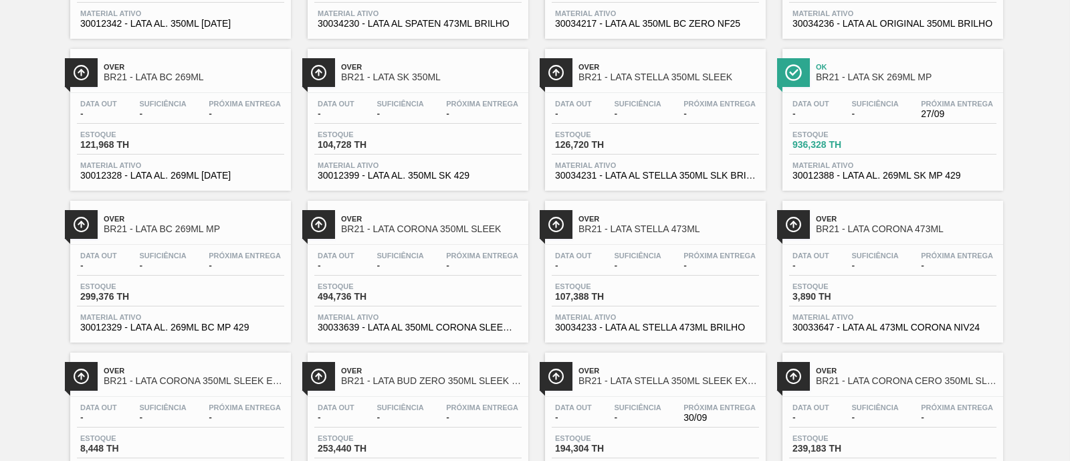
scroll to position [1250, 0]
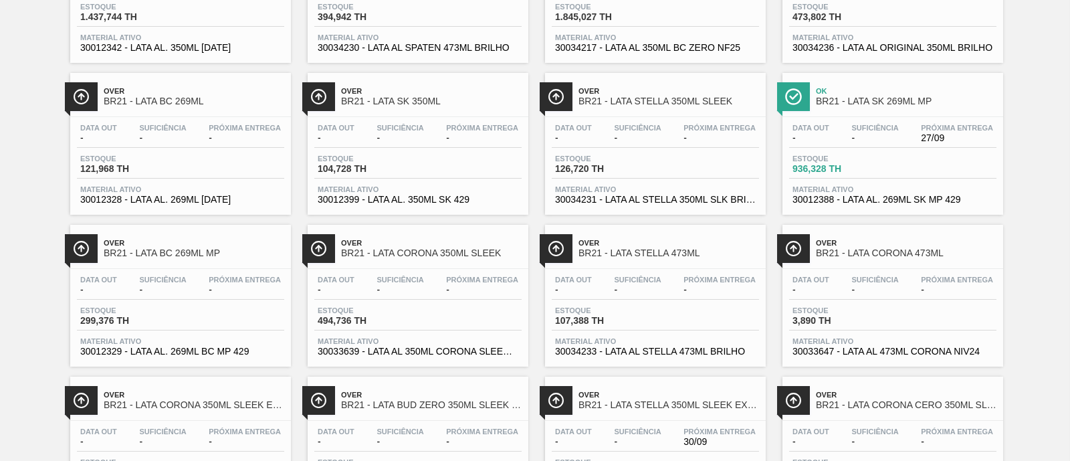
click at [362, 112] on div "Over BR21 - LATA SK 350ML" at bounding box center [431, 97] width 181 height 30
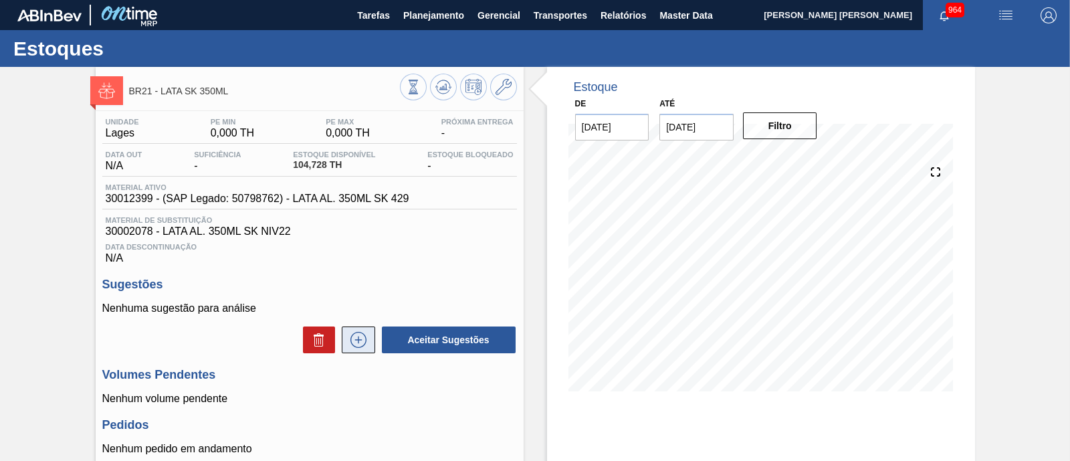
click at [358, 352] on button at bounding box center [358, 339] width 33 height 27
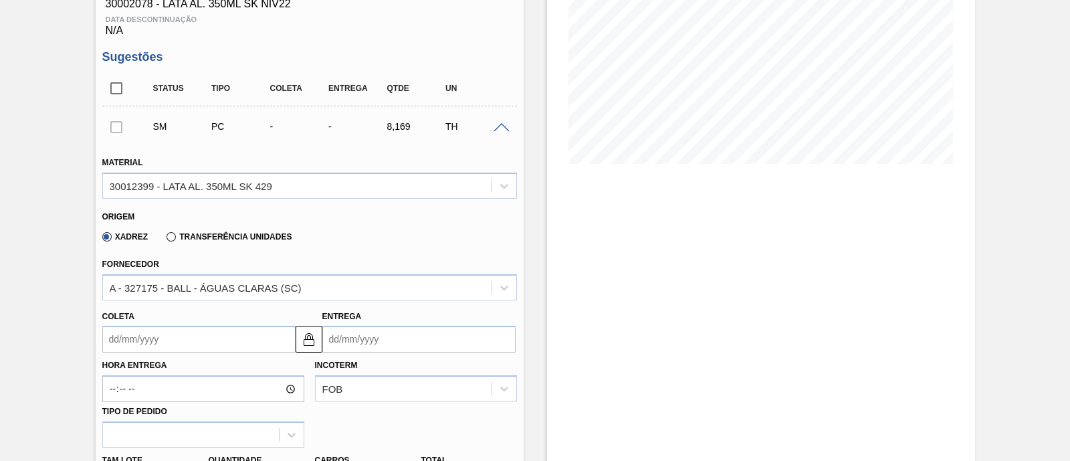
scroll to position [251, 0]
